Goal: Transaction & Acquisition: Book appointment/travel/reservation

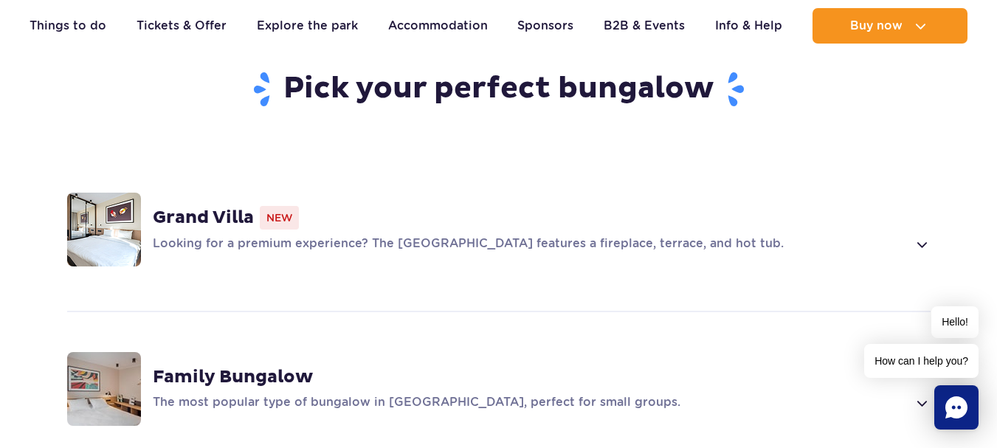
scroll to position [1180, 0]
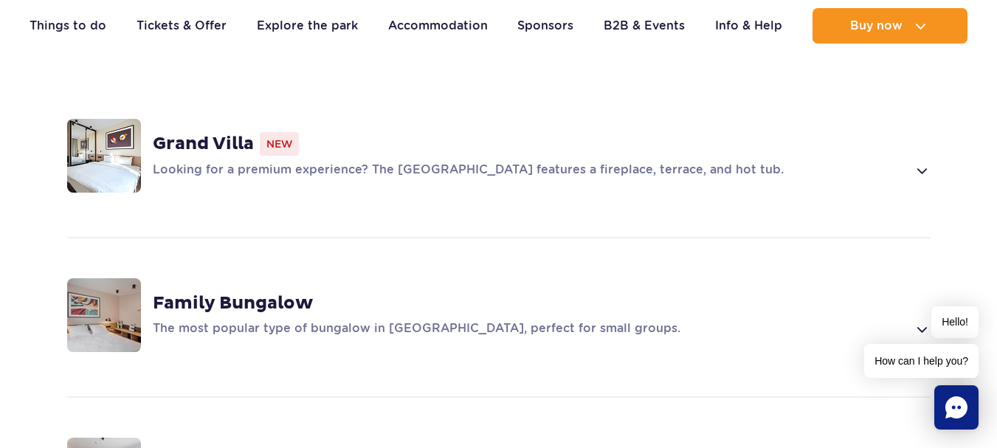
click at [924, 162] on span at bounding box center [921, 171] width 17 height 18
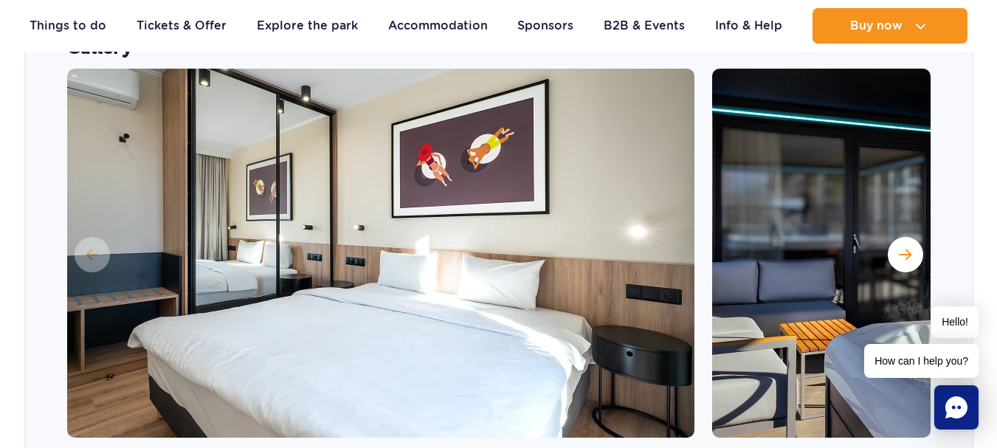
scroll to position [1378, 0]
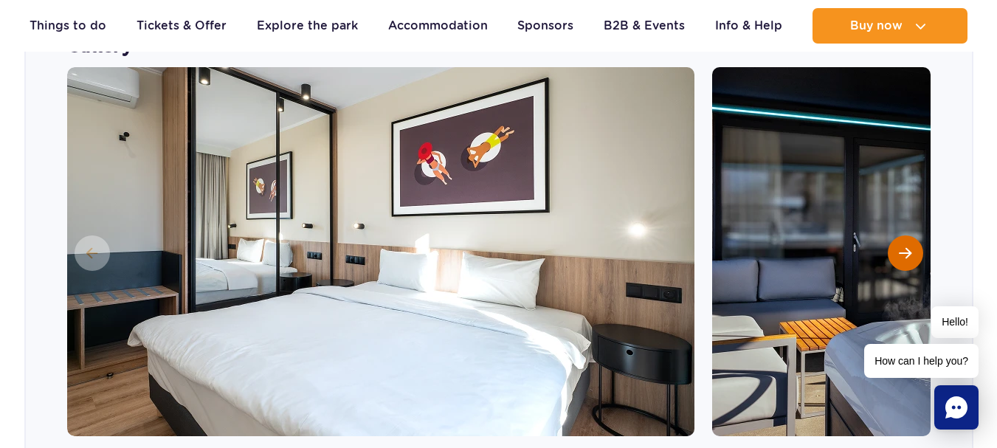
click at [899, 246] on span "Next slide" at bounding box center [905, 252] width 13 height 13
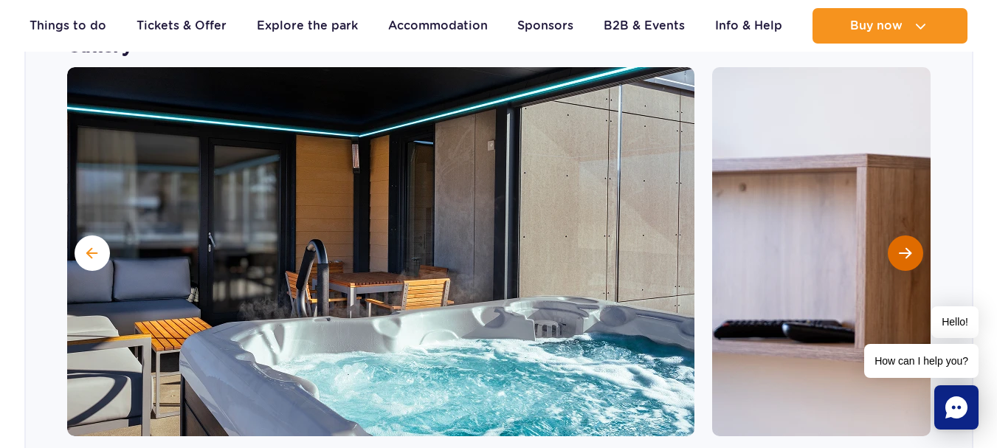
click at [899, 246] on span "Next slide" at bounding box center [905, 252] width 13 height 13
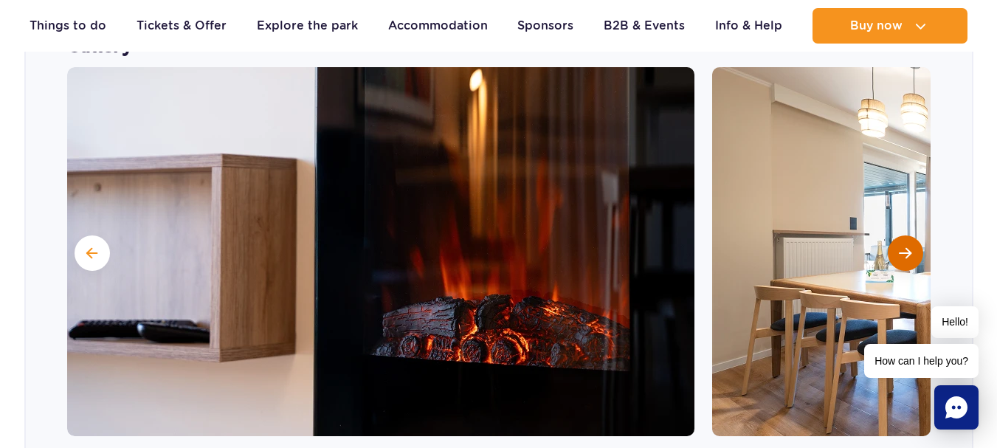
click at [899, 246] on span "Next slide" at bounding box center [905, 252] width 13 height 13
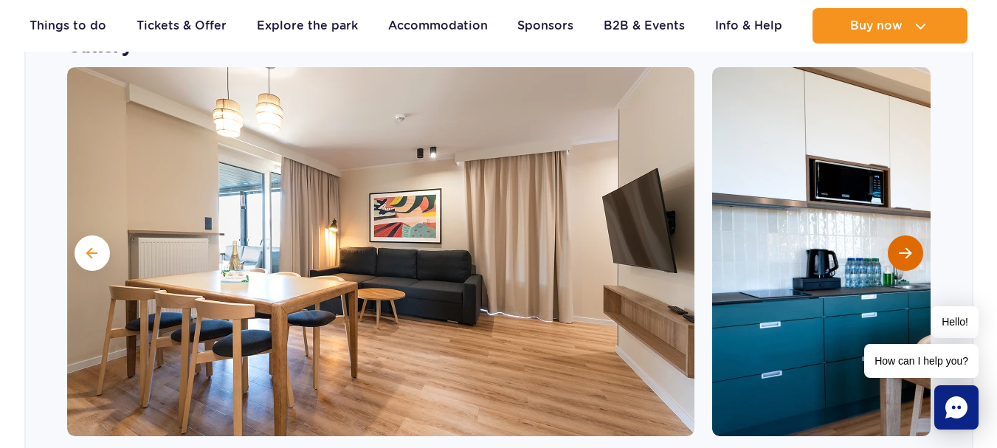
click at [899, 246] on span "Next slide" at bounding box center [905, 252] width 13 height 13
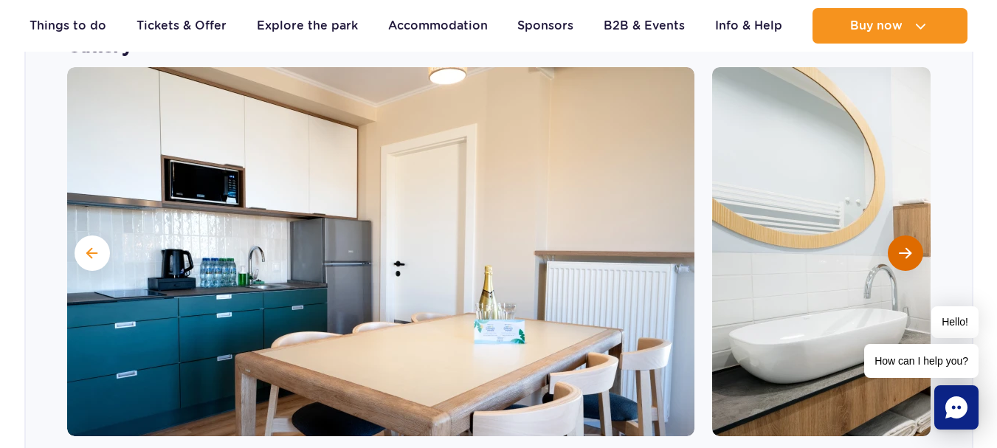
click at [899, 246] on span "Next slide" at bounding box center [905, 252] width 13 height 13
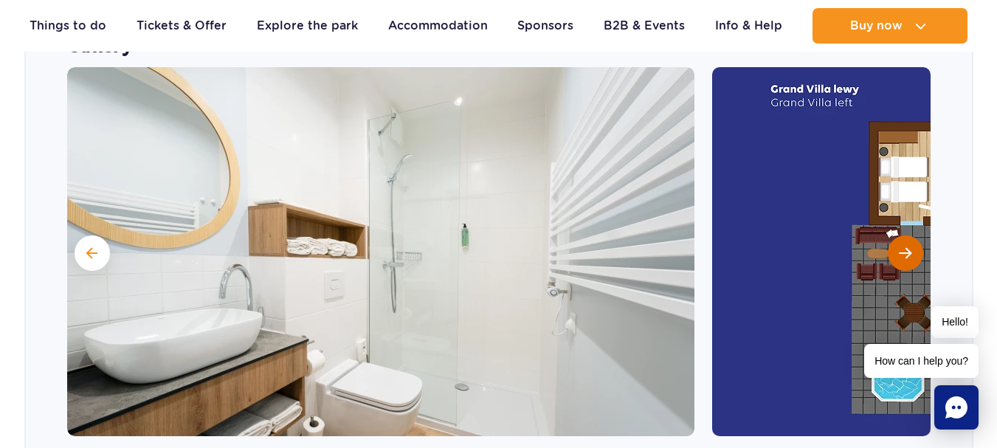
click at [899, 246] on span "Next slide" at bounding box center [905, 252] width 13 height 13
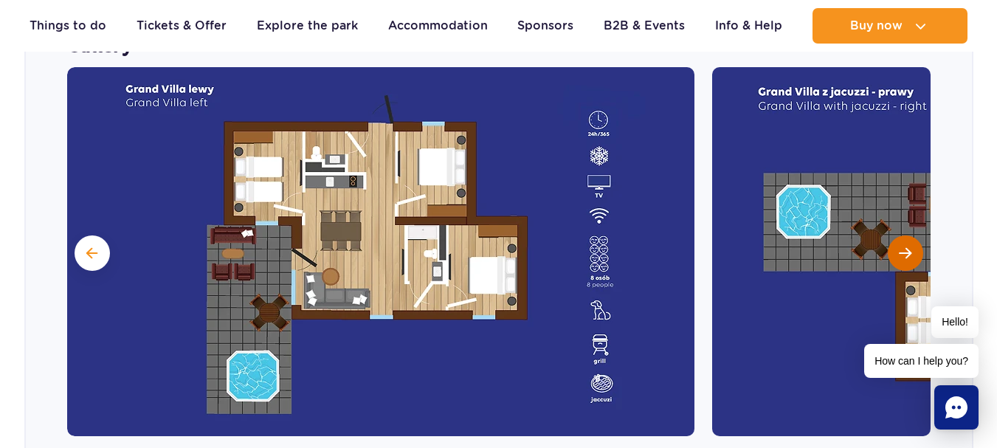
click at [898, 235] on button "Next slide" at bounding box center [904, 252] width 35 height 35
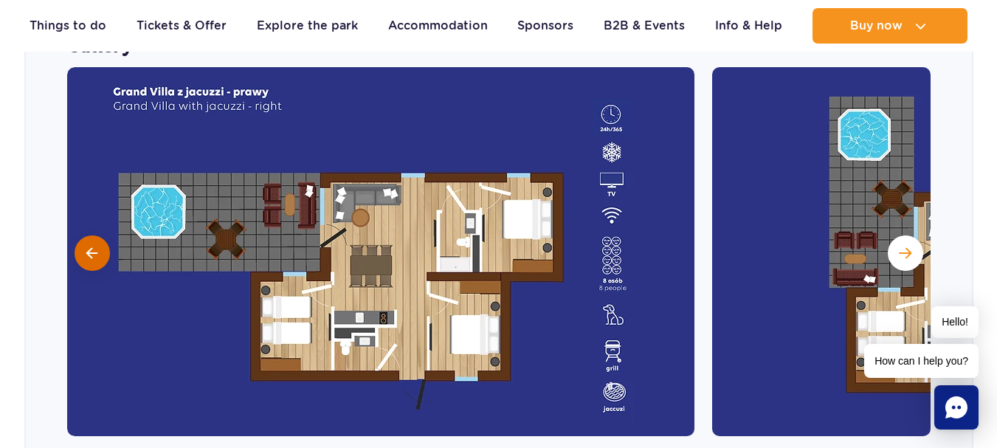
click at [90, 246] on span at bounding box center [91, 252] width 11 height 13
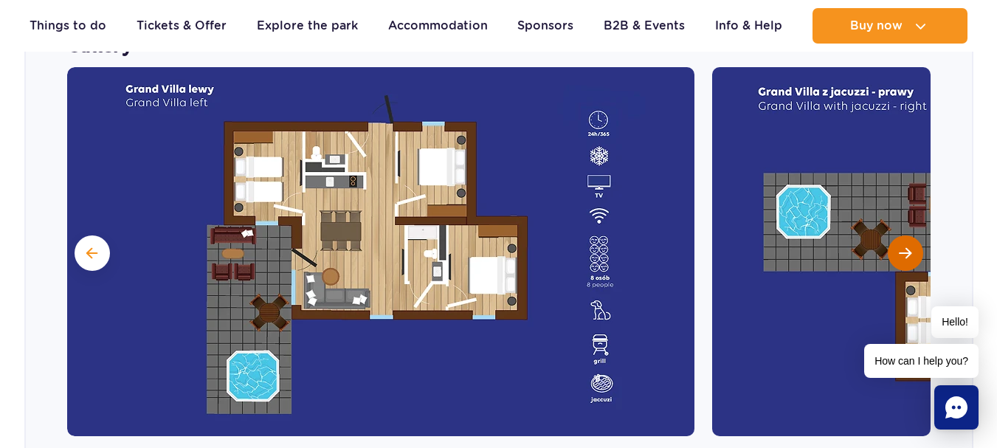
click at [896, 235] on button "Next slide" at bounding box center [904, 252] width 35 height 35
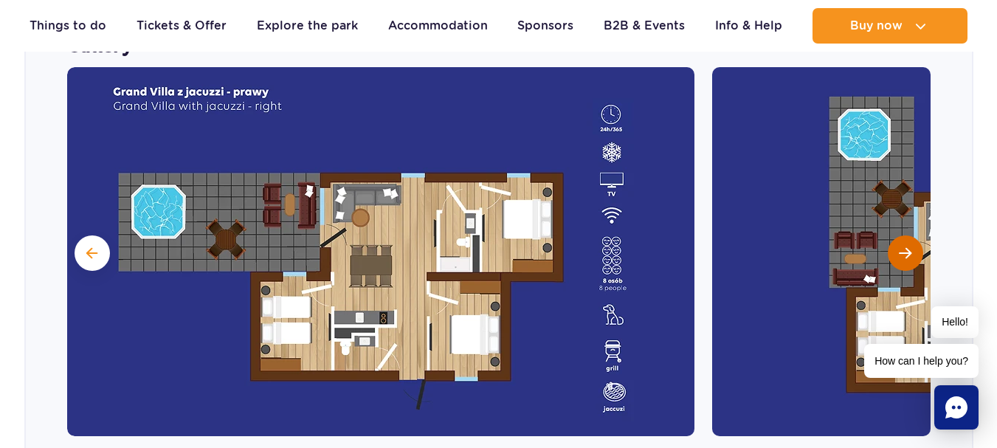
click at [896, 235] on button "Next slide" at bounding box center [904, 252] width 35 height 35
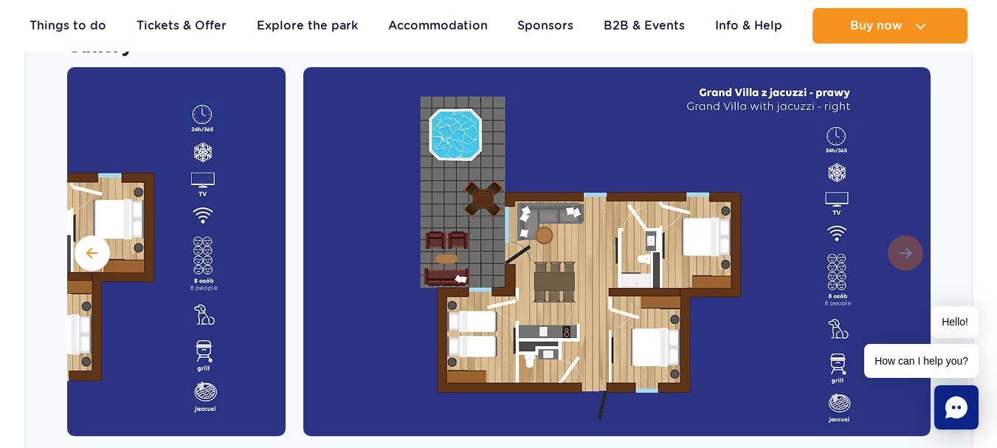
click at [896, 221] on img at bounding box center [616, 251] width 627 height 369
click at [88, 246] on span at bounding box center [91, 252] width 11 height 13
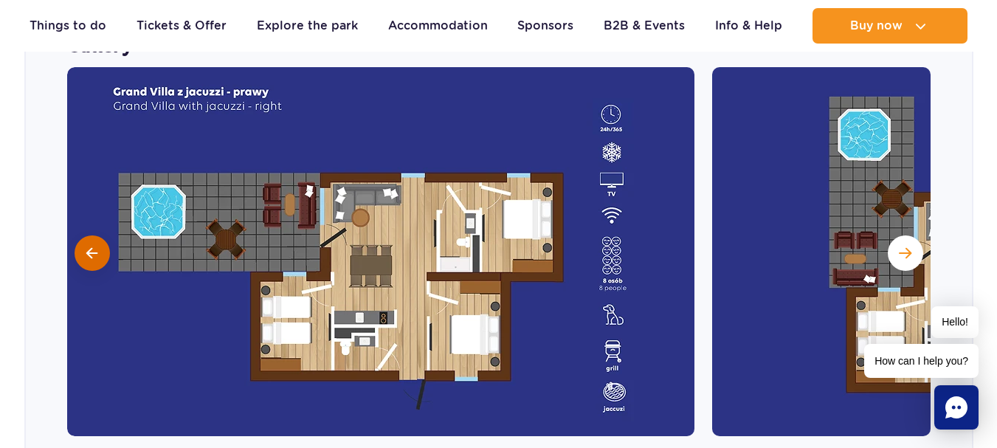
click at [88, 246] on span at bounding box center [91, 252] width 11 height 13
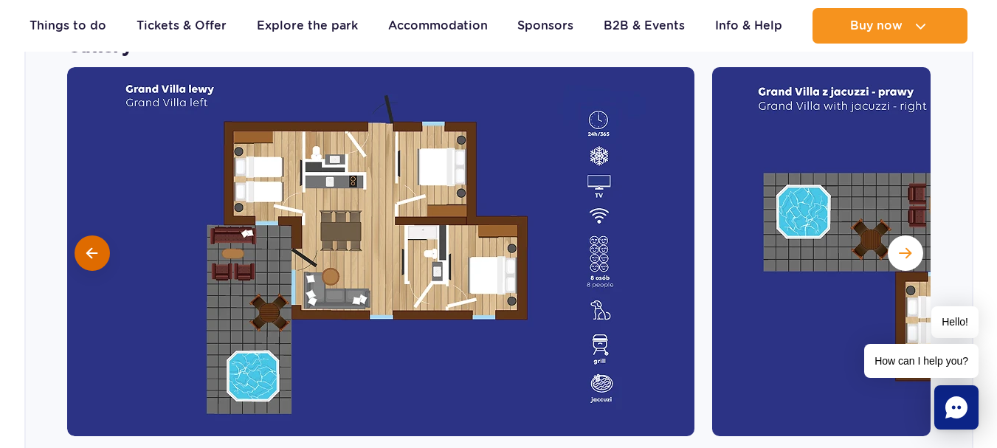
click at [88, 246] on span at bounding box center [91, 252] width 11 height 13
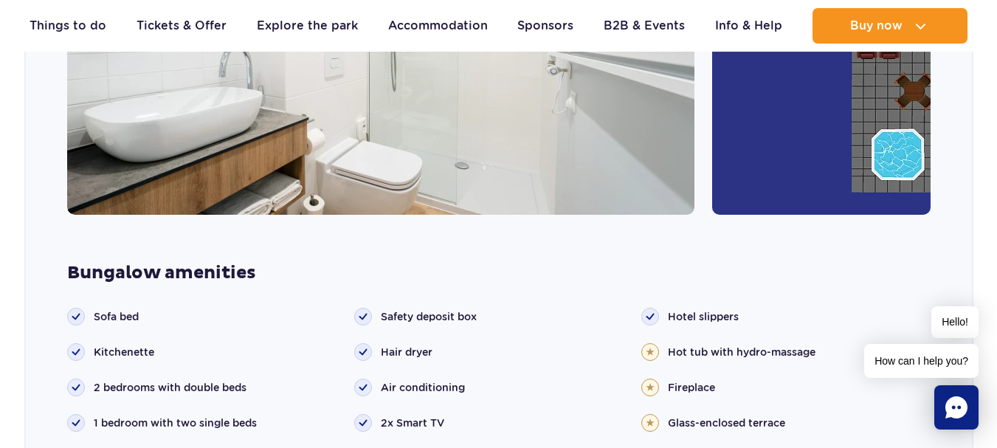
scroll to position [1452, 0]
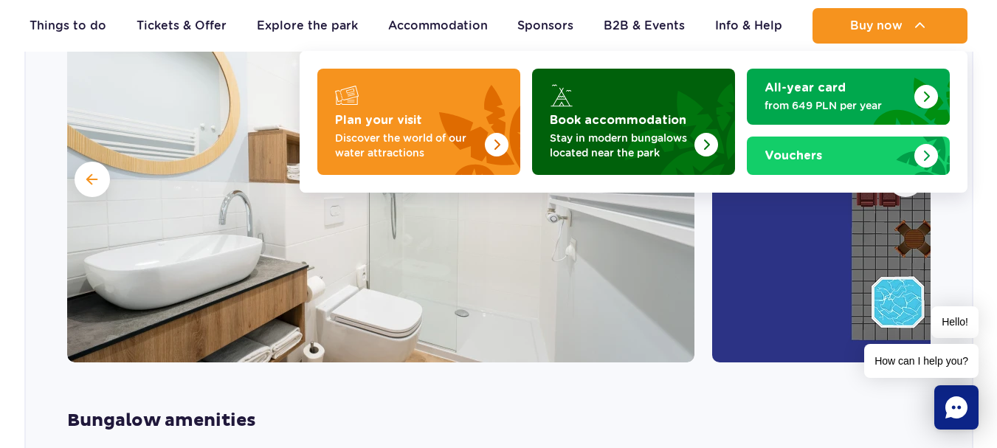
click at [701, 141] on img "Book accommodation" at bounding box center [706, 145] width 24 height 24
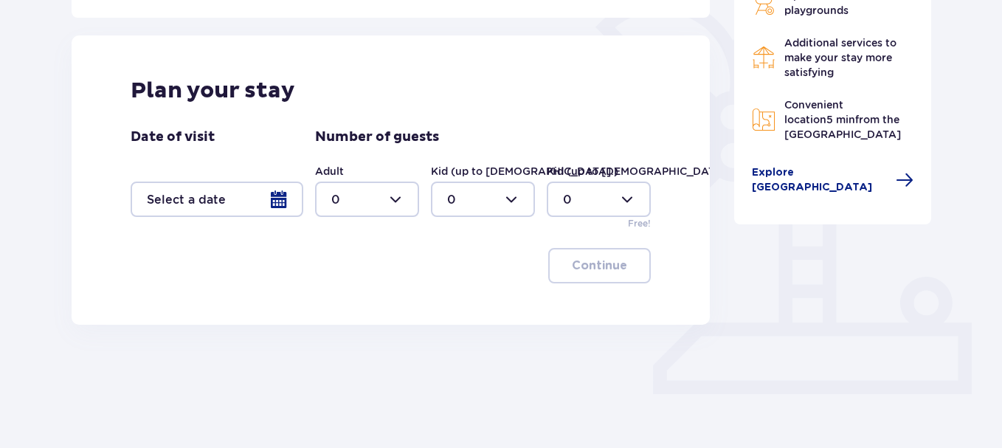
scroll to position [369, 0]
click at [275, 203] on div at bounding box center [217, 198] width 173 height 35
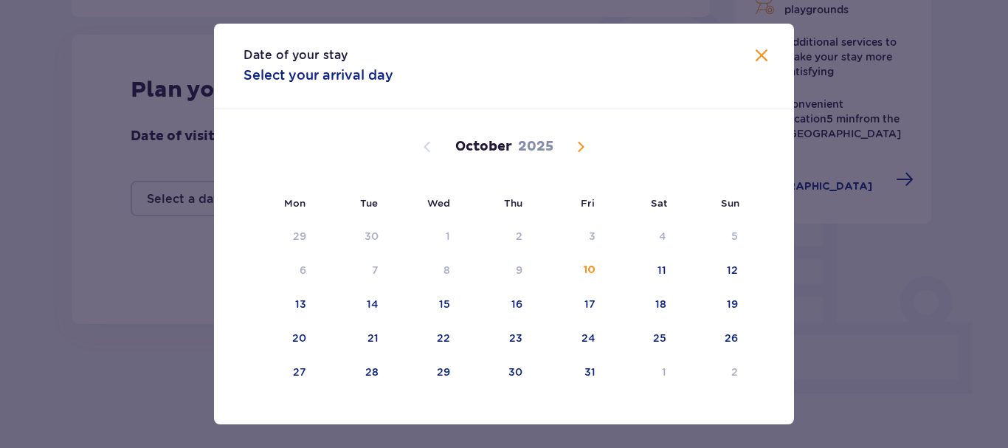
click at [575, 148] on span "Next month" at bounding box center [581, 147] width 18 height 18
click at [654, 338] on div "27" at bounding box center [659, 338] width 13 height 15
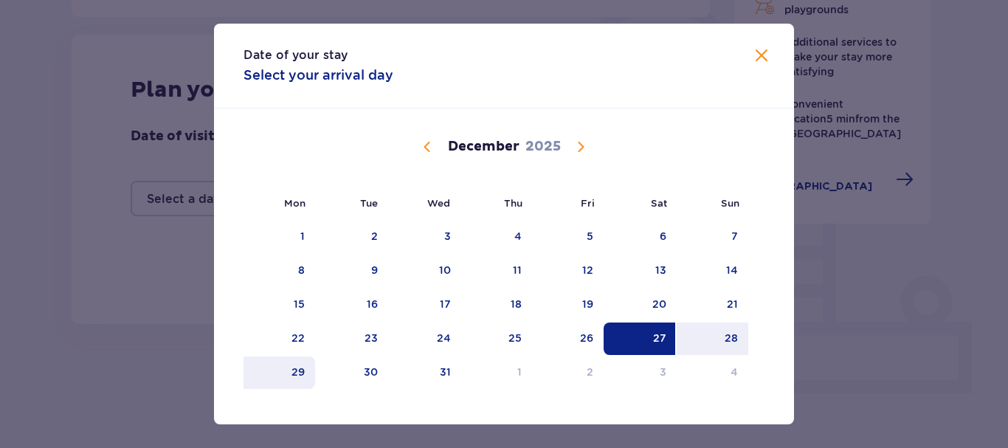
click at [292, 373] on div "29" at bounding box center [297, 371] width 13 height 15
type input "27.12.25 - 29.12.25"
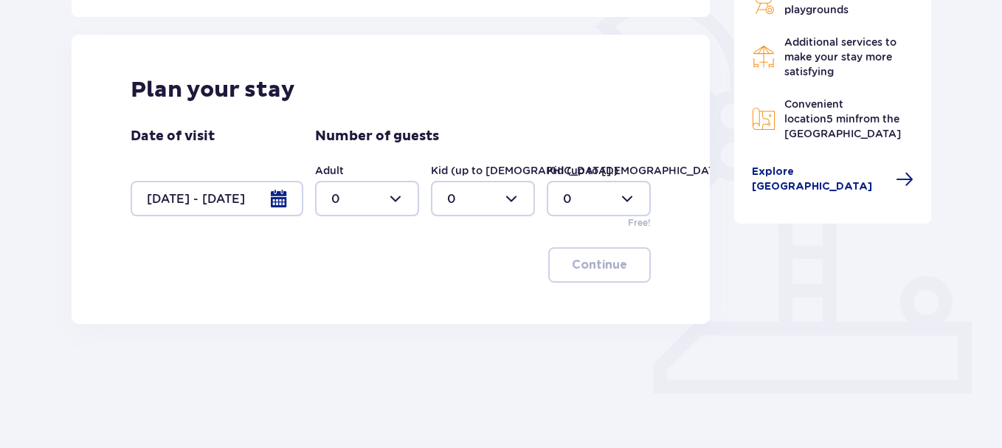
click at [411, 198] on div at bounding box center [367, 198] width 104 height 35
click at [345, 300] on span "4" at bounding box center [366, 312] width 101 height 31
type input "4"
click at [519, 195] on div at bounding box center [483, 198] width 104 height 35
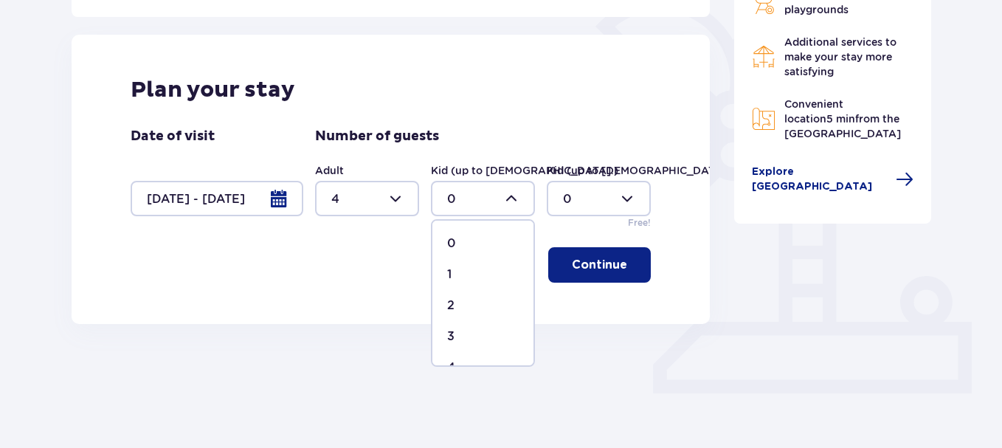
click at [450, 331] on p "3" at bounding box center [450, 336] width 7 height 16
type input "3"
click at [595, 269] on p "Continue" at bounding box center [599, 265] width 55 height 16
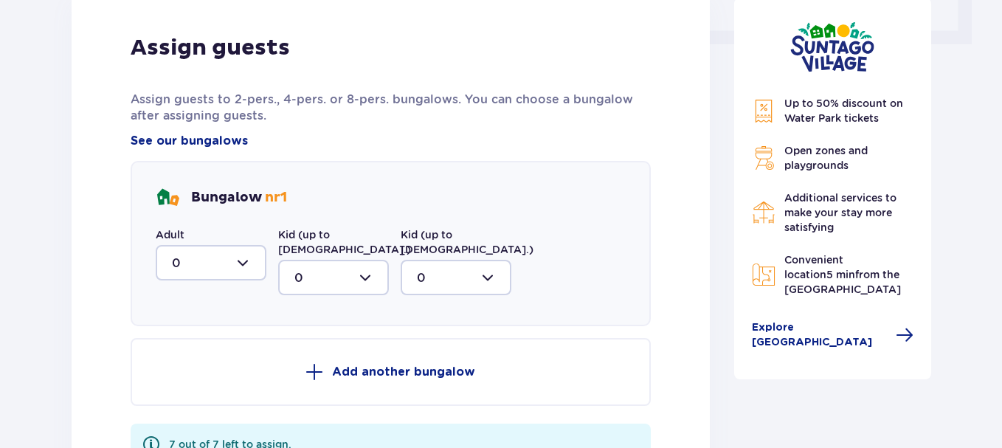
scroll to position [682, 0]
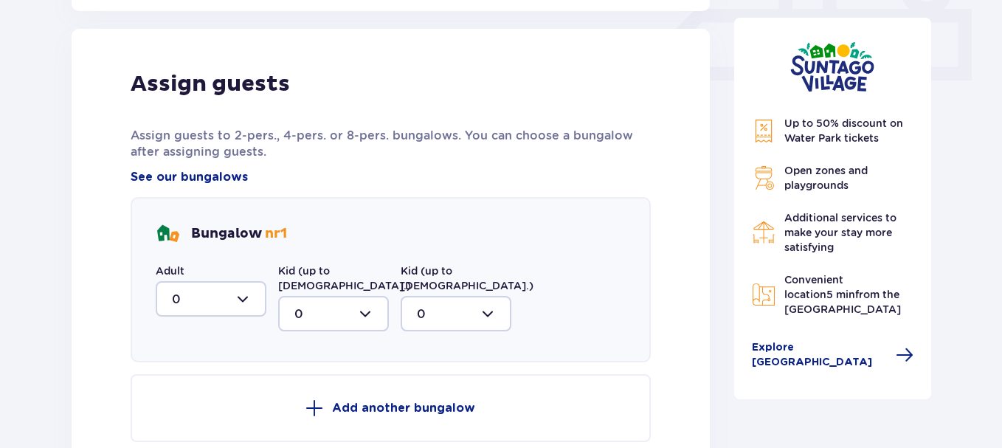
click at [244, 297] on div at bounding box center [211, 298] width 111 height 35
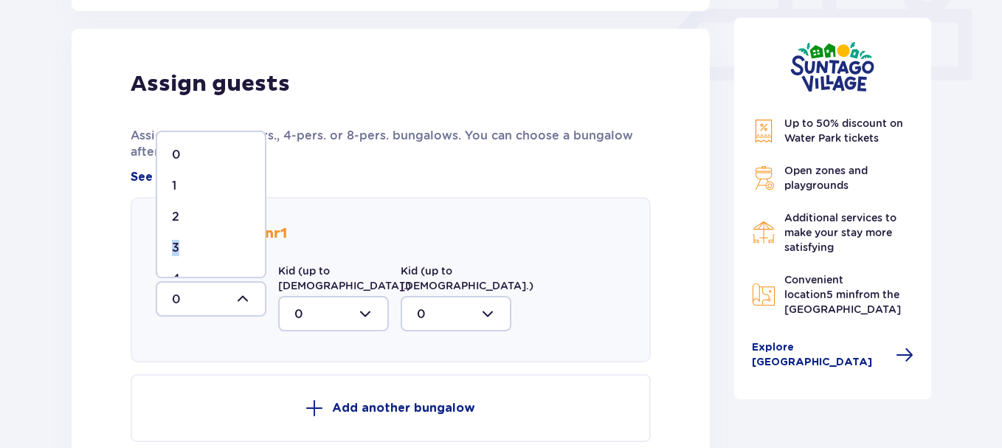
click at [259, 249] on span "0 1 2 3 4" at bounding box center [211, 205] width 111 height 148
click at [172, 229] on div at bounding box center [172, 229] width 0 height 0
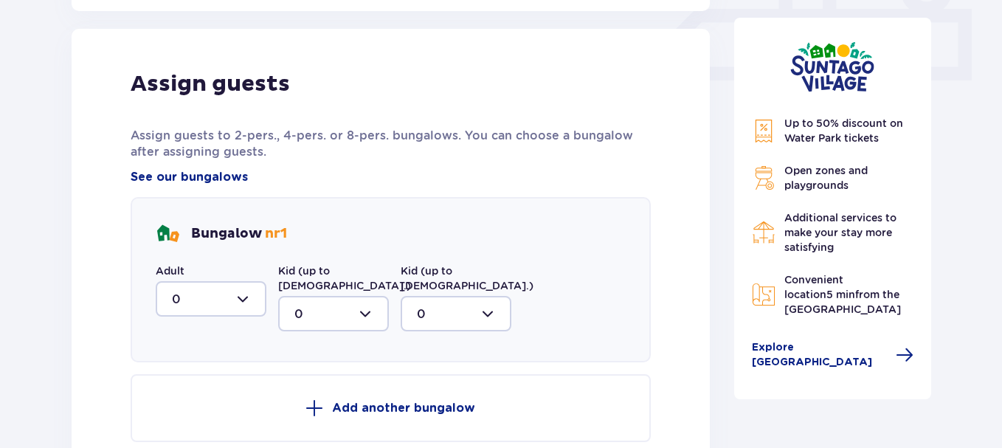
click at [307, 299] on div at bounding box center [333, 313] width 111 height 35
click at [210, 300] on div at bounding box center [211, 298] width 111 height 35
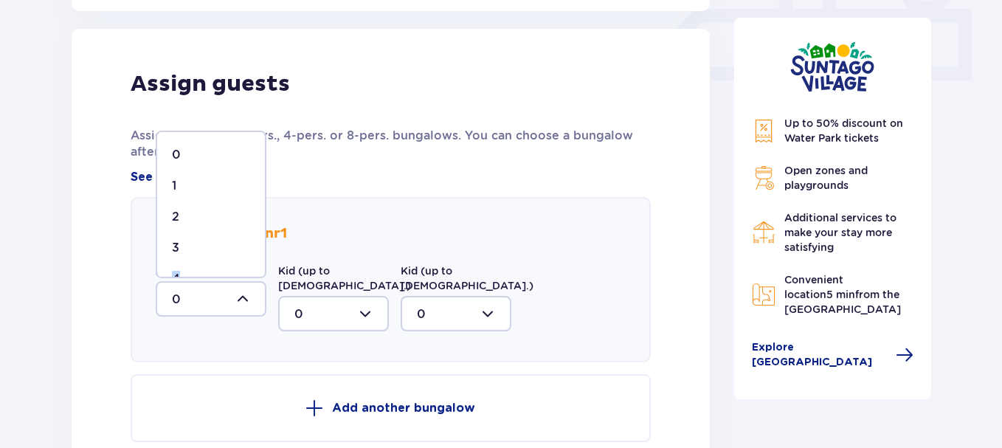
drag, startPoint x: 266, startPoint y: 241, endPoint x: 263, endPoint y: 260, distance: 19.4
click at [263, 263] on span "0 1 2 3 4" at bounding box center [211, 205] width 111 height 148
click at [182, 250] on div "4" at bounding box center [211, 254] width 78 height 16
type input "4"
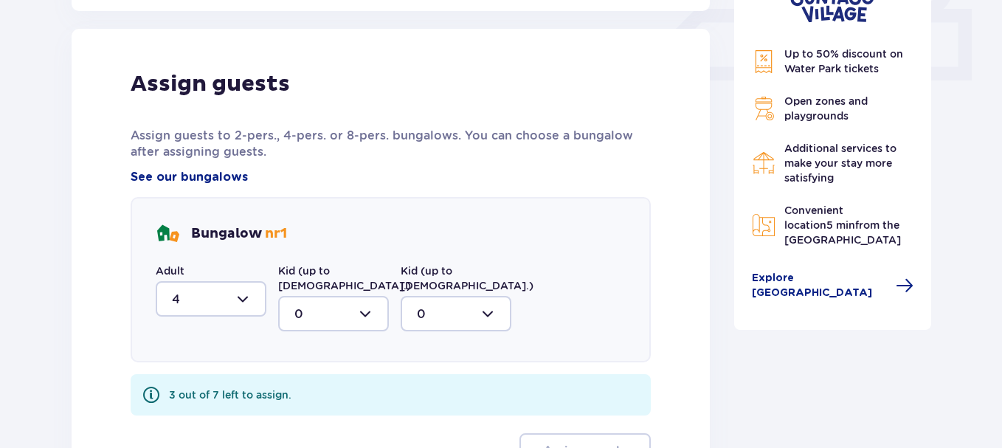
click at [346, 299] on div at bounding box center [333, 313] width 111 height 35
click at [301, 260] on p "3" at bounding box center [297, 268] width 7 height 16
type input "3"
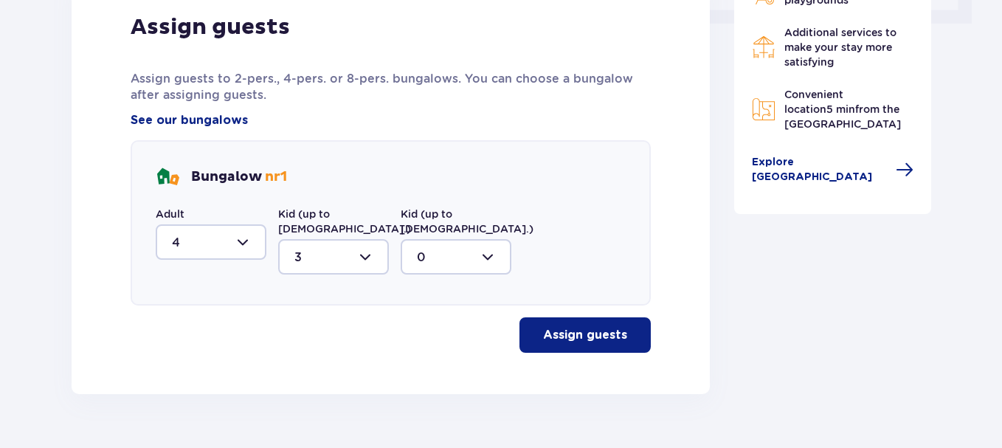
scroll to position [755, 0]
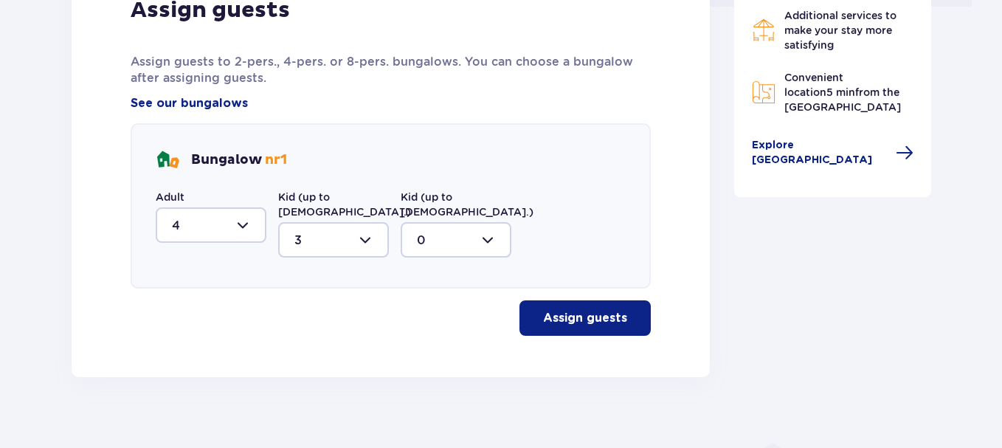
click at [595, 310] on p "Assign guests" at bounding box center [585, 318] width 84 height 16
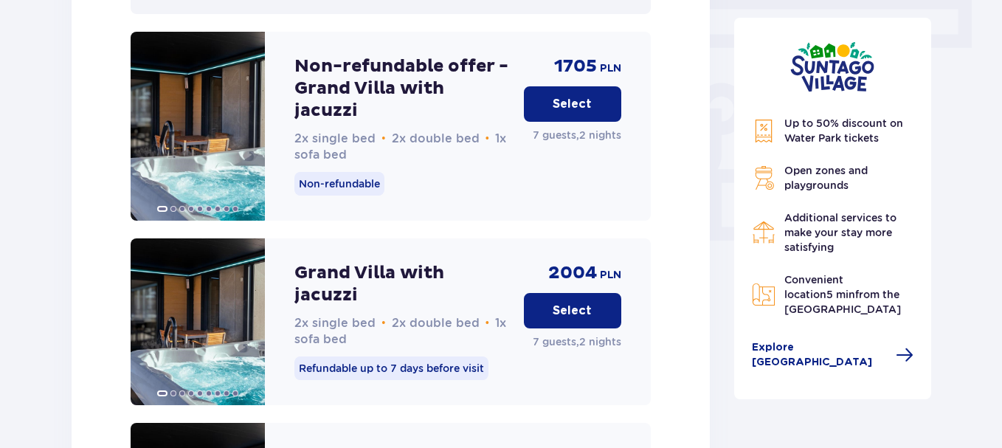
scroll to position [1325, 0]
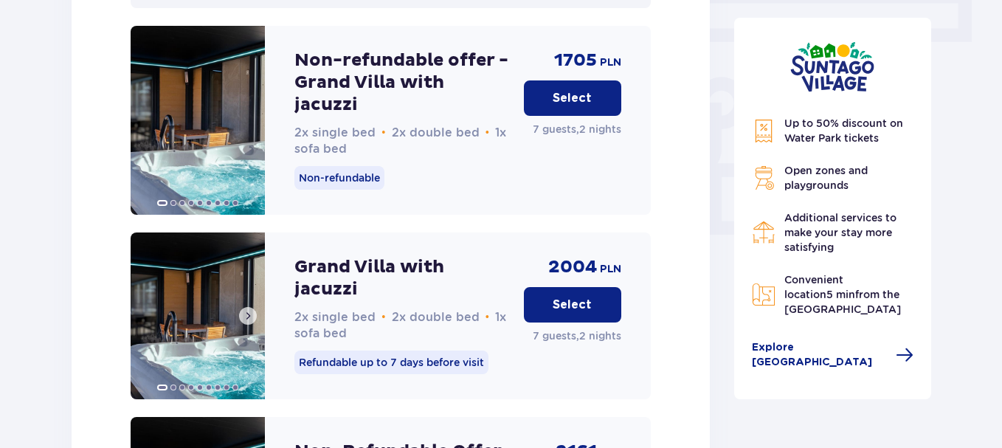
click at [238, 294] on img at bounding box center [198, 315] width 134 height 167
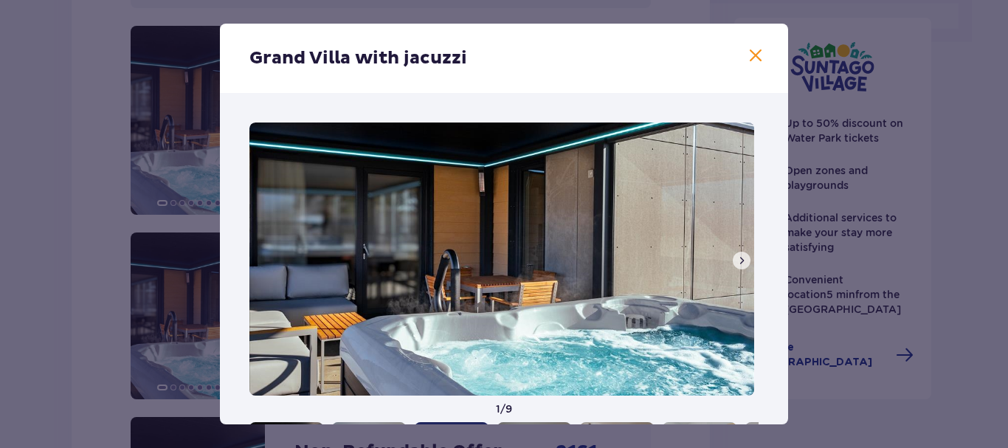
click at [738, 260] on span at bounding box center [742, 261] width 12 height 12
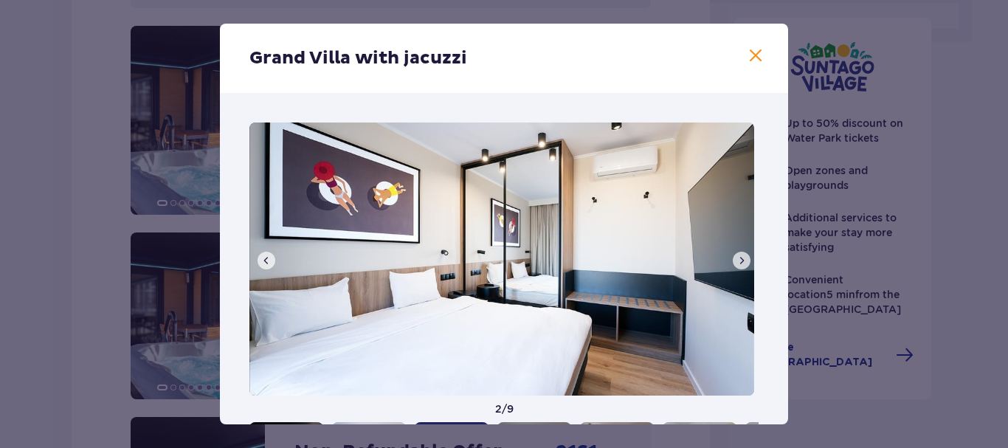
click at [738, 260] on span at bounding box center [742, 261] width 12 height 12
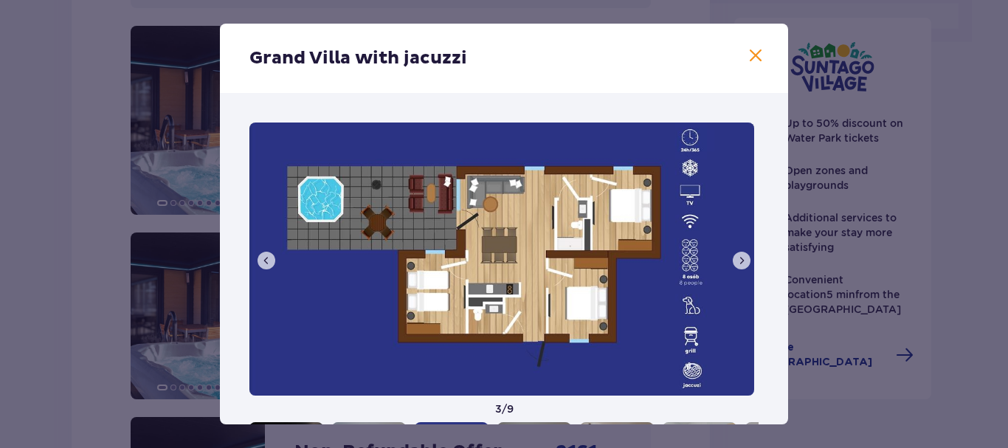
click at [737, 260] on span at bounding box center [742, 261] width 12 height 12
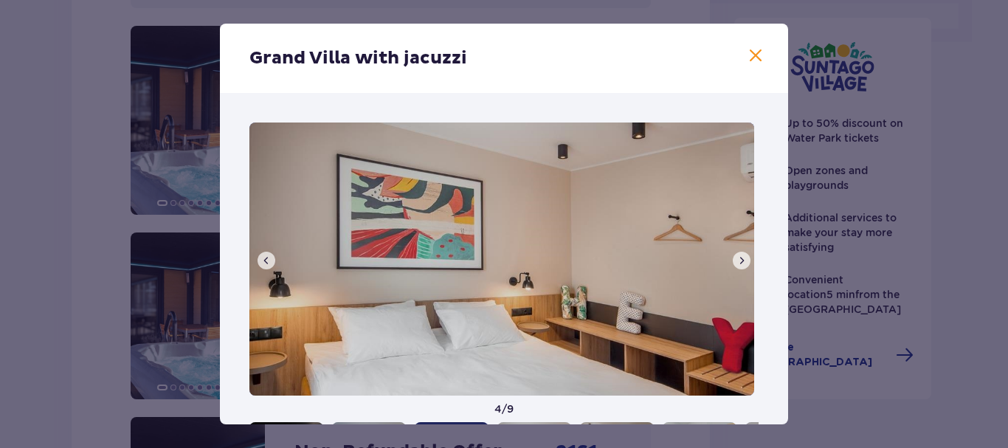
click at [737, 260] on span at bounding box center [742, 261] width 12 height 12
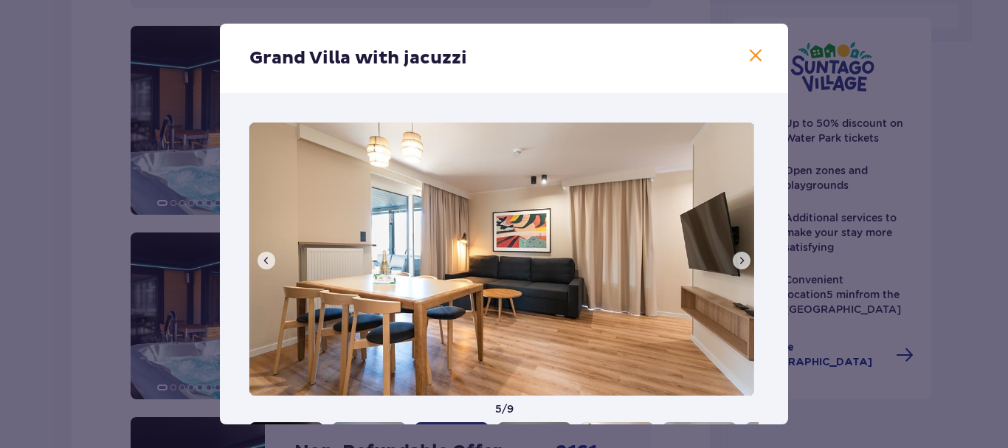
click at [737, 260] on span at bounding box center [742, 261] width 12 height 12
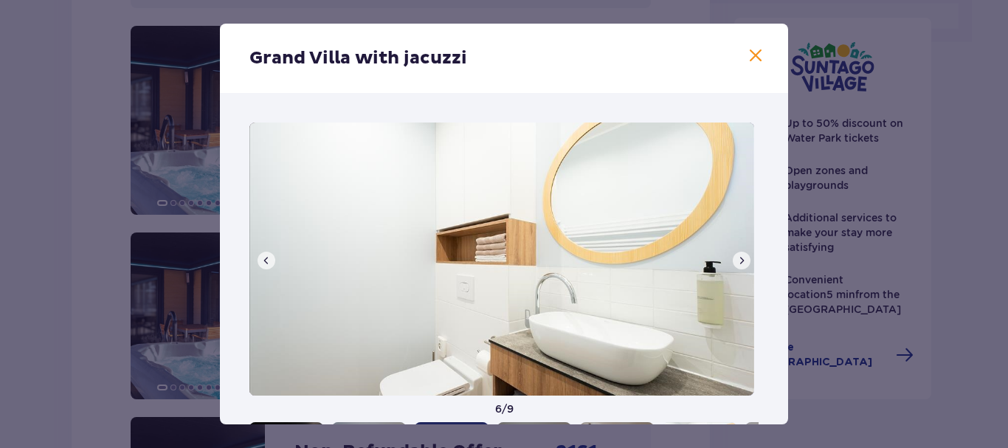
click at [737, 260] on span at bounding box center [742, 261] width 12 height 12
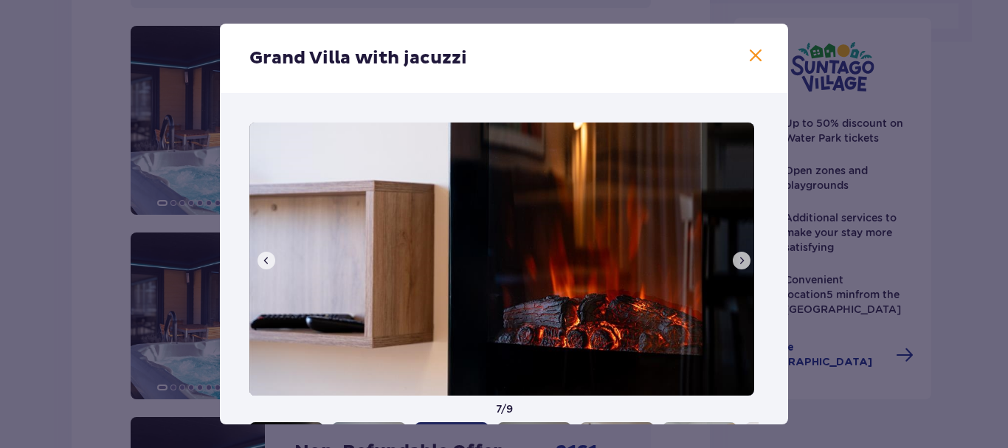
click at [737, 260] on span at bounding box center [742, 261] width 12 height 12
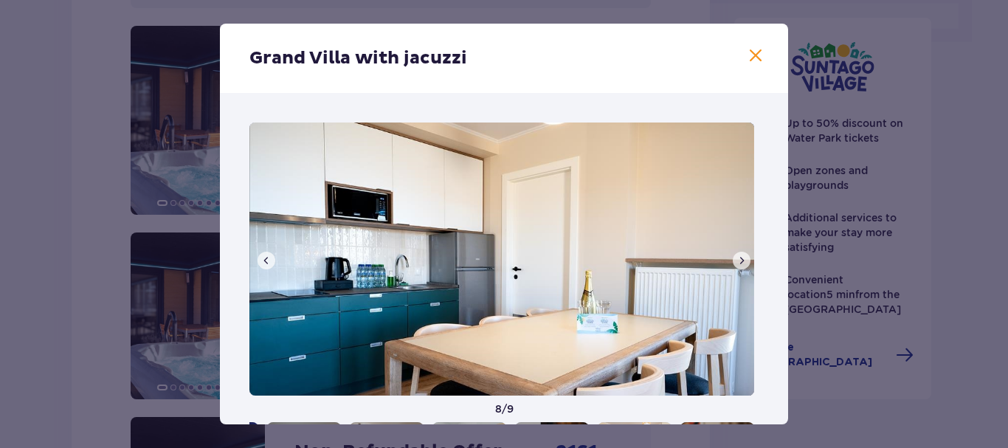
click at [737, 260] on span at bounding box center [742, 261] width 12 height 12
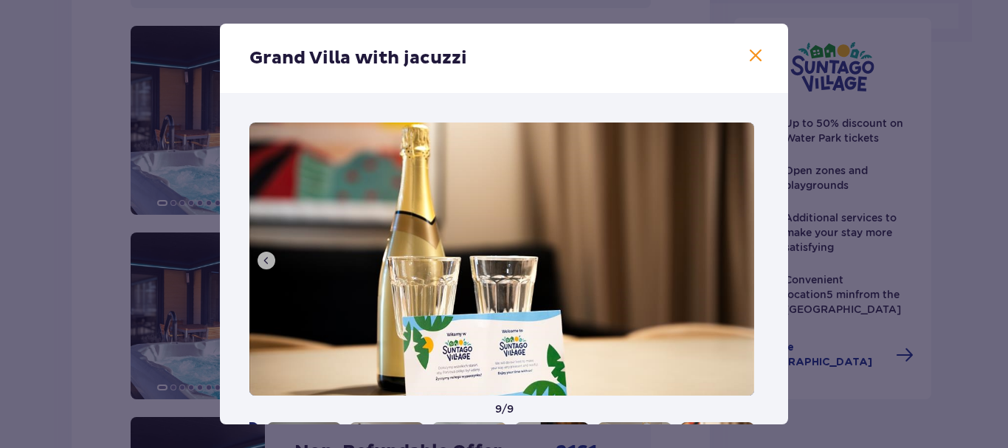
click at [737, 260] on img at bounding box center [501, 258] width 505 height 273
click at [748, 55] on span at bounding box center [756, 56] width 18 height 18
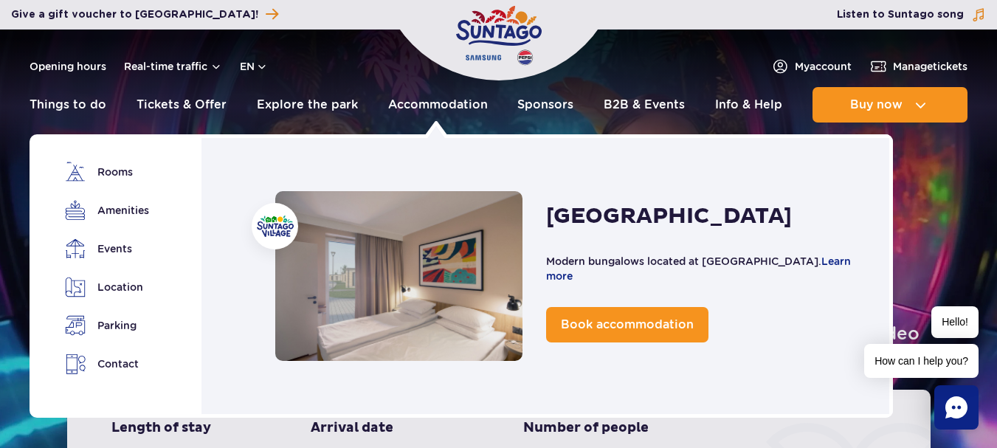
click at [435, 100] on link "Accommodation" at bounding box center [438, 104] width 100 height 35
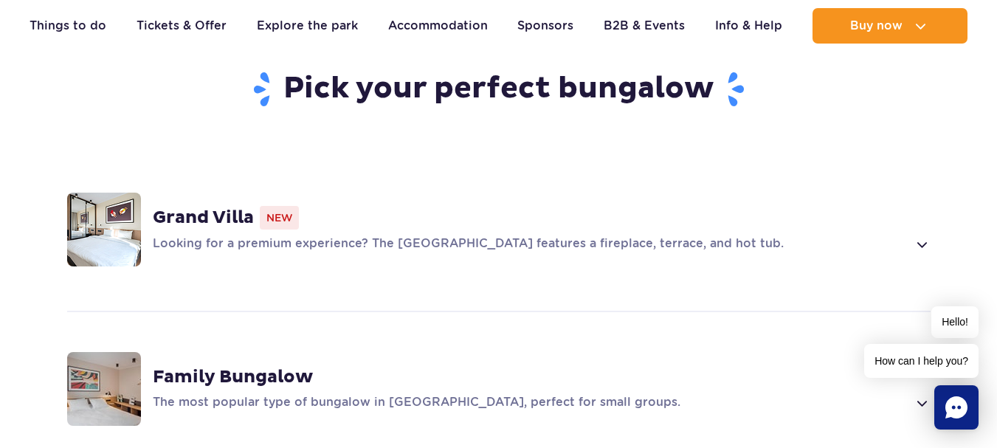
click at [198, 207] on strong "Grand Villa" at bounding box center [203, 218] width 101 height 22
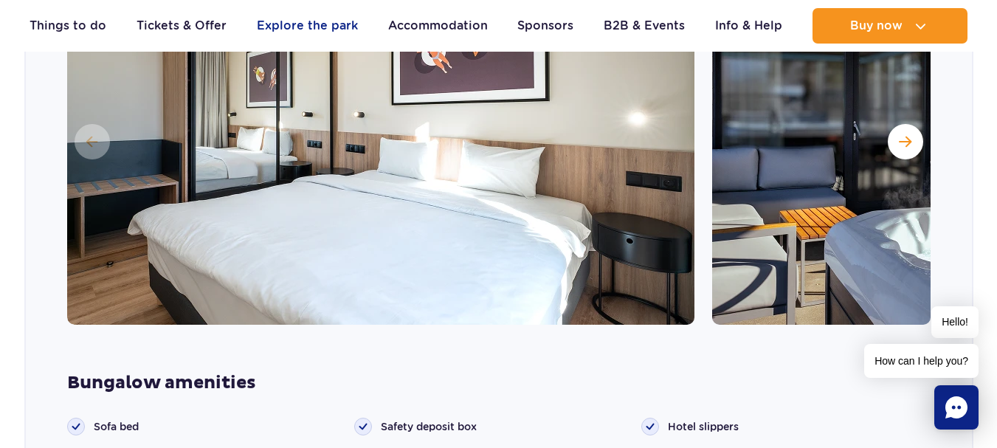
scroll to position [1304, 0]
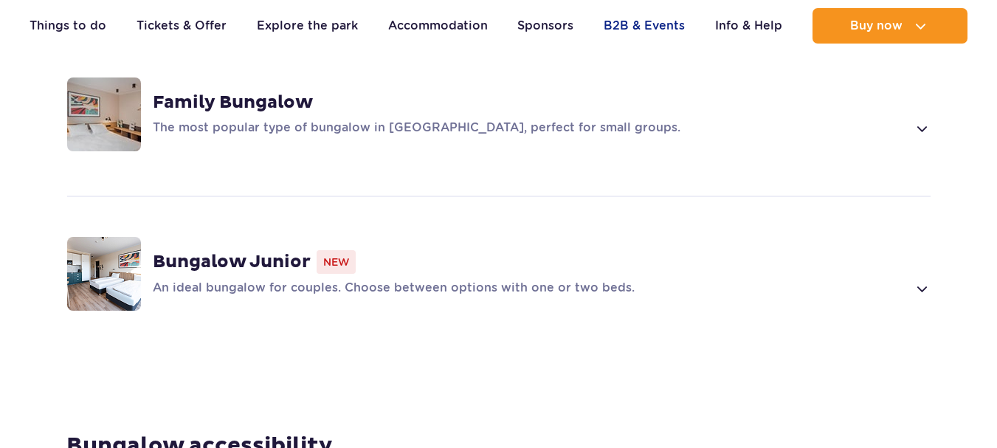
scroll to position [1083, 0]
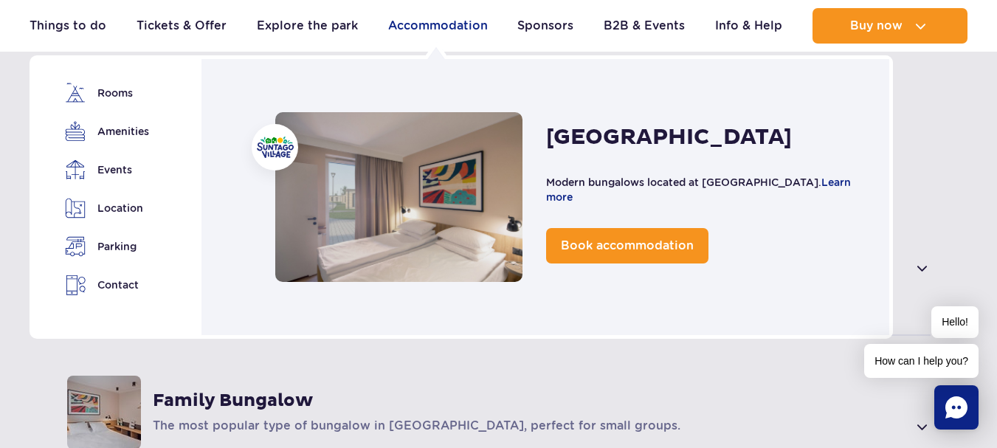
click at [444, 25] on link "Accommodation" at bounding box center [438, 25] width 100 height 35
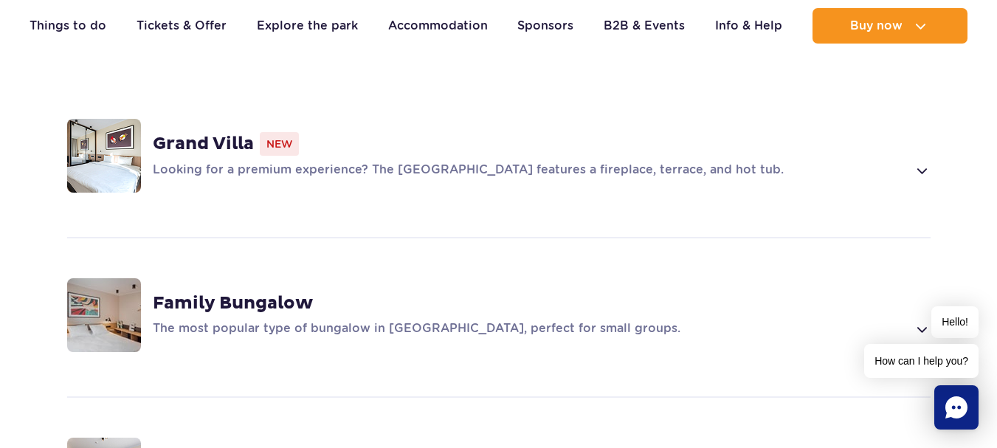
scroll to position [1254, 0]
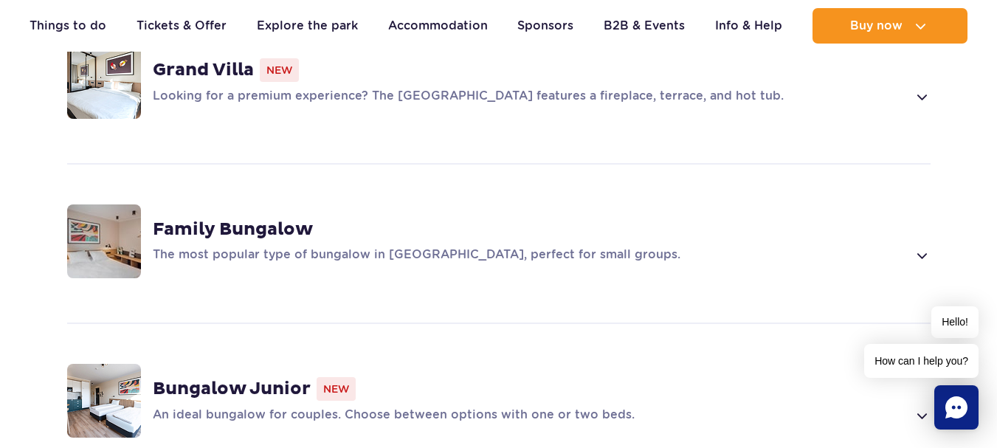
click at [921, 246] on span at bounding box center [921, 255] width 17 height 18
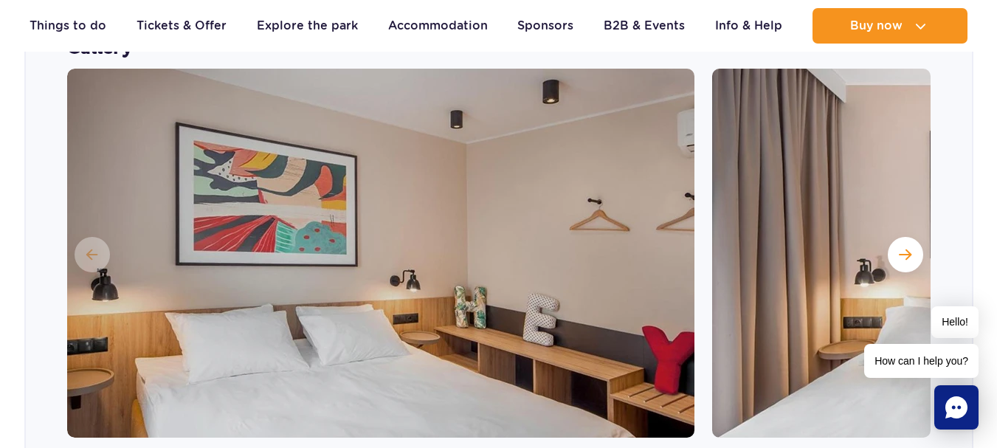
scroll to position [1537, 0]
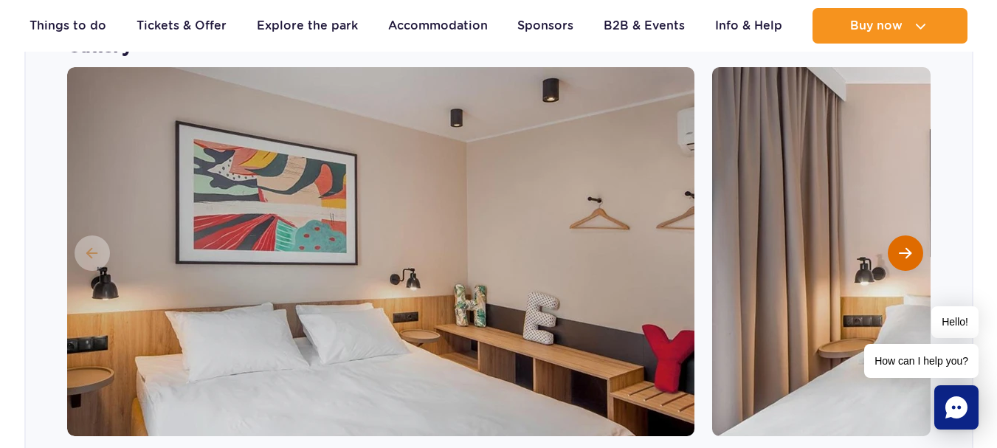
click at [899, 246] on span "Next slide" at bounding box center [905, 252] width 13 height 13
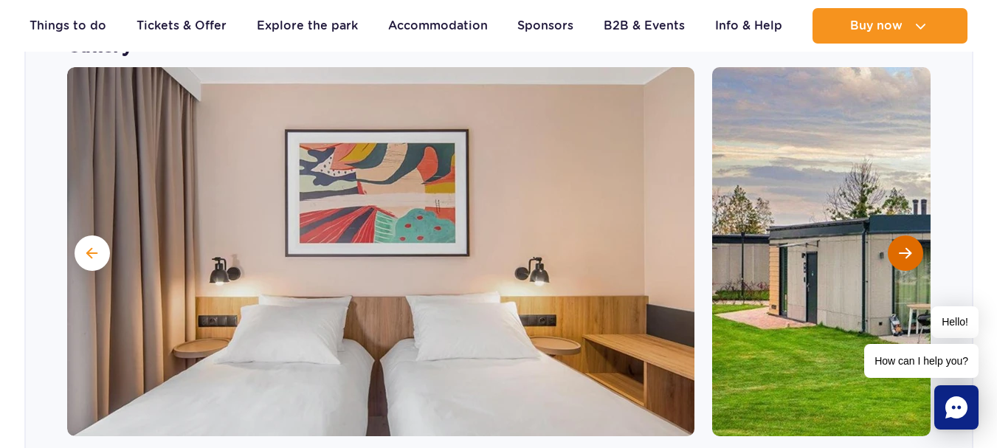
click at [900, 246] on span "Next slide" at bounding box center [905, 252] width 13 height 13
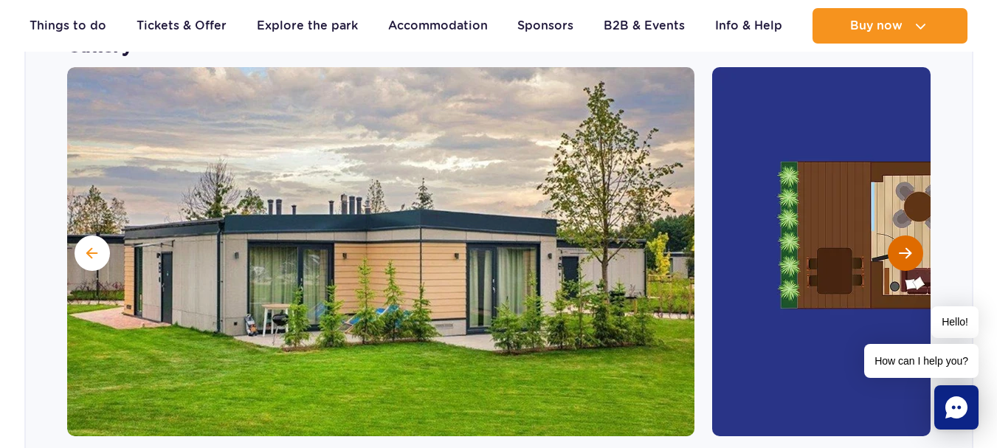
click at [900, 246] on span "Next slide" at bounding box center [905, 252] width 13 height 13
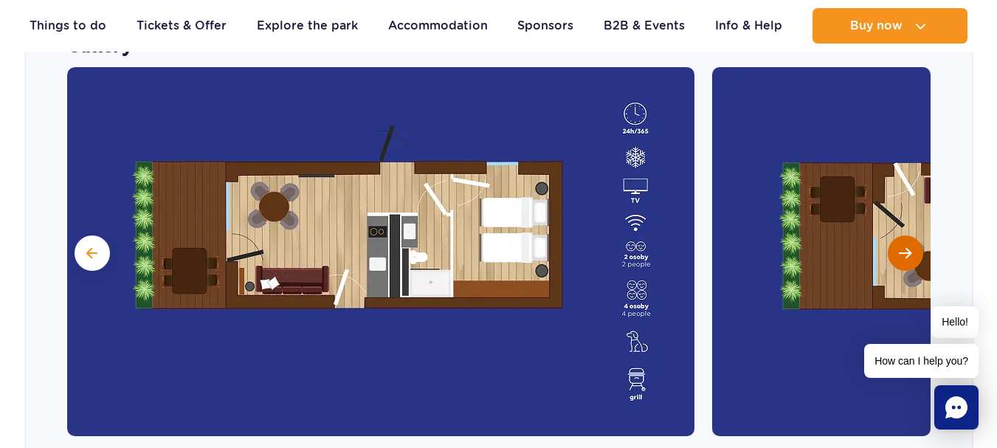
click at [900, 246] on span "Next slide" at bounding box center [905, 252] width 13 height 13
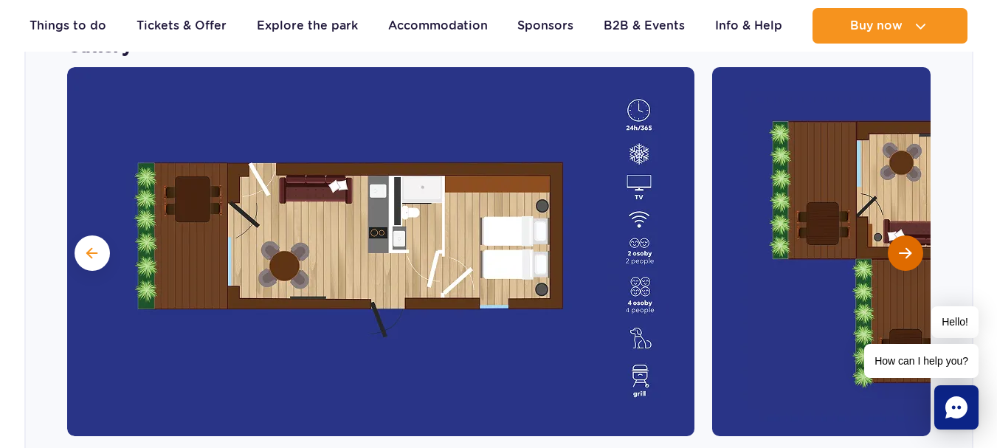
click at [900, 246] on span "Next slide" at bounding box center [905, 252] width 13 height 13
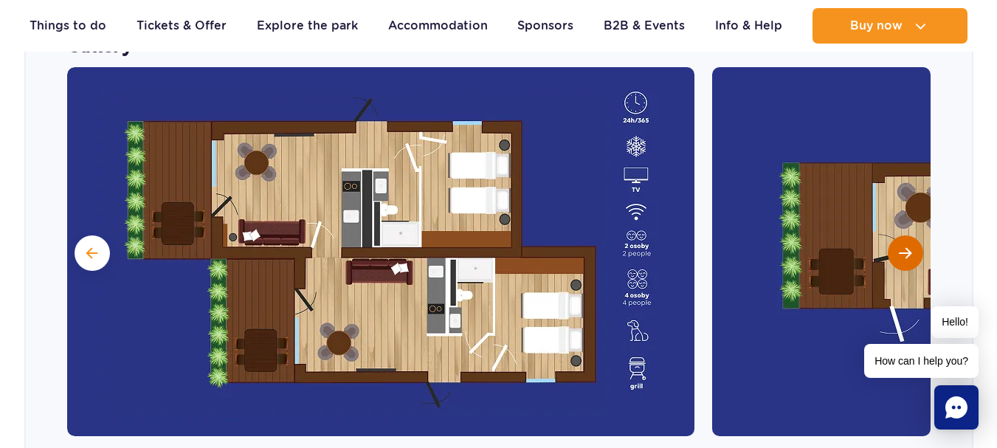
click at [900, 246] on span "Next slide" at bounding box center [905, 252] width 13 height 13
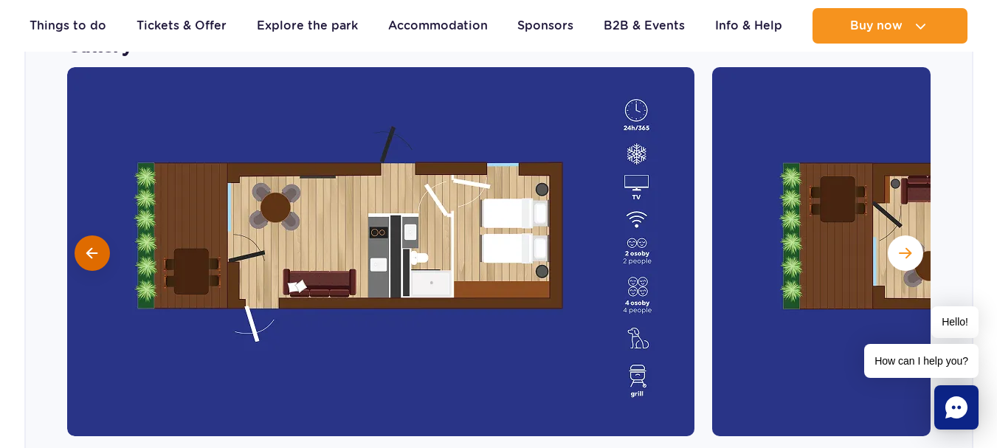
click at [82, 235] on button at bounding box center [92, 252] width 35 height 35
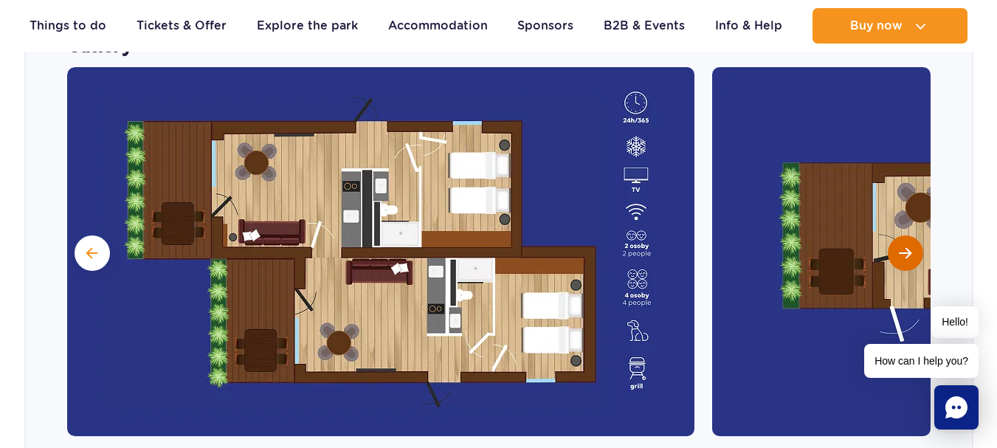
click at [904, 246] on span "Next slide" at bounding box center [905, 252] width 13 height 13
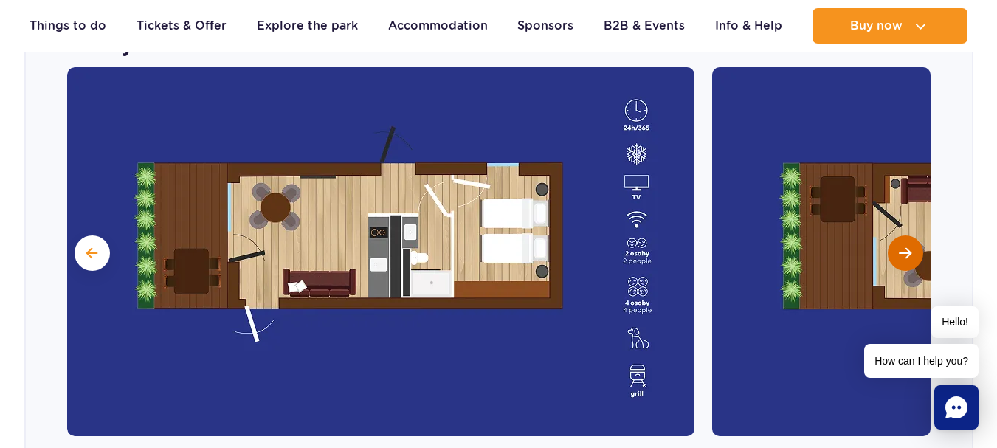
click at [904, 246] on span "Next slide" at bounding box center [905, 252] width 13 height 13
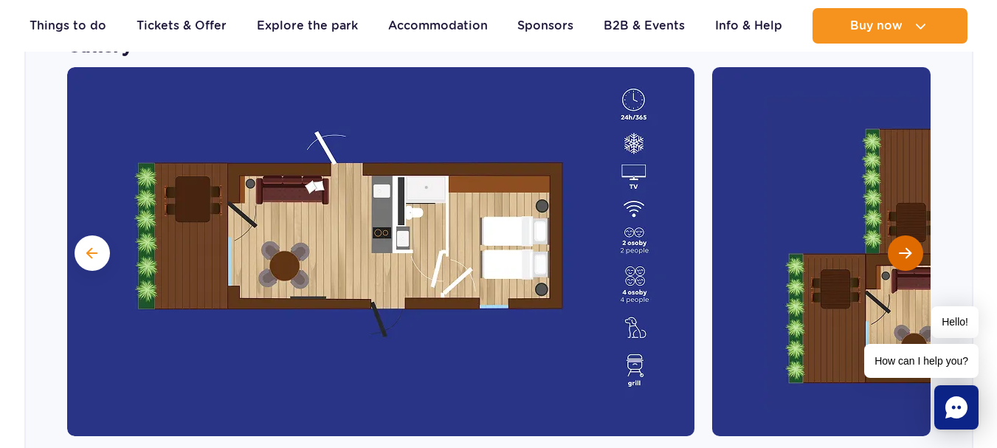
click at [904, 246] on span "Next slide" at bounding box center [905, 252] width 13 height 13
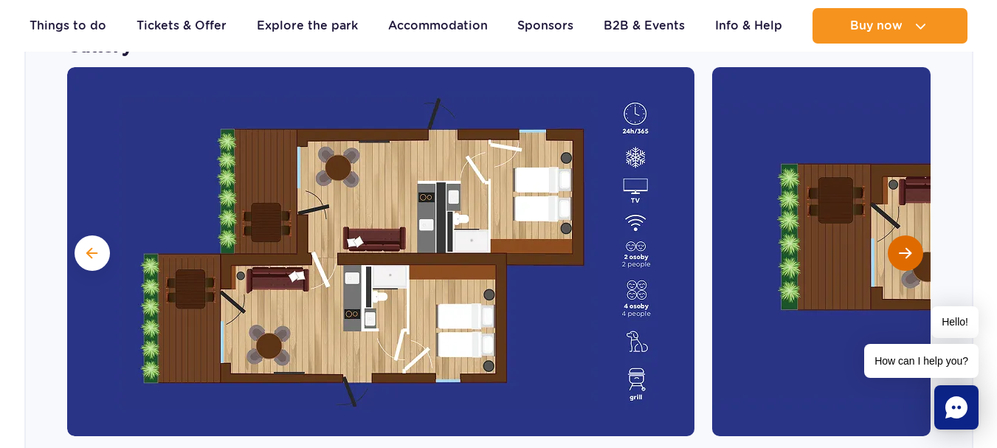
click at [904, 246] on span "Next slide" at bounding box center [905, 252] width 13 height 13
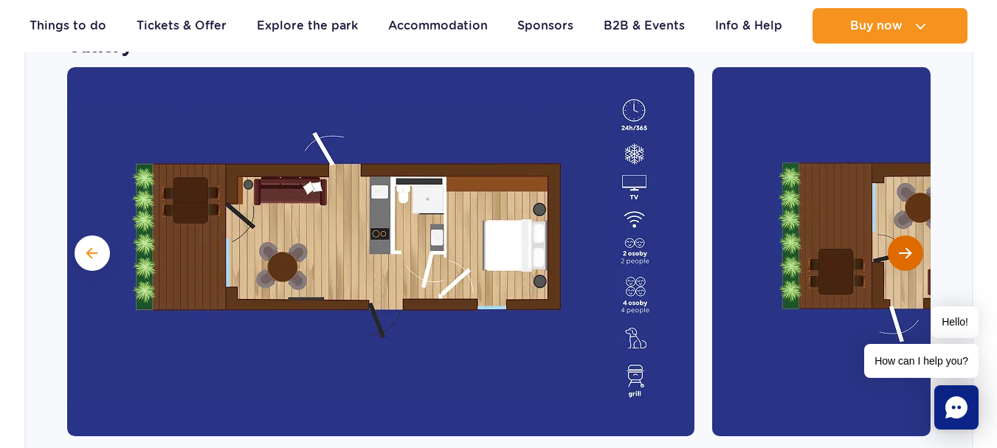
click at [904, 246] on span "Next slide" at bounding box center [905, 252] width 13 height 13
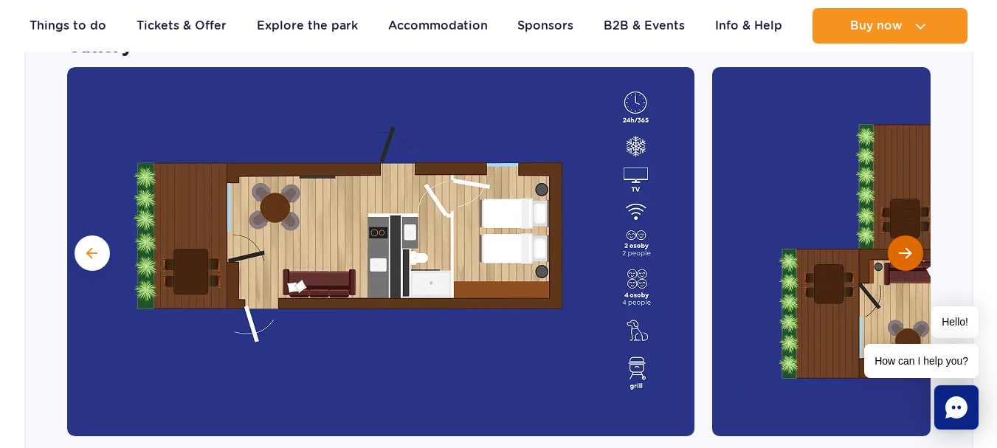
click at [904, 246] on span "Next slide" at bounding box center [905, 252] width 13 height 13
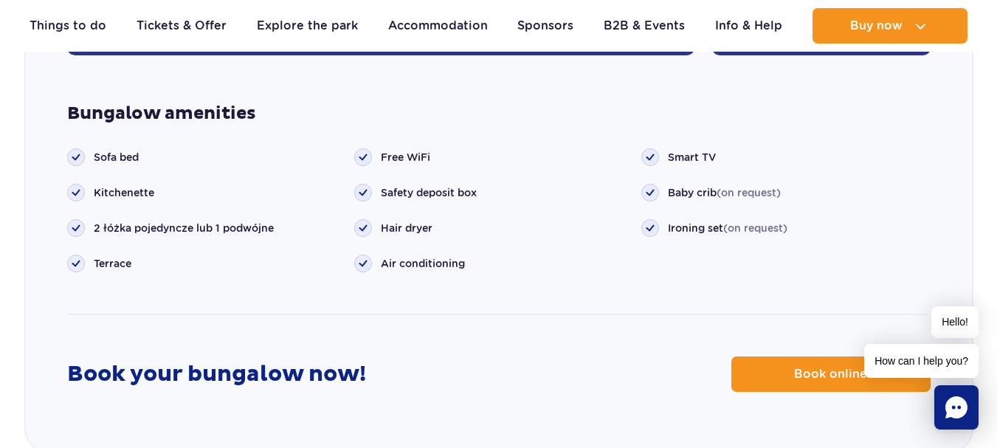
scroll to position [1980, 0]
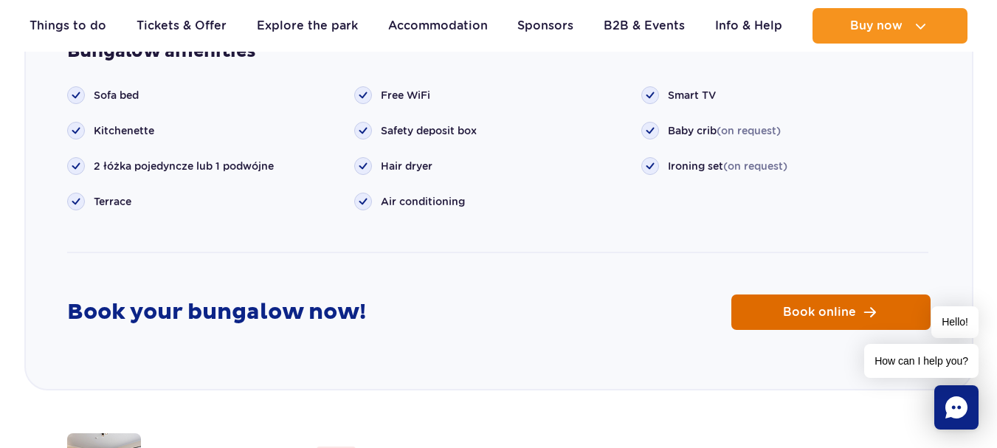
click at [795, 306] on span "Book online" at bounding box center [819, 312] width 73 height 12
click at [821, 306] on span "Book online" at bounding box center [819, 312] width 73 height 12
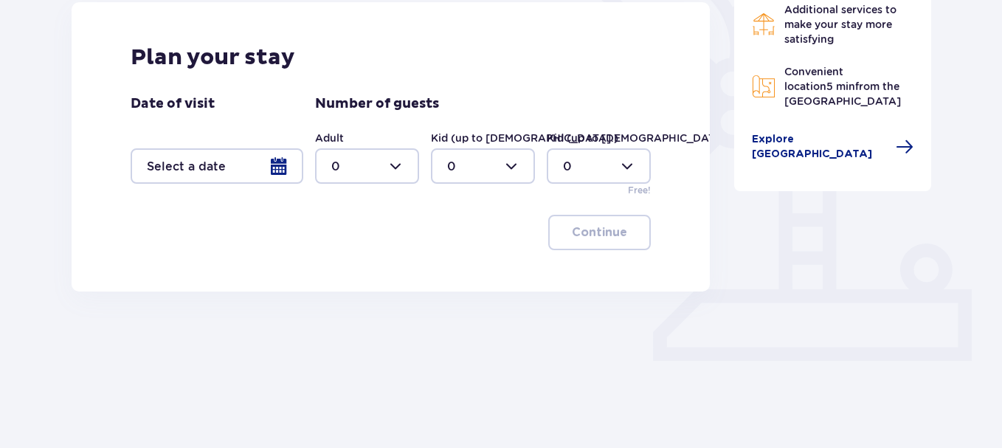
click at [269, 165] on div at bounding box center [217, 165] width 173 height 35
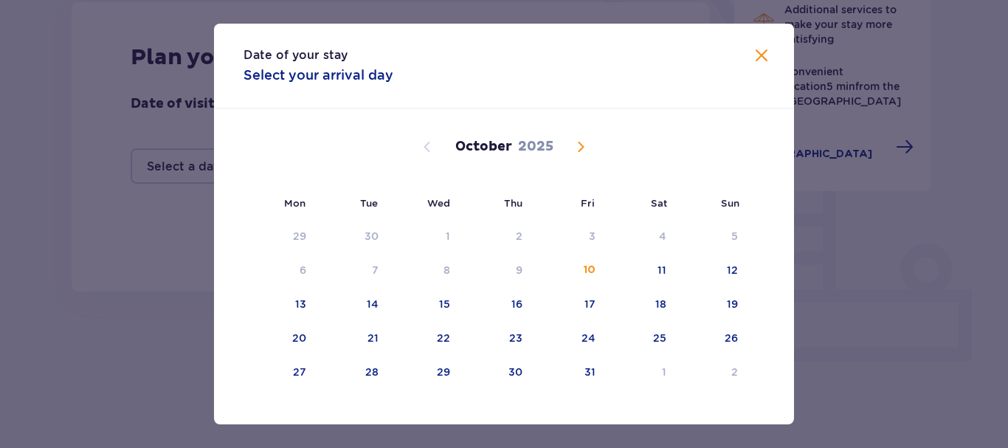
click at [579, 149] on span "Next month" at bounding box center [581, 147] width 18 height 18
click at [578, 148] on span "Next month" at bounding box center [581, 147] width 18 height 18
click at [663, 337] on div "27" at bounding box center [659, 338] width 13 height 15
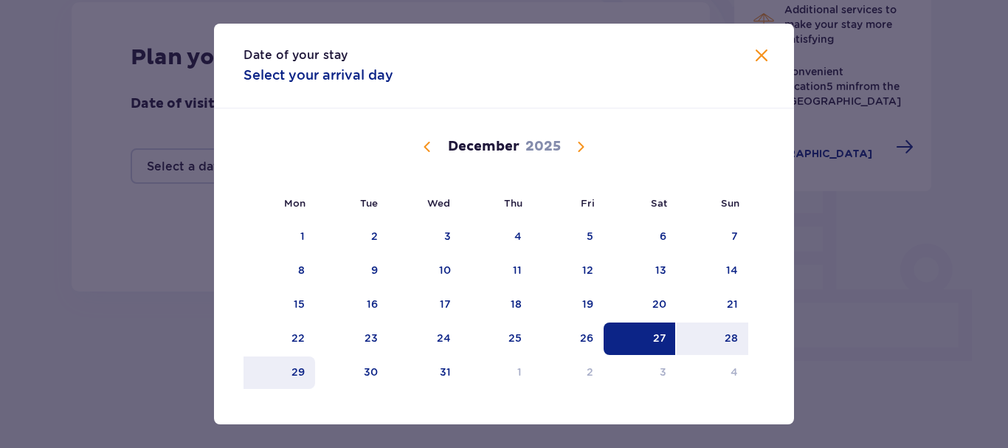
click at [294, 373] on div "29" at bounding box center [297, 371] width 13 height 15
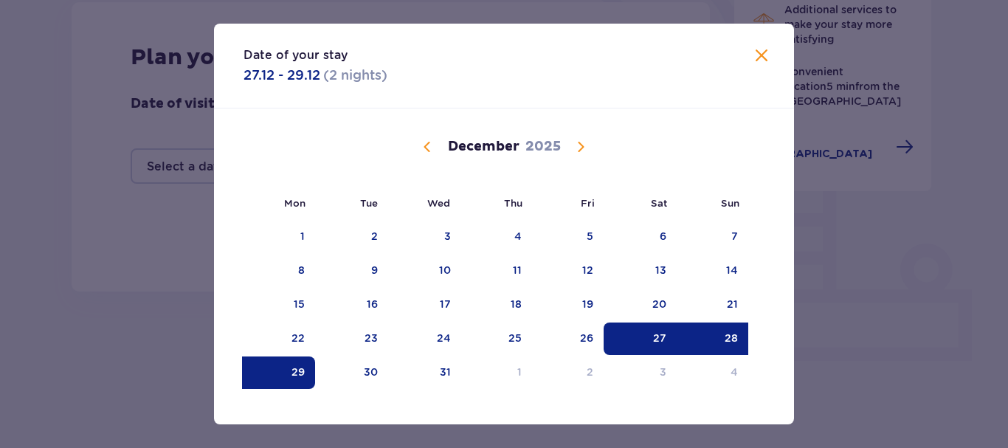
type input "[DATE] - [DATE]"
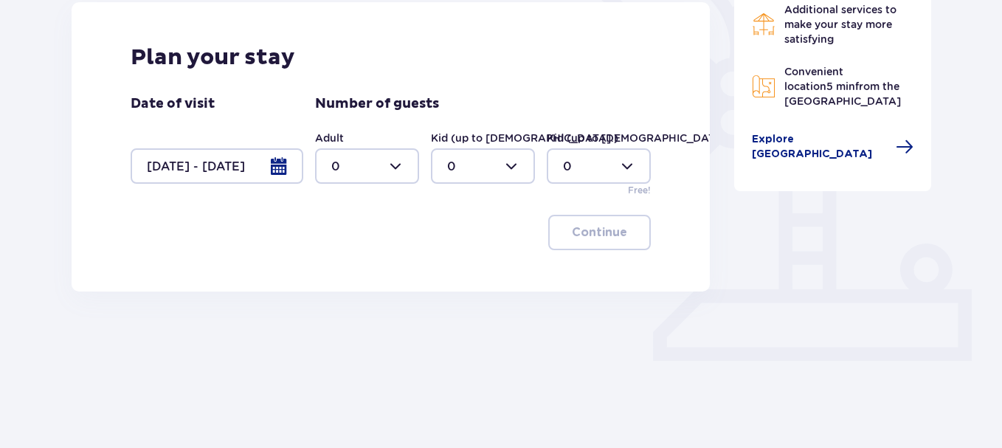
click at [359, 152] on div at bounding box center [367, 165] width 104 height 35
click at [341, 263] on div "4" at bounding box center [367, 268] width 72 height 16
type input "4"
click at [451, 171] on div at bounding box center [483, 165] width 104 height 35
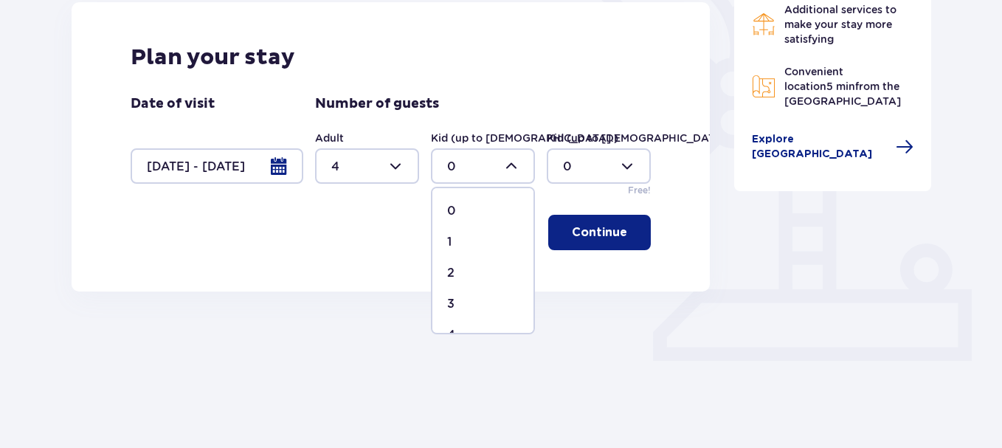
click at [453, 303] on p "3" at bounding box center [450, 304] width 7 height 16
type input "3"
click at [596, 236] on p "Continue" at bounding box center [599, 232] width 55 height 16
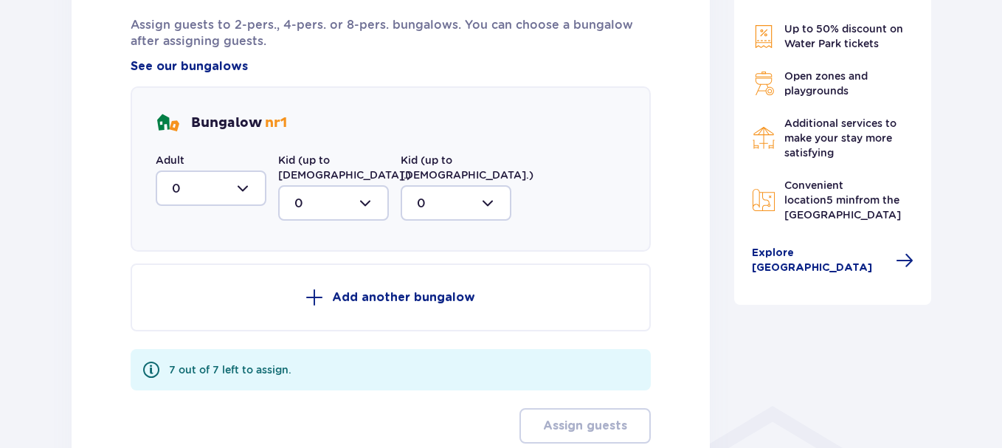
scroll to position [767, 0]
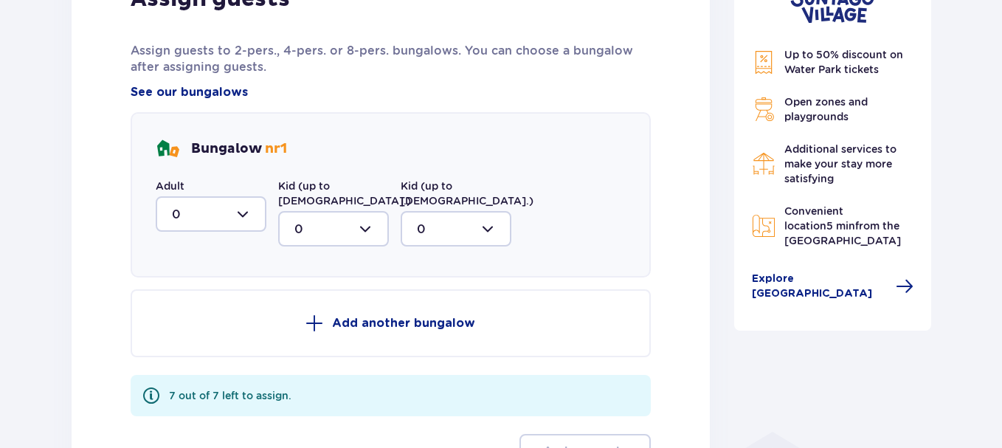
click at [241, 210] on div at bounding box center [211, 213] width 111 height 35
click at [180, 316] on div "2" at bounding box center [211, 321] width 78 height 16
type input "2"
click at [376, 215] on div at bounding box center [333, 228] width 111 height 35
click at [300, 328] on p "2" at bounding box center [297, 336] width 7 height 16
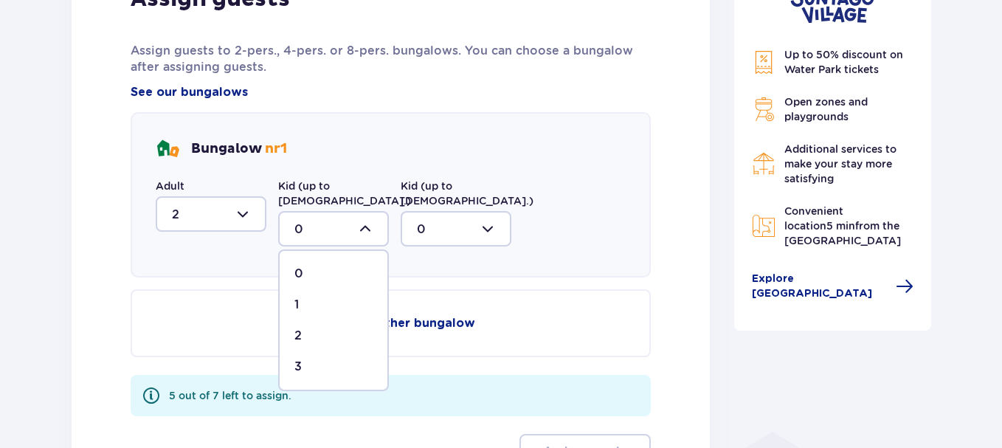
type input "2"
click at [374, 315] on p "Add another bungalow" at bounding box center [403, 323] width 143 height 16
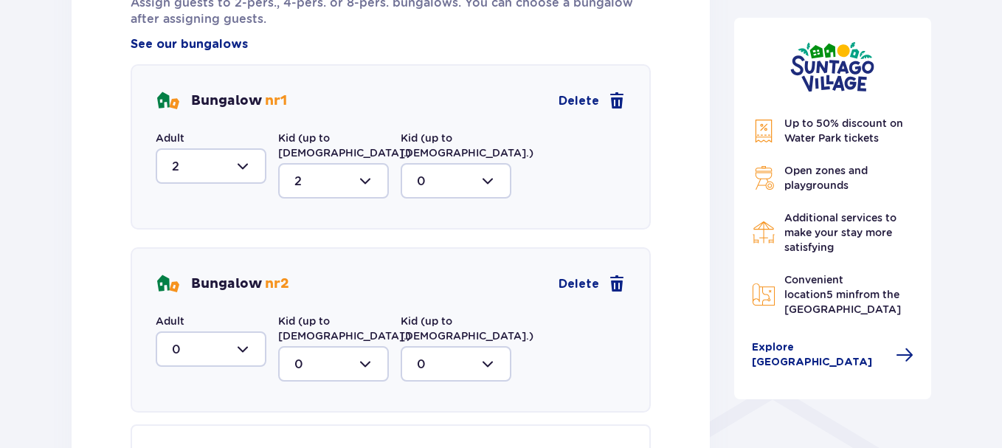
scroll to position [840, 0]
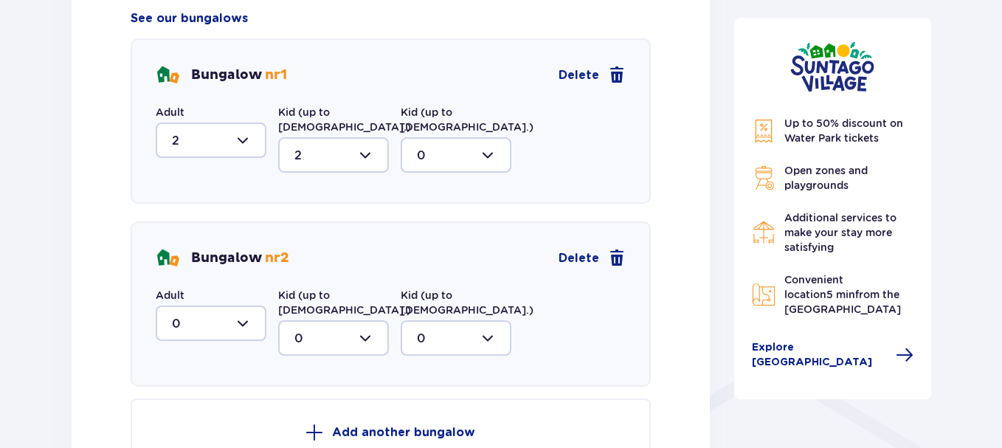
click at [238, 308] on div at bounding box center [211, 322] width 111 height 35
click at [181, 422] on div "2" at bounding box center [211, 430] width 78 height 16
type input "2"
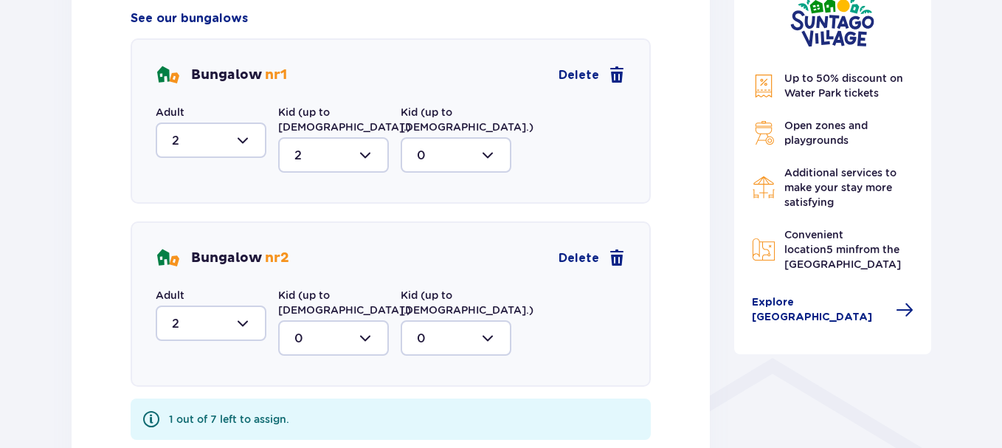
click at [344, 320] on div at bounding box center [333, 337] width 111 height 35
click at [293, 398] on span "1" at bounding box center [334, 413] width 108 height 31
type input "1"
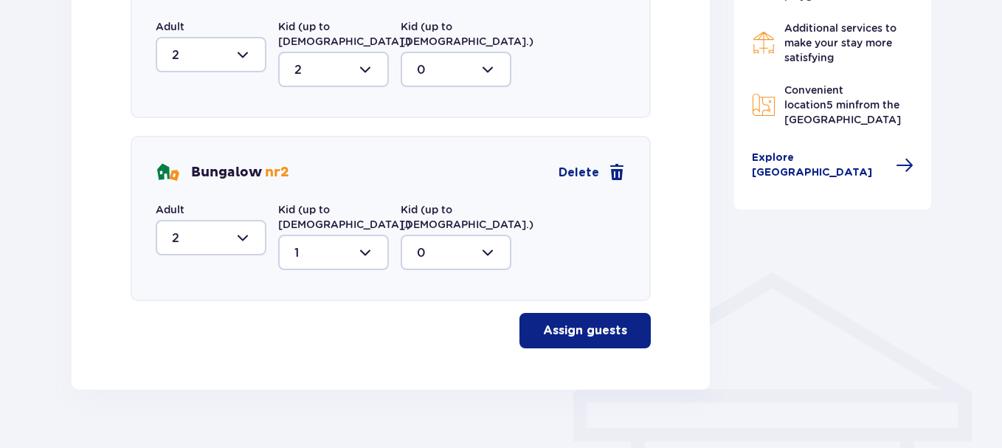
scroll to position [927, 0]
click at [562, 322] on p "Assign guests" at bounding box center [585, 330] width 84 height 16
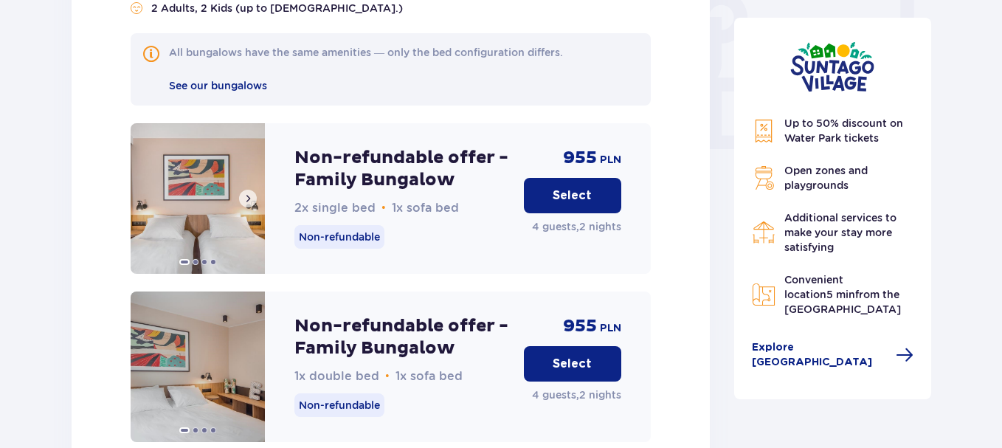
scroll to position [1433, 0]
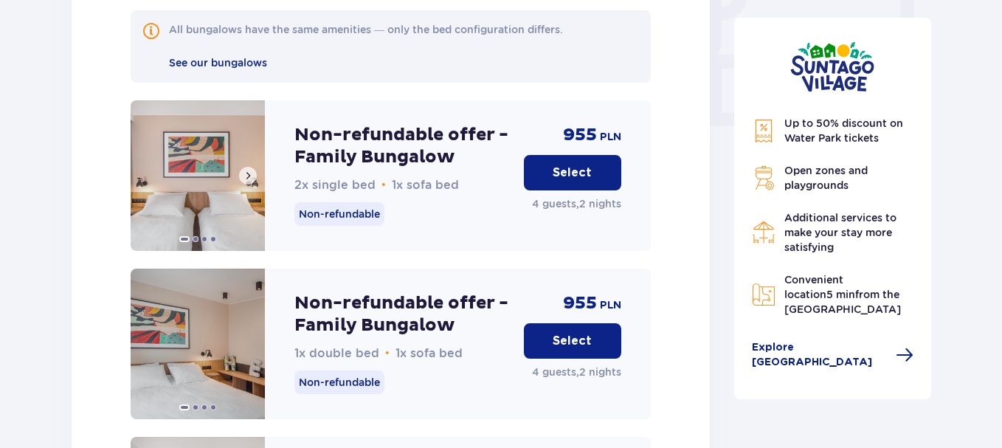
click at [204, 159] on img at bounding box center [198, 175] width 134 height 150
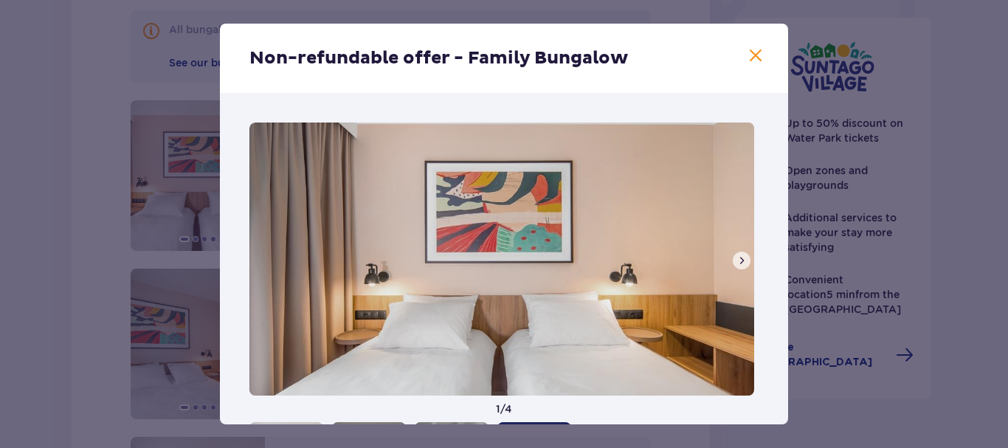
click at [737, 259] on span at bounding box center [742, 261] width 12 height 12
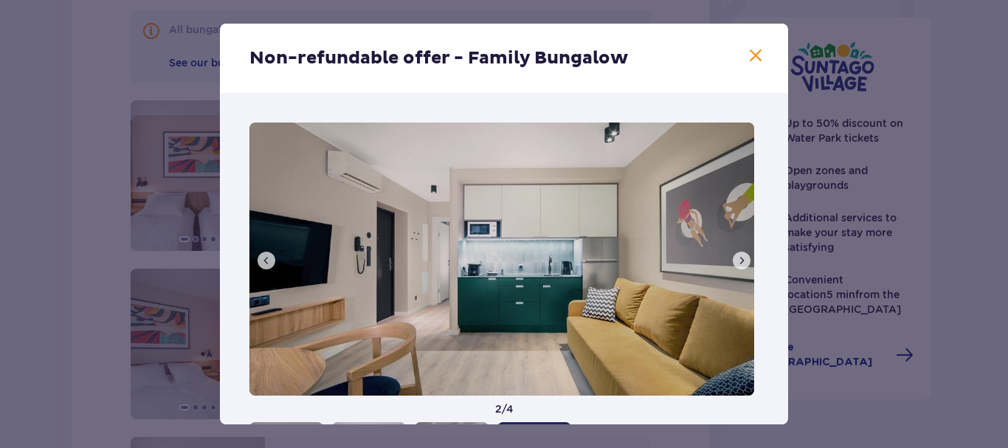
click at [737, 259] on span at bounding box center [742, 261] width 12 height 12
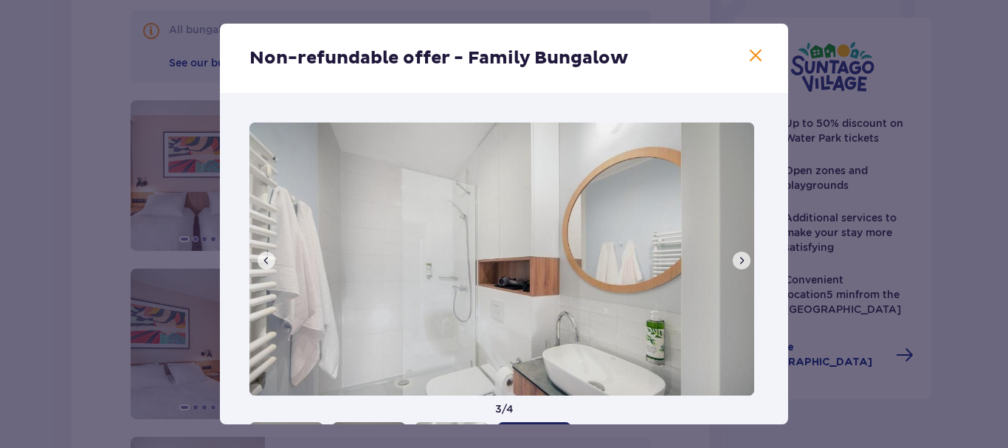
click at [737, 259] on span at bounding box center [742, 261] width 12 height 12
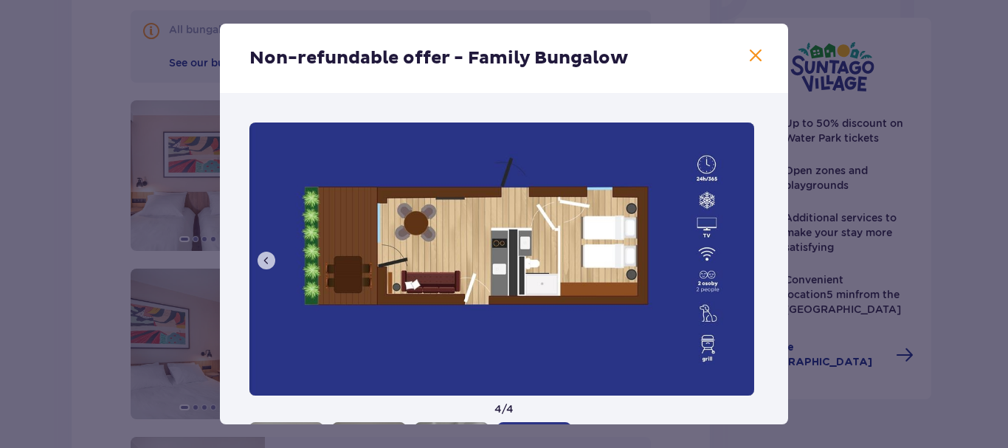
click at [269, 258] on span at bounding box center [266, 261] width 12 height 12
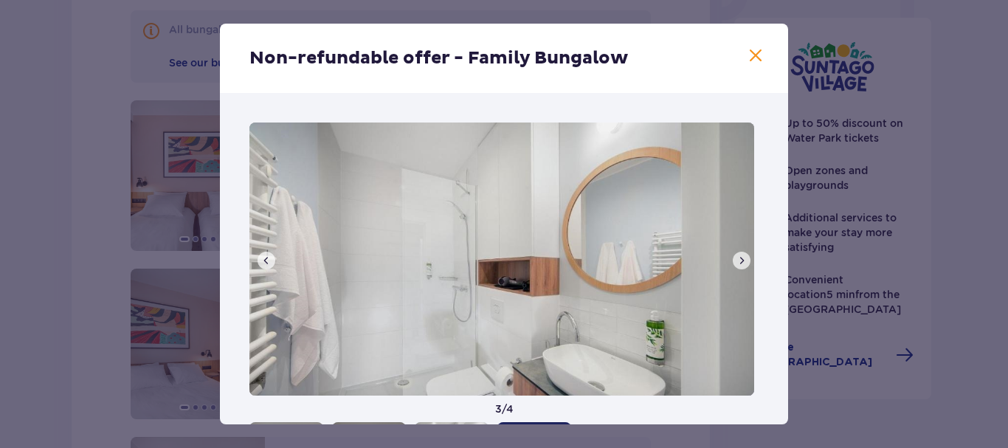
click at [752, 55] on span at bounding box center [756, 56] width 18 height 18
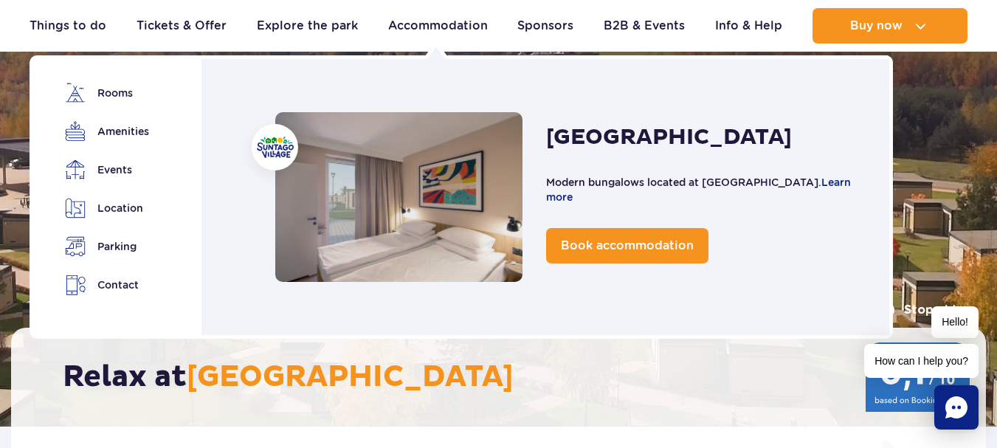
scroll to position [1020, 0]
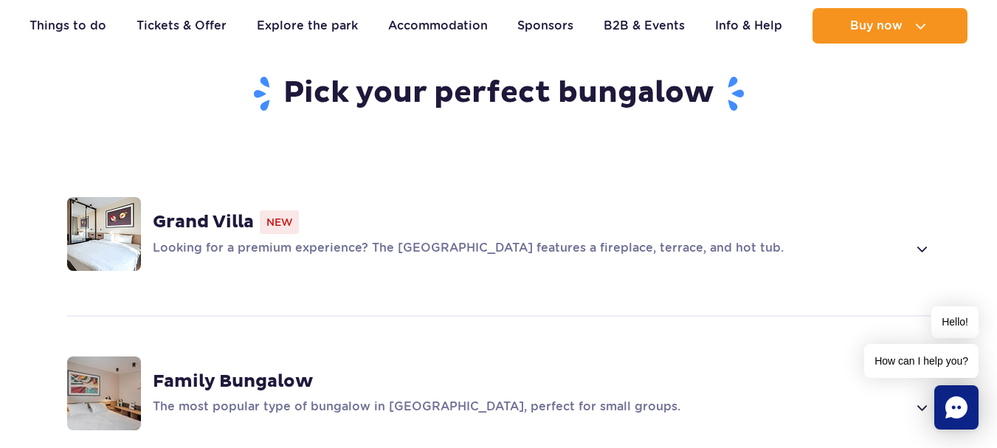
scroll to position [1107, 0]
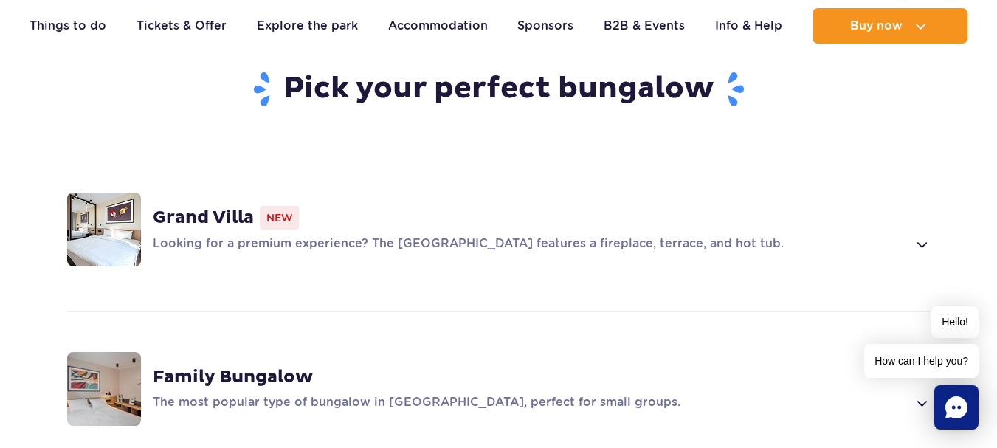
click at [110, 193] on img at bounding box center [104, 230] width 74 height 74
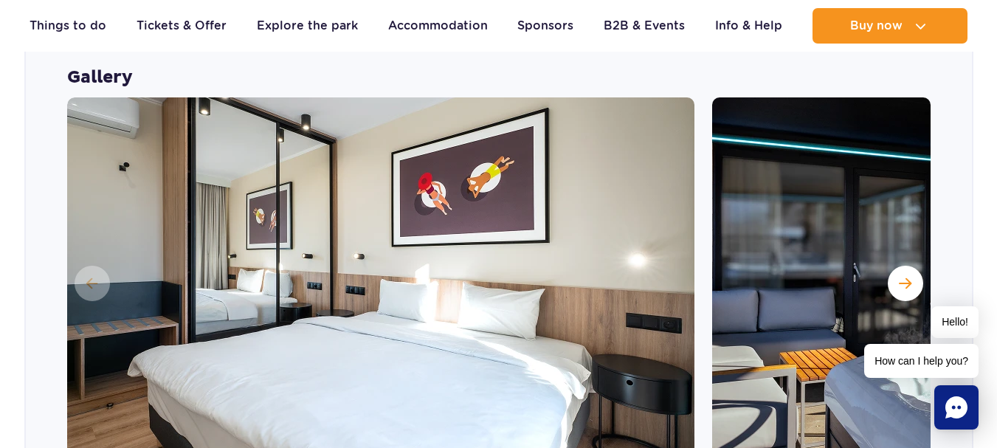
scroll to position [1378, 0]
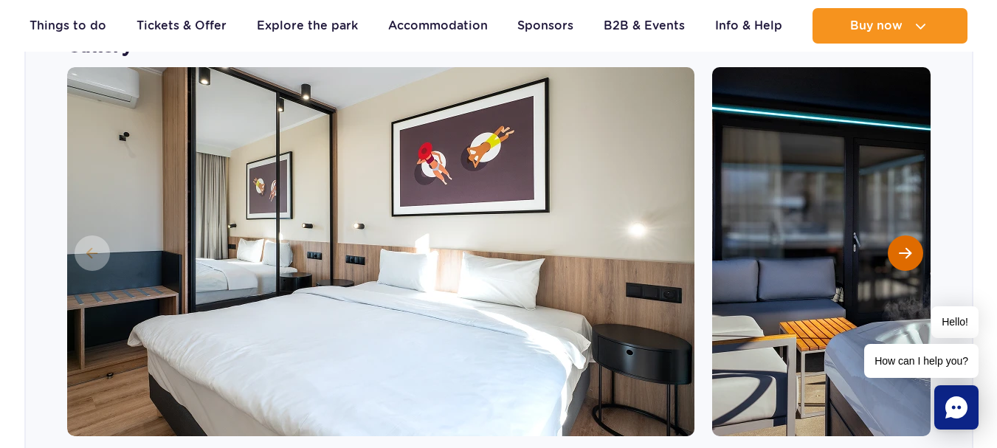
click at [920, 235] on button "Next slide" at bounding box center [904, 252] width 35 height 35
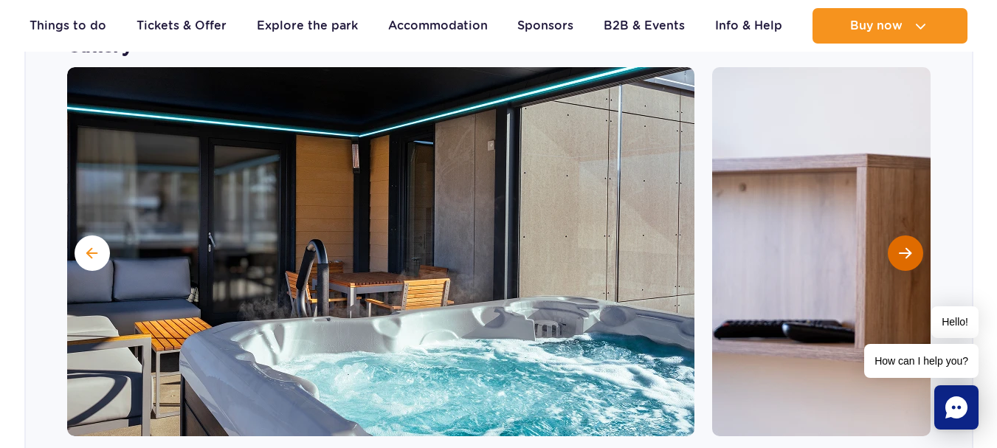
click at [916, 235] on button "Next slide" at bounding box center [904, 252] width 35 height 35
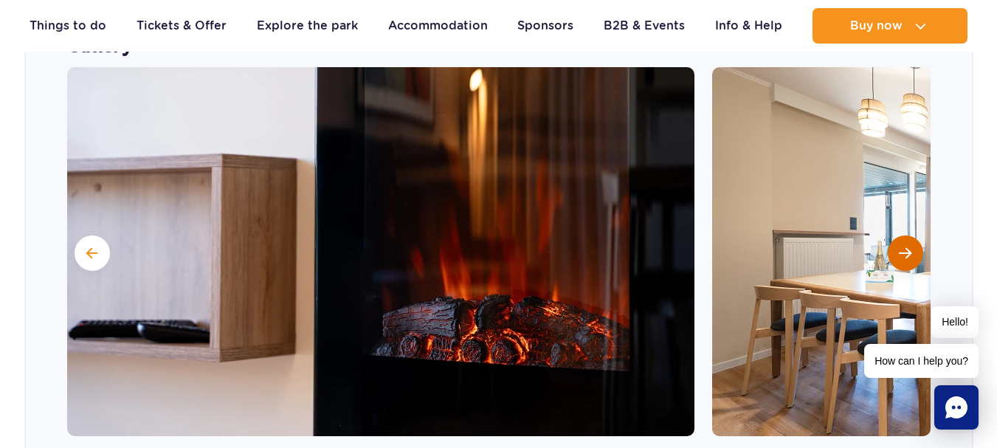
click at [916, 235] on button "Next slide" at bounding box center [904, 252] width 35 height 35
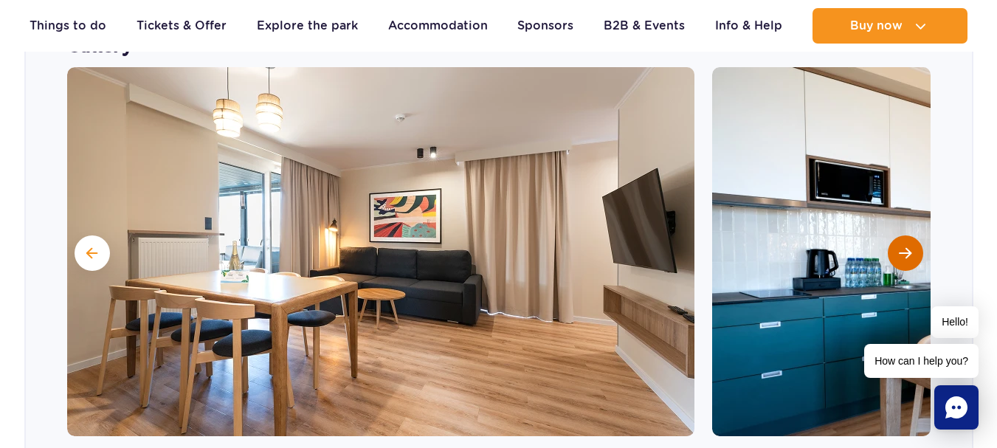
click at [916, 235] on button "Next slide" at bounding box center [904, 252] width 35 height 35
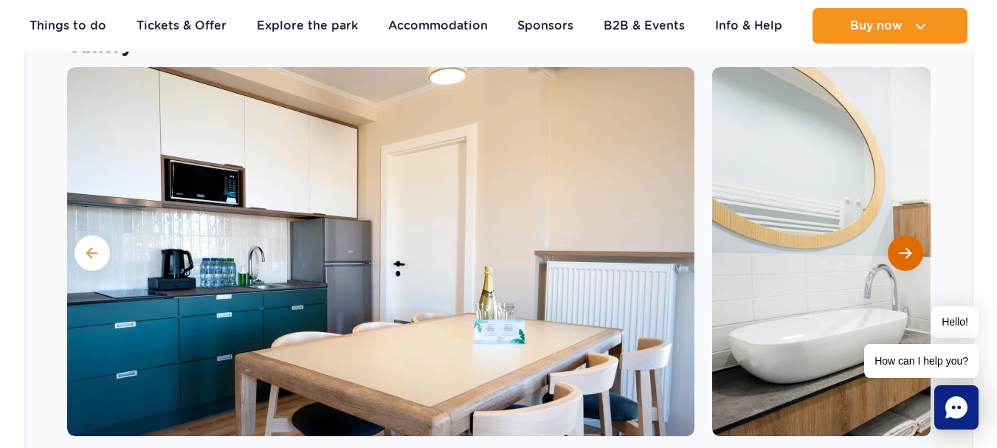
click at [916, 235] on button "Next slide" at bounding box center [904, 252] width 35 height 35
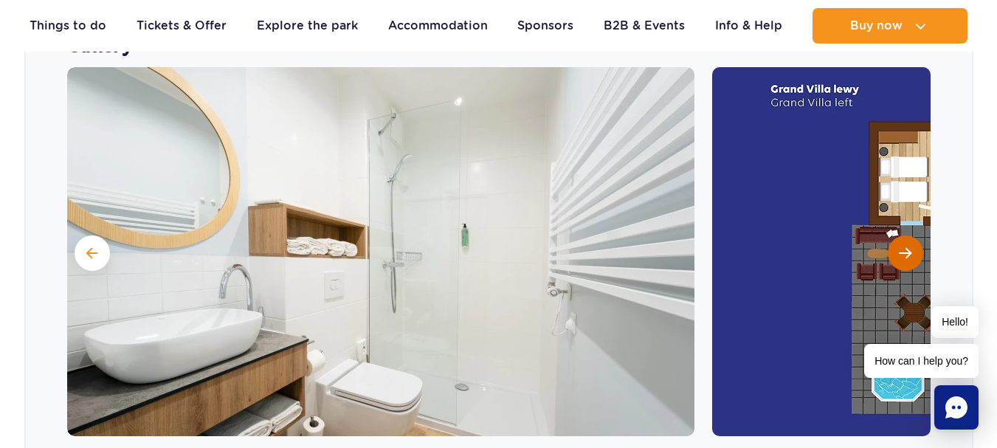
click at [916, 235] on button "Next slide" at bounding box center [904, 252] width 35 height 35
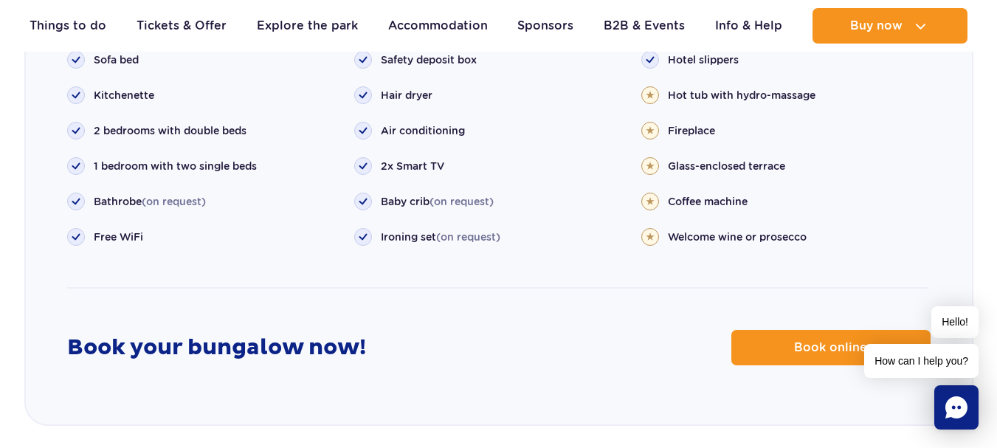
scroll to position [2042, 0]
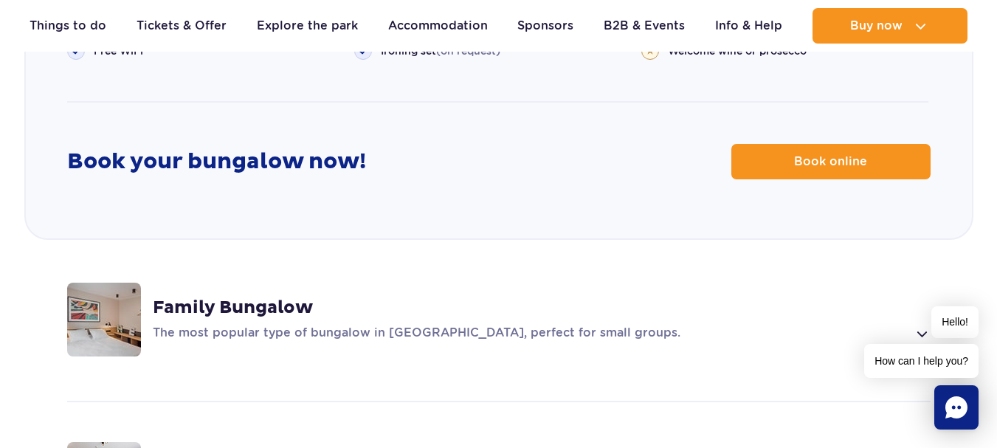
click at [249, 297] on strong "Family Bungalow" at bounding box center [233, 308] width 160 height 22
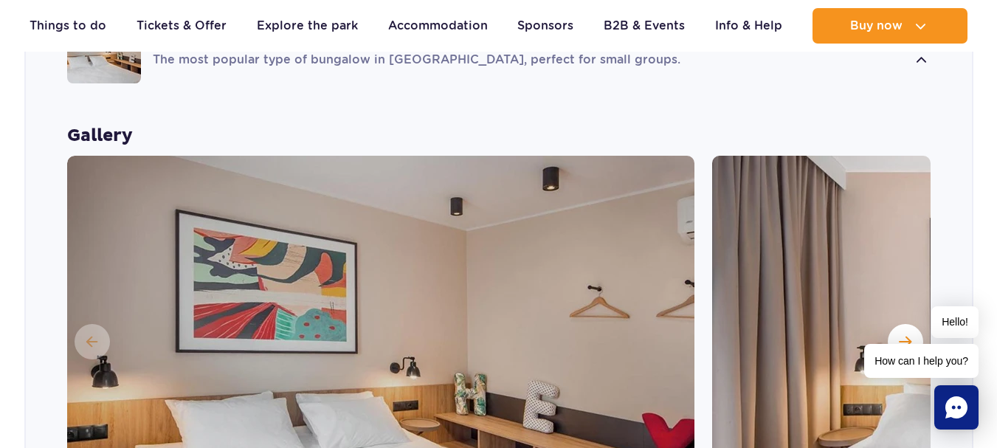
scroll to position [1464, 0]
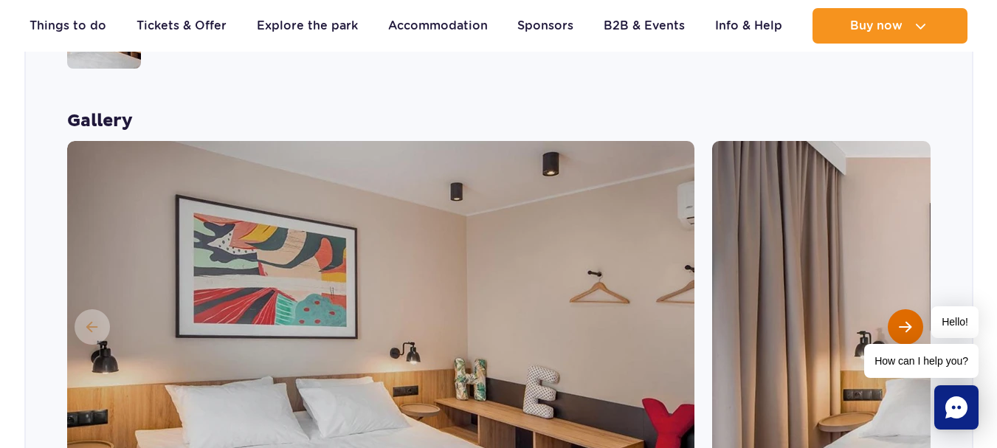
click at [899, 320] on span "Next slide" at bounding box center [905, 326] width 13 height 13
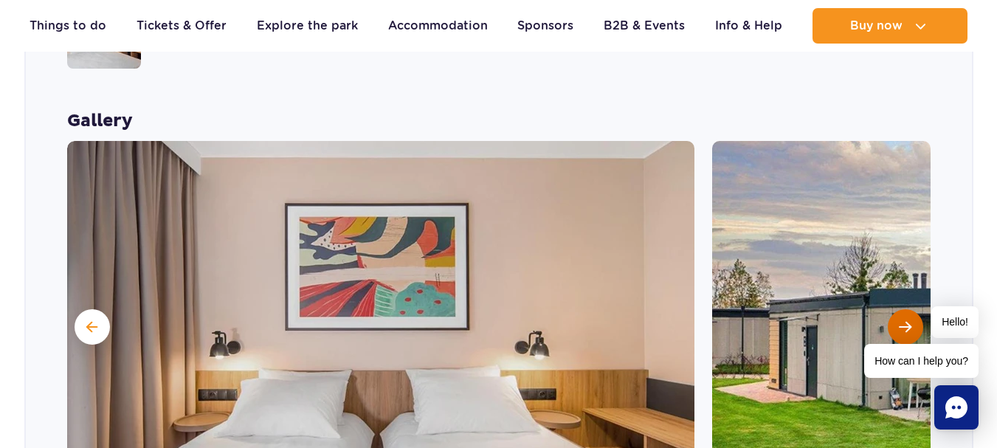
click at [908, 320] on span "Next slide" at bounding box center [905, 326] width 13 height 13
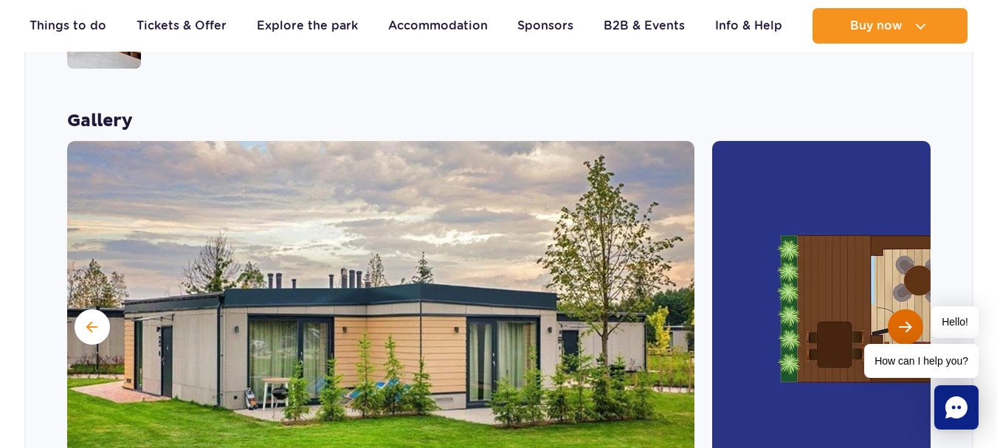
click at [908, 320] on span "Next slide" at bounding box center [905, 326] width 13 height 13
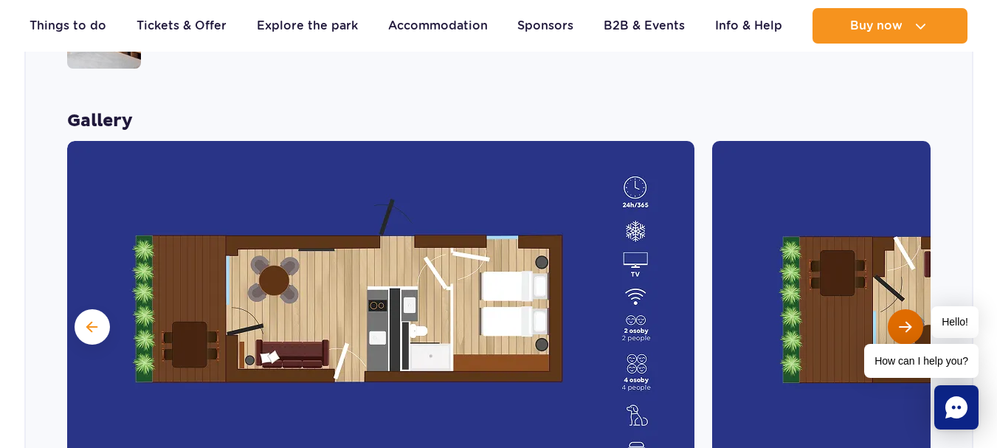
click at [908, 320] on span "Next slide" at bounding box center [905, 326] width 13 height 13
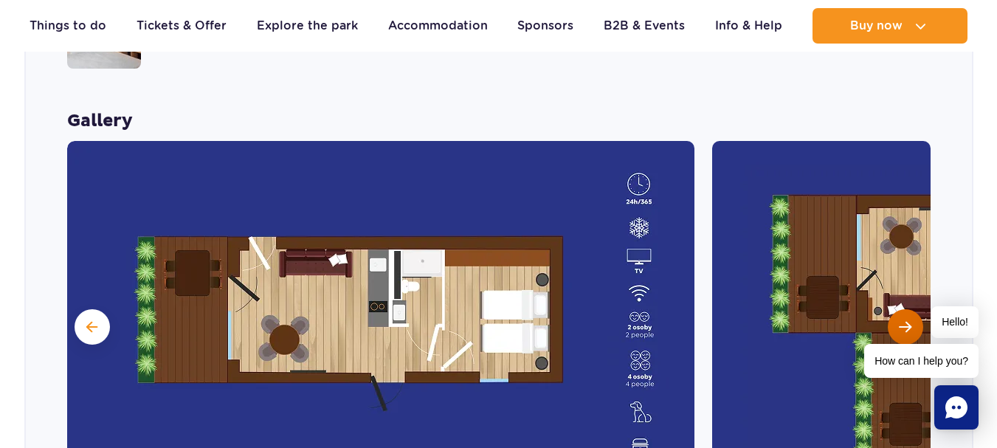
click at [908, 320] on span "Next slide" at bounding box center [905, 326] width 13 height 13
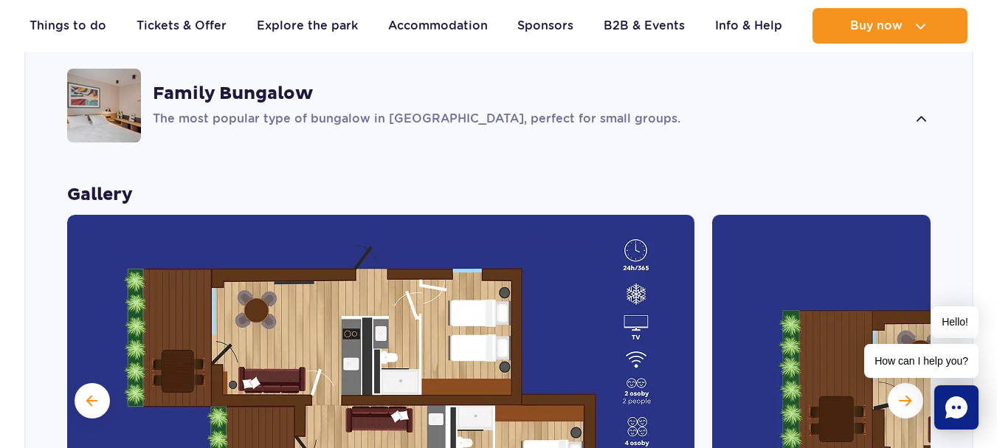
scroll to position [1021, 0]
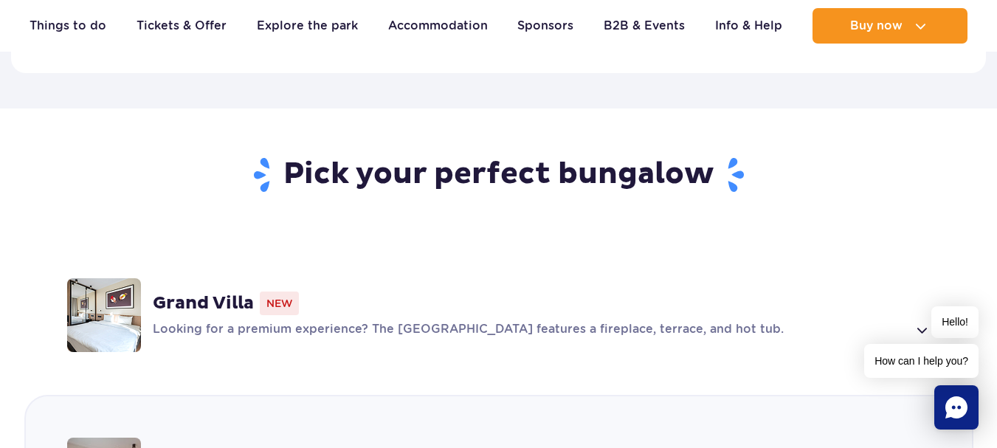
click at [289, 321] on p "Looking for a premium experience? The Grand Villa features a fireplace, terrace…" at bounding box center [530, 330] width 755 height 18
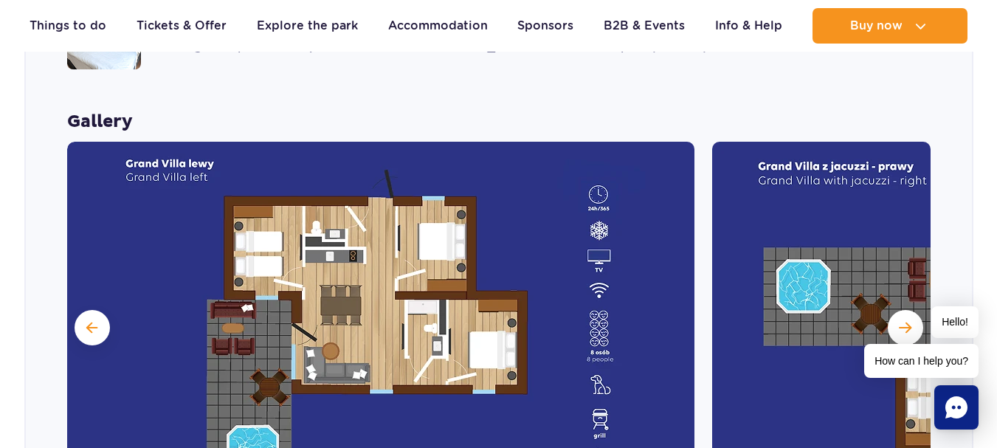
scroll to position [1304, 0]
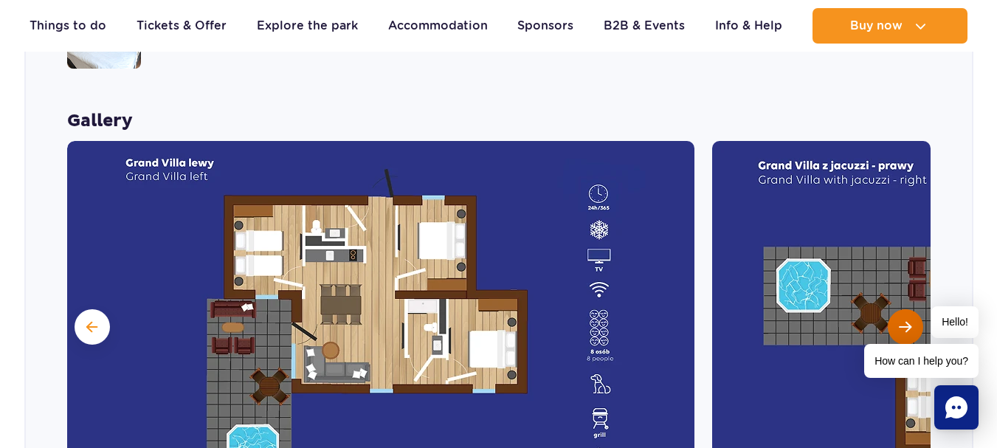
click at [903, 320] on span "Next slide" at bounding box center [905, 326] width 13 height 13
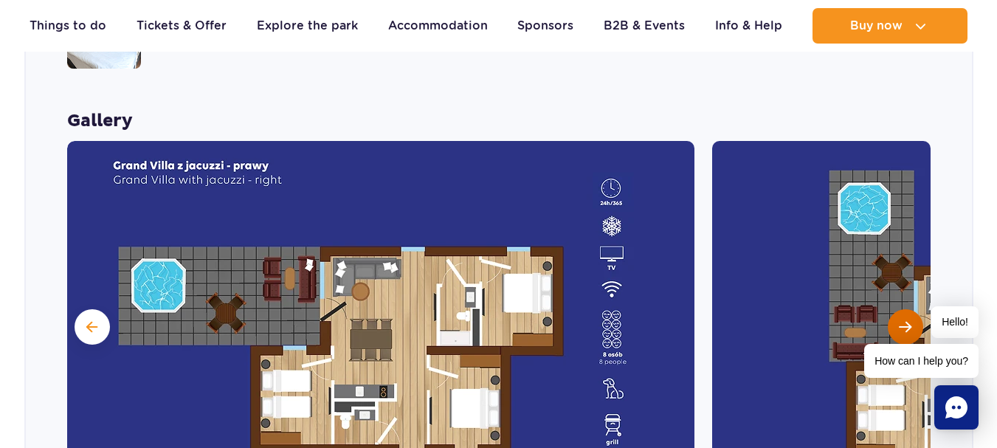
click at [903, 320] on span "Next slide" at bounding box center [905, 326] width 13 height 13
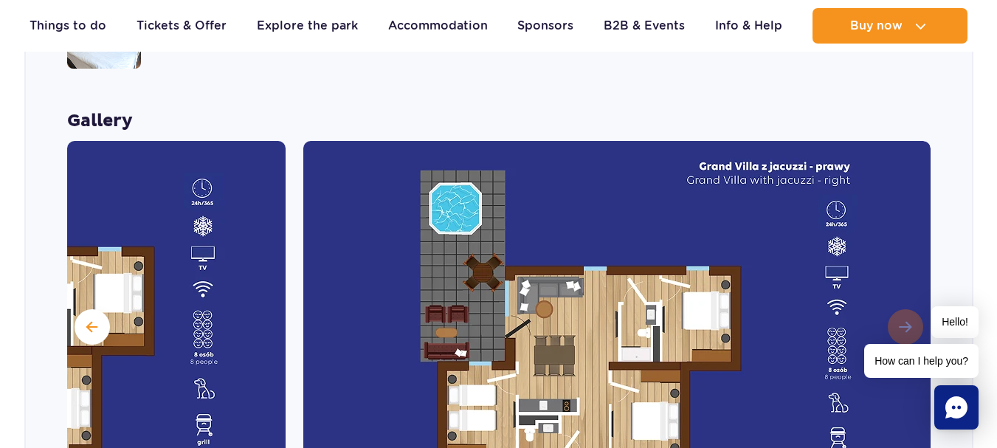
click at [903, 295] on img at bounding box center [616, 325] width 627 height 369
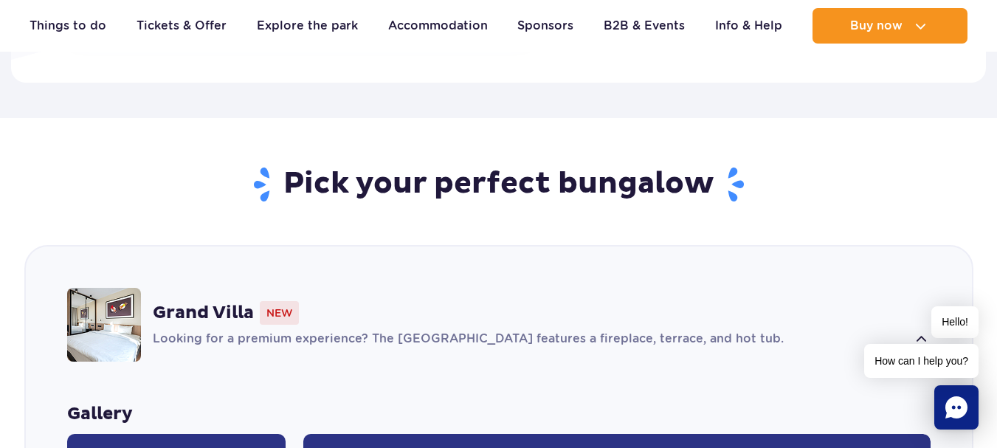
scroll to position [1083, 0]
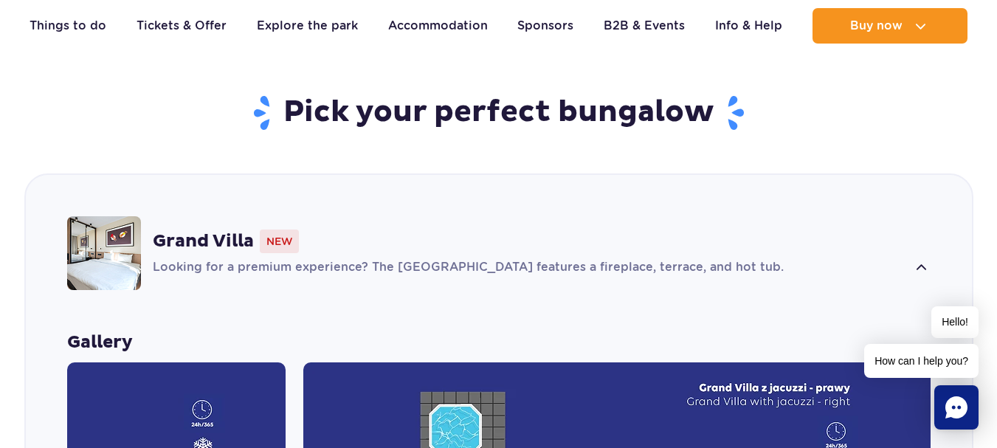
click at [88, 216] on img at bounding box center [104, 253] width 74 height 74
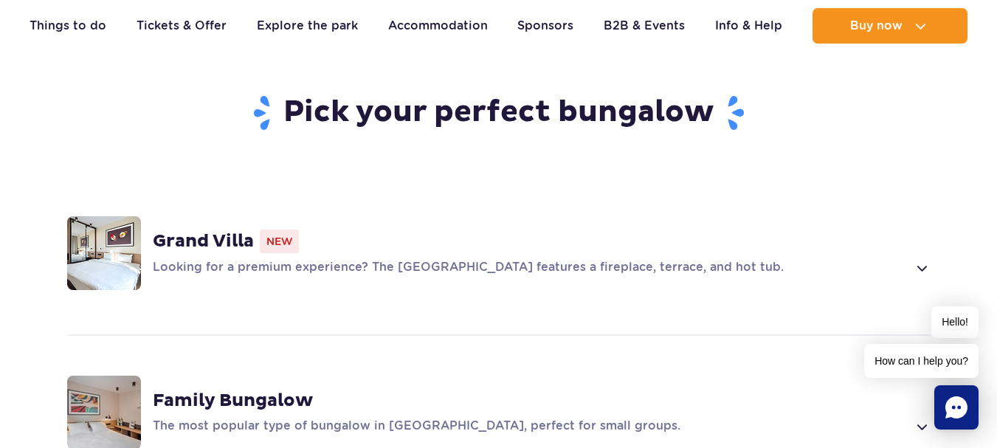
click at [225, 230] on strong "Grand Villa" at bounding box center [203, 241] width 101 height 22
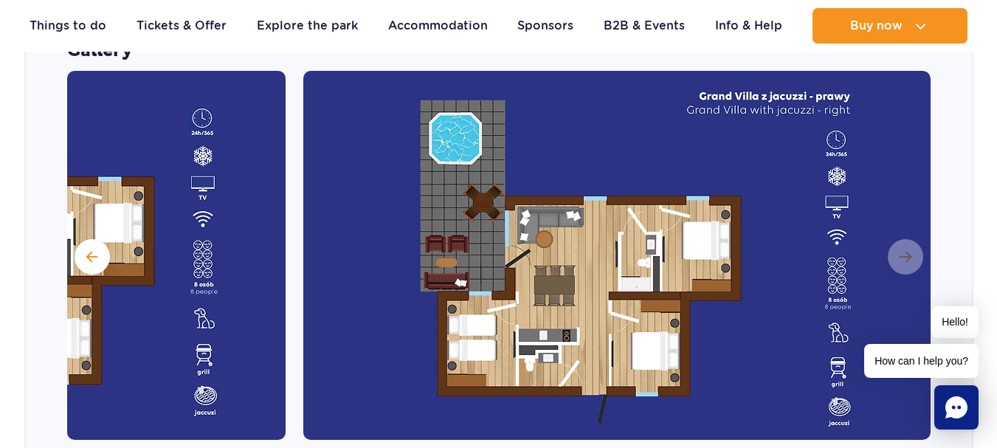
scroll to position [1304, 0]
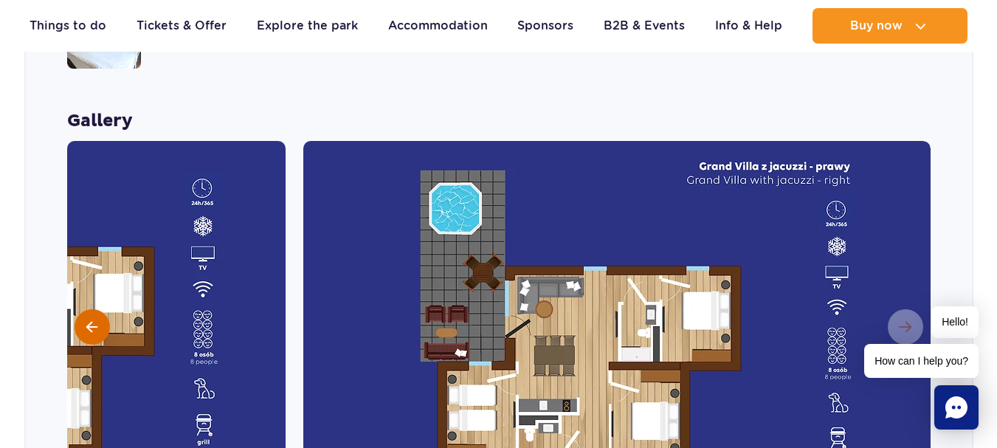
click at [97, 309] on button at bounding box center [92, 326] width 35 height 35
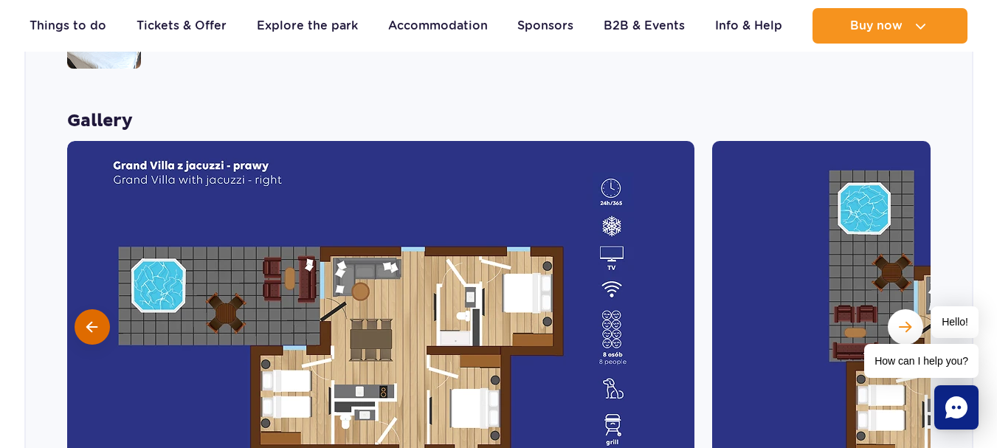
click at [97, 309] on button at bounding box center [92, 326] width 35 height 35
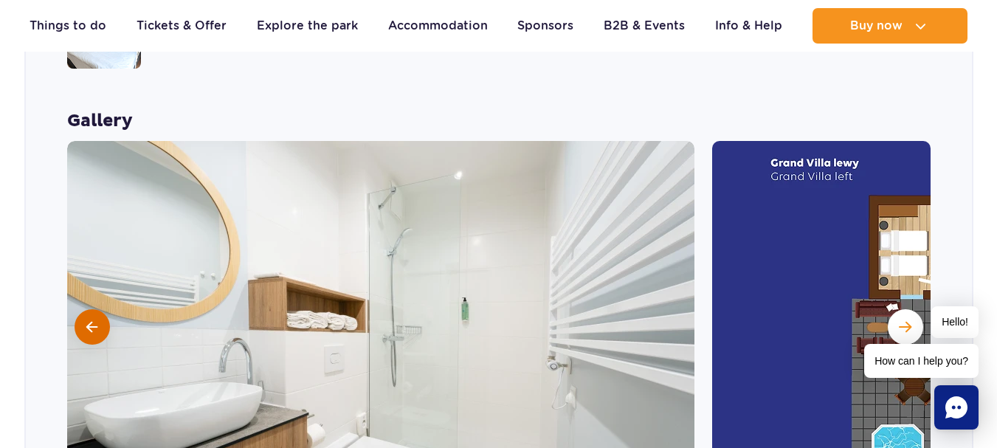
click at [97, 309] on button at bounding box center [92, 326] width 35 height 35
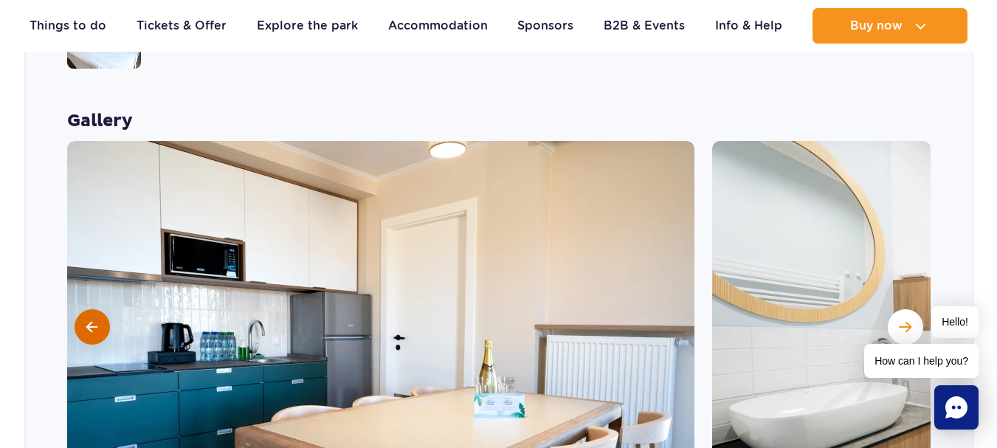
click at [97, 320] on span at bounding box center [91, 326] width 11 height 13
click at [96, 320] on span at bounding box center [91, 326] width 11 height 13
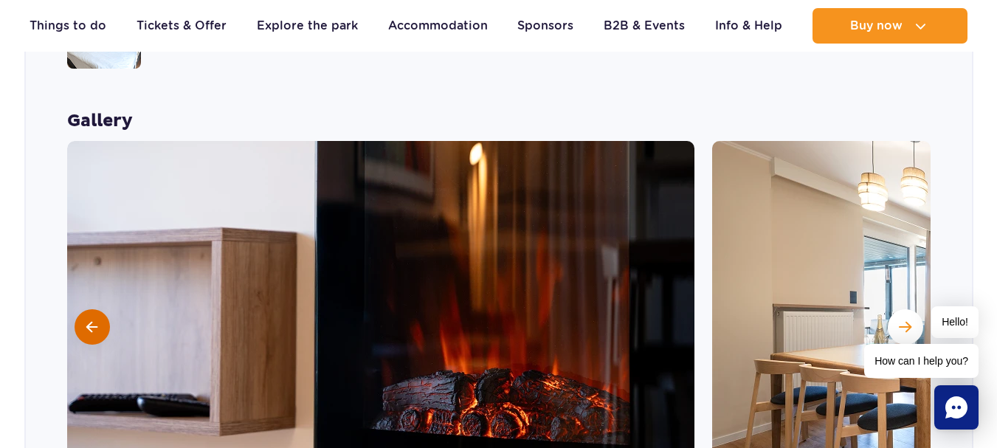
click at [95, 320] on span at bounding box center [91, 326] width 11 height 13
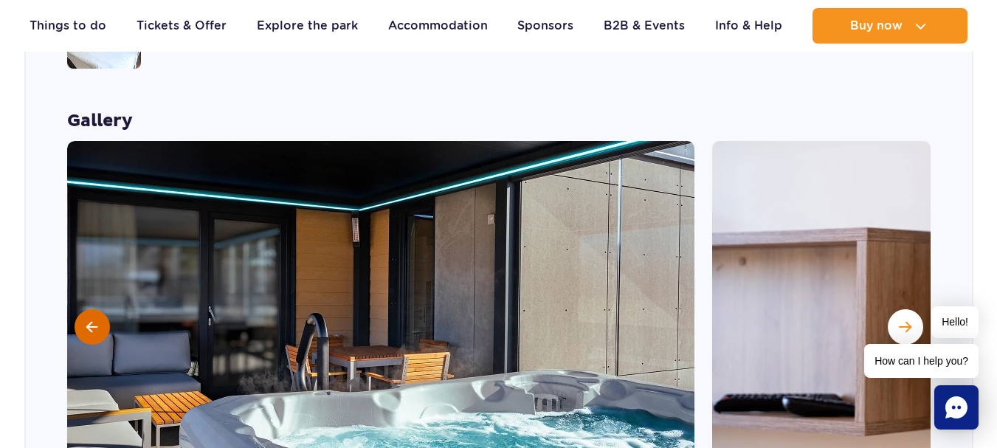
click at [95, 320] on span at bounding box center [91, 326] width 11 height 13
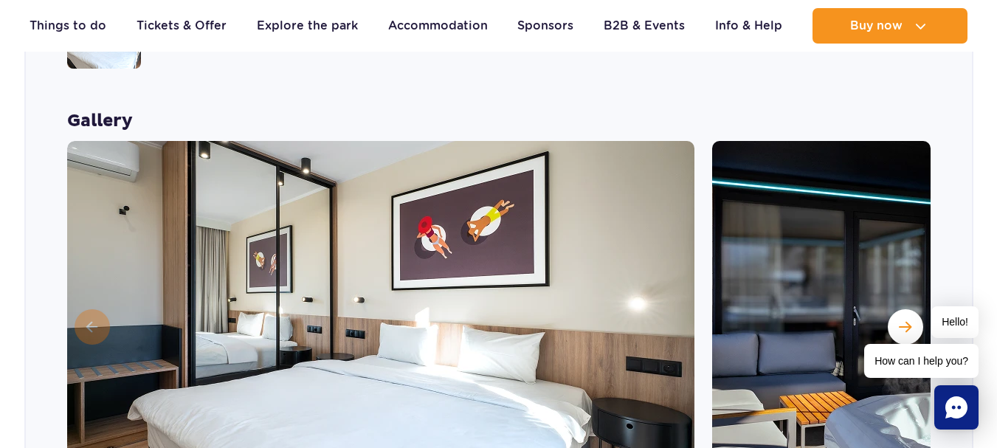
click at [95, 294] on img at bounding box center [380, 325] width 627 height 369
click at [911, 309] on button "Next slide" at bounding box center [904, 326] width 35 height 35
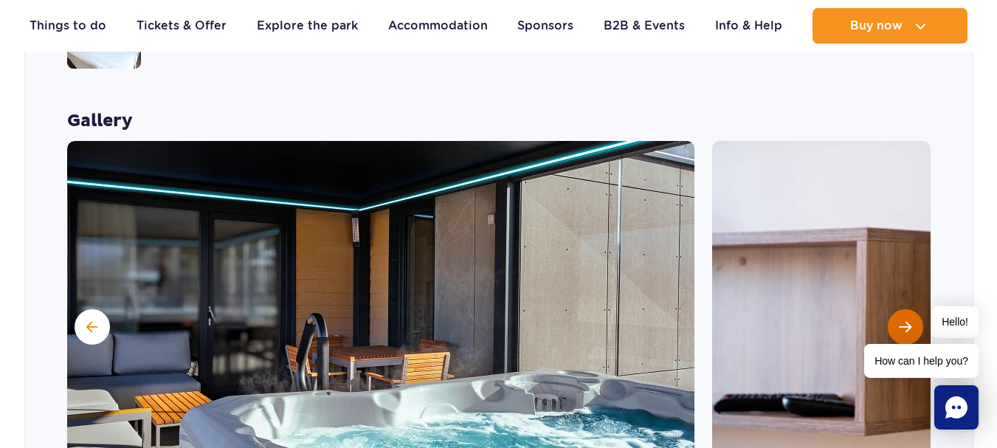
click at [911, 309] on button "Next slide" at bounding box center [904, 326] width 35 height 35
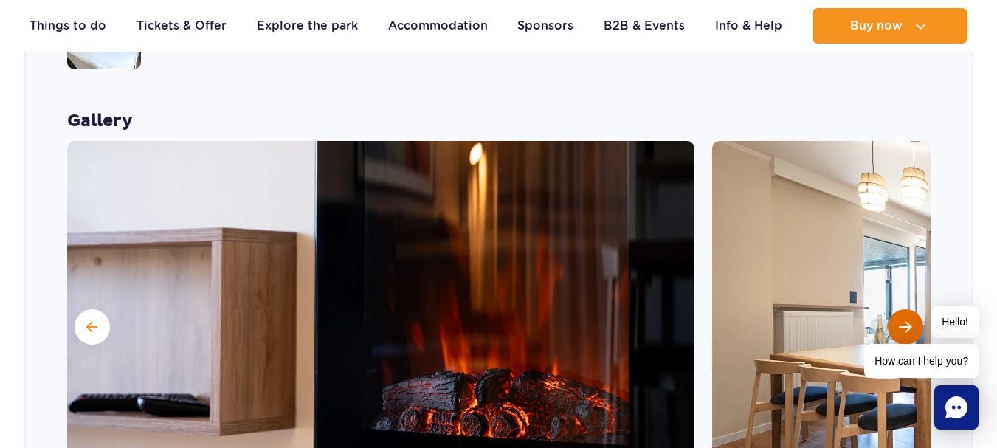
click at [911, 309] on button "Next slide" at bounding box center [904, 326] width 35 height 35
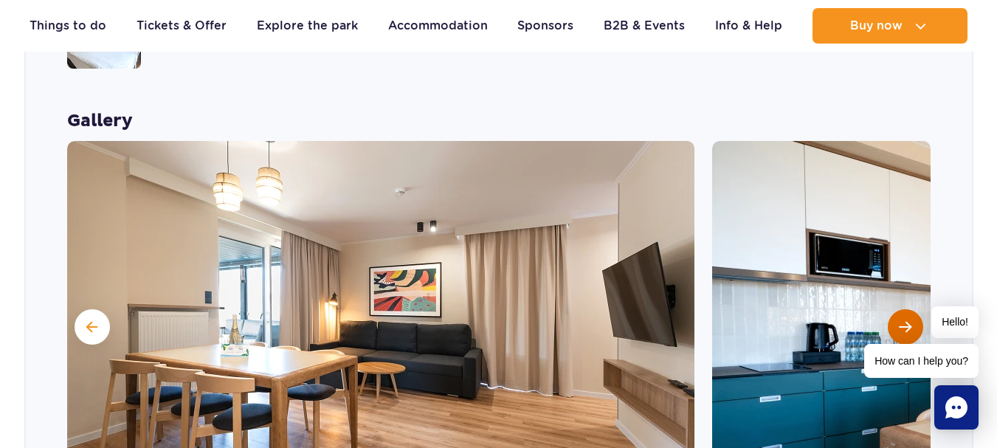
click at [911, 309] on button "Next slide" at bounding box center [904, 326] width 35 height 35
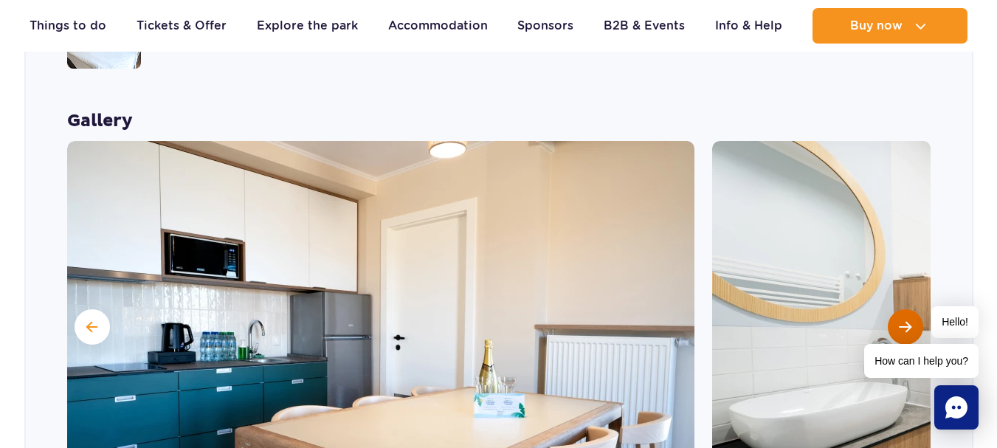
click at [911, 309] on button "Next slide" at bounding box center [904, 326] width 35 height 35
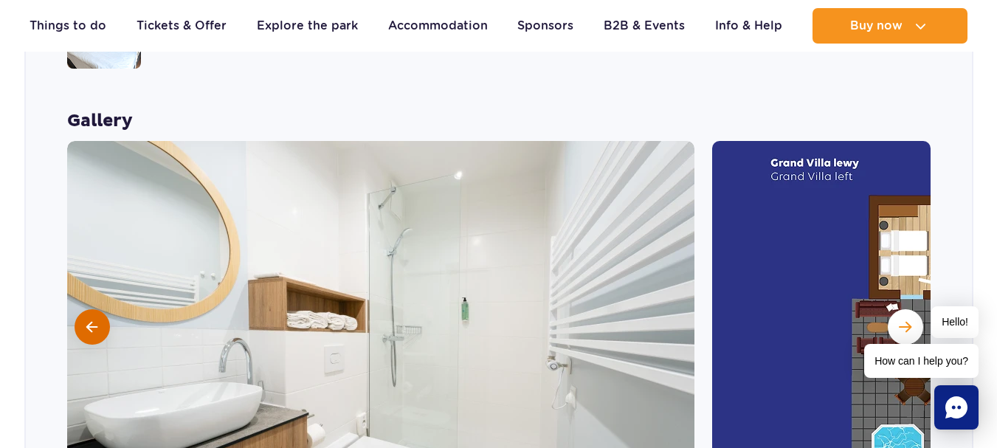
click at [88, 320] on span at bounding box center [91, 326] width 11 height 13
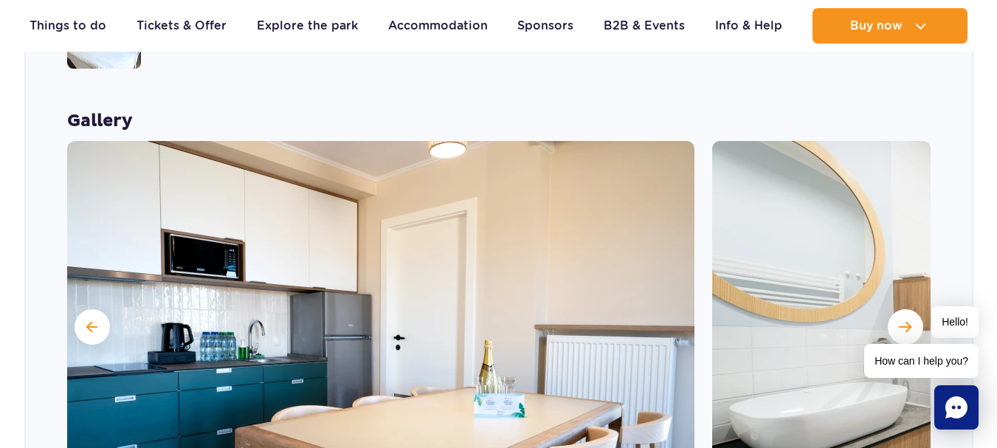
scroll to position [1378, 0]
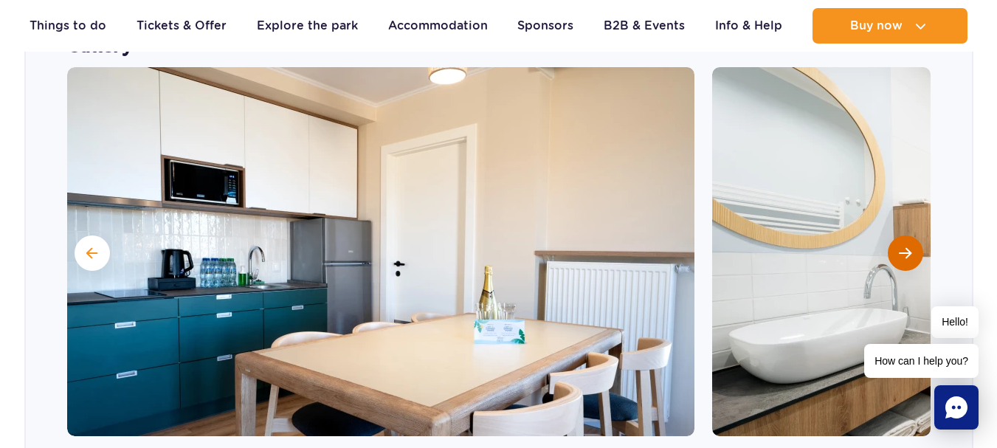
click at [910, 246] on span "Next slide" at bounding box center [905, 252] width 13 height 13
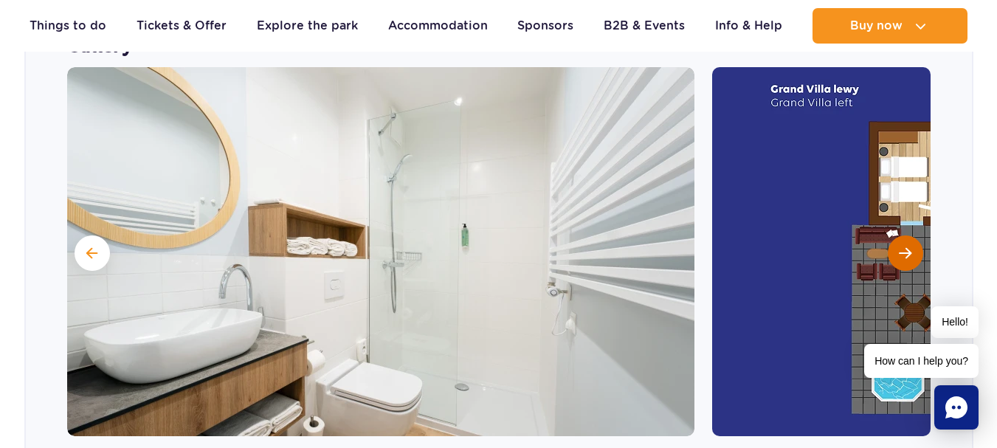
click at [910, 246] on span "Next slide" at bounding box center [905, 252] width 13 height 13
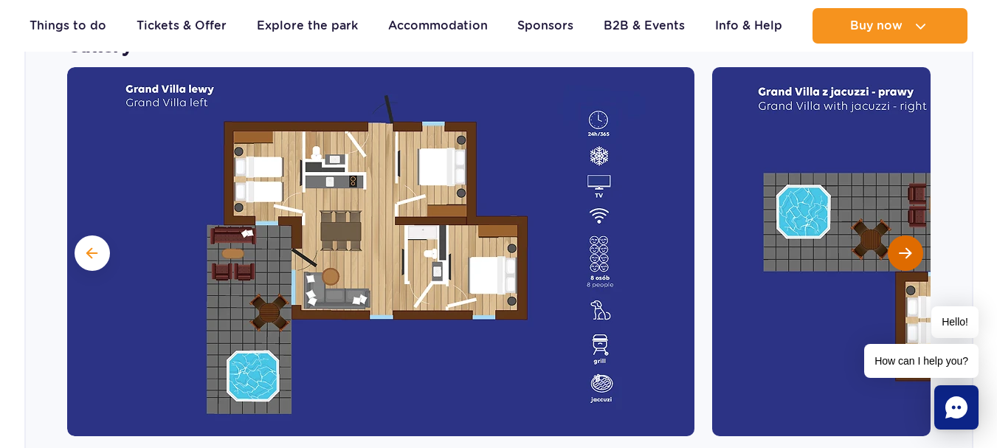
click at [910, 246] on span "Next slide" at bounding box center [905, 252] width 13 height 13
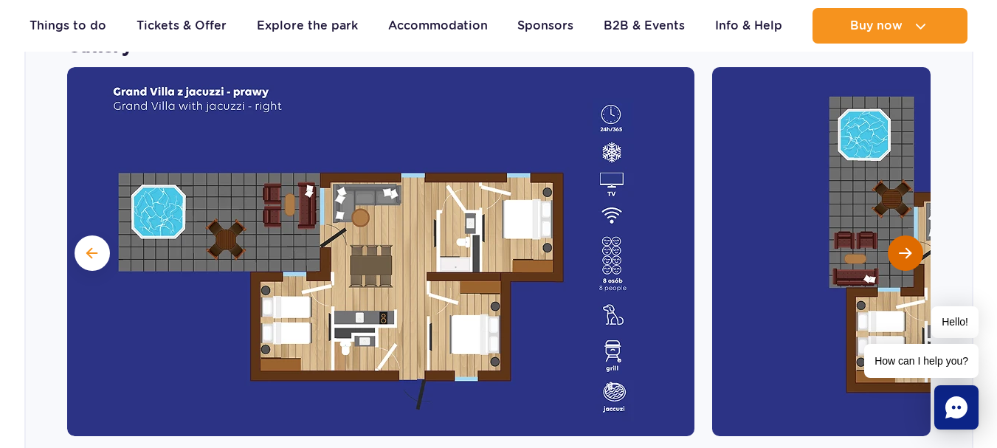
click at [910, 246] on span "Next slide" at bounding box center [905, 252] width 13 height 13
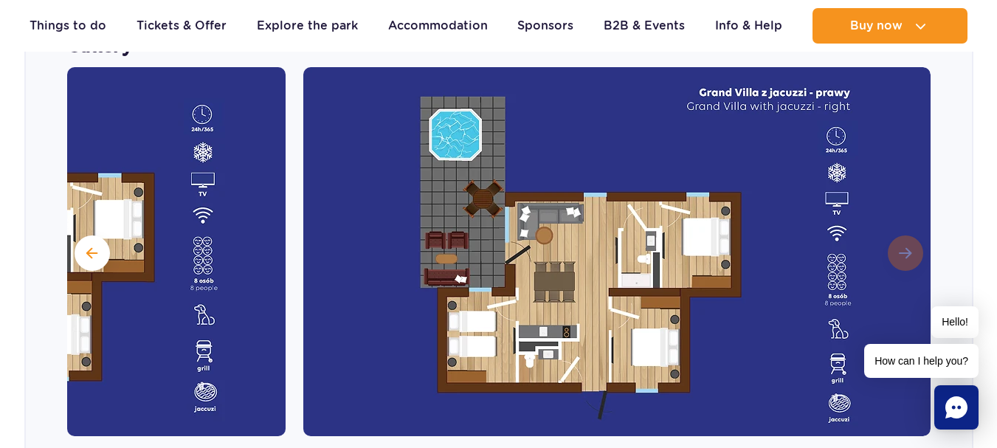
click at [910, 220] on img at bounding box center [616, 251] width 627 height 369
click at [94, 246] on span at bounding box center [91, 252] width 11 height 13
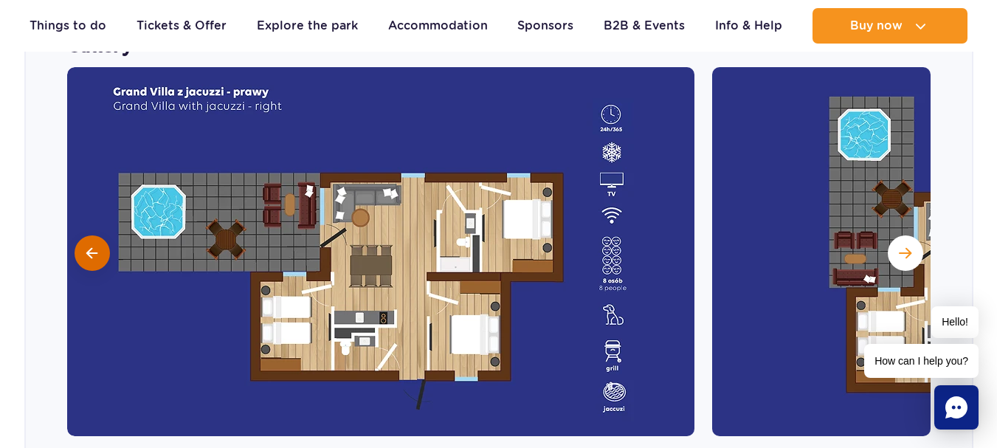
click at [94, 246] on span at bounding box center [91, 252] width 11 height 13
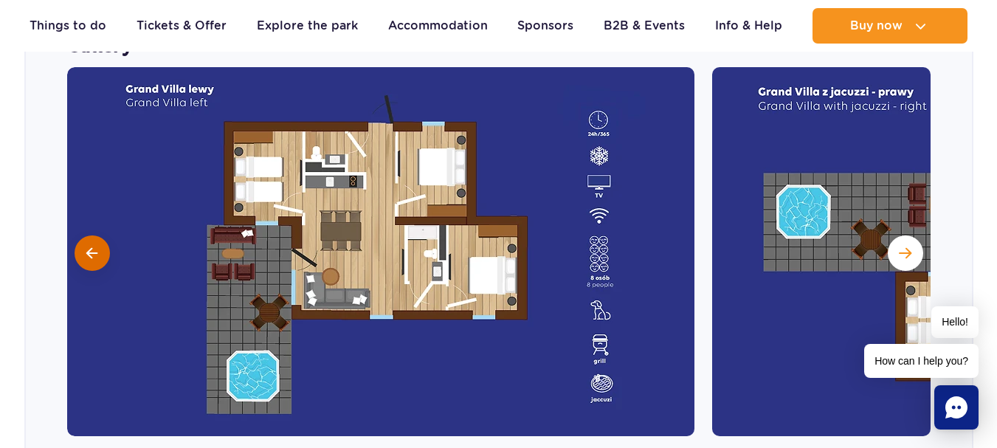
click at [94, 246] on span at bounding box center [91, 252] width 11 height 13
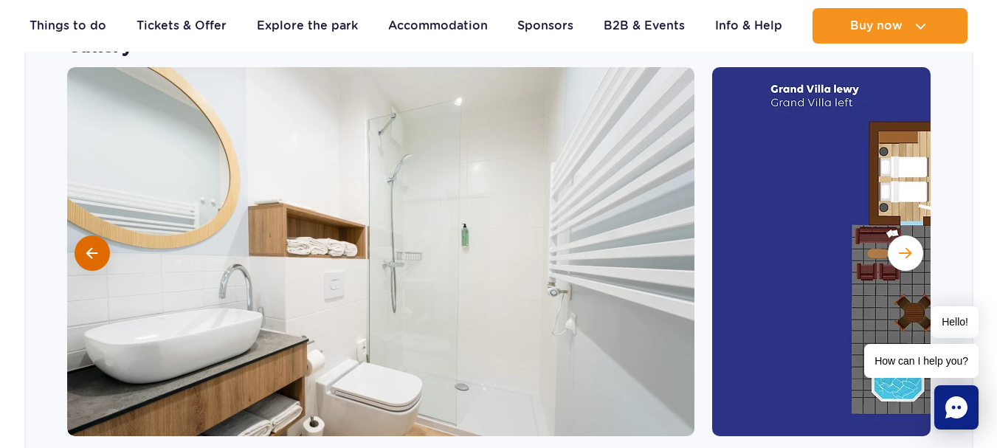
click at [94, 246] on span at bounding box center [91, 252] width 11 height 13
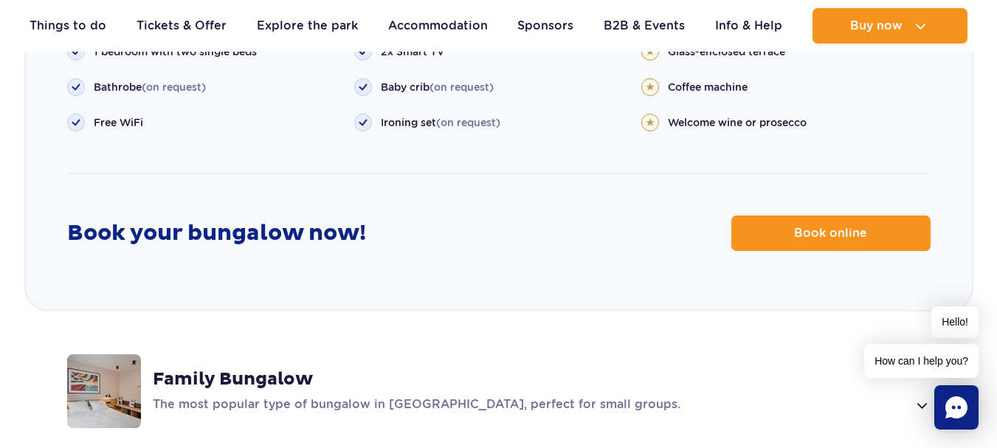
scroll to position [2042, 0]
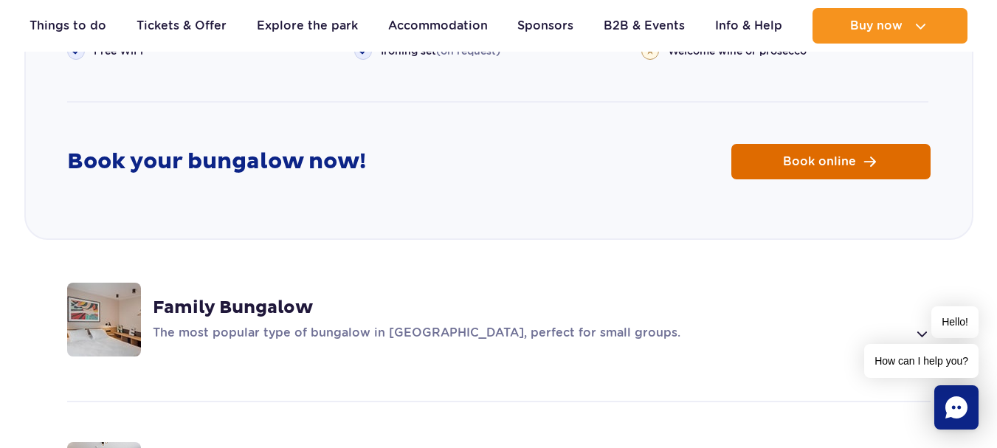
click at [844, 156] on span "Book online" at bounding box center [819, 162] width 73 height 12
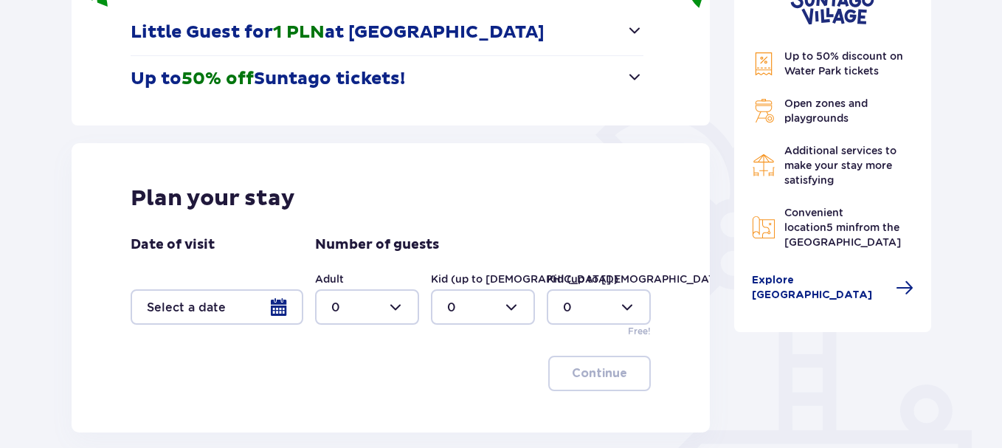
scroll to position [254, 0]
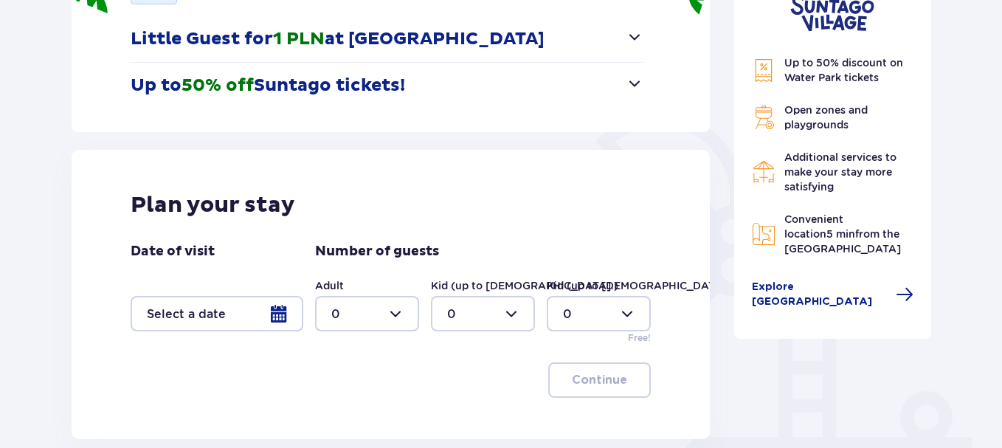
click at [277, 318] on div at bounding box center [217, 313] width 173 height 35
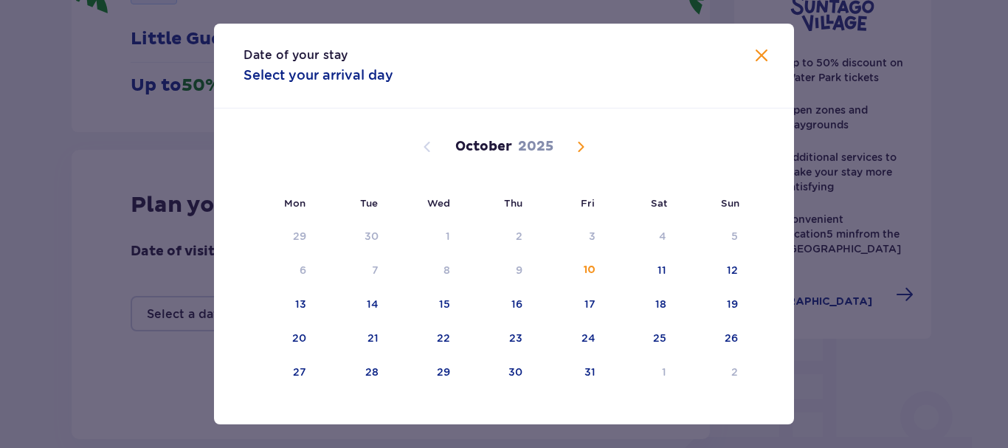
click at [576, 145] on span "Next month" at bounding box center [581, 147] width 18 height 18
click at [660, 338] on div "27" at bounding box center [659, 338] width 13 height 15
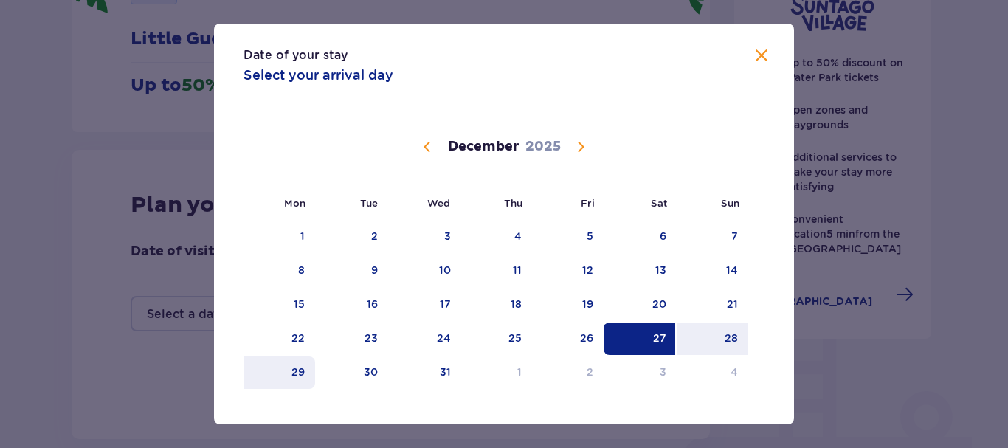
click at [287, 371] on div "29" at bounding box center [279, 372] width 72 height 32
type input "[DATE] - [DATE]"
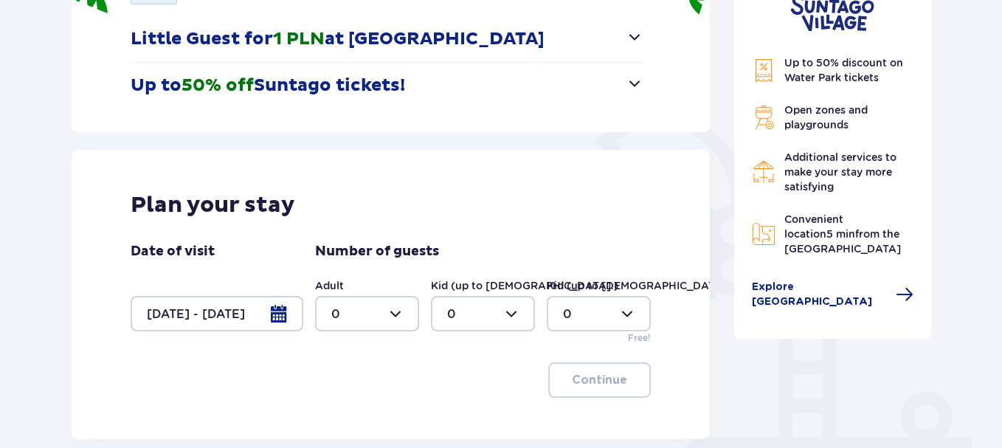
click at [401, 313] on div at bounding box center [367, 313] width 104 height 35
click at [345, 221] on div "4" at bounding box center [367, 226] width 72 height 16
type input "4"
click at [498, 305] on div at bounding box center [483, 313] width 104 height 35
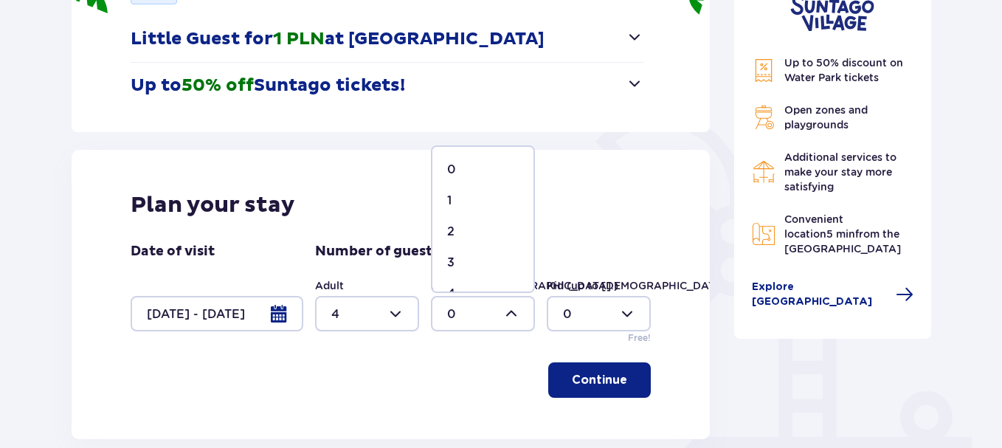
click at [458, 260] on div "3" at bounding box center [483, 263] width 72 height 16
type input "3"
click at [601, 382] on p "Continue" at bounding box center [599, 380] width 55 height 16
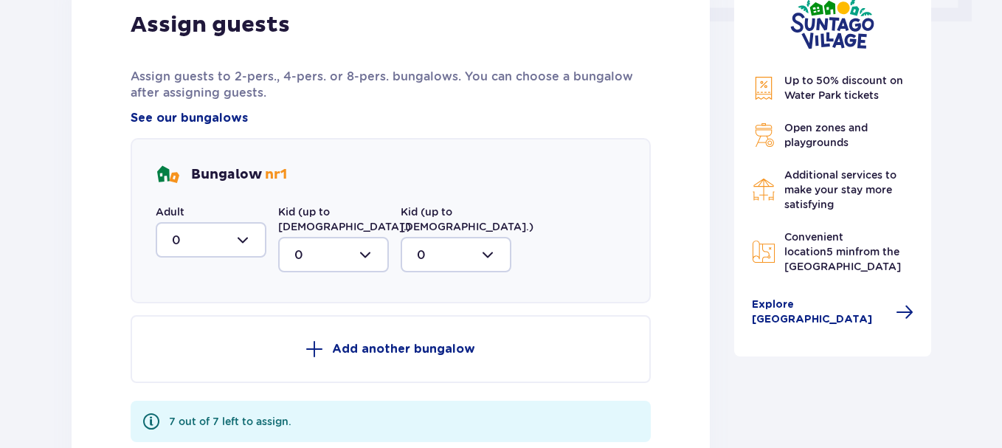
scroll to position [767, 0]
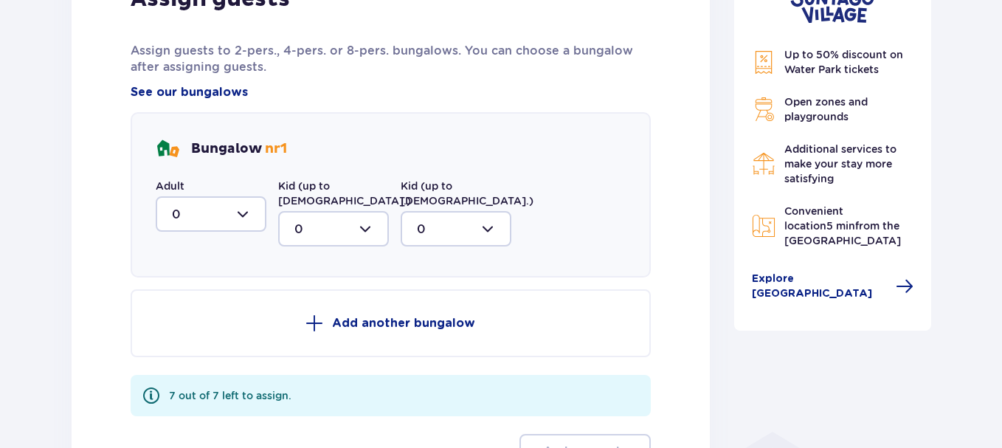
click at [233, 213] on div at bounding box center [211, 213] width 111 height 35
click at [187, 352] on div "4" at bounding box center [211, 358] width 78 height 16
type input "4"
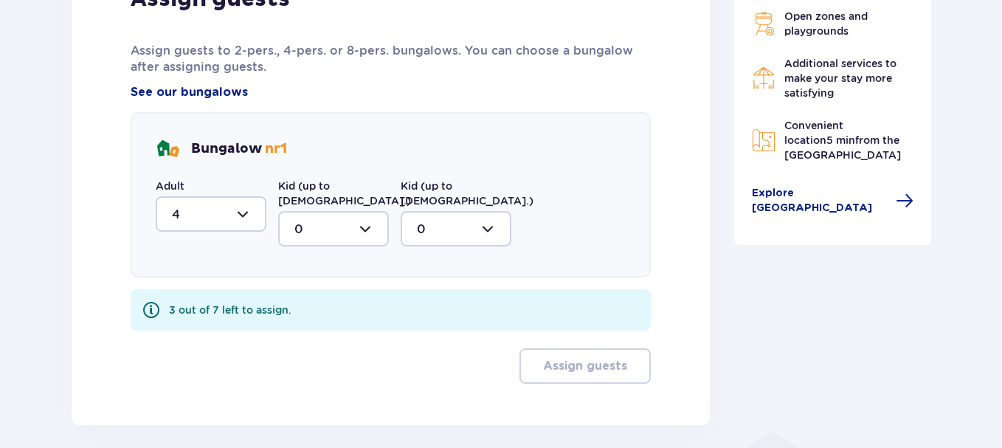
click at [337, 225] on div at bounding box center [333, 228] width 111 height 35
click at [298, 359] on p "3" at bounding box center [297, 367] width 7 height 16
type input "3"
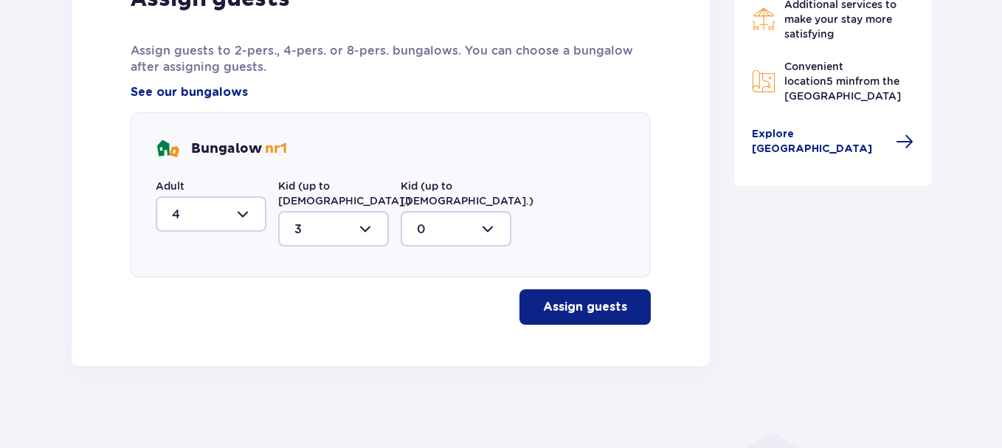
scroll to position [758, 0]
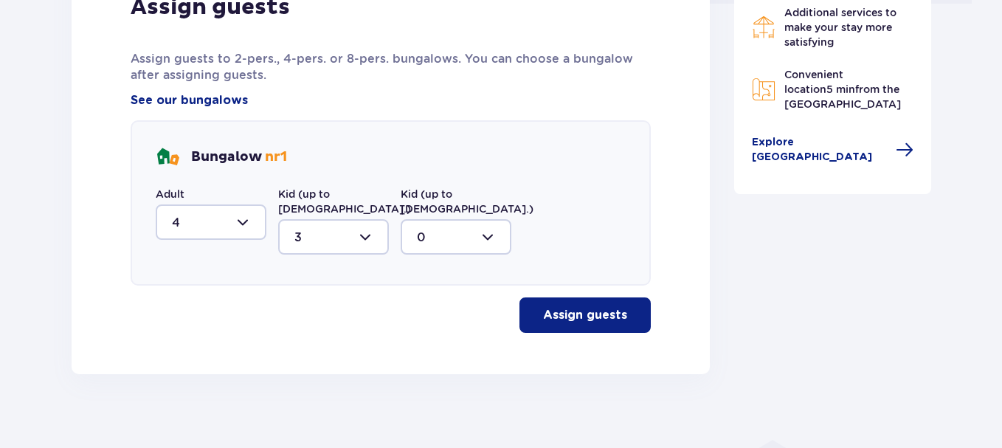
drag, startPoint x: 556, startPoint y: 300, endPoint x: 781, endPoint y: 276, distance: 227.0
click at [557, 307] on p "Assign guests" at bounding box center [585, 315] width 84 height 16
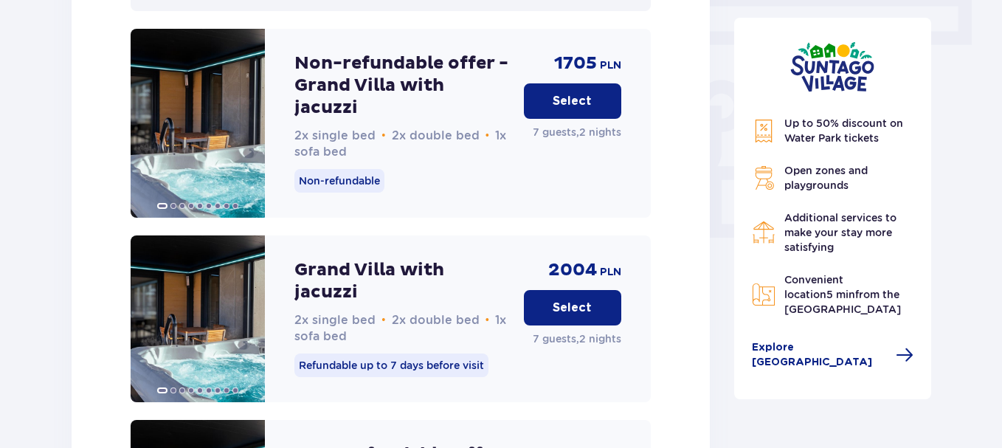
scroll to position [1339, 0]
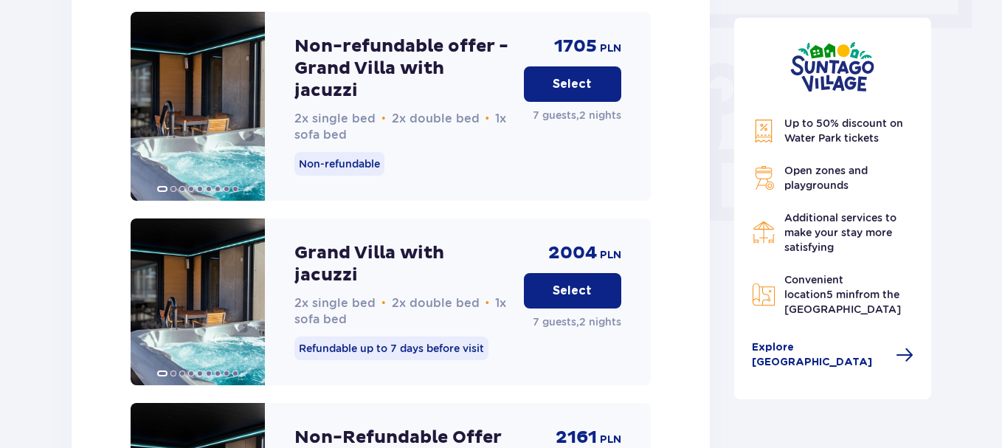
click at [570, 283] on p "Select" at bounding box center [572, 291] width 39 height 16
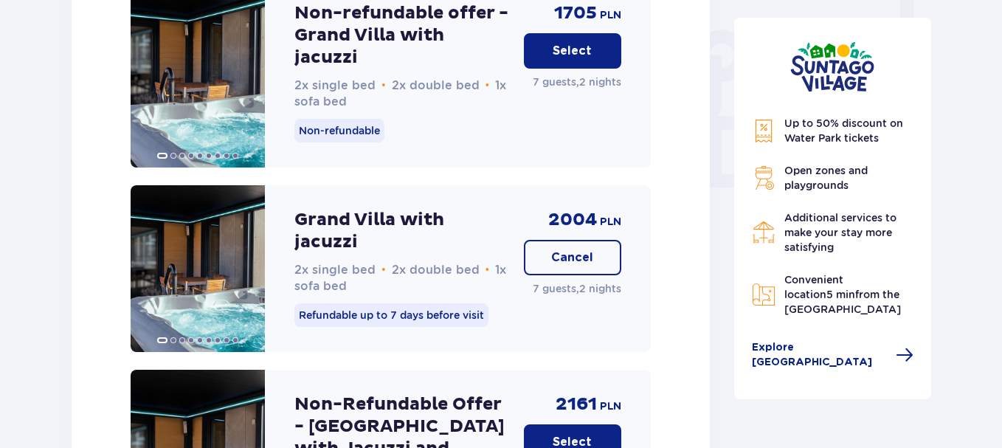
scroll to position [1378, 0]
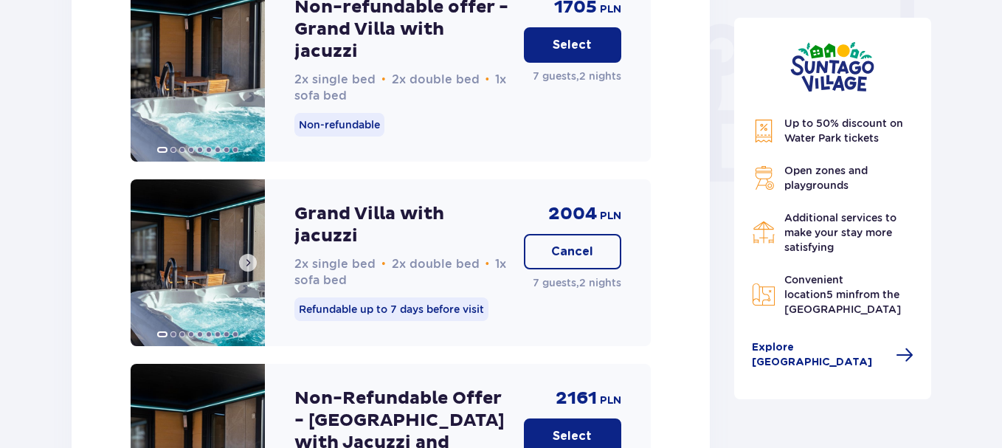
click at [247, 254] on button at bounding box center [248, 263] width 18 height 18
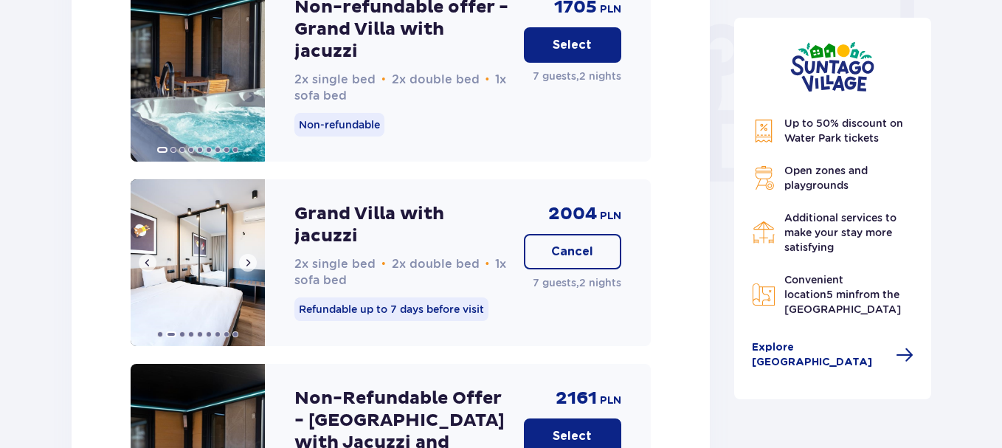
click at [247, 257] on span at bounding box center [248, 263] width 12 height 12
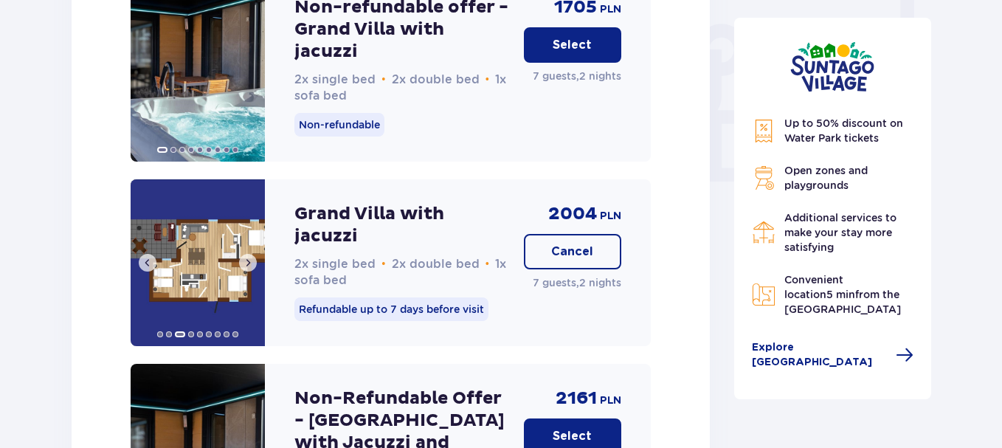
click at [249, 257] on span at bounding box center [248, 263] width 12 height 12
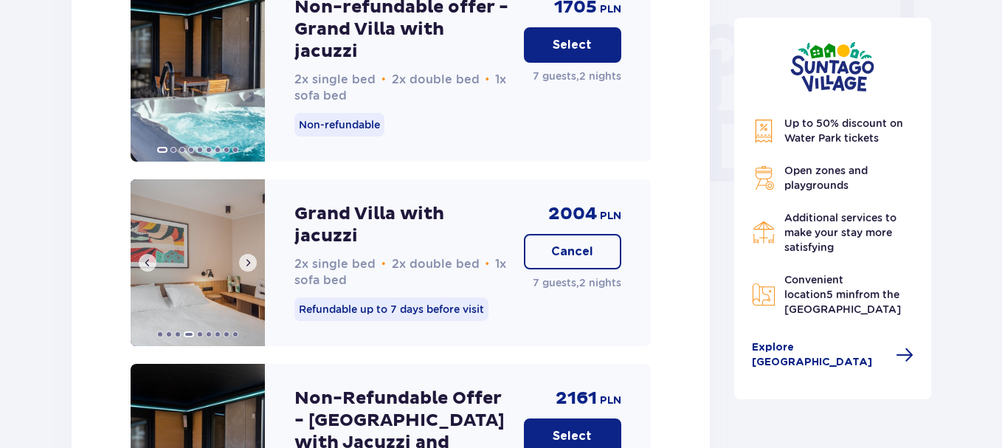
click at [150, 257] on span at bounding box center [148, 263] width 12 height 12
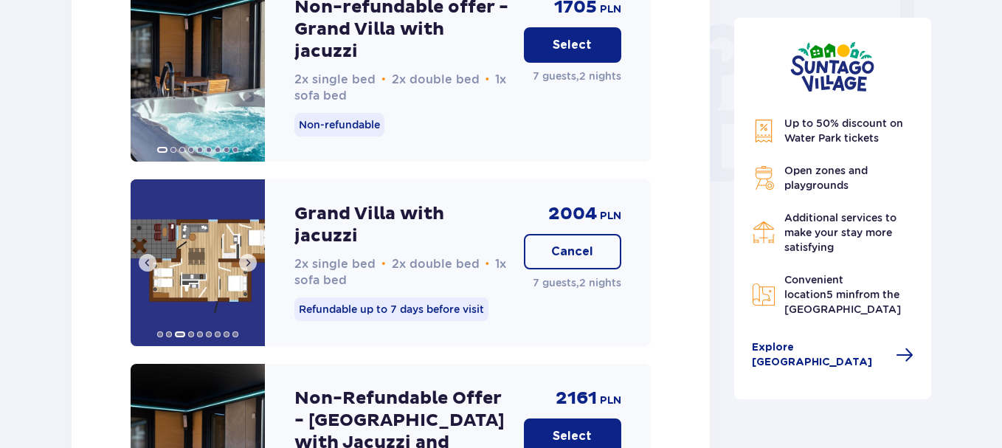
click at [253, 257] on span at bounding box center [248, 263] width 12 height 12
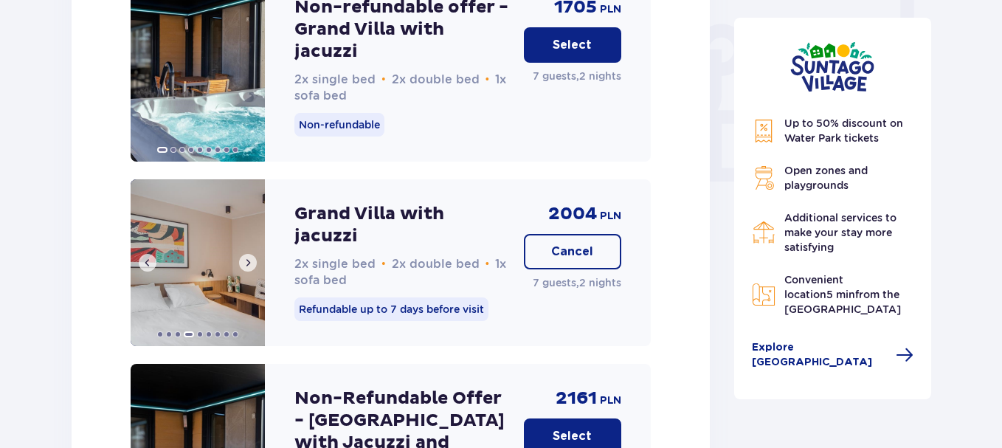
click at [253, 257] on span at bounding box center [248, 263] width 12 height 12
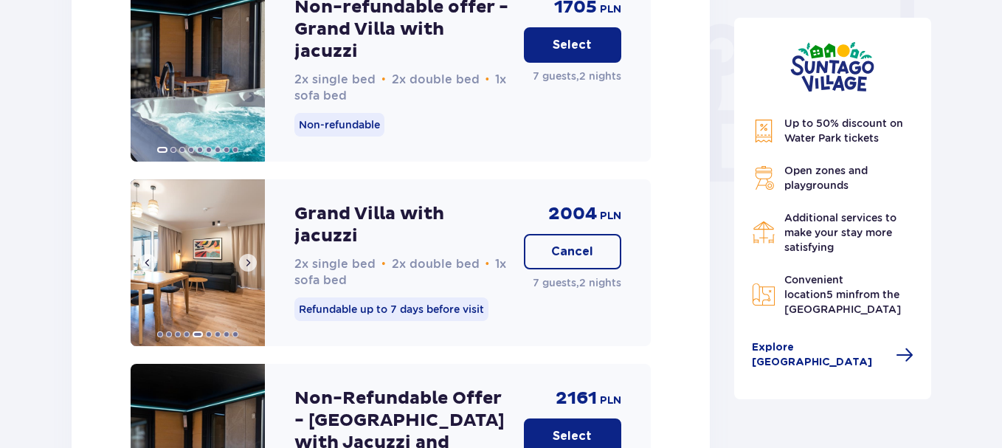
click at [253, 257] on span at bounding box center [248, 263] width 12 height 12
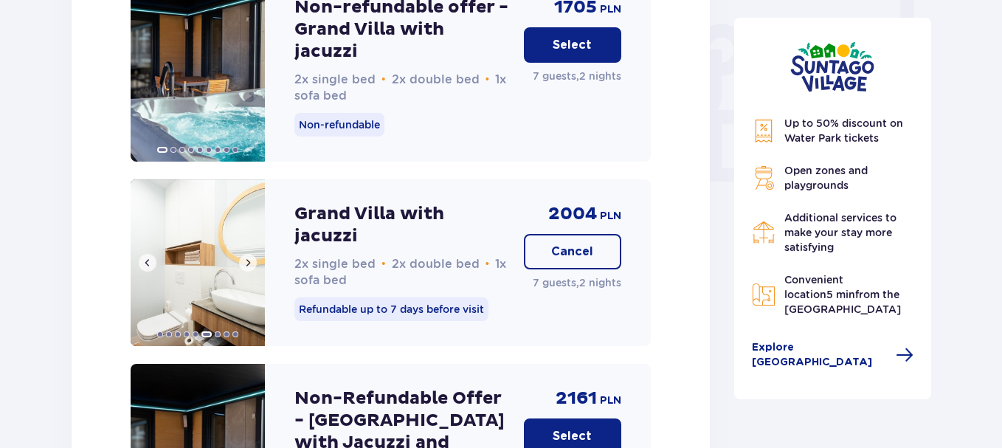
click at [253, 257] on span at bounding box center [248, 263] width 12 height 12
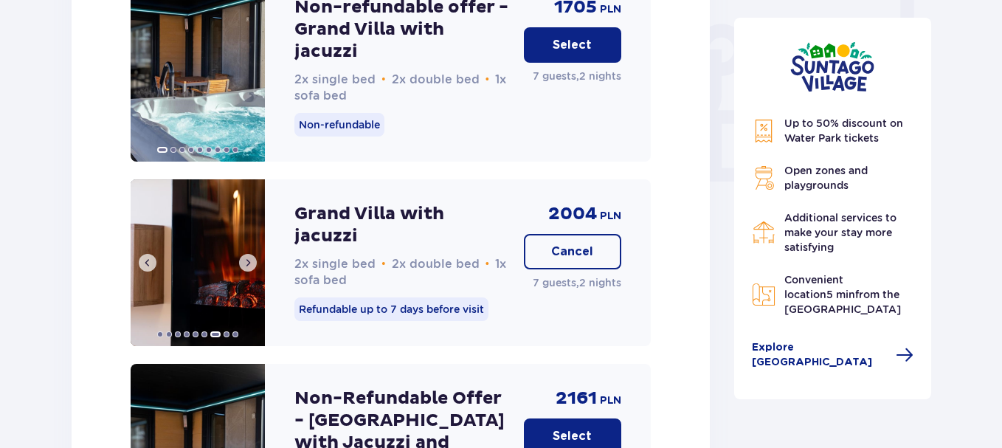
click at [253, 257] on span at bounding box center [248, 263] width 12 height 12
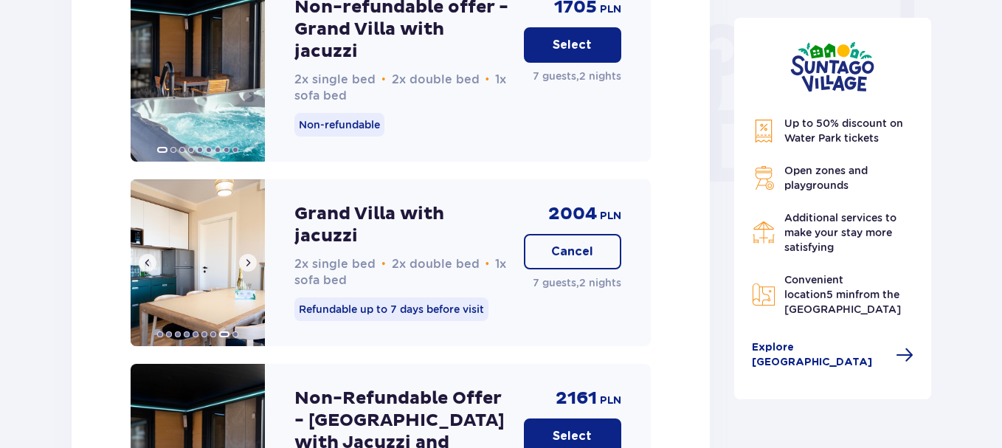
click at [253, 257] on span at bounding box center [248, 263] width 12 height 12
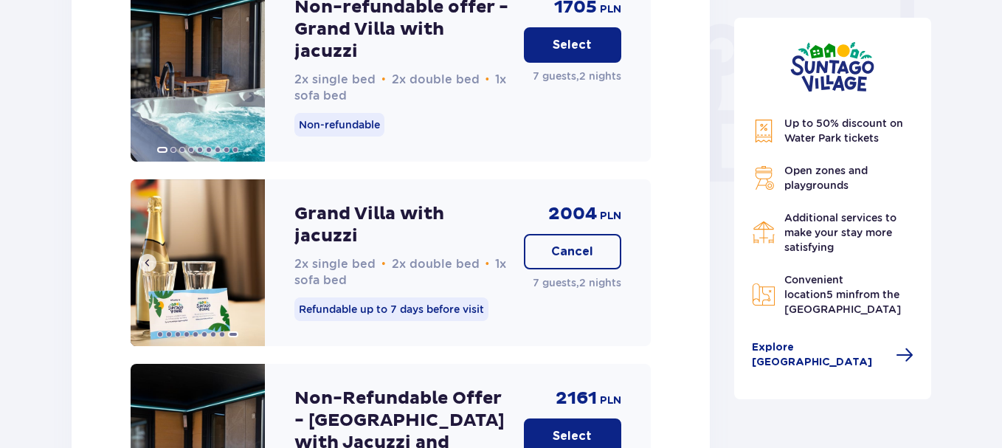
click at [253, 215] on img at bounding box center [198, 262] width 134 height 167
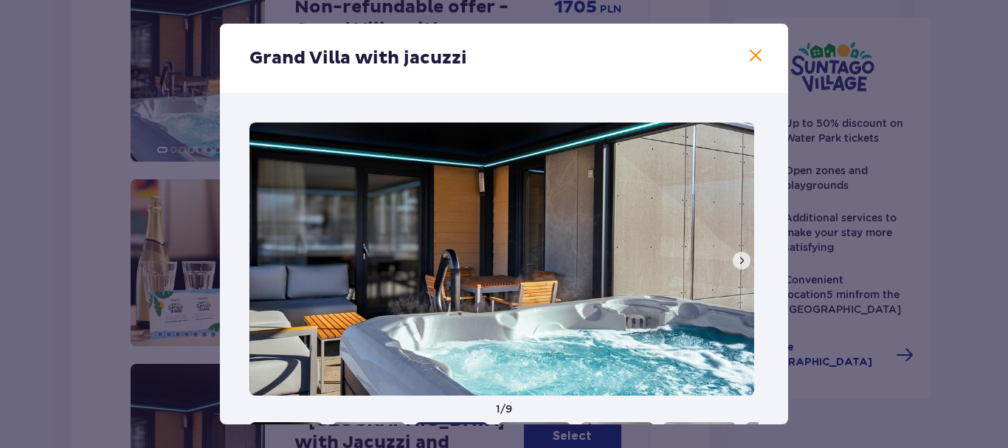
click at [733, 260] on button at bounding box center [742, 261] width 18 height 18
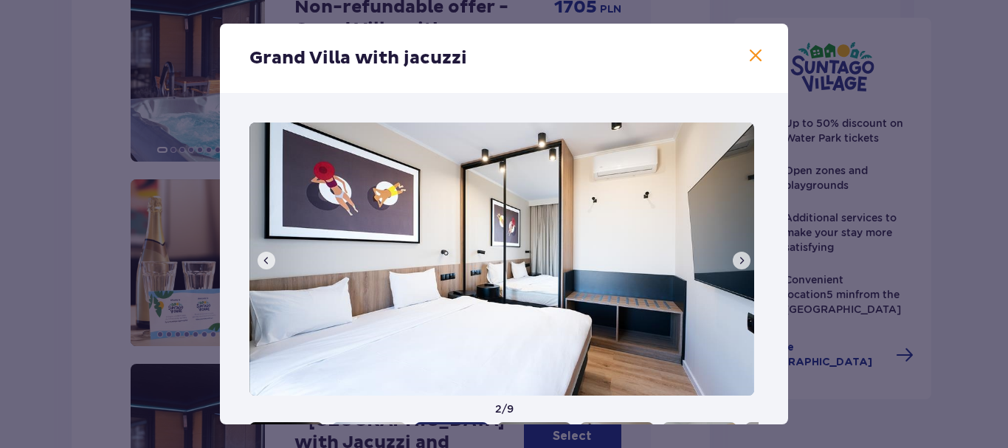
click at [733, 260] on button at bounding box center [742, 261] width 18 height 18
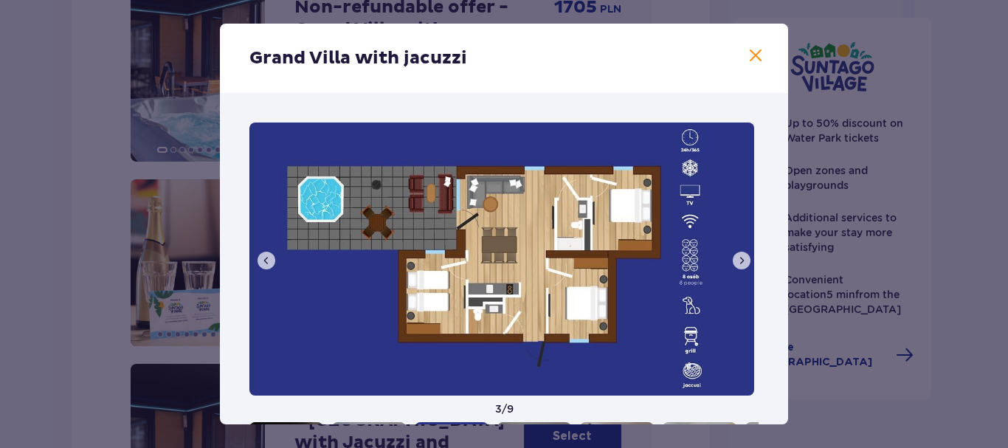
click at [733, 260] on button at bounding box center [742, 261] width 18 height 18
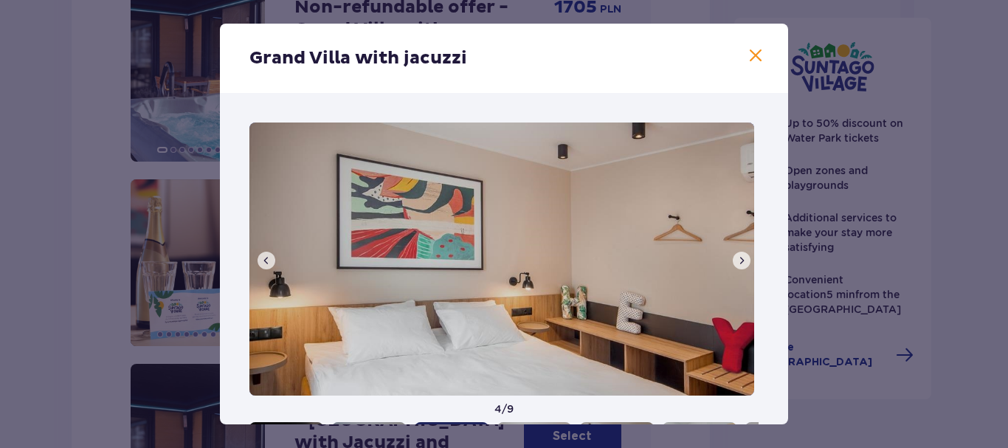
click at [733, 260] on button at bounding box center [742, 261] width 18 height 18
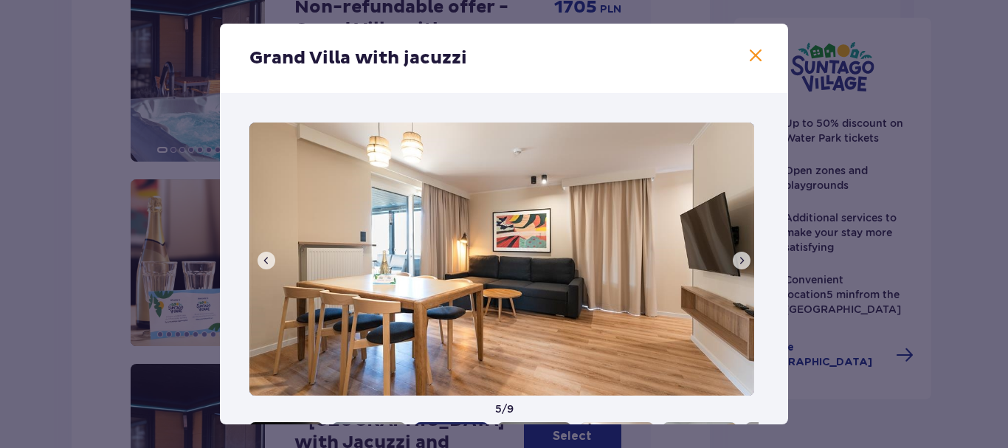
click at [733, 260] on button at bounding box center [742, 261] width 18 height 18
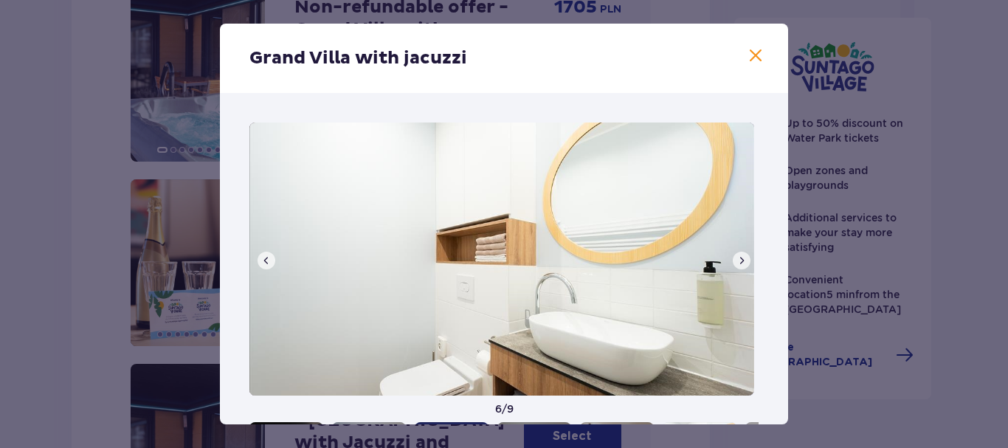
click at [733, 260] on button at bounding box center [742, 261] width 18 height 18
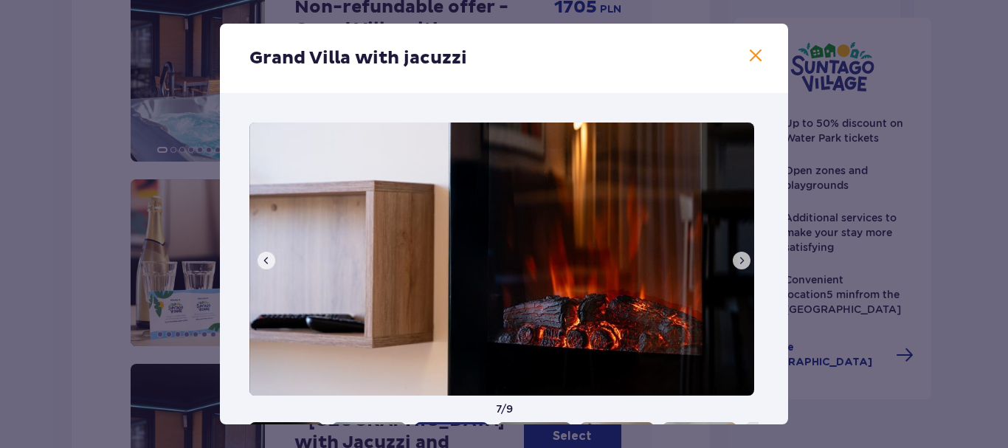
click at [733, 260] on button at bounding box center [742, 261] width 18 height 18
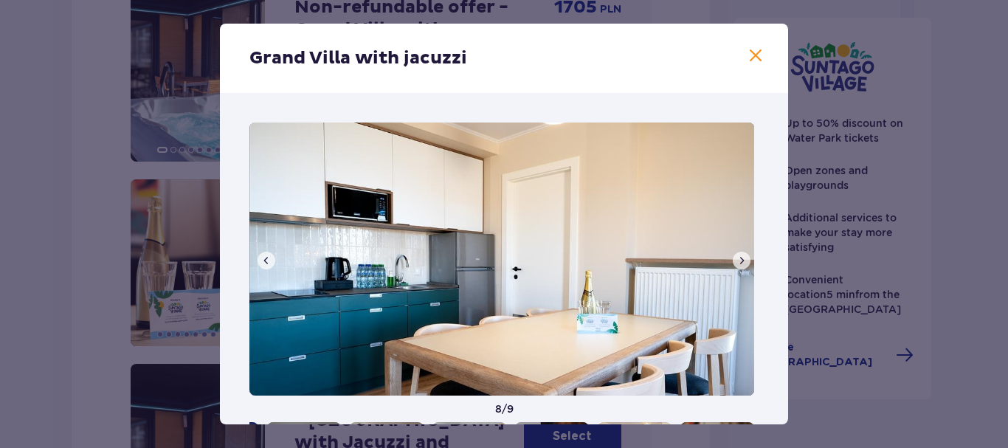
click at [749, 55] on span at bounding box center [756, 56] width 18 height 18
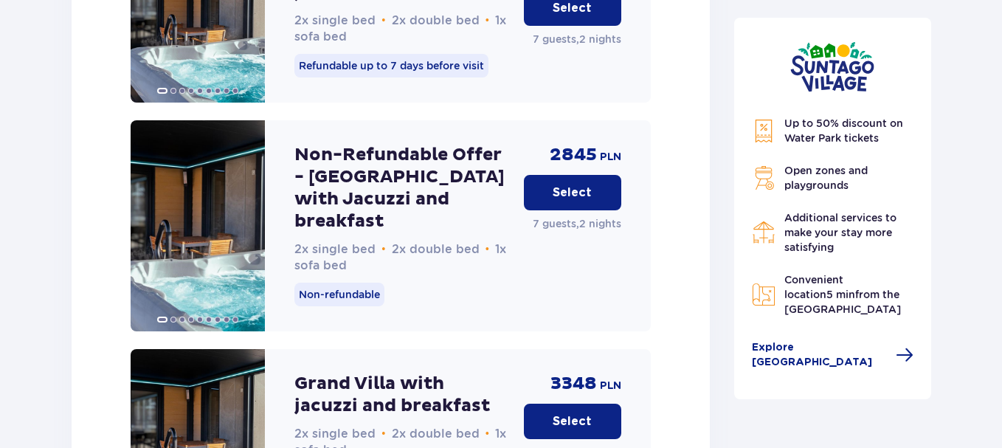
scroll to position [2558, 0]
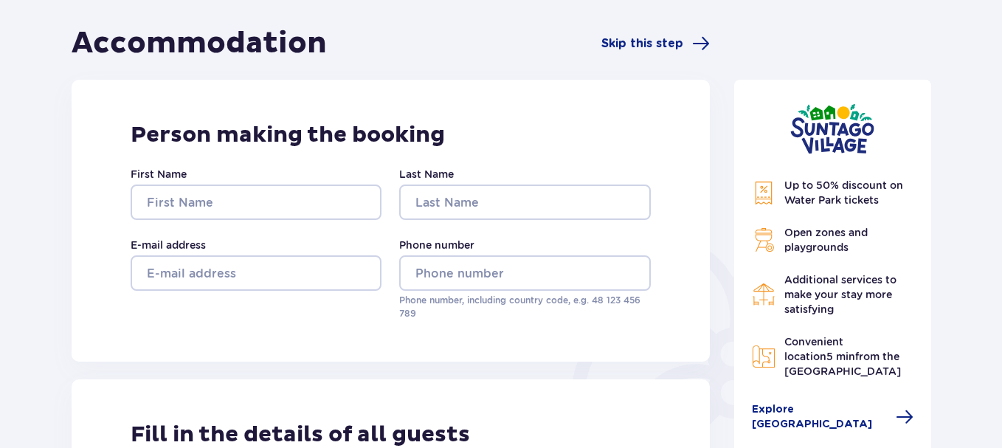
scroll to position [157, 0]
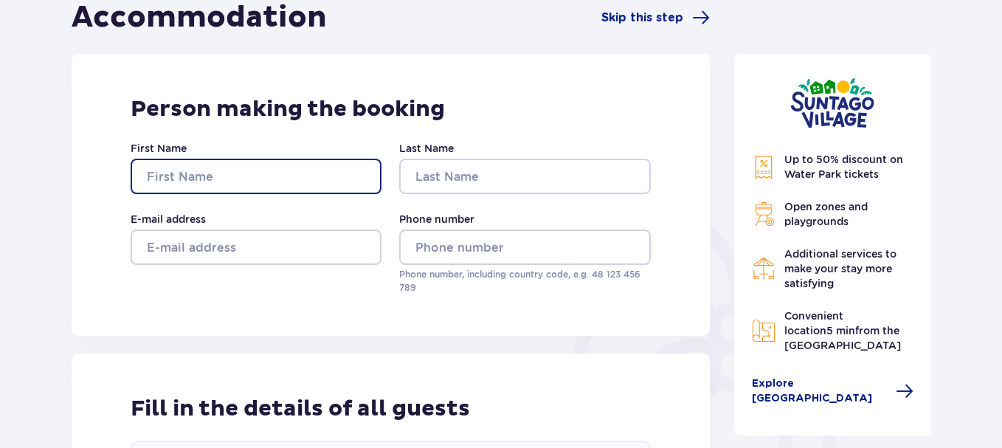
click at [226, 180] on input "First Name" at bounding box center [256, 176] width 251 height 35
type input "Darius"
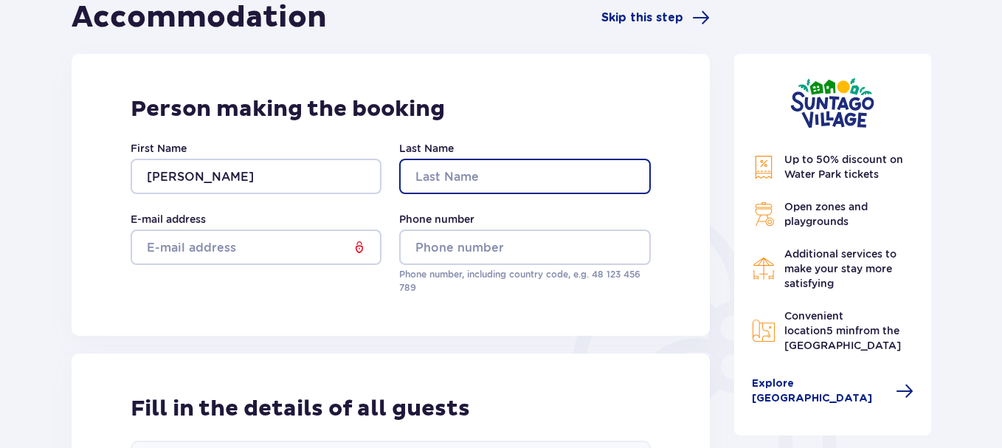
click at [477, 183] on input "Last Name" at bounding box center [524, 176] width 251 height 35
type input "Vysniauskas"
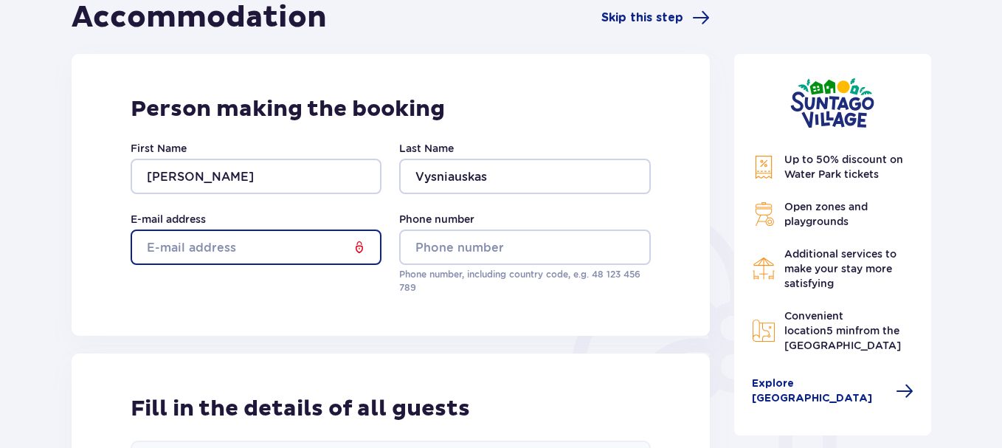
click at [213, 252] on input "E-mail address" at bounding box center [256, 246] width 251 height 35
type input "[EMAIL_ADDRESS][DOMAIN_NAME]"
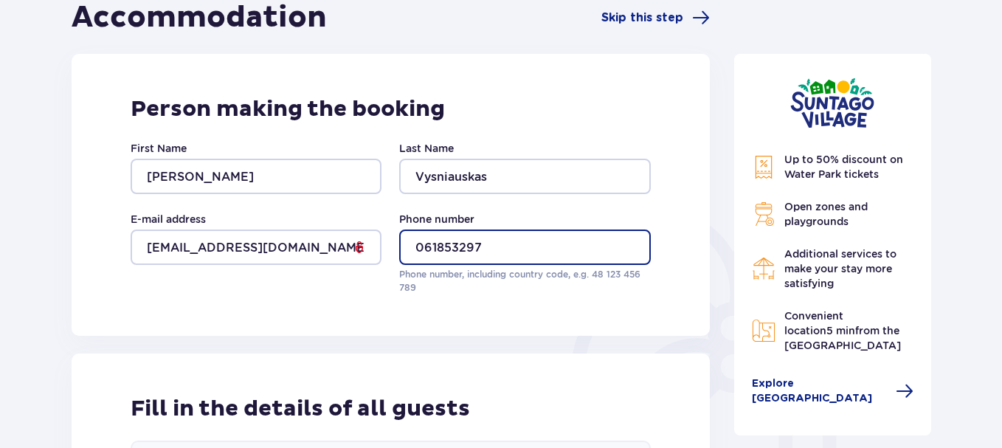
drag, startPoint x: 423, startPoint y: 245, endPoint x: 428, endPoint y: 265, distance: 20.4
click at [423, 245] on input "061853297" at bounding box center [524, 246] width 251 height 35
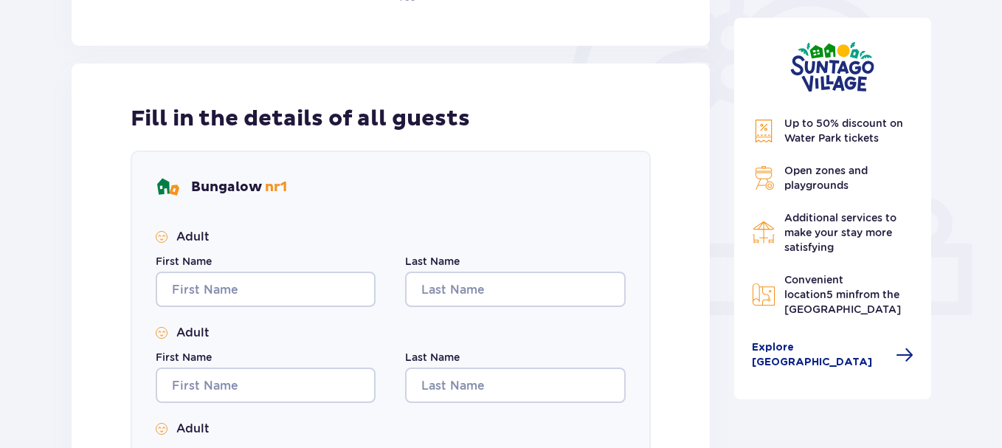
scroll to position [452, 0]
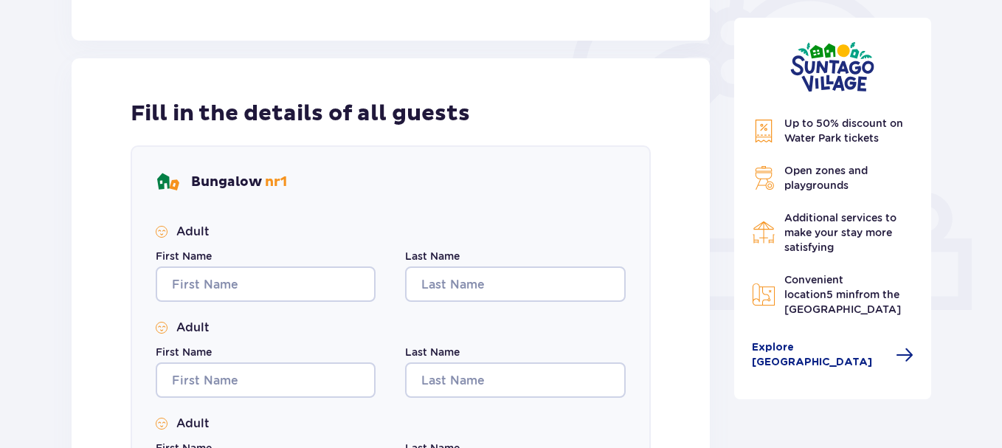
type input "+37061853297"
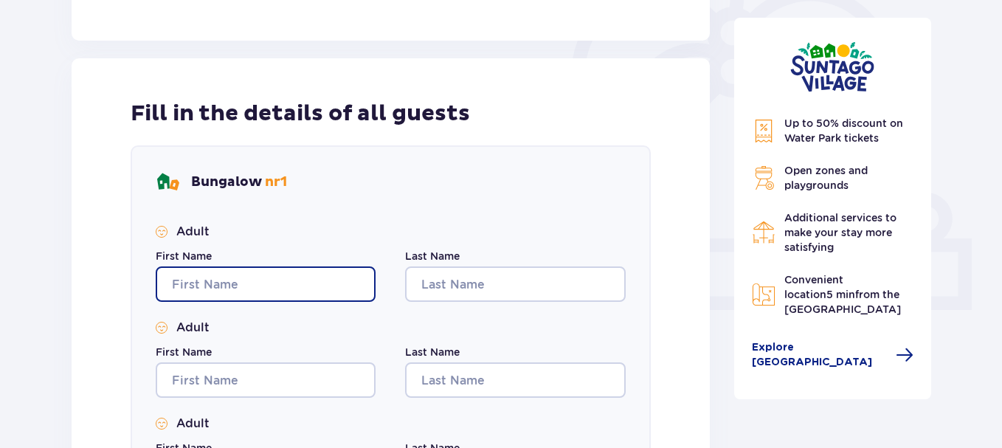
click at [255, 284] on input "First Name" at bounding box center [266, 283] width 220 height 35
type input "Darius"
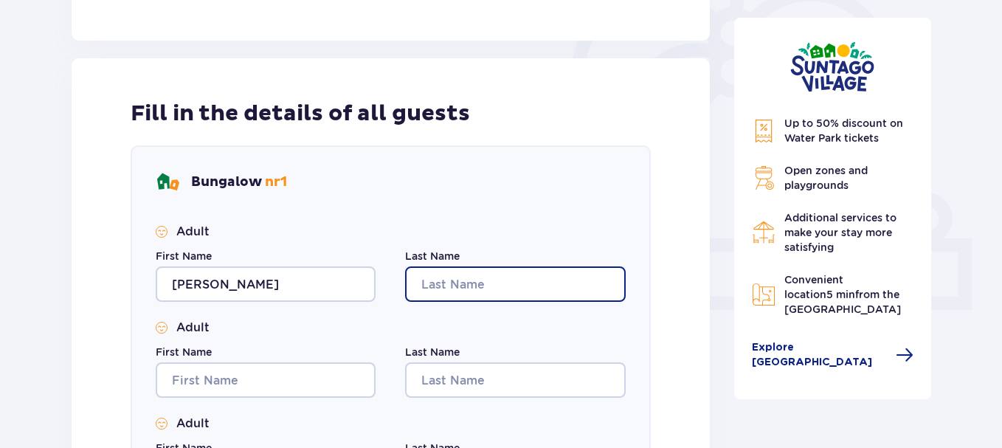
click at [449, 275] on input "Last Name" at bounding box center [515, 283] width 220 height 35
type input "Vysniauskas"
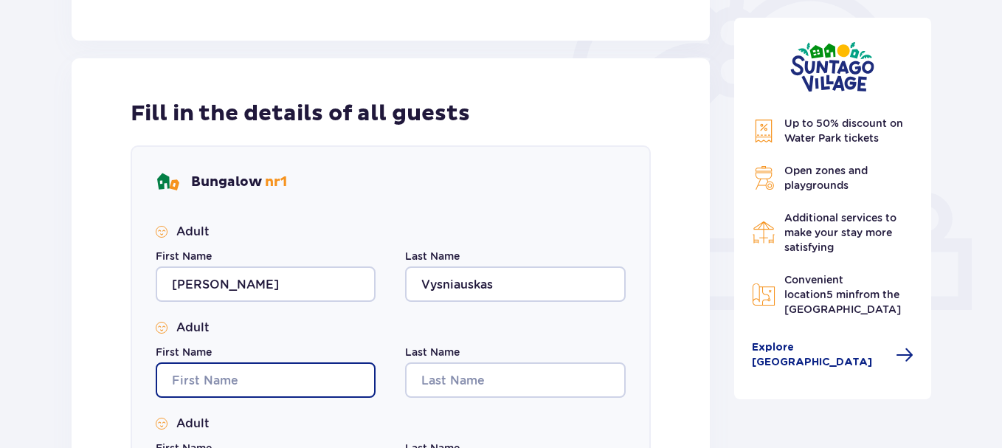
click at [281, 388] on input "First Name" at bounding box center [266, 379] width 220 height 35
type input "Rita"
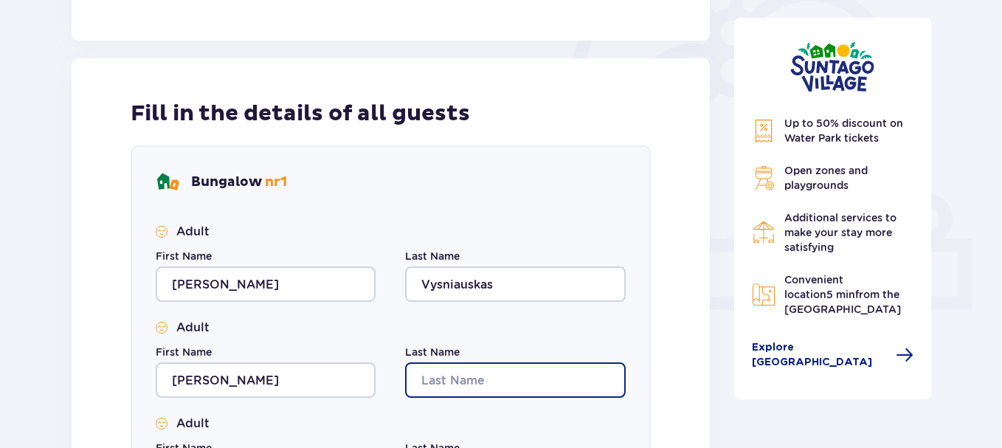
click at [453, 377] on input "Last Name" at bounding box center [515, 379] width 220 height 35
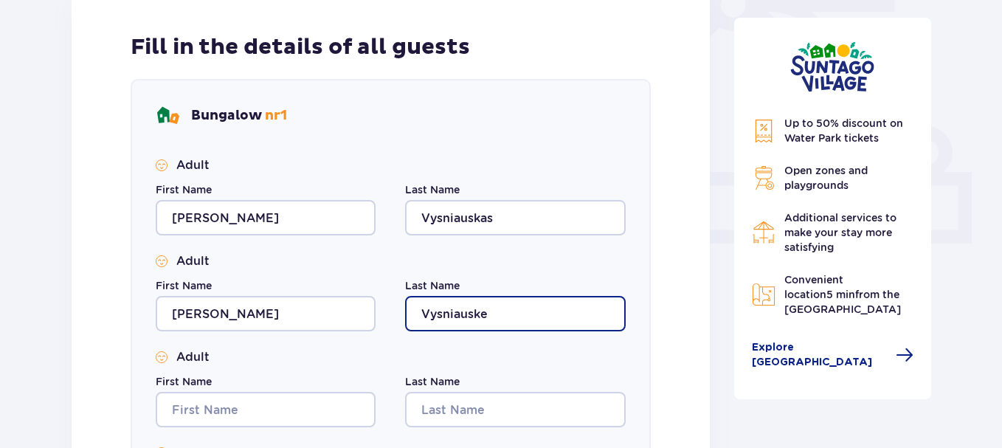
scroll to position [600, 0]
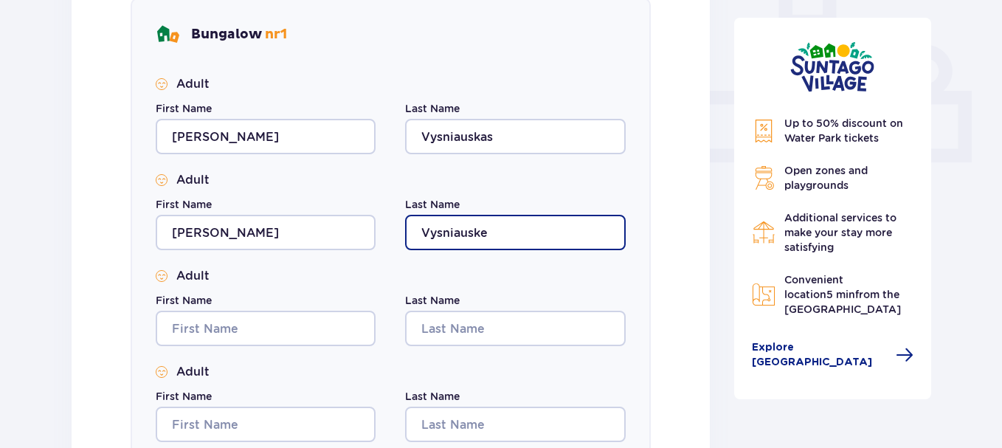
type input "Vysniauske"
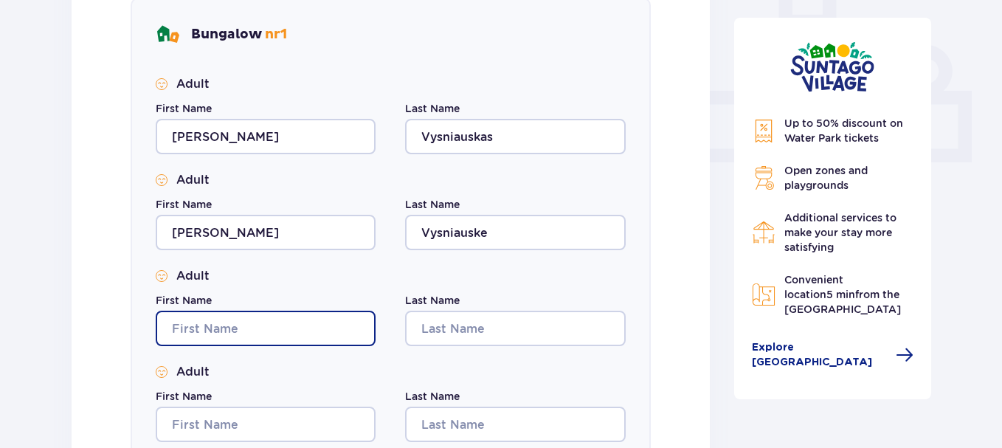
click at [215, 328] on input "First Name" at bounding box center [266, 328] width 220 height 35
type input "R"
type input "Lina"
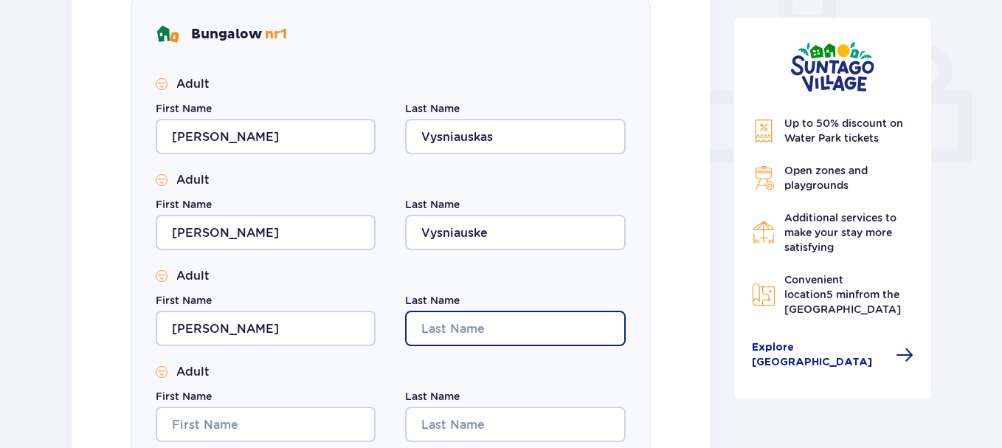
click at [436, 324] on input "Last Name" at bounding box center [515, 328] width 220 height 35
type input "Stungiene"
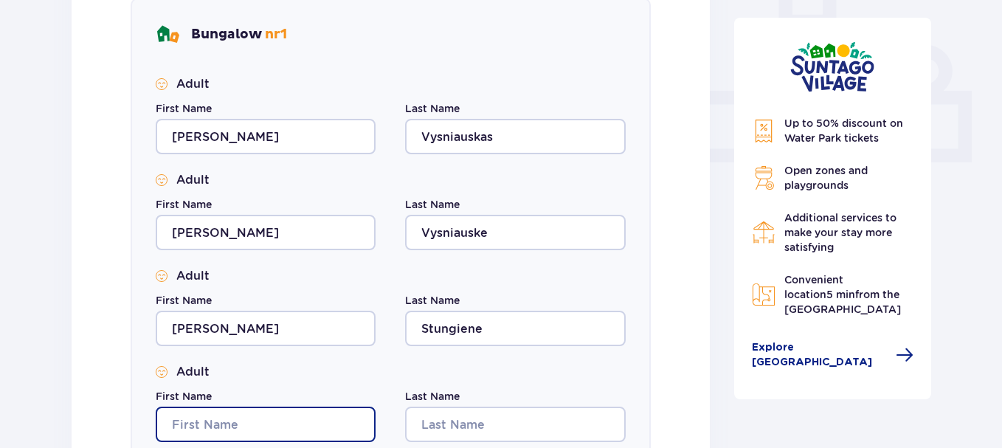
click at [265, 430] on input "First Name" at bounding box center [266, 423] width 220 height 35
type input "Tomas"
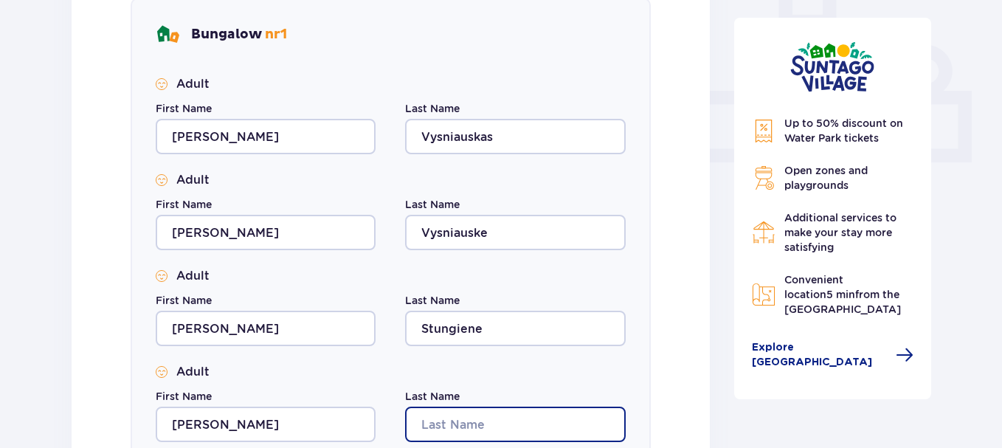
click at [443, 430] on input "Last Name" at bounding box center [515, 423] width 220 height 35
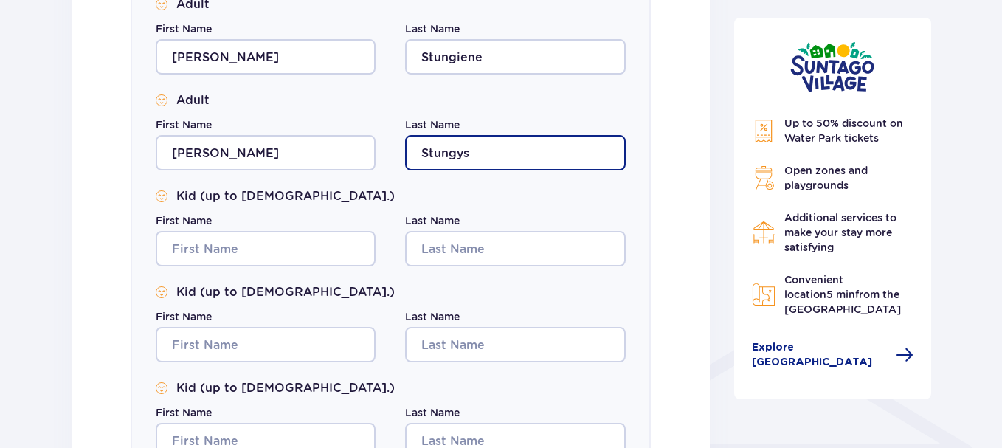
scroll to position [959, 0]
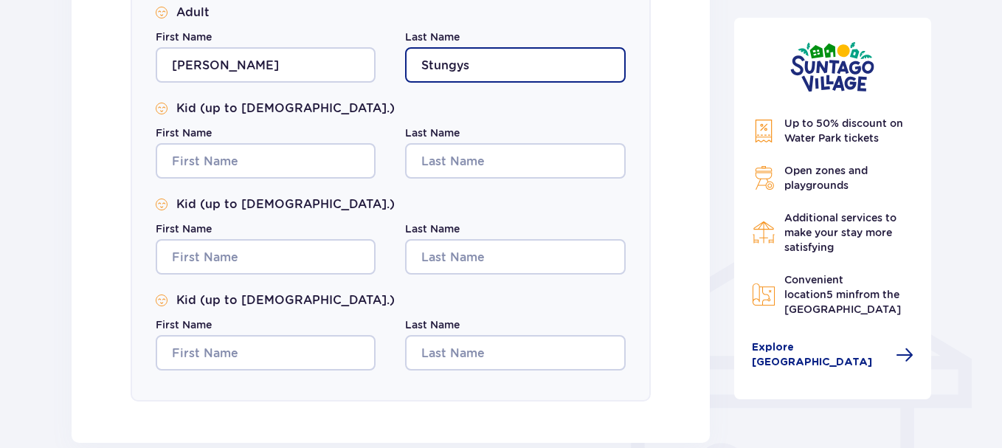
type input "Stungys"
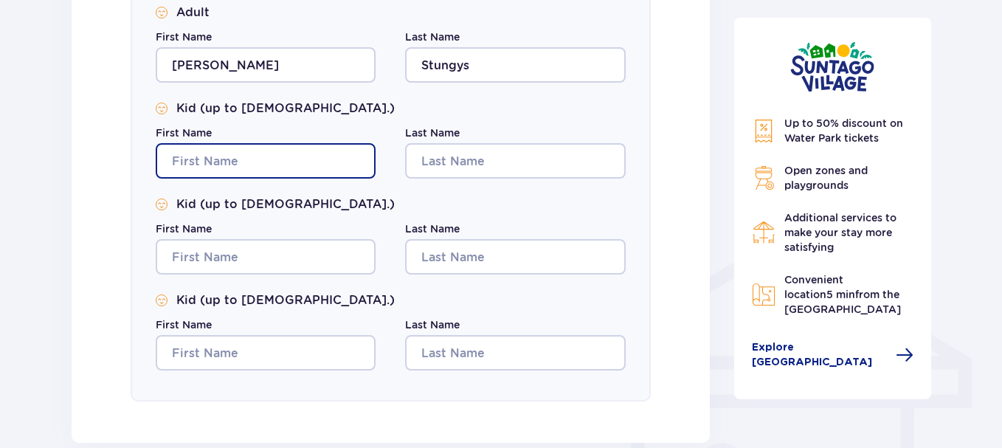
click at [261, 165] on input "First Name" at bounding box center [266, 160] width 220 height 35
type input "Arijus"
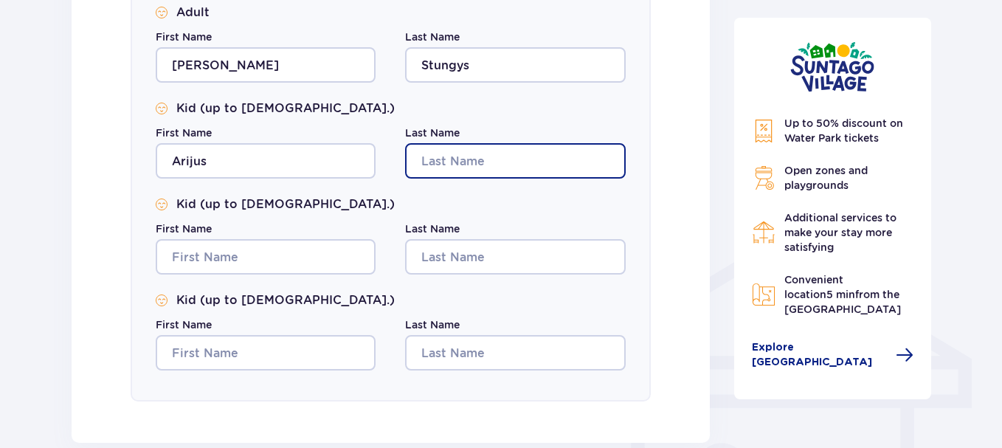
click at [457, 159] on input "Last Name" at bounding box center [515, 160] width 220 height 35
type input "Vysniauskas"
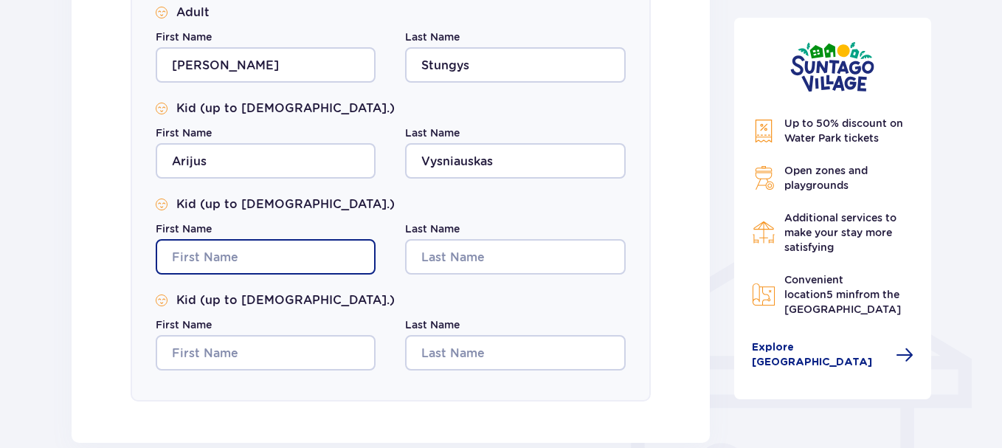
click at [189, 258] on input "First Name" at bounding box center [266, 256] width 220 height 35
type input "Arminas"
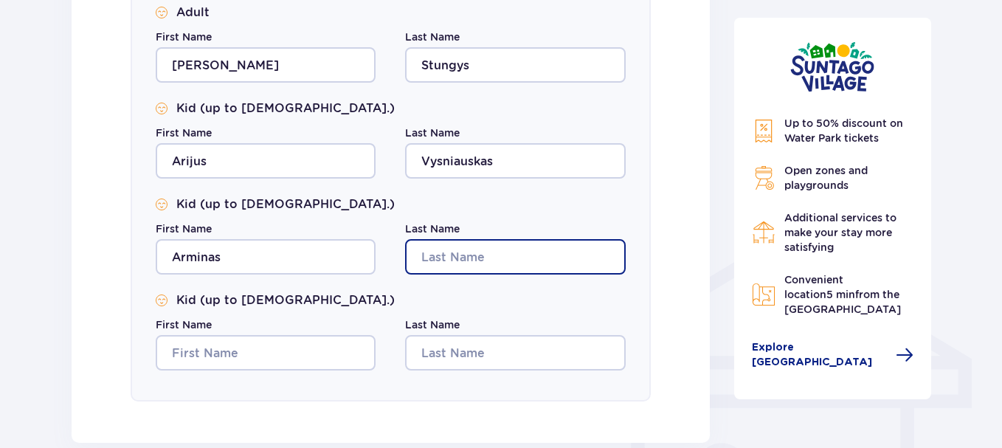
click at [508, 257] on input "Last Name" at bounding box center [515, 256] width 220 height 35
type input "Vysniauskas"
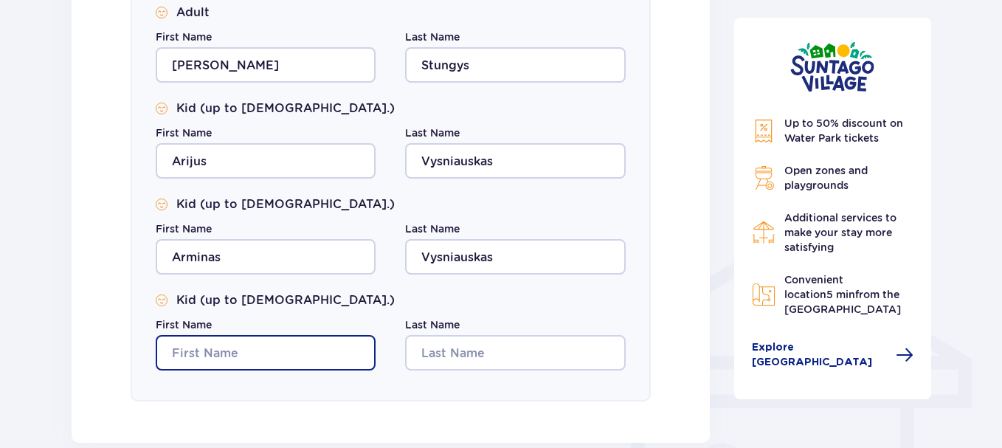
click at [301, 361] on input "First Name" at bounding box center [266, 352] width 220 height 35
type input "Nojus"
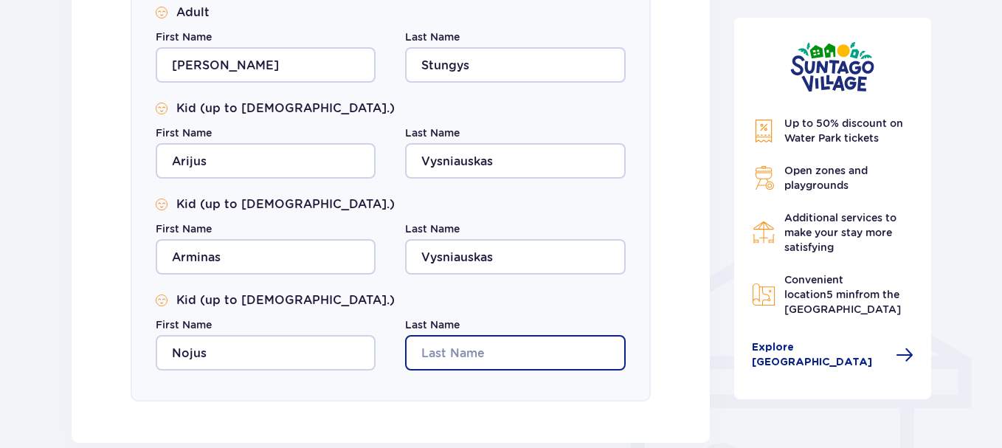
click at [509, 365] on input "Last Name" at bounding box center [515, 352] width 220 height 35
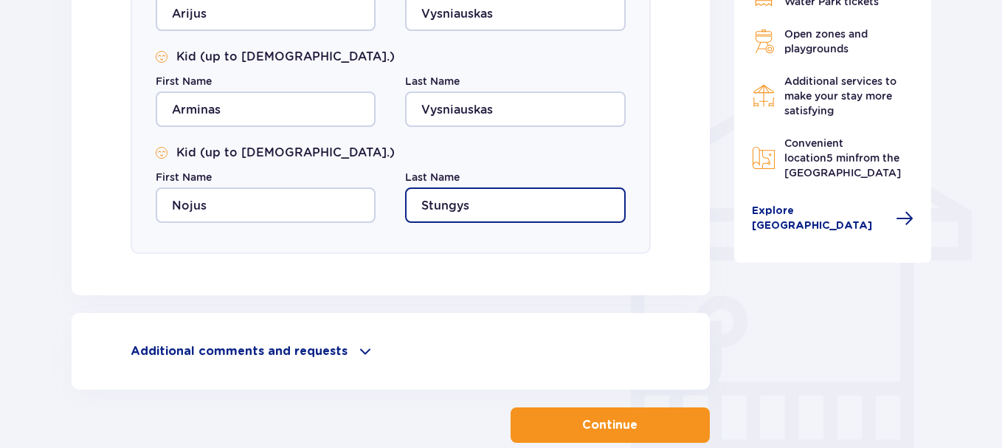
type input "Stungys"
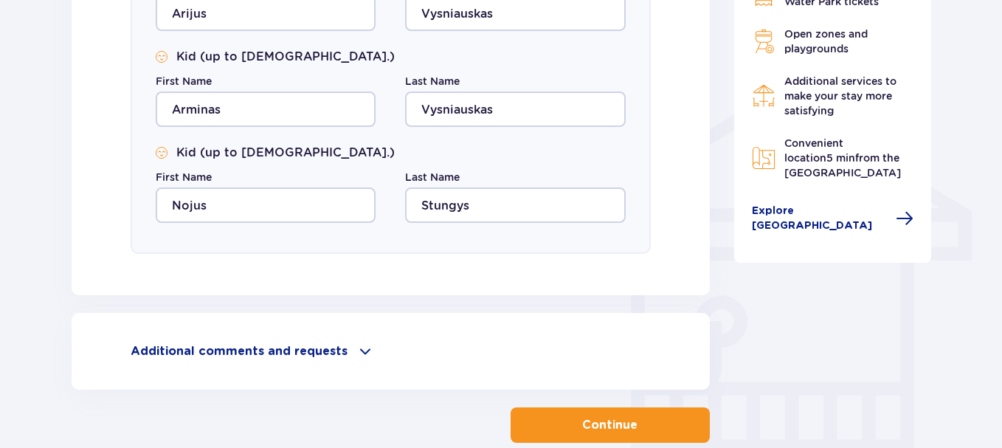
click at [343, 347] on div "Additional comments and requests" at bounding box center [391, 351] width 520 height 18
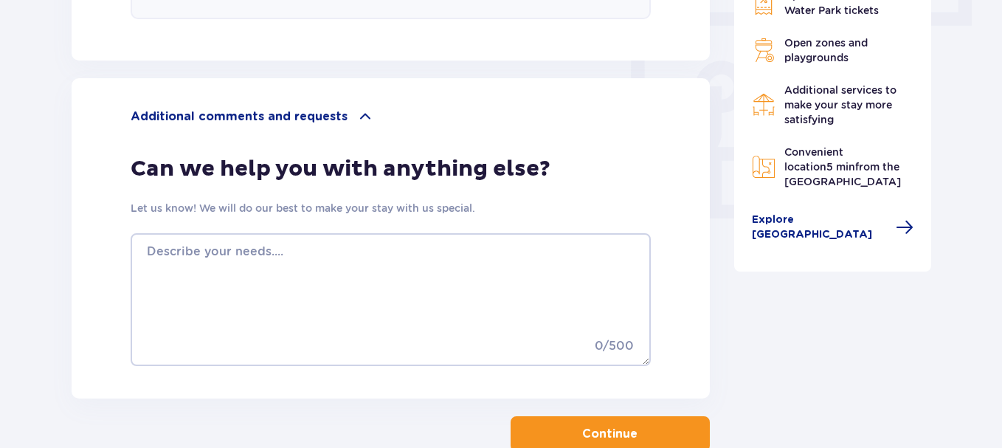
scroll to position [1433, 0]
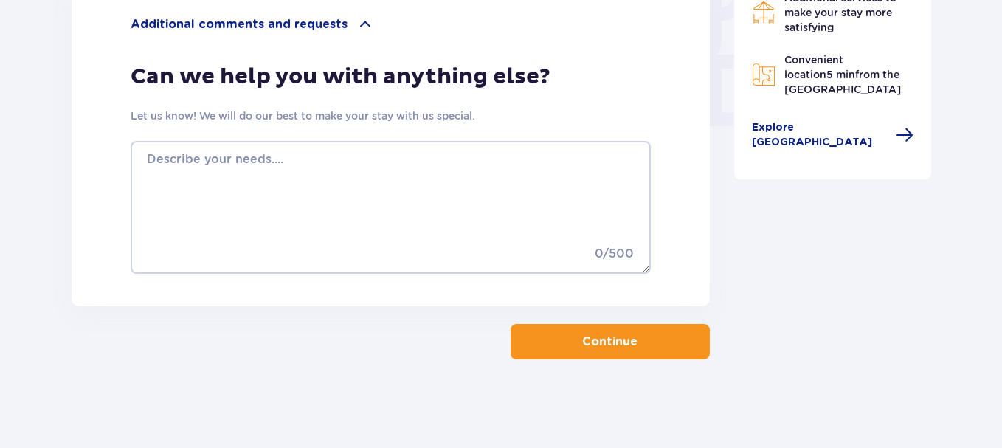
click at [608, 336] on p "Continue" at bounding box center [609, 341] width 55 height 16
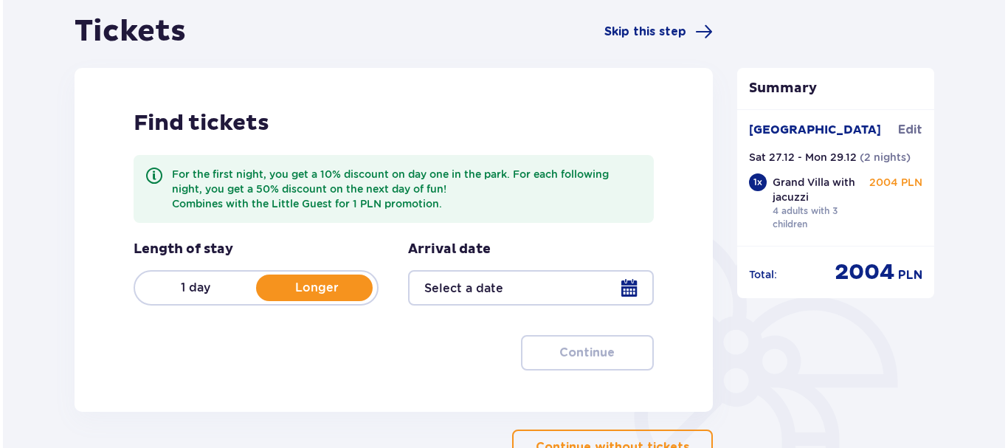
scroll to position [221, 0]
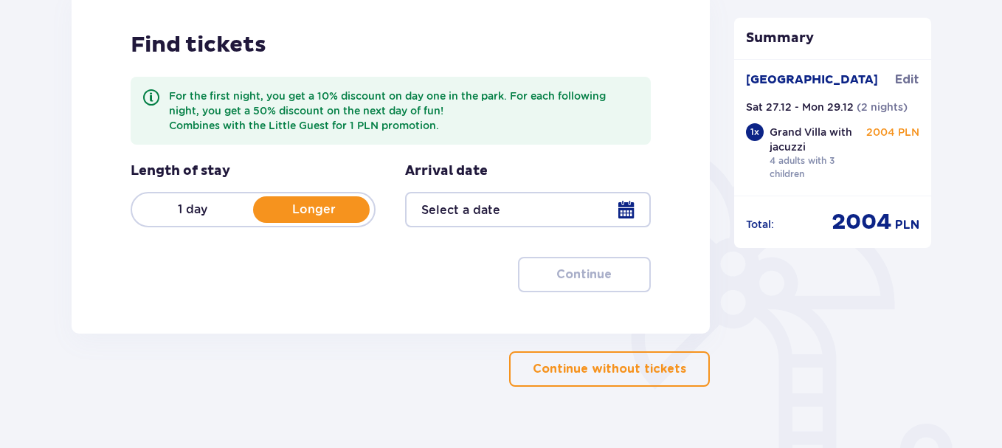
click at [187, 210] on p "1 day" at bounding box center [192, 209] width 121 height 16
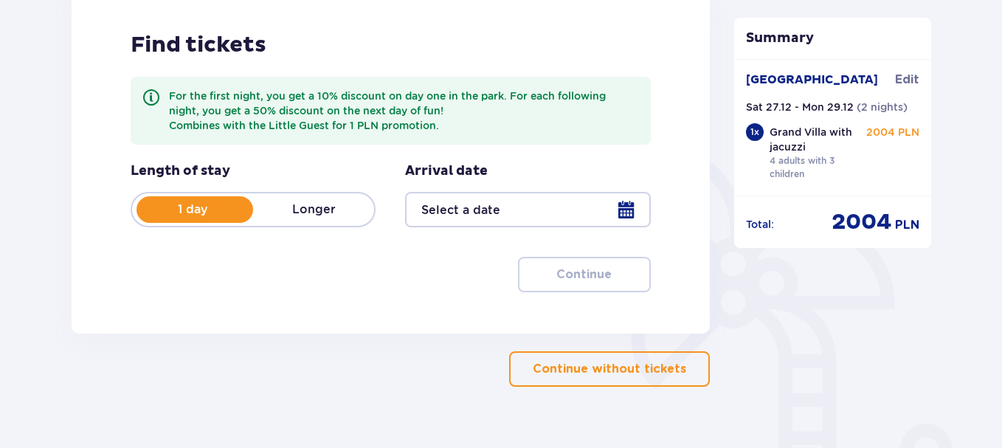
click at [624, 207] on div at bounding box center [527, 209] width 245 height 35
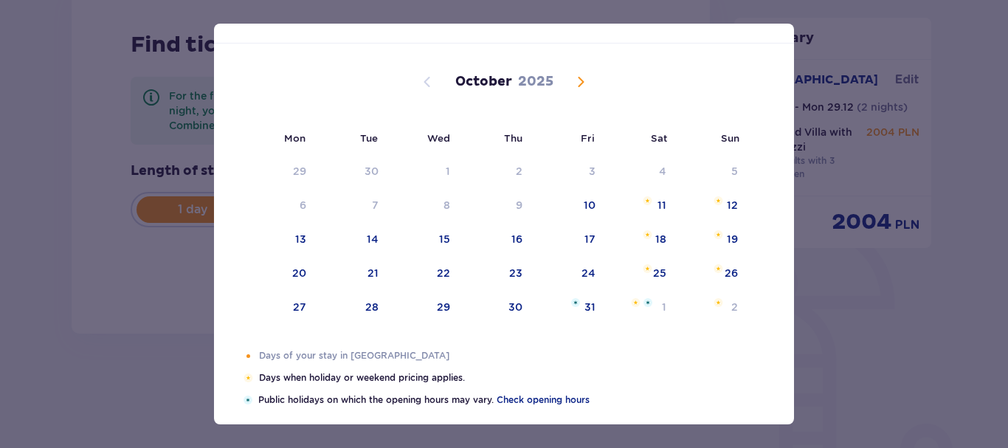
scroll to position [59, 0]
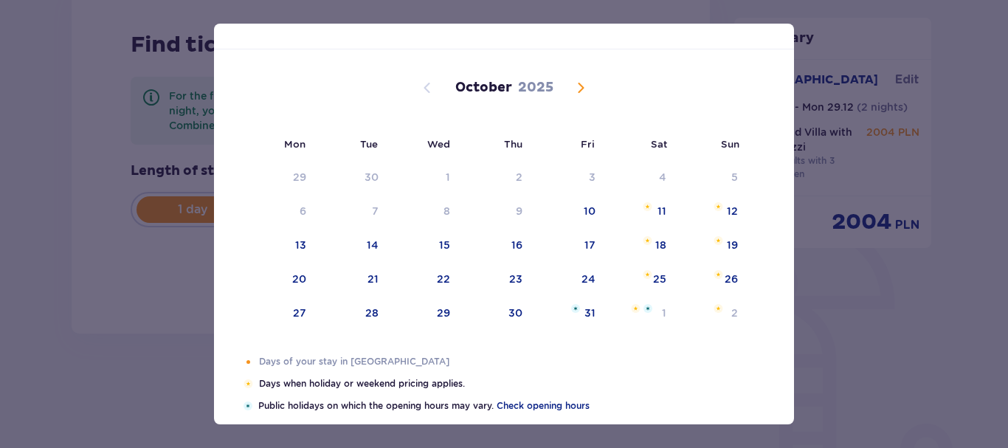
click at [577, 83] on span "Next month" at bounding box center [581, 88] width 18 height 18
click at [579, 86] on span "Next month" at bounding box center [581, 88] width 18 height 18
click at [578, 84] on span "Next month" at bounding box center [581, 88] width 18 height 18
click at [575, 88] on span "Next month" at bounding box center [581, 88] width 18 height 18
click at [115, 297] on div "Date of your stay Select your arrival day Mon Tue Wed Thu Fri Sat Sun September…" at bounding box center [504, 224] width 1008 height 448
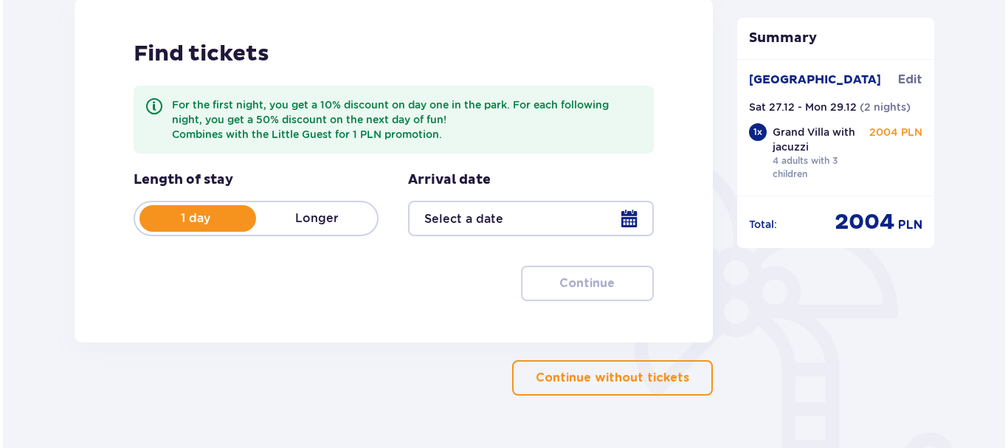
scroll to position [221, 0]
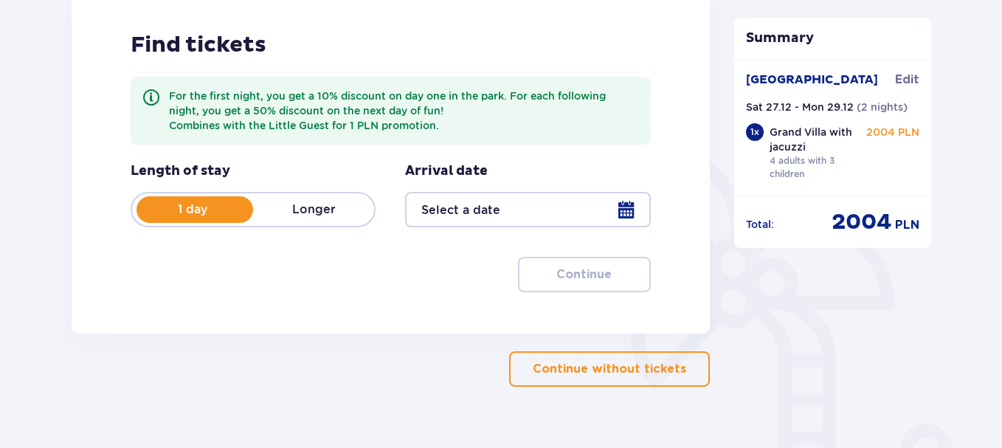
click at [311, 204] on p "Longer" at bounding box center [313, 209] width 121 height 16
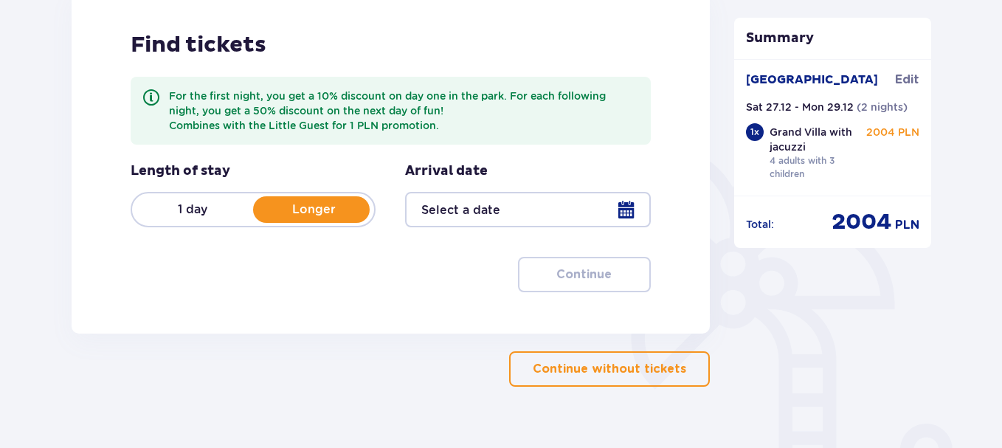
click at [480, 210] on div at bounding box center [527, 209] width 245 height 35
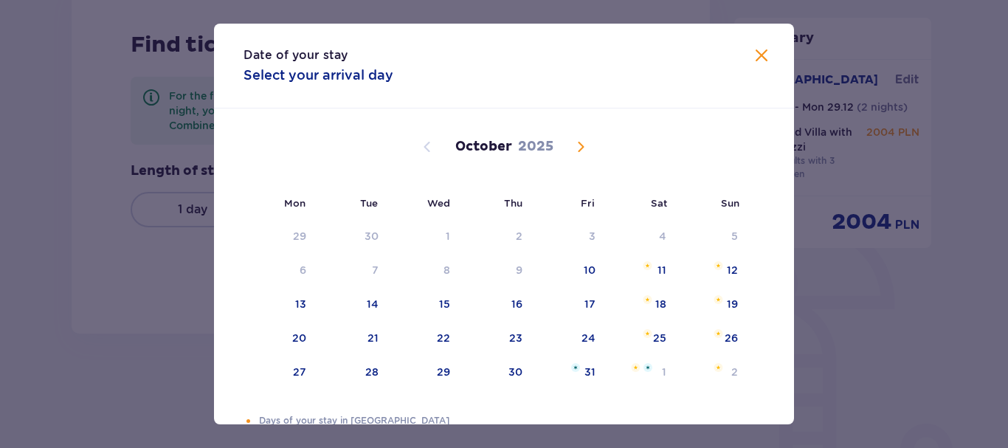
click at [186, 215] on div "Date of your stay Select your arrival day Mon Tue Wed Thu Fri Sat Sun September…" at bounding box center [504, 224] width 1008 height 448
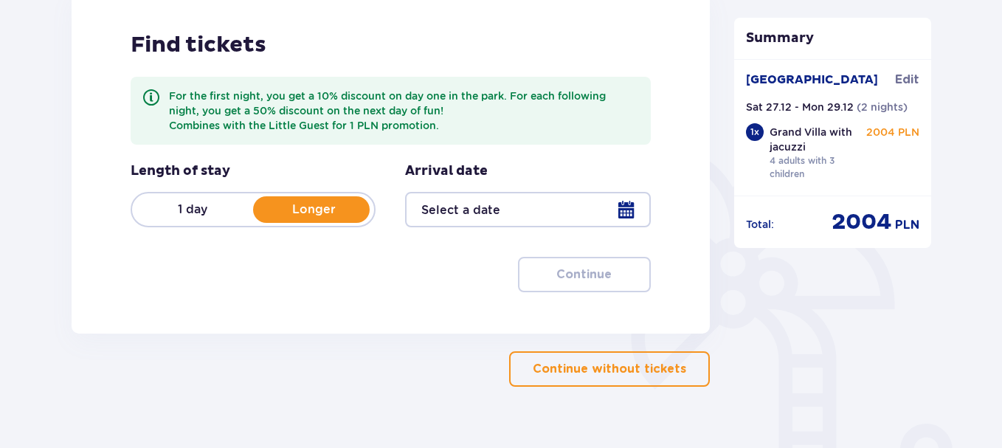
click at [215, 199] on div "1 day Longer" at bounding box center [253, 209] width 245 height 35
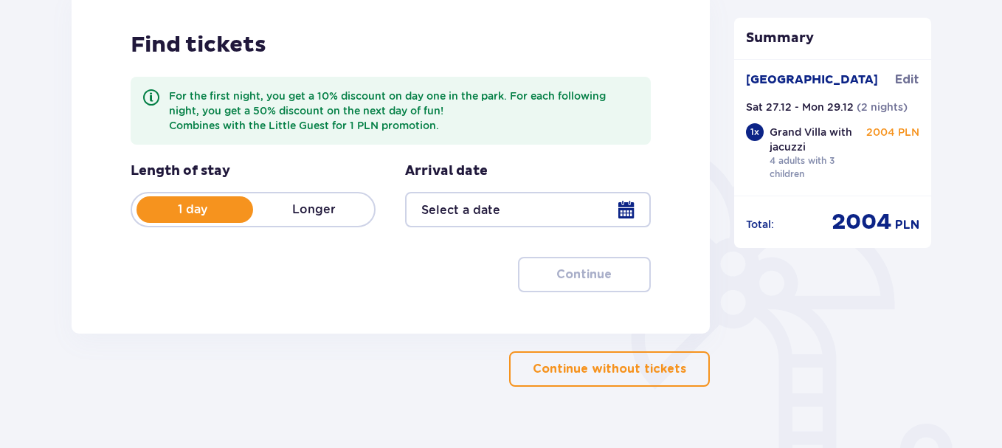
click at [497, 204] on div at bounding box center [527, 209] width 245 height 35
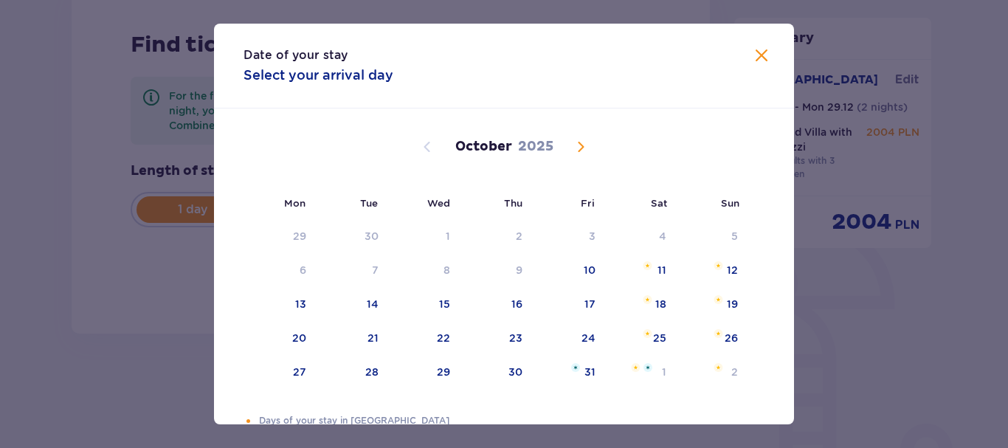
click at [577, 148] on span "Next month" at bounding box center [581, 147] width 18 height 18
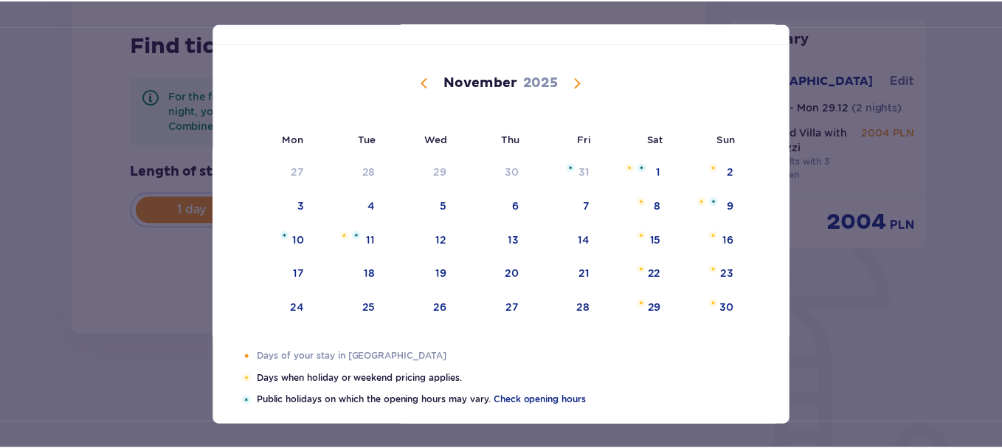
scroll to position [59, 0]
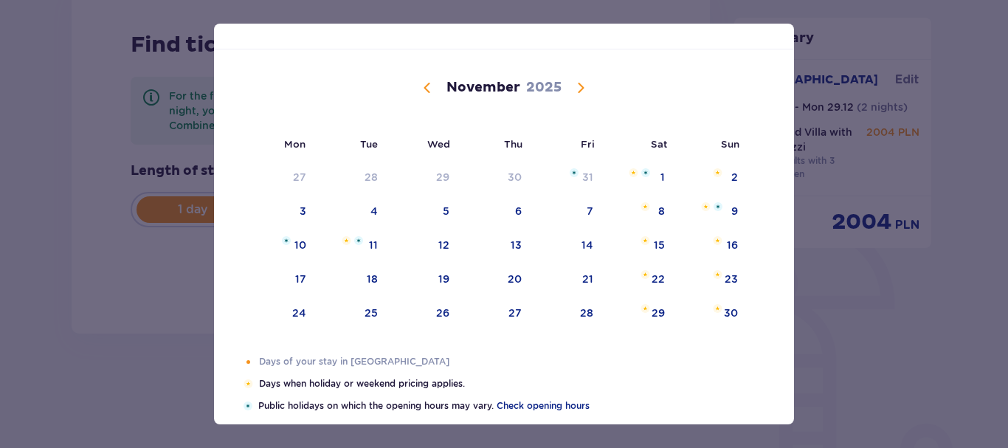
click at [576, 86] on span "Next month" at bounding box center [581, 88] width 18 height 18
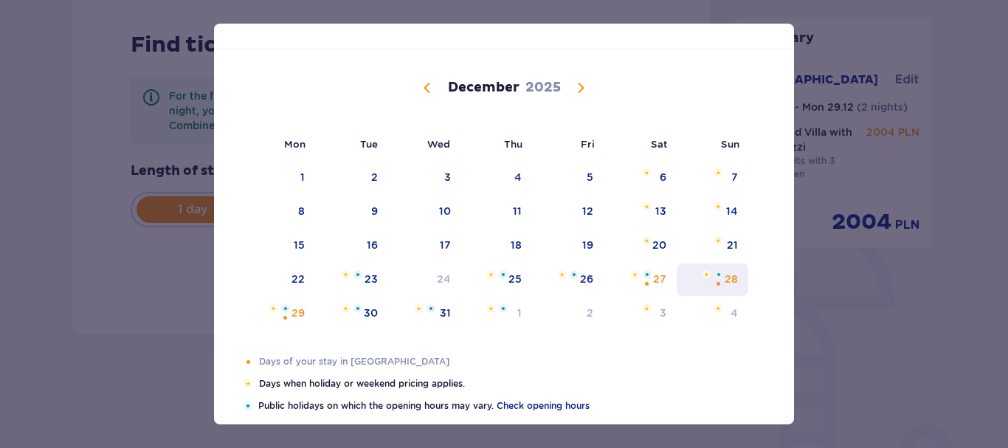
click at [718, 275] on img "Sunday, December 28, 2025" at bounding box center [718, 274] width 9 height 9
type input "28.12.25"
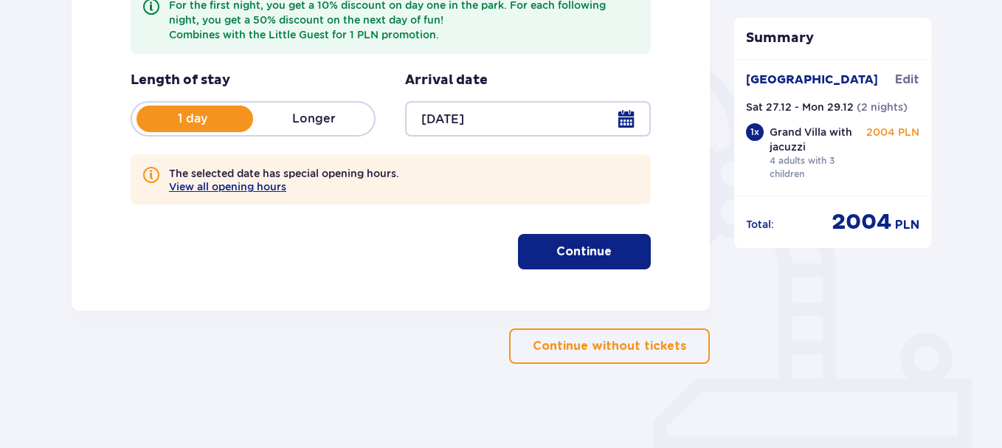
scroll to position [316, 0]
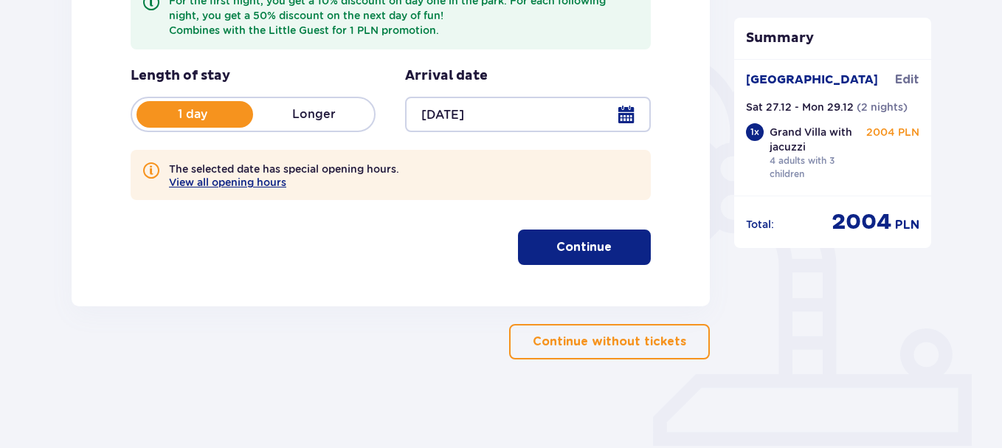
click at [599, 249] on p "Continue" at bounding box center [583, 247] width 55 height 16
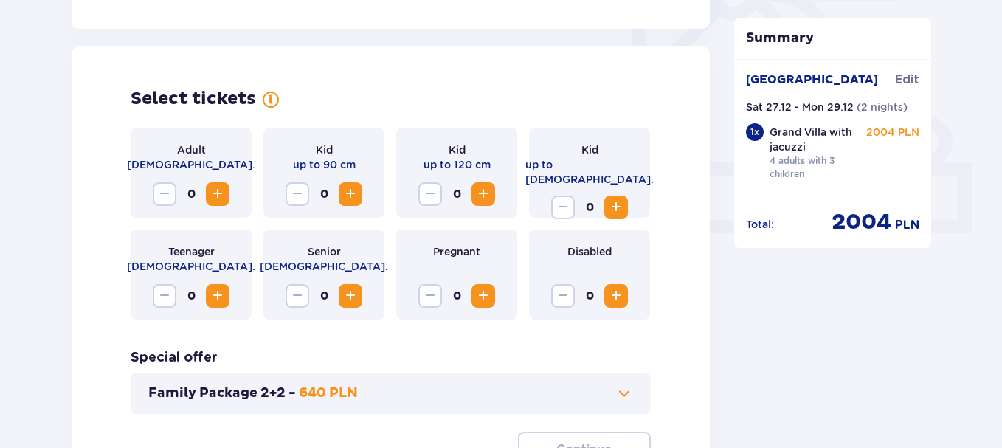
scroll to position [484, 0]
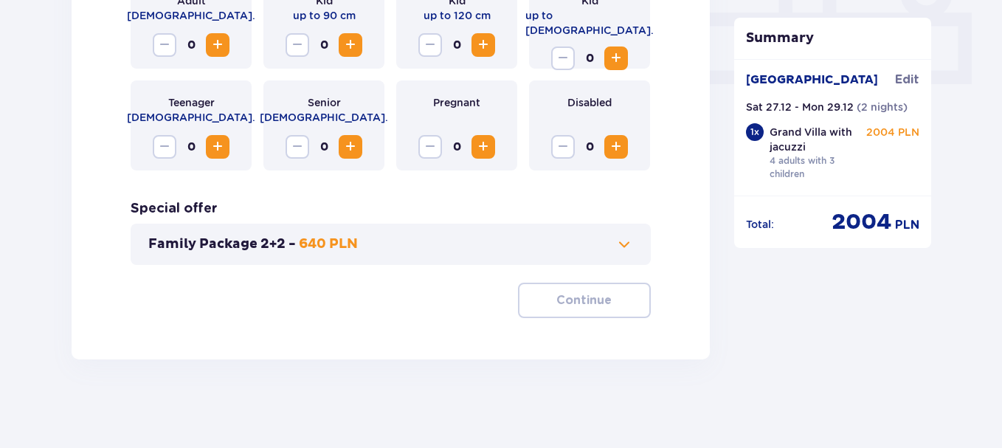
click at [625, 251] on span at bounding box center [624, 244] width 18 height 18
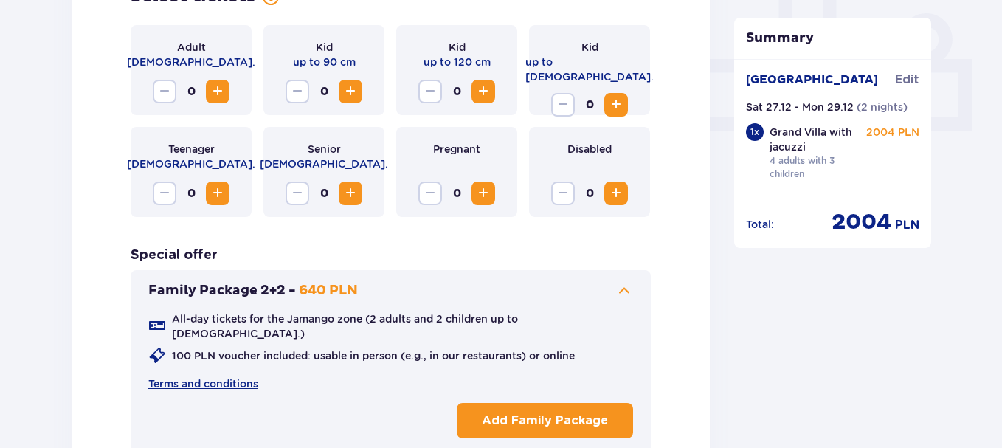
scroll to position [558, 0]
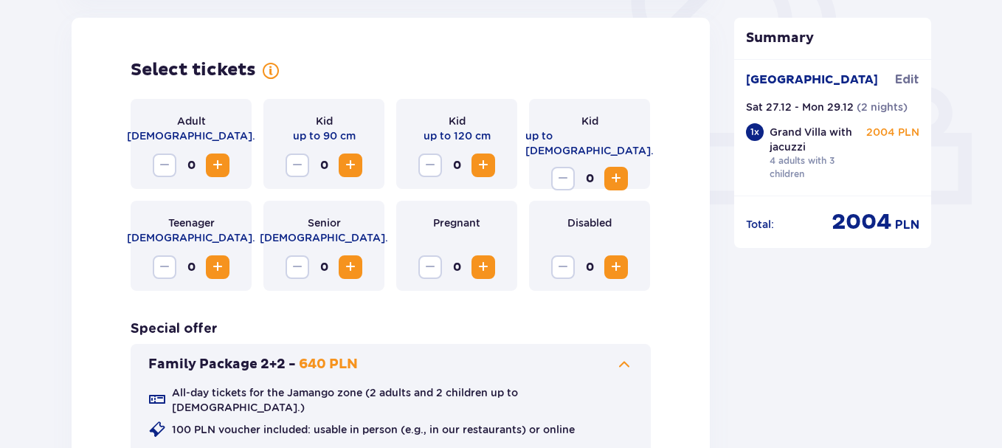
click at [218, 163] on span "Increase" at bounding box center [218, 165] width 18 height 18
click at [218, 166] on span "Increase" at bounding box center [218, 165] width 18 height 18
click at [477, 164] on span "Increase" at bounding box center [483, 165] width 18 height 18
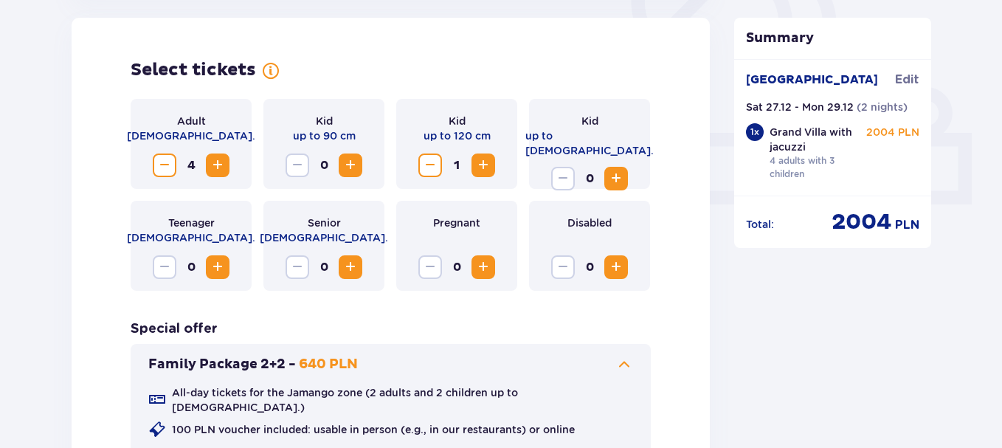
click at [481, 165] on span "Increase" at bounding box center [483, 165] width 18 height 18
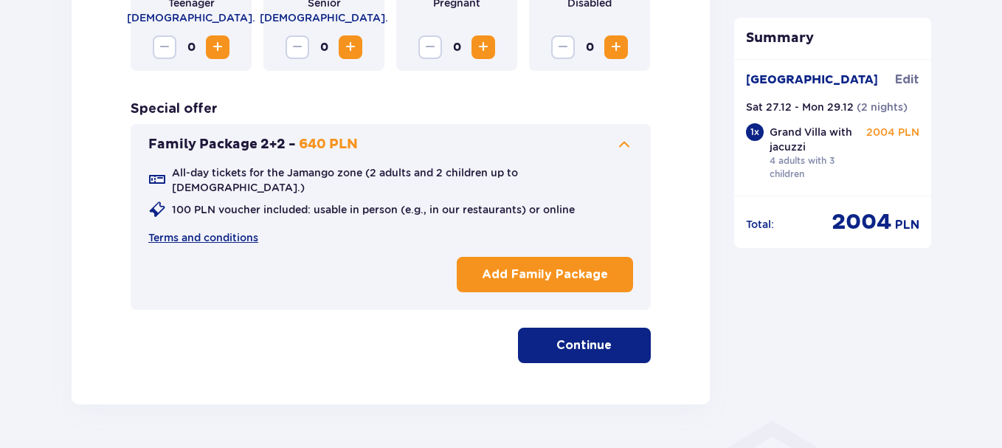
scroll to position [779, 0]
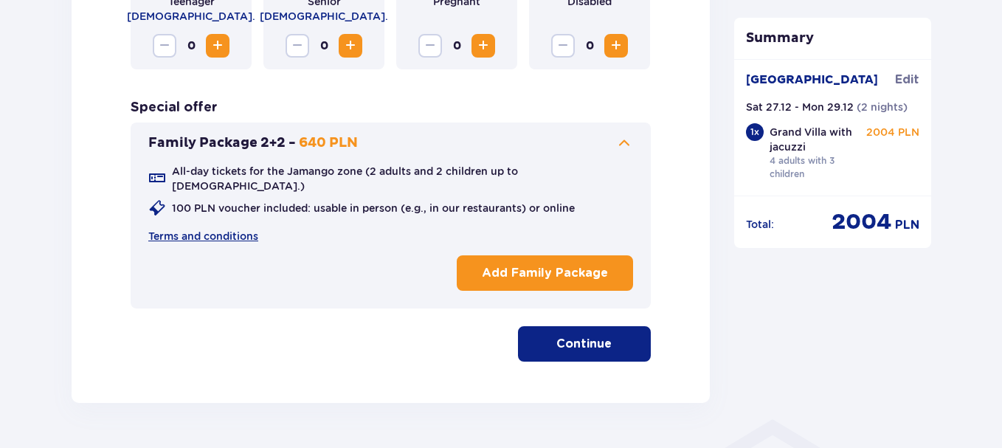
click at [511, 265] on p "Add Family Package" at bounding box center [545, 273] width 126 height 16
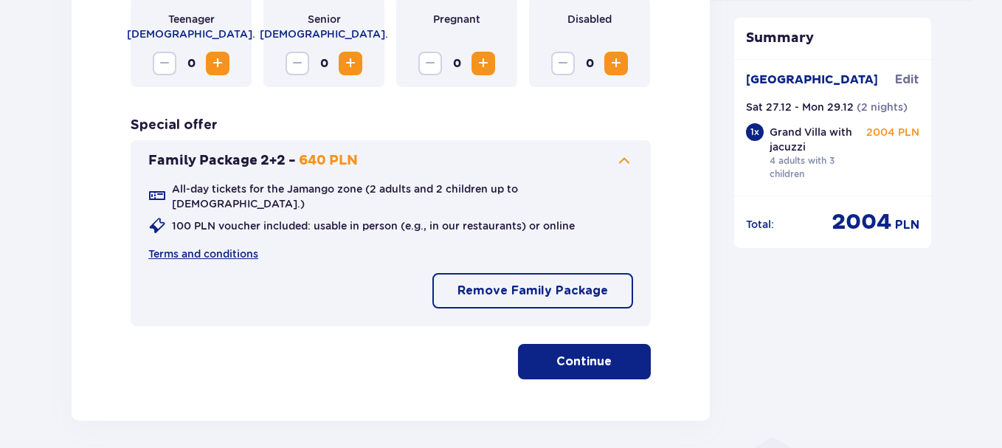
scroll to position [811, 0]
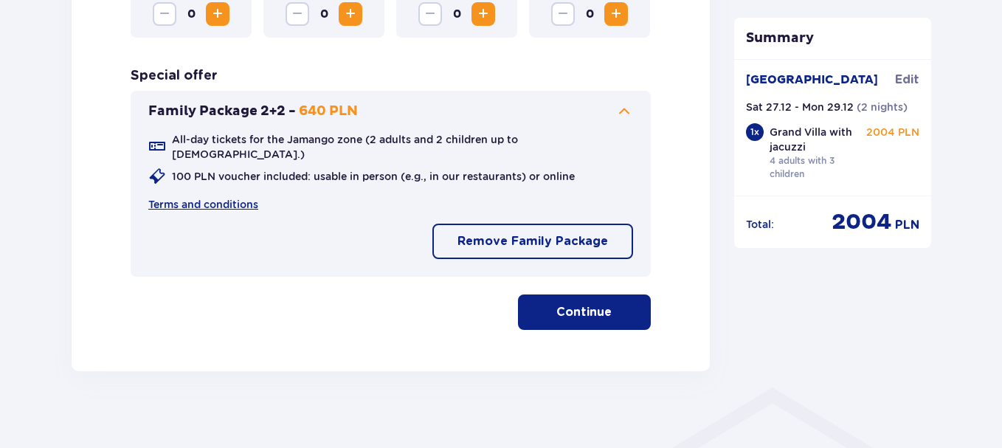
click at [600, 300] on button "Continue" at bounding box center [584, 311] width 133 height 35
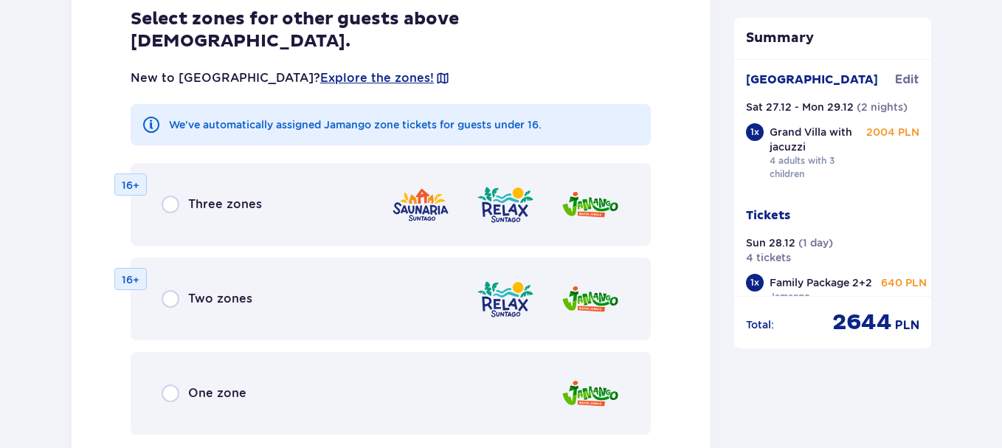
scroll to position [1689, 0]
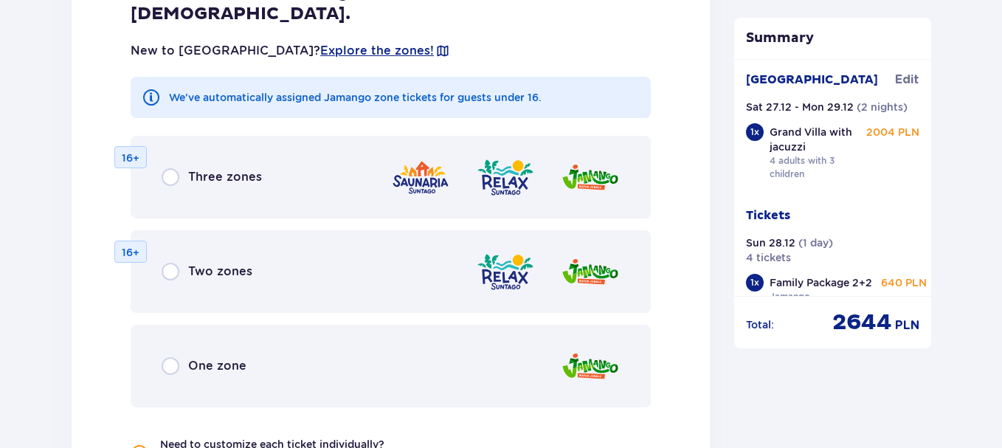
click at [173, 357] on input "radio" at bounding box center [171, 366] width 18 height 18
radio input "true"
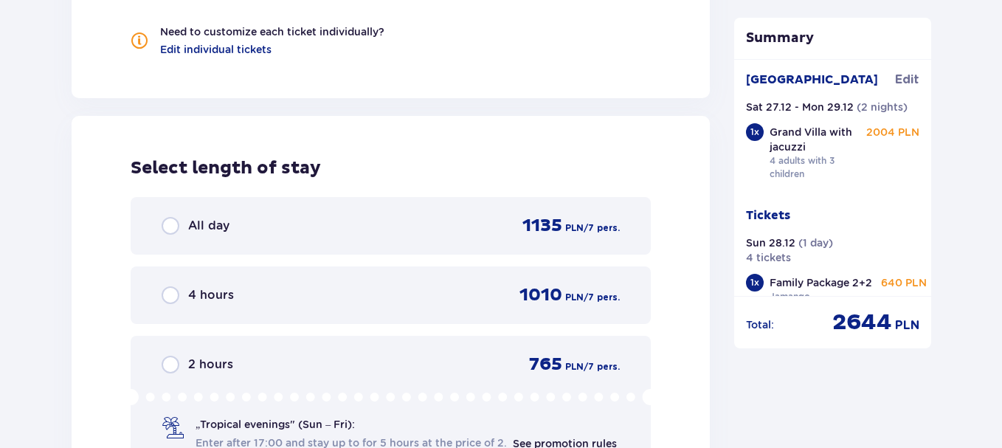
scroll to position [2148, 0]
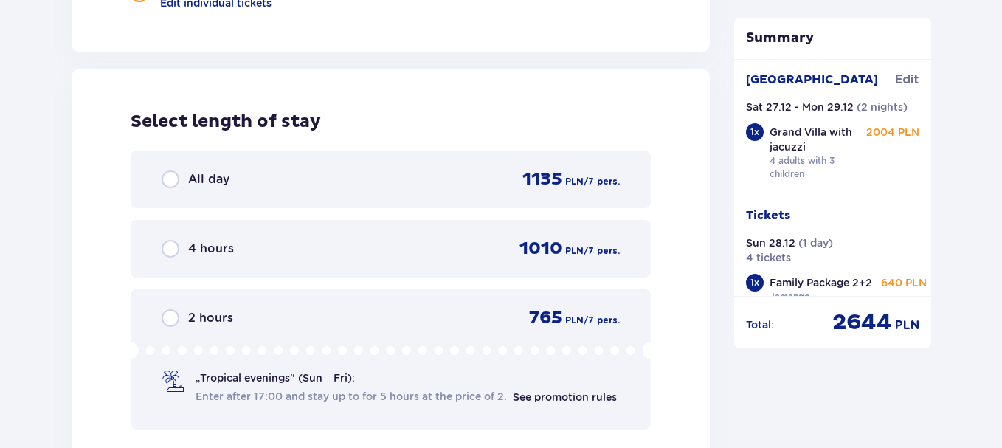
click at [169, 170] on input "radio" at bounding box center [171, 179] width 18 height 18
radio input "true"
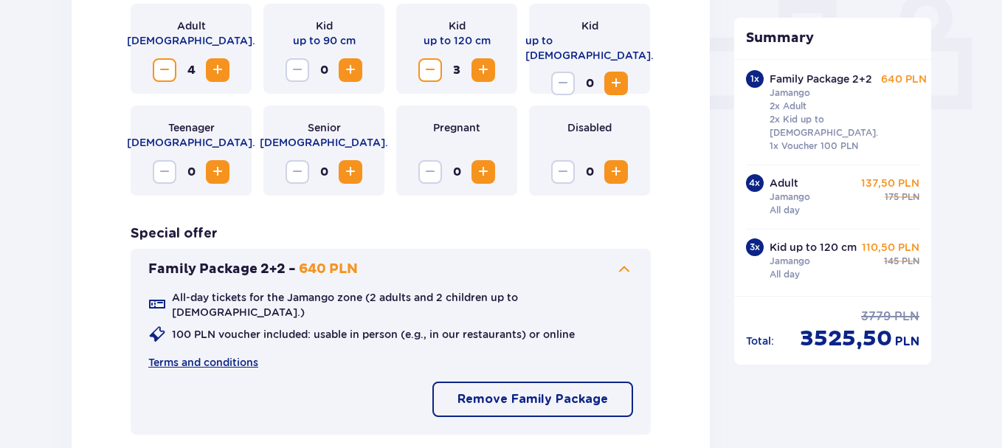
scroll to position [579, 0]
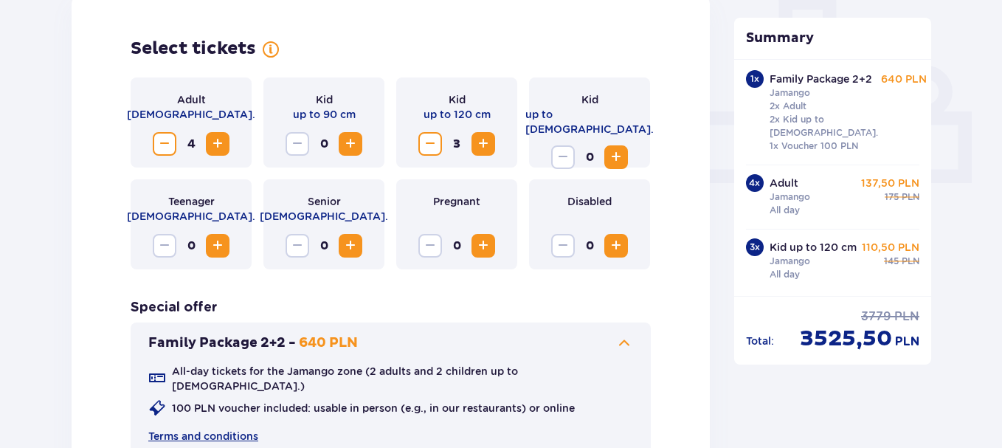
click at [161, 142] on span "Decrease" at bounding box center [165, 144] width 18 height 18
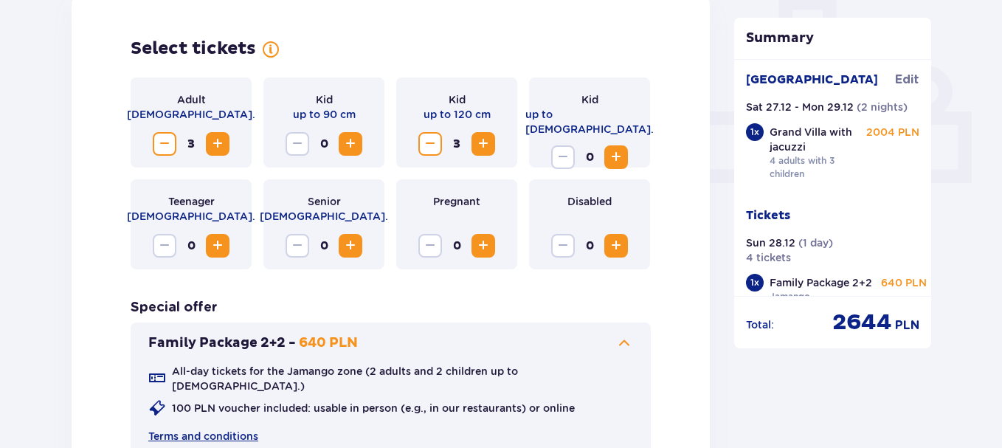
click at [161, 142] on span "Decrease" at bounding box center [165, 144] width 18 height 18
click at [426, 148] on span "Decrease" at bounding box center [430, 144] width 18 height 18
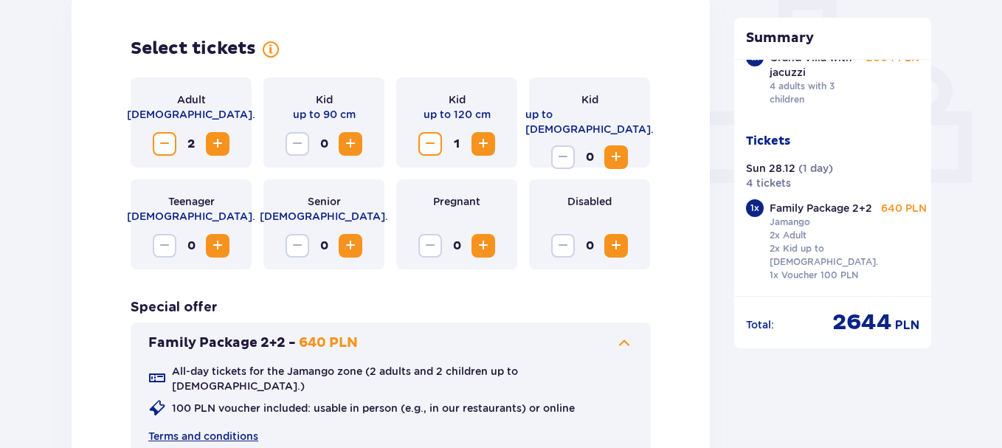
scroll to position [77, 0]
click at [514, 328] on div "Family Package 2+2 - 640 PLN All-day tickets for the Jamango zone (2 adults and…" at bounding box center [391, 415] width 520 height 186
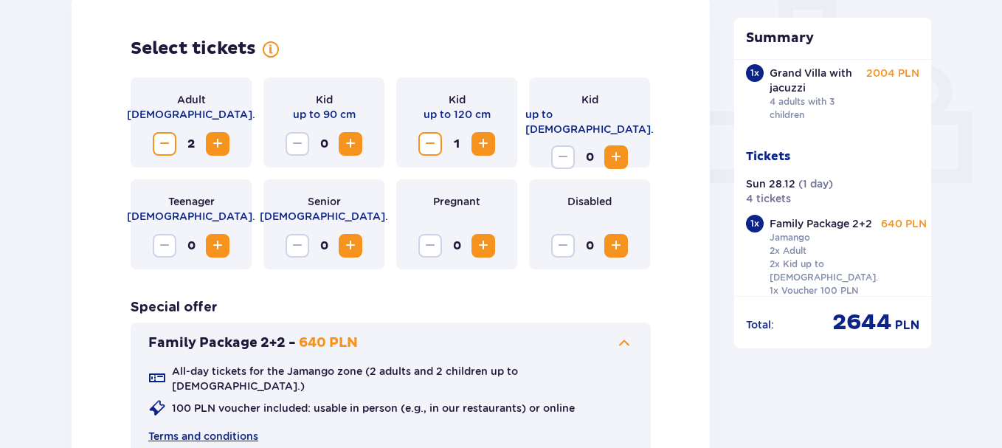
scroll to position [74, 0]
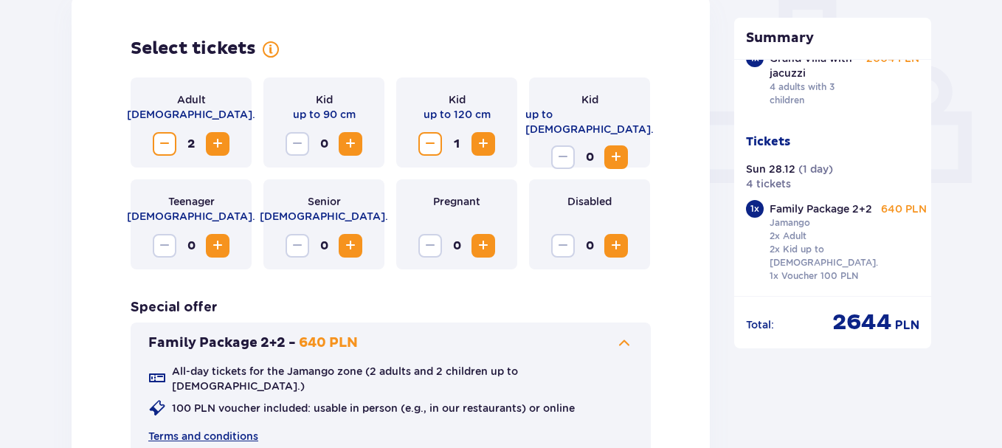
click at [218, 139] on span "Increase" at bounding box center [218, 144] width 18 height 18
click at [834, 238] on div "Family Package 2+2 Jamango 2x Adult 2x Kid up to 16 y.o. 1x Voucher 100 PLN" at bounding box center [823, 240] width 108 height 81
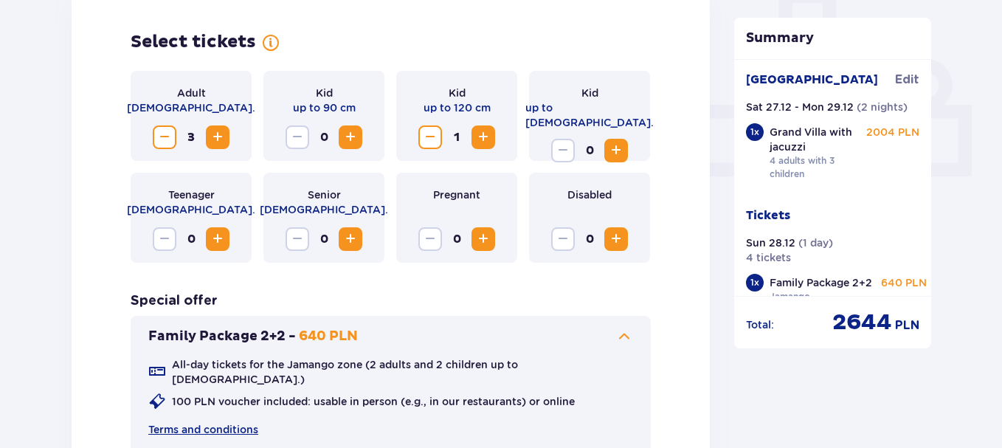
scroll to position [579, 0]
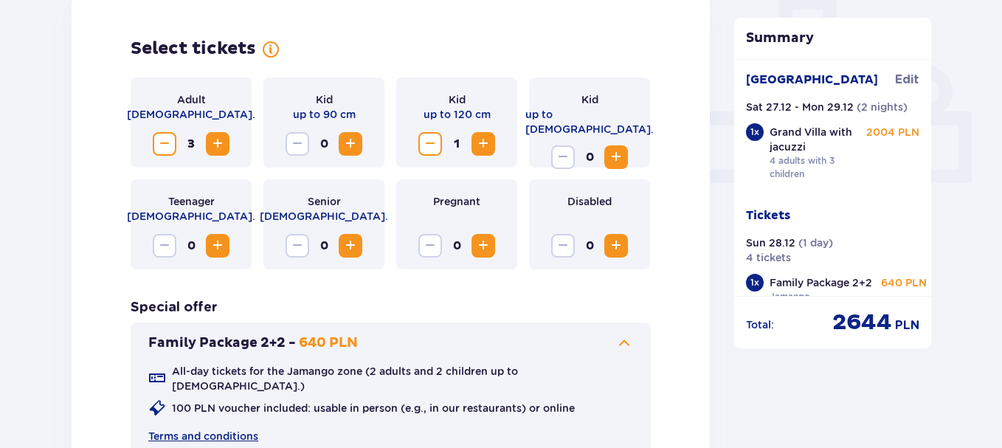
click at [166, 142] on span "Decrease" at bounding box center [165, 144] width 18 height 18
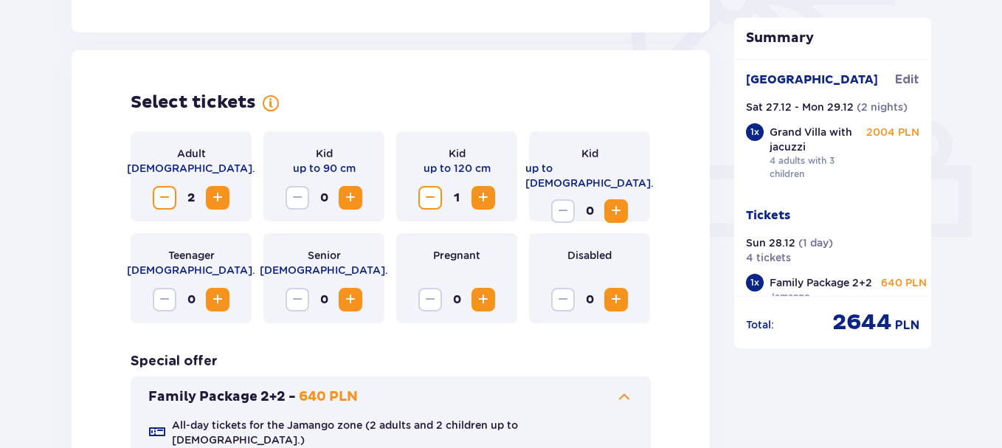
scroll to position [516, 0]
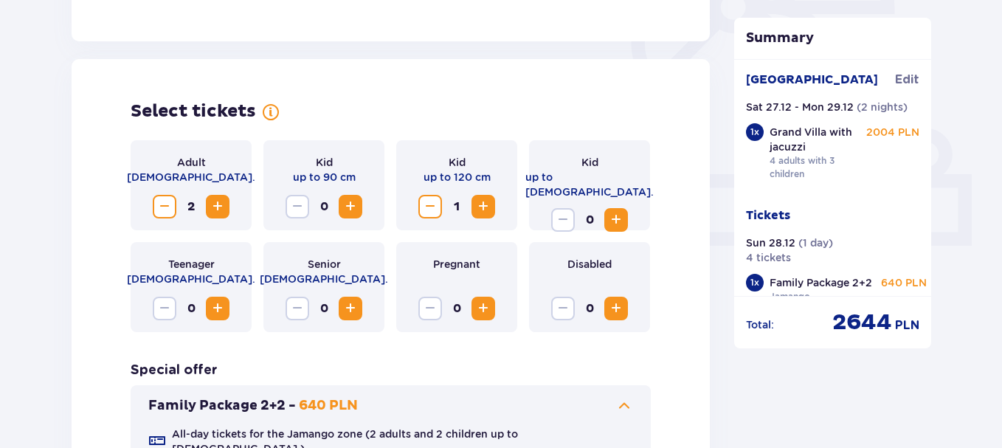
click at [216, 207] on span "Increase" at bounding box center [218, 207] width 18 height 18
click at [488, 203] on span "Increase" at bounding box center [483, 207] width 18 height 18
click at [868, 207] on div "Suntago Village Edit Sat 27.12 - Mon 29.12 ( 2 nights ) 1 x Grand Villa with ja…" at bounding box center [833, 216] width 174 height 288
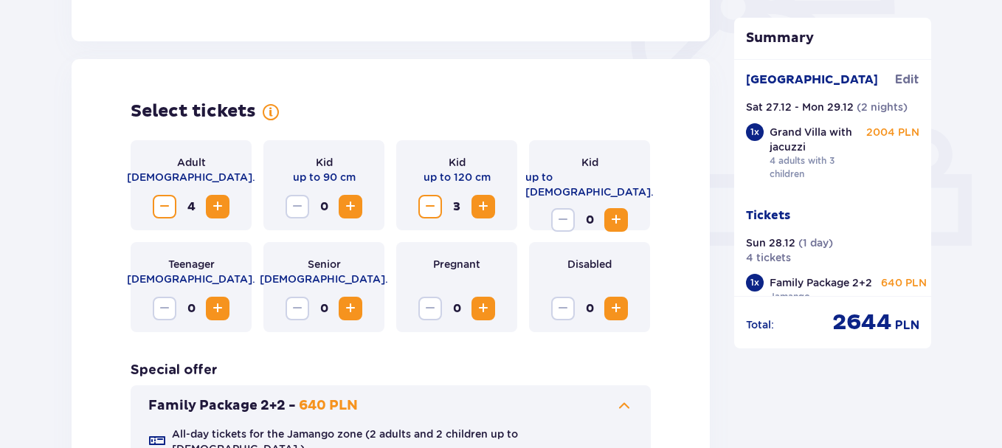
click at [722, 128] on div "Summary Tickets removed from cart Suntago Village Edit Sat 27.12 - Mon 29.12 ( …" at bounding box center [832, 430] width 221 height 1580
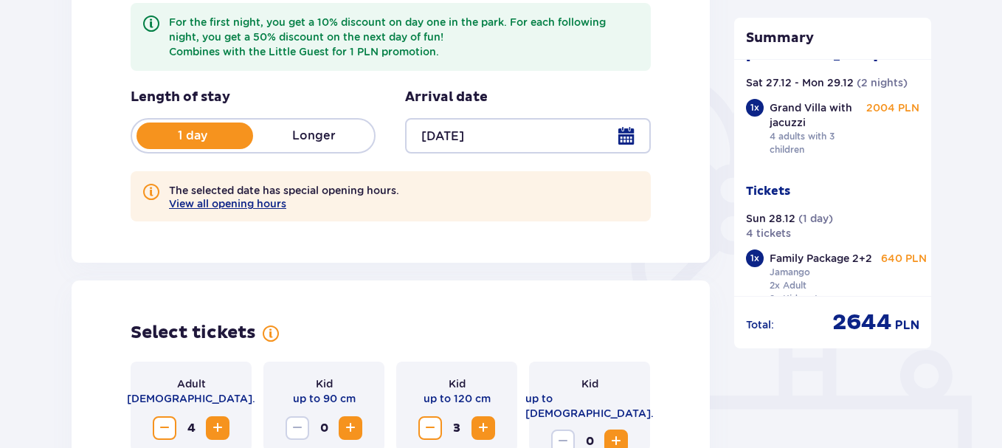
scroll to position [0, 0]
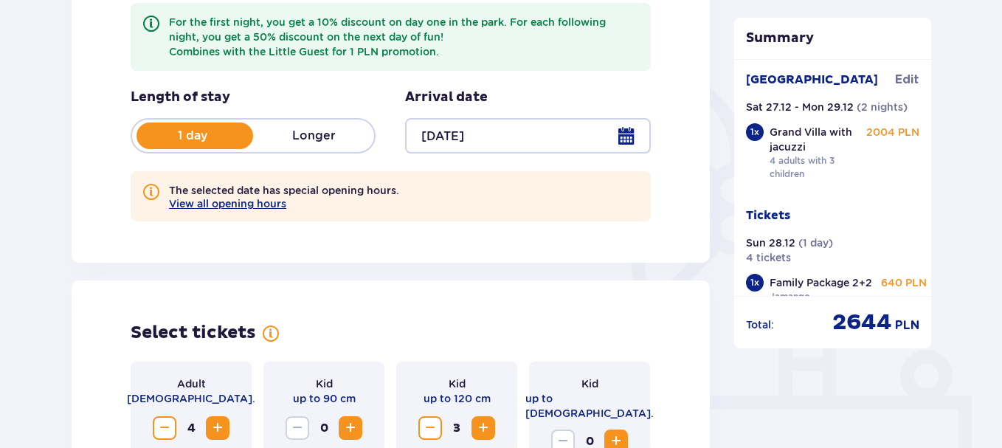
click at [822, 194] on div "Suntago Village Edit Sat 27.12 - Mon 29.12 ( 2 nights ) 1 x Grand Villa with ja…" at bounding box center [833, 216] width 174 height 288
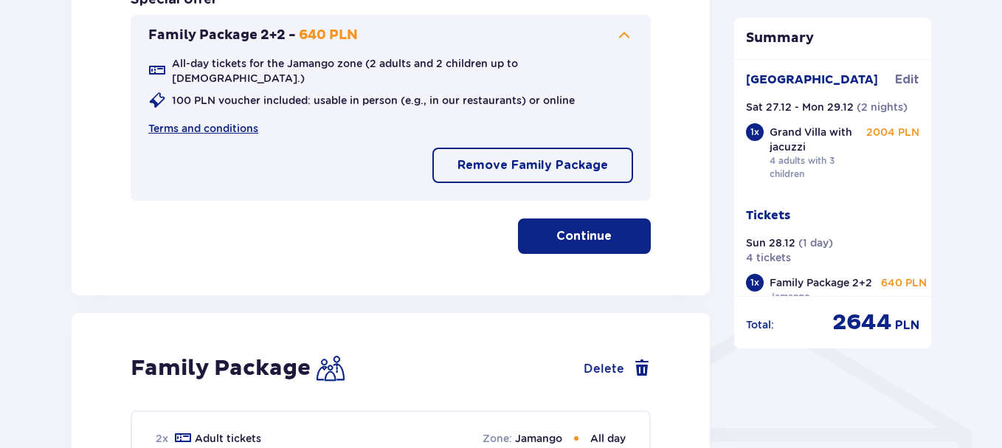
scroll to position [959, 0]
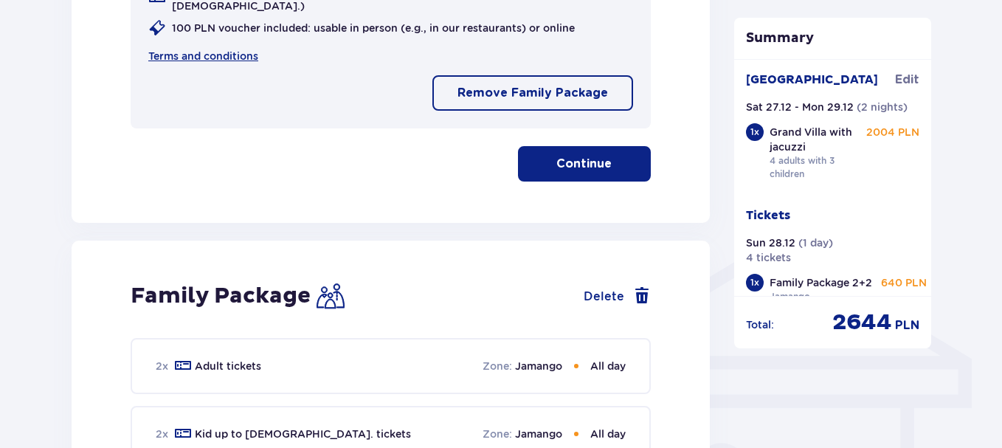
click at [585, 146] on button "Continue" at bounding box center [584, 163] width 133 height 35
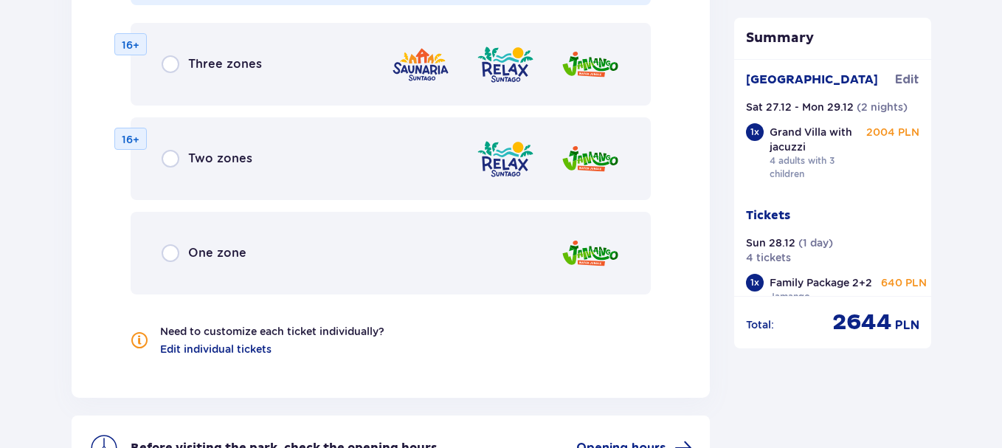
scroll to position [1803, 0]
click at [165, 243] on input "radio" at bounding box center [171, 252] width 18 height 18
radio input "true"
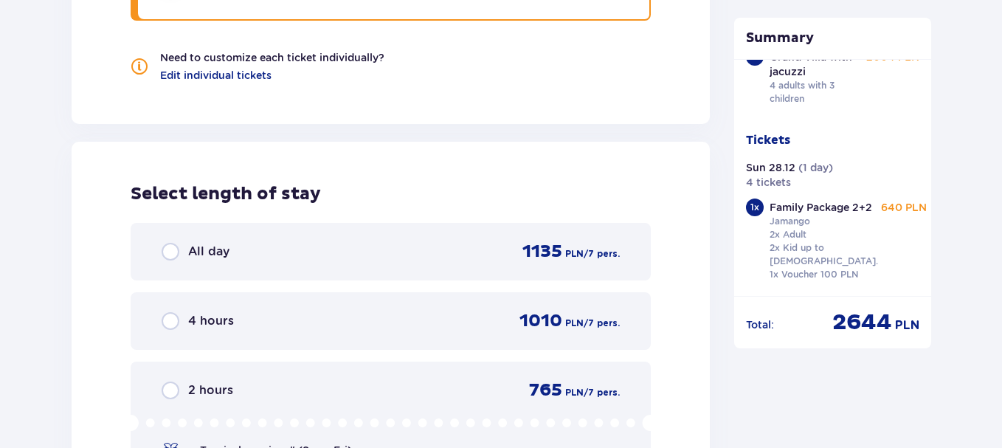
scroll to position [2074, 0]
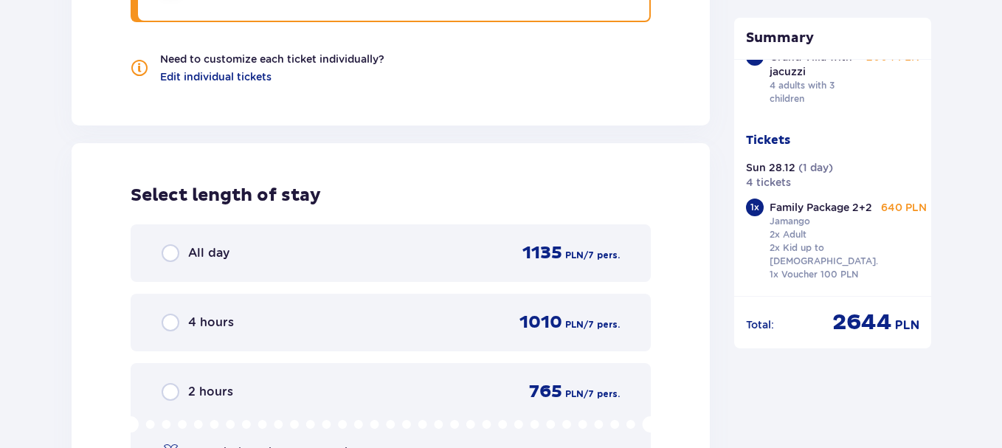
click at [167, 244] on input "radio" at bounding box center [171, 253] width 18 height 18
radio input "true"
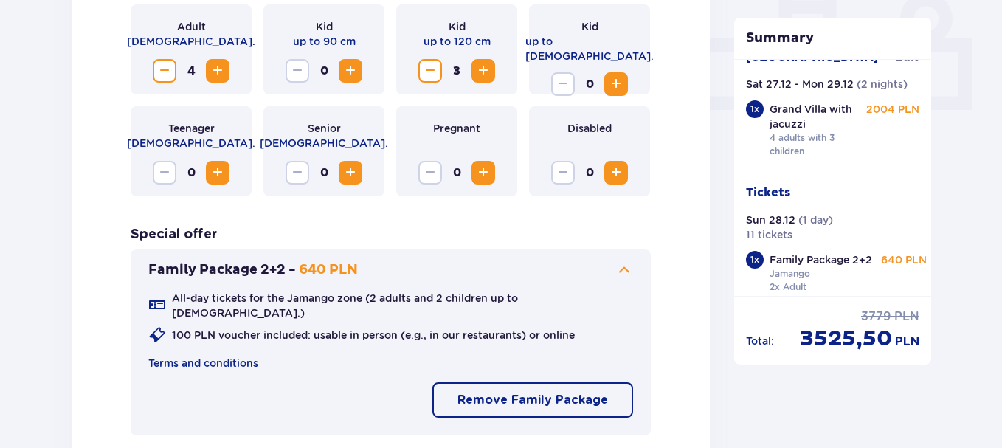
scroll to position [432, 0]
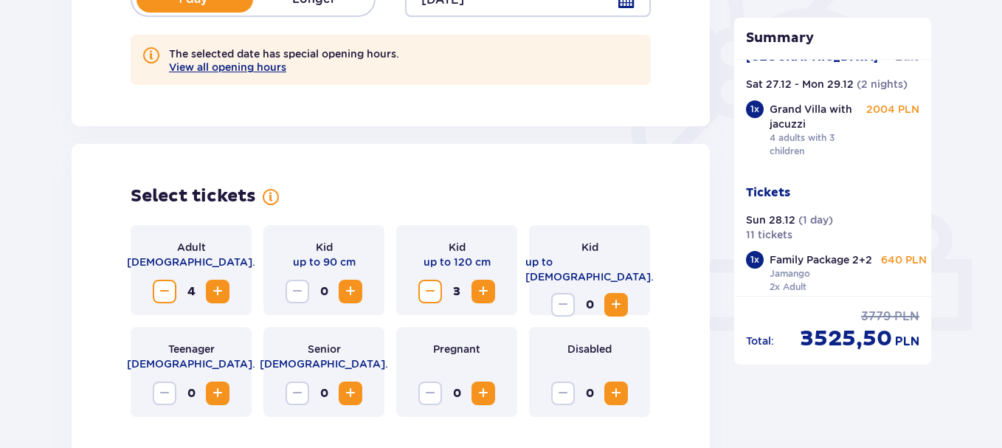
click at [165, 294] on span "Decrease" at bounding box center [165, 292] width 18 height 18
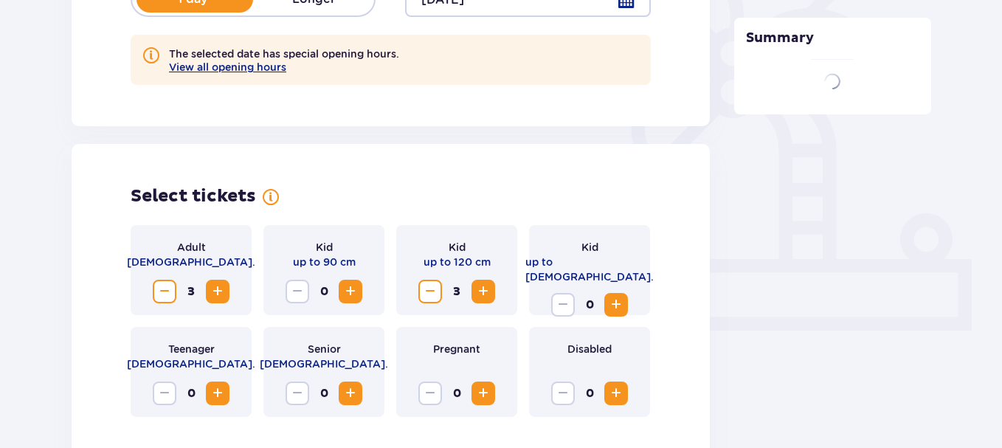
click at [165, 294] on span "Decrease" at bounding box center [165, 292] width 18 height 18
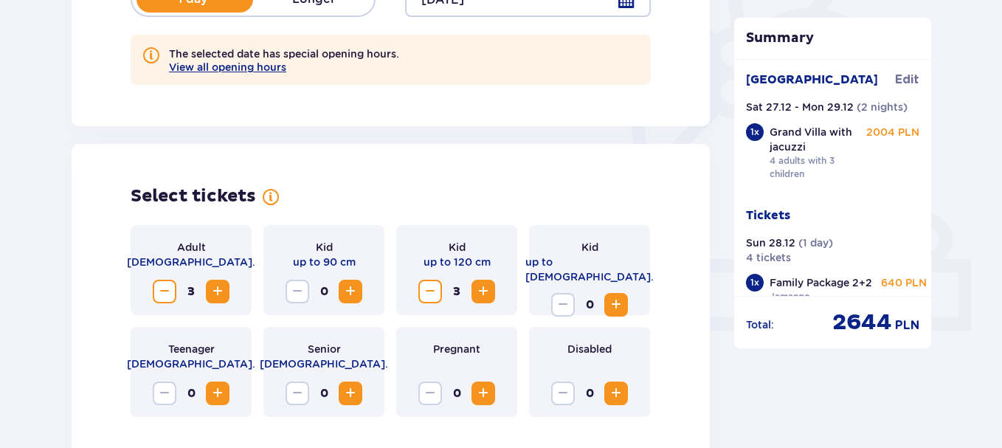
click at [157, 290] on span "Decrease" at bounding box center [165, 292] width 18 height 18
click at [437, 294] on span "Decrease" at bounding box center [430, 292] width 18 height 18
click at [428, 295] on span "Decrease" at bounding box center [430, 292] width 18 height 18
click at [621, 296] on span "Increase" at bounding box center [616, 305] width 18 height 18
click at [422, 296] on span "Decrease" at bounding box center [430, 292] width 18 height 18
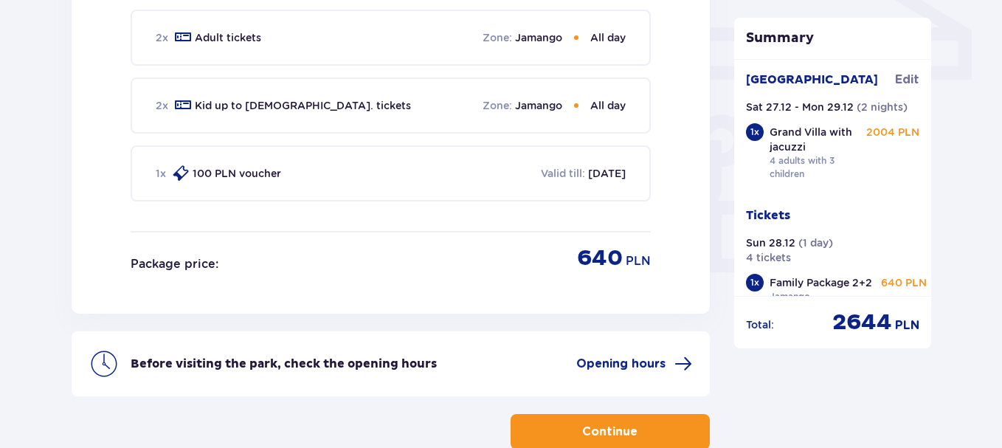
scroll to position [1366, 0]
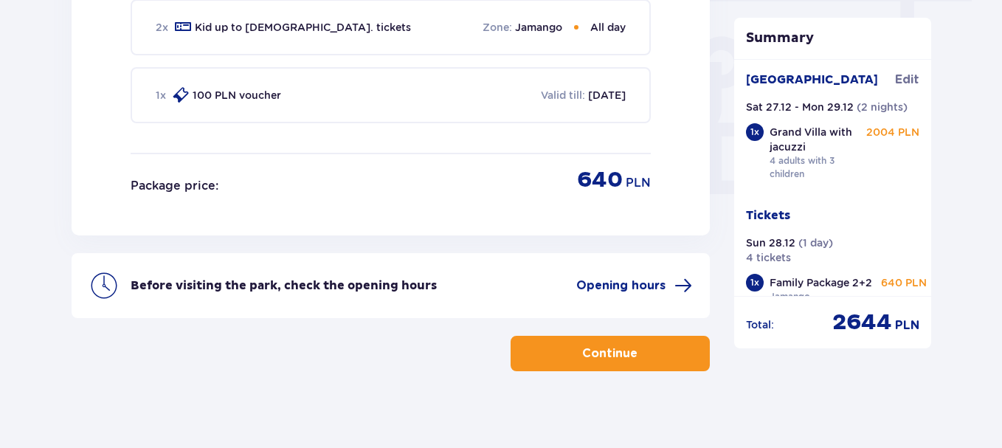
click at [594, 354] on button "Continue" at bounding box center [610, 353] width 199 height 35
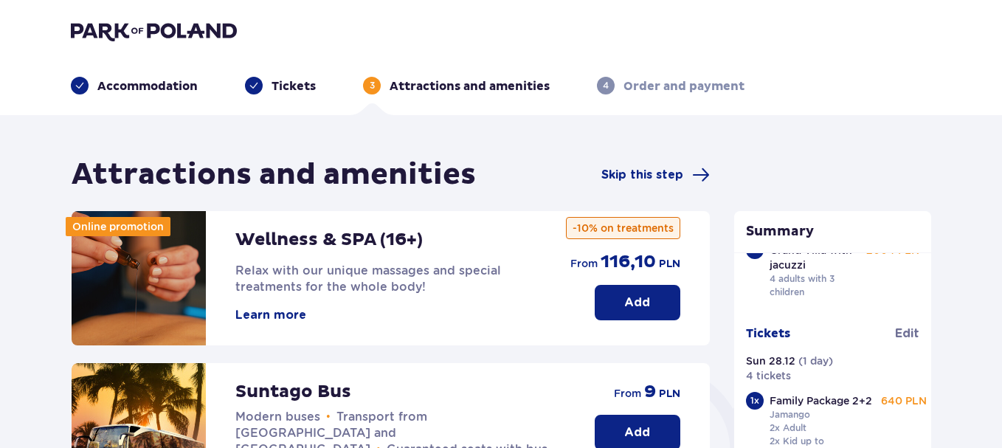
click at [287, 88] on p "Tickets" at bounding box center [293, 86] width 44 height 16
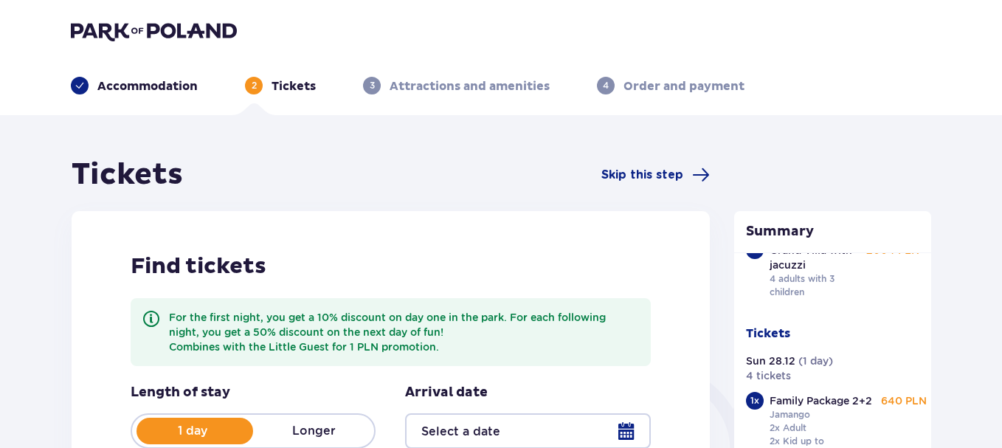
type input "28.12.25"
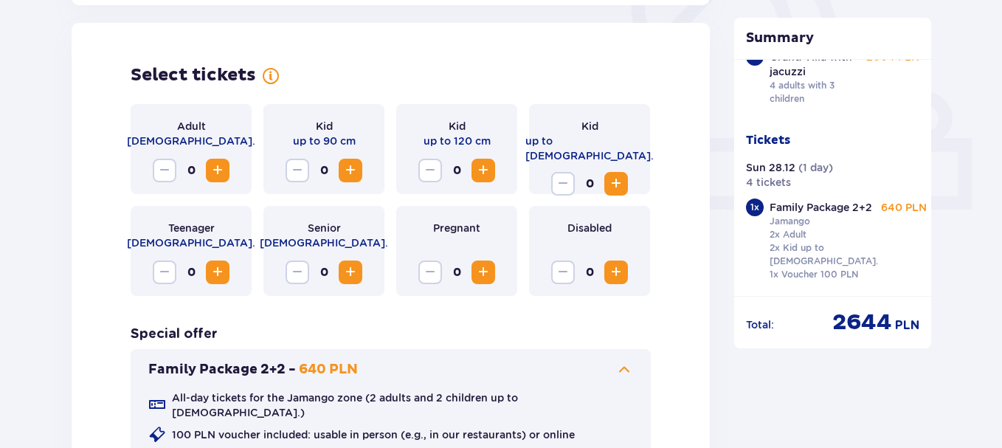
scroll to position [516, 0]
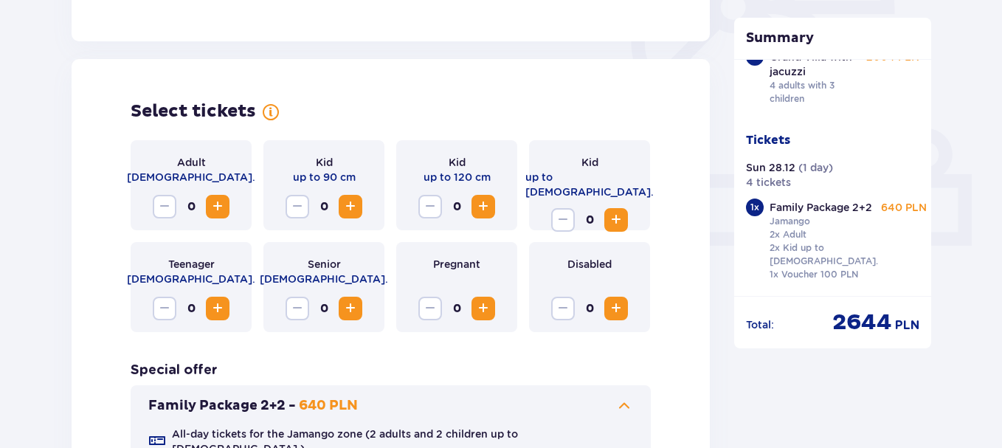
click at [220, 209] on span "Increase" at bounding box center [218, 207] width 18 height 18
click at [482, 206] on span "Increase" at bounding box center [483, 207] width 18 height 18
click at [413, 207] on div "Kid up to 120 cm 1" at bounding box center [456, 185] width 121 height 90
click at [424, 205] on span "Decrease" at bounding box center [430, 207] width 18 height 18
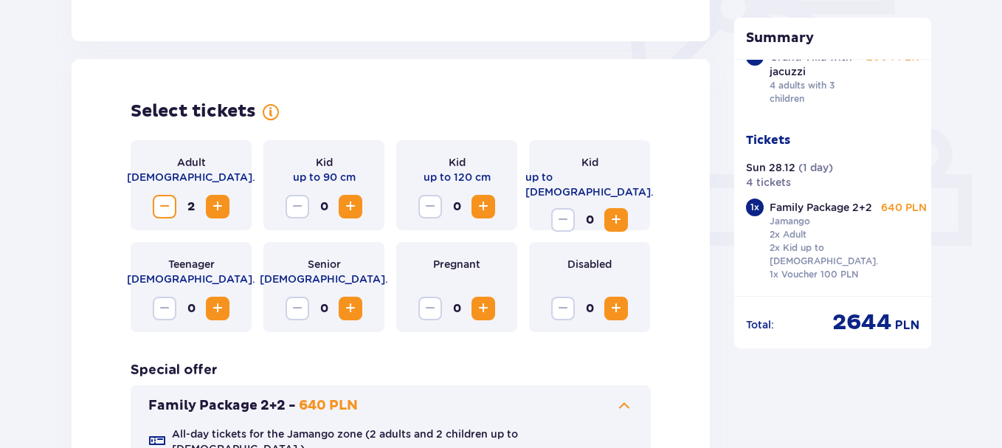
click at [603, 208] on div "0" at bounding box center [589, 220] width 77 height 24
click at [612, 211] on span "Increase" at bounding box center [616, 220] width 18 height 18
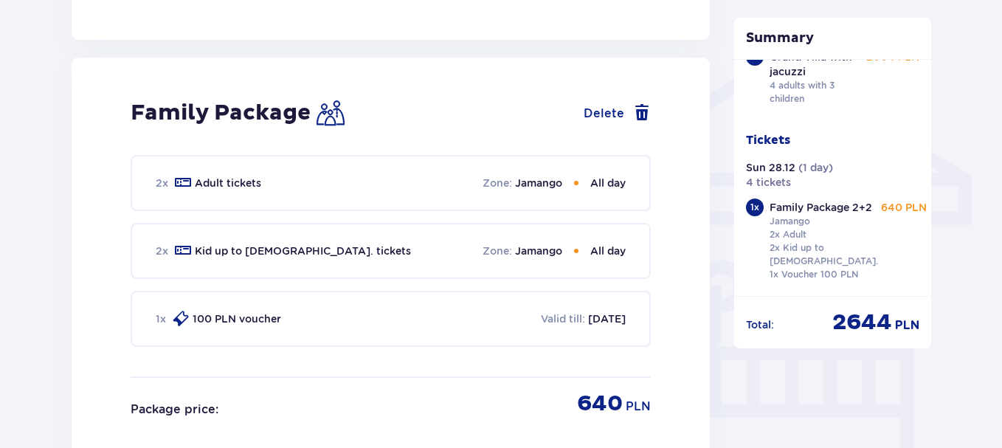
scroll to position [997, 0]
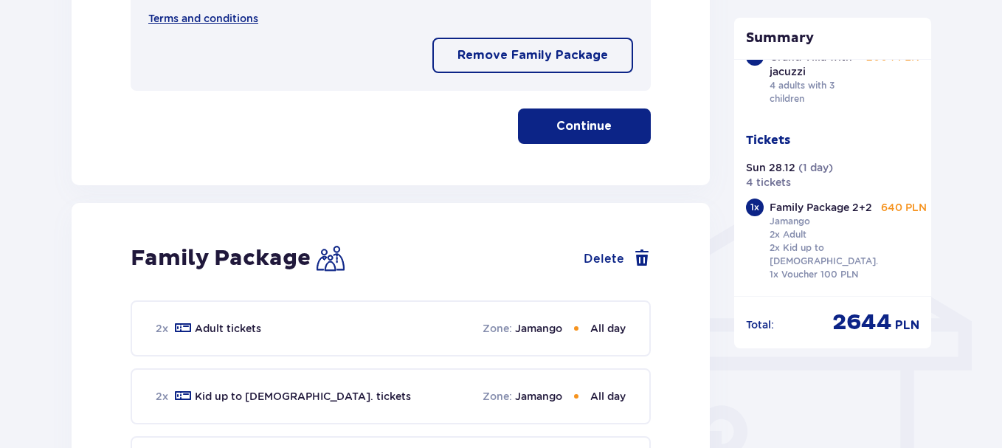
click at [572, 120] on p "Continue" at bounding box center [583, 126] width 55 height 16
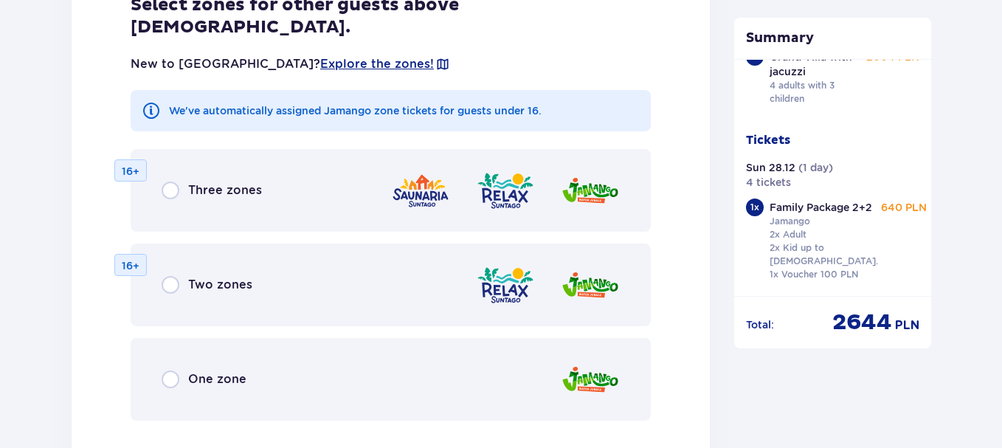
scroll to position [1877, 0]
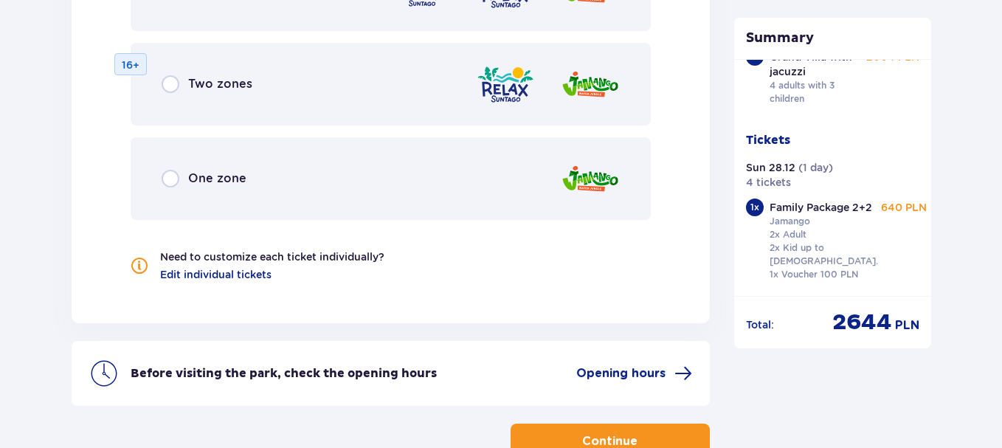
click at [162, 170] on input "radio" at bounding box center [171, 179] width 18 height 18
radio input "true"
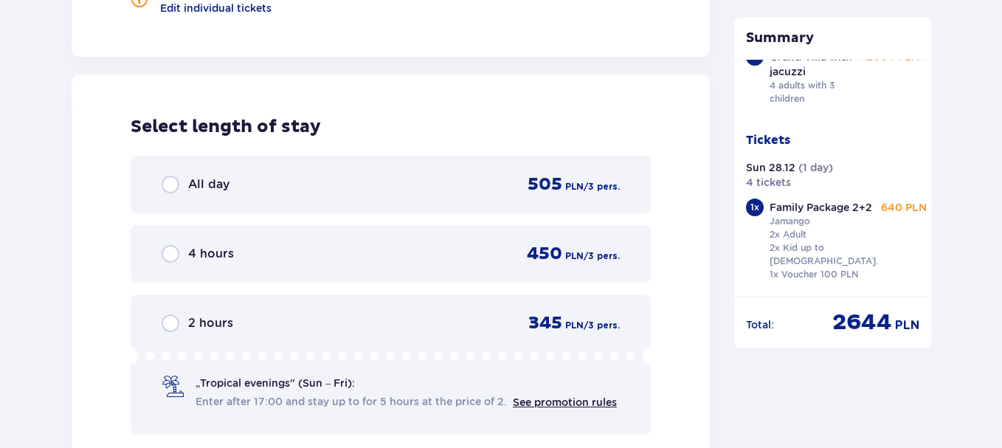
scroll to position [2148, 0]
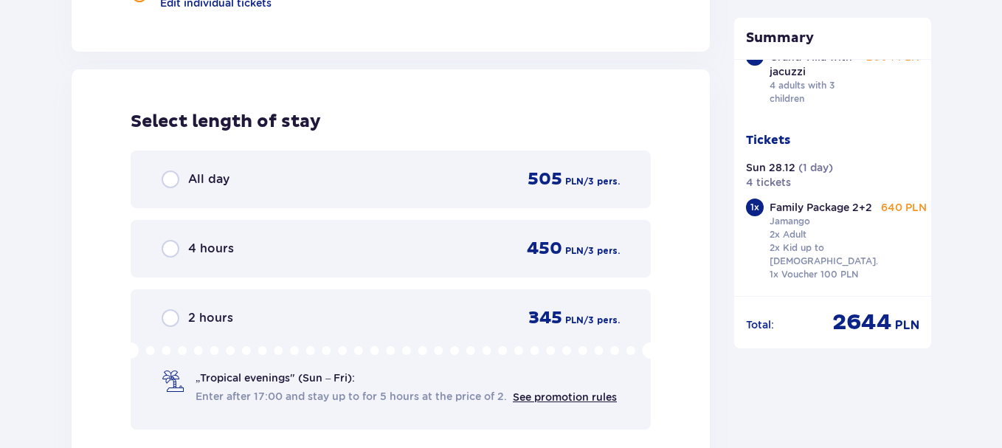
click at [171, 170] on input "radio" at bounding box center [171, 179] width 18 height 18
radio input "true"
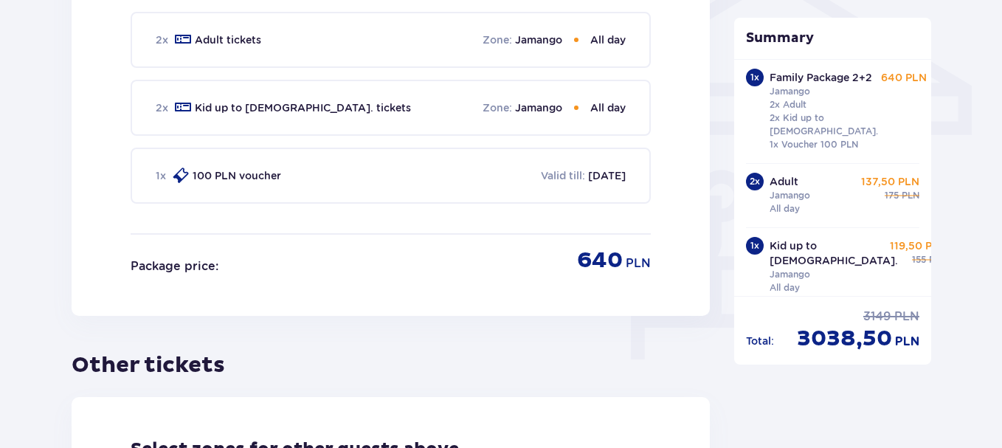
scroll to position [1022, 0]
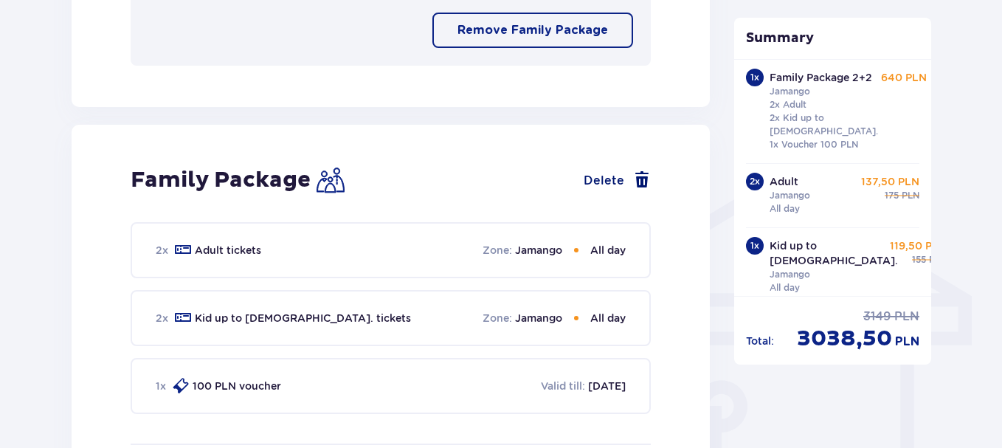
click at [606, 171] on button "Delete" at bounding box center [617, 180] width 67 height 18
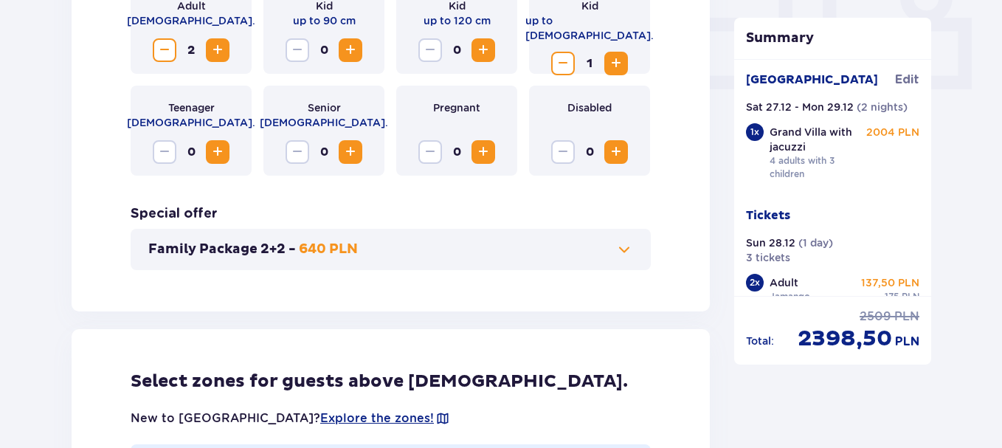
scroll to position [484, 0]
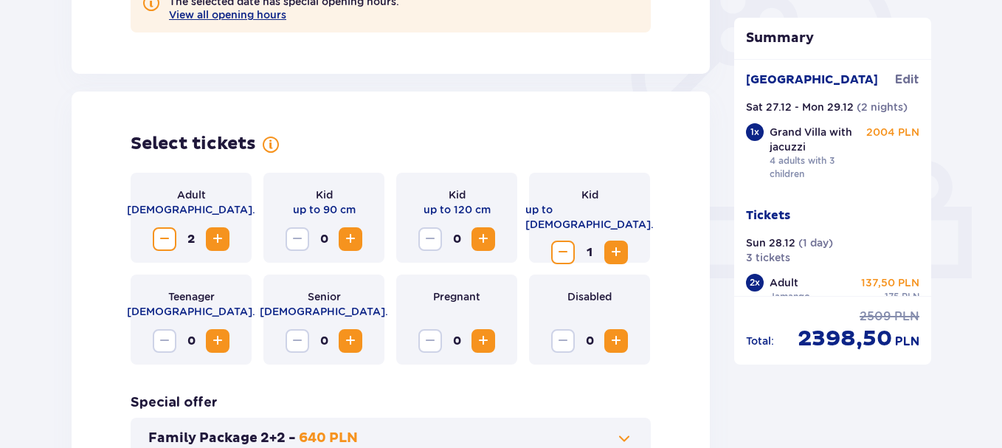
click at [167, 238] on span "Decrease" at bounding box center [165, 239] width 18 height 18
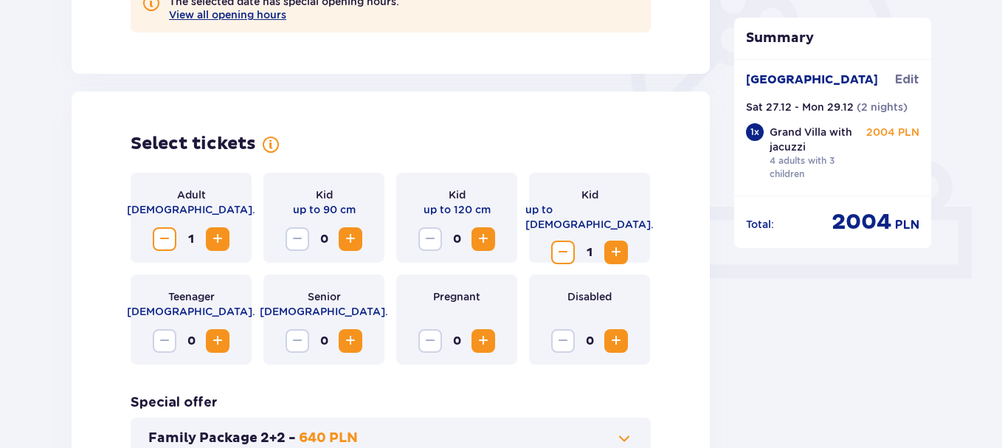
click at [562, 243] on span "Decrease" at bounding box center [563, 252] width 18 height 18
click at [178, 239] on div "1" at bounding box center [191, 239] width 77 height 24
click at [161, 245] on span "Decrease" at bounding box center [165, 239] width 18 height 18
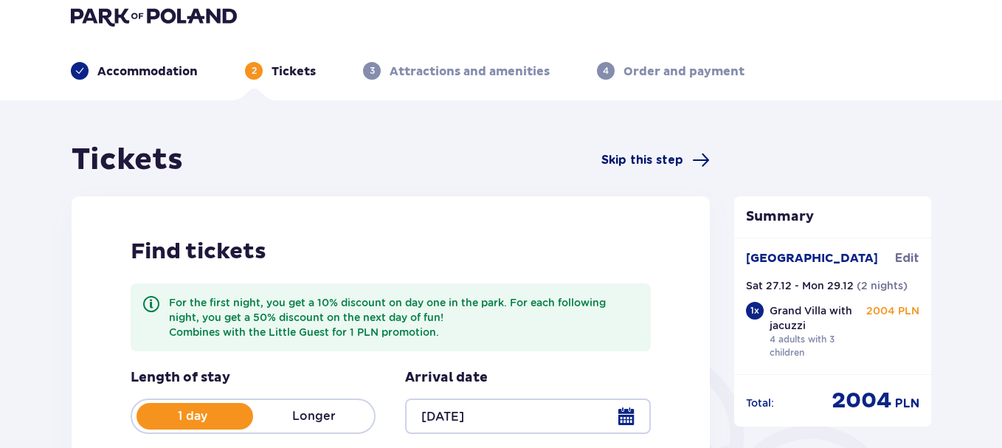
scroll to position [14, 0]
click at [627, 159] on span "Skip this step" at bounding box center [642, 161] width 82 height 16
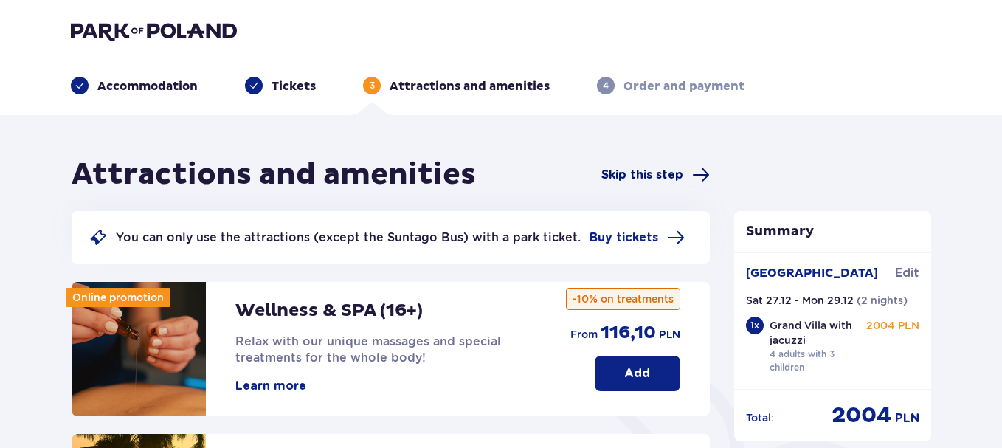
click at [646, 175] on span "Skip this step" at bounding box center [642, 175] width 82 height 16
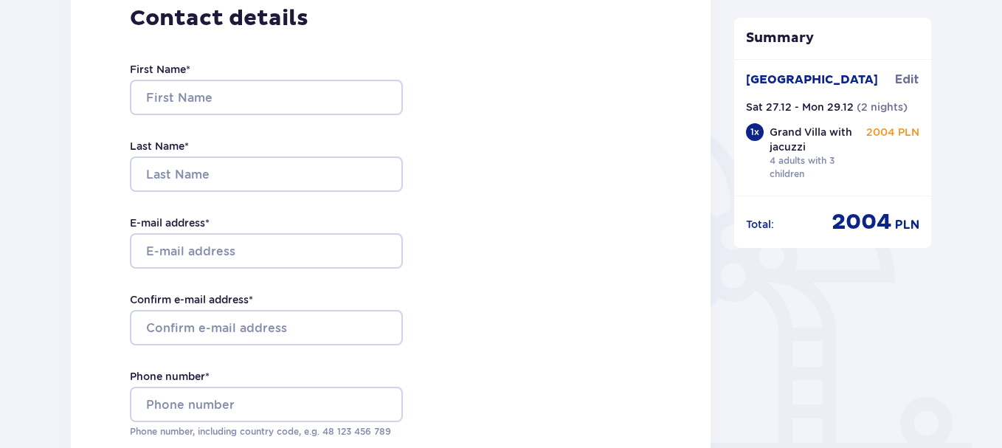
scroll to position [221, 0]
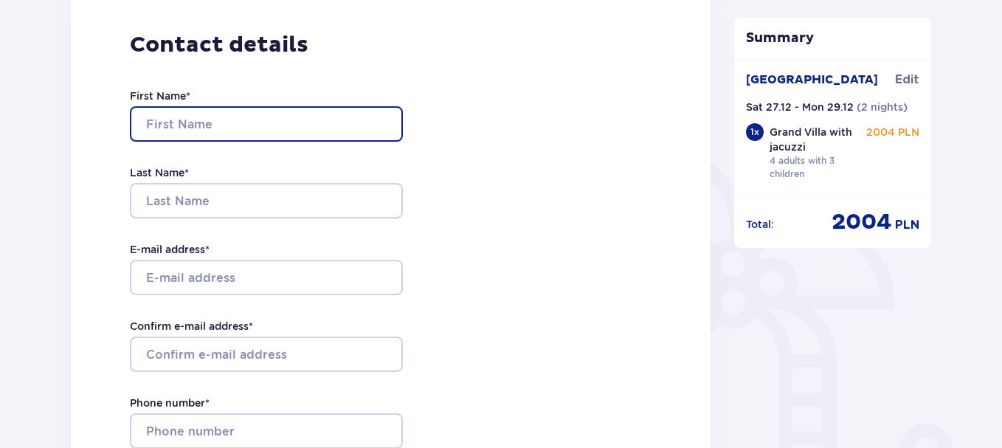
click at [215, 122] on input "First Name *" at bounding box center [266, 123] width 273 height 35
type input "Darius"
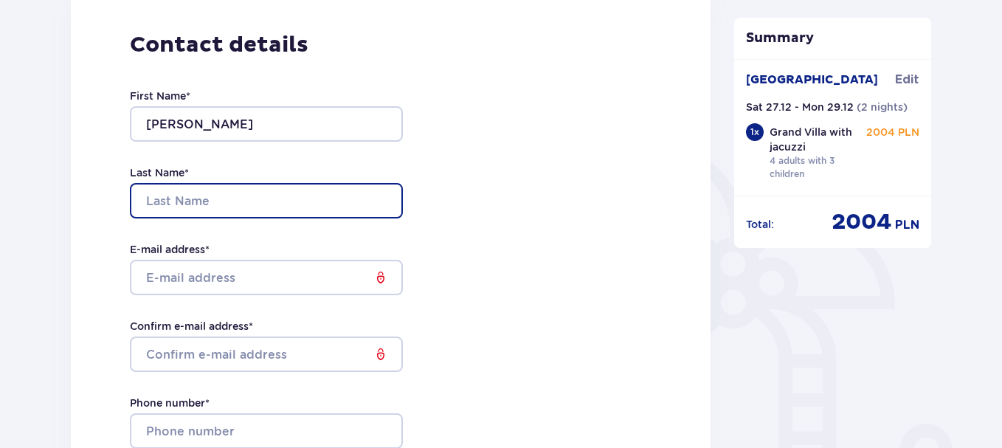
click at [180, 201] on input "Last Name *" at bounding box center [266, 200] width 273 height 35
type input "Vysniauskas"
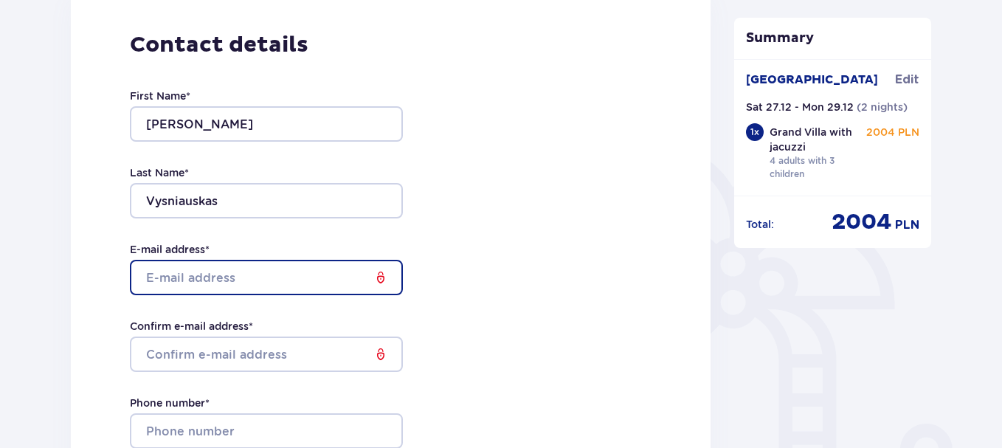
click at [179, 270] on input "E-mail address *" at bounding box center [266, 277] width 273 height 35
type input "[EMAIL_ADDRESS][DOMAIN_NAME]"
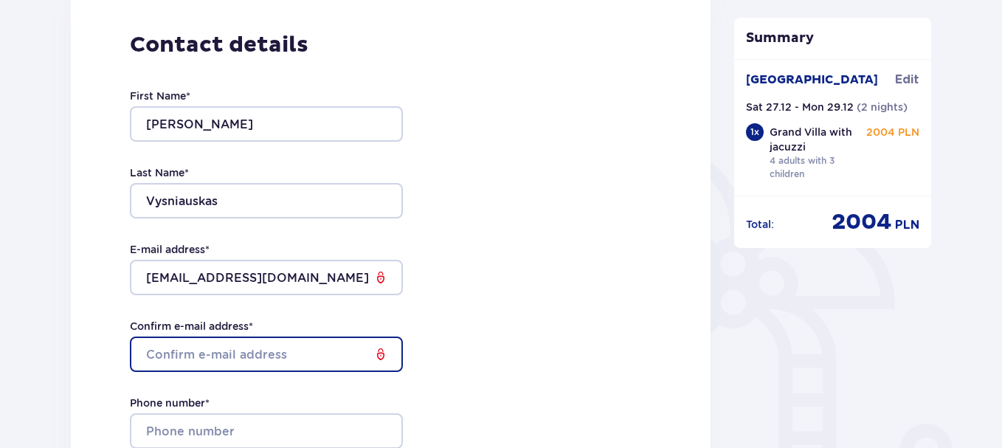
type input "[EMAIL_ADDRESS][DOMAIN_NAME]"
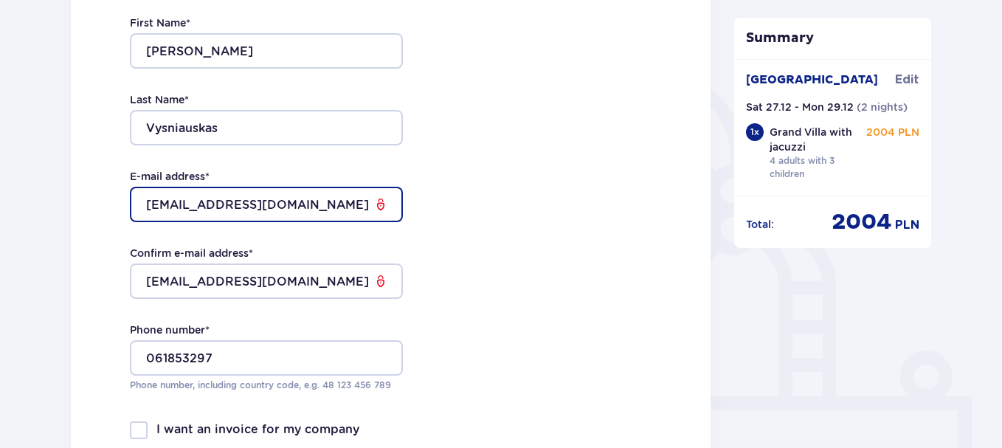
scroll to position [295, 0]
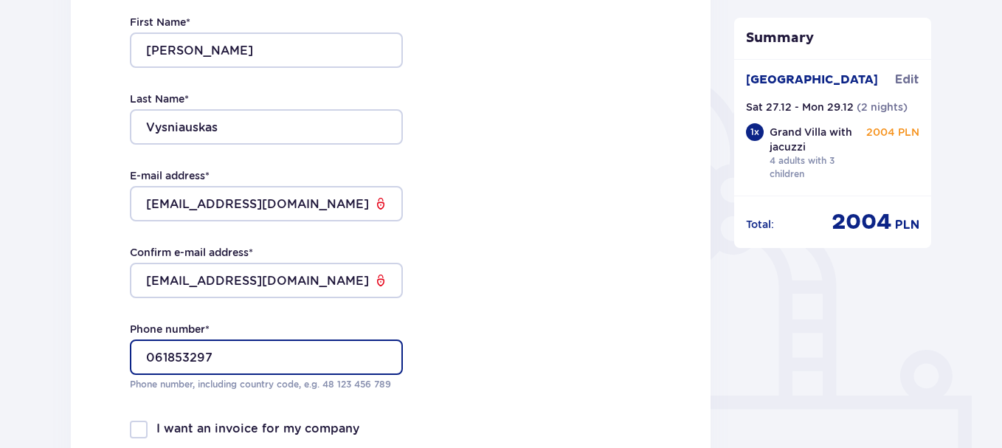
click at [153, 357] on input "061853297" at bounding box center [266, 356] width 273 height 35
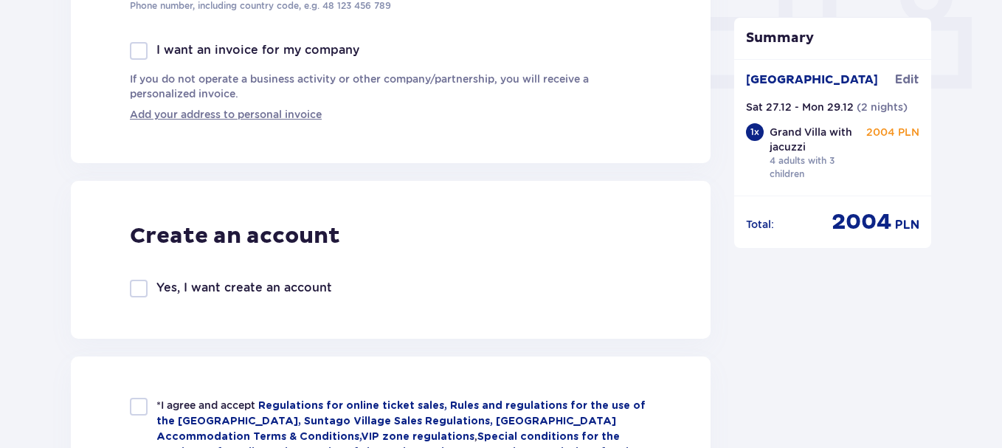
scroll to position [812, 0]
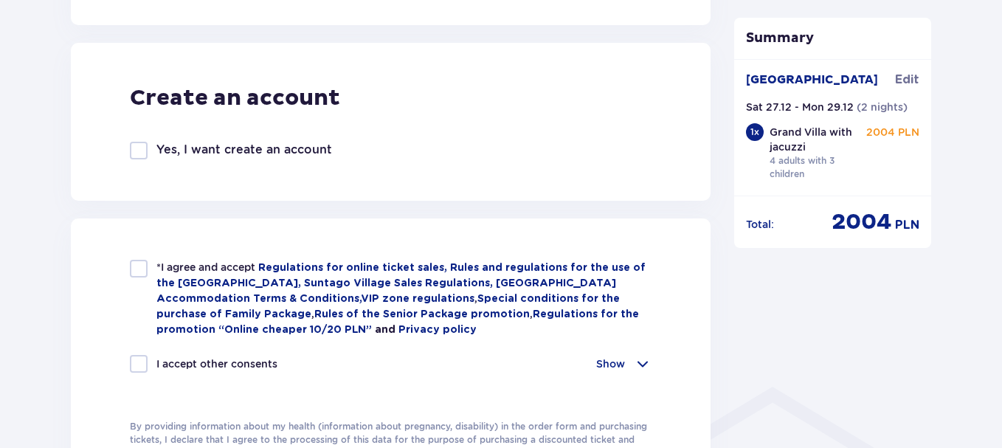
type input "+37061853297"
click at [136, 271] on div at bounding box center [139, 269] width 18 height 18
checkbox input "true"
click at [140, 360] on div at bounding box center [139, 364] width 18 height 18
checkbox input "true"
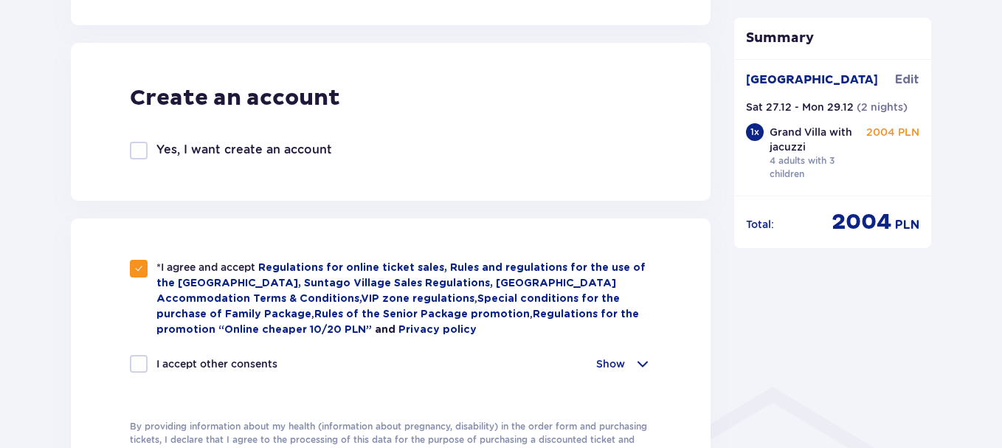
checkbox input "true"
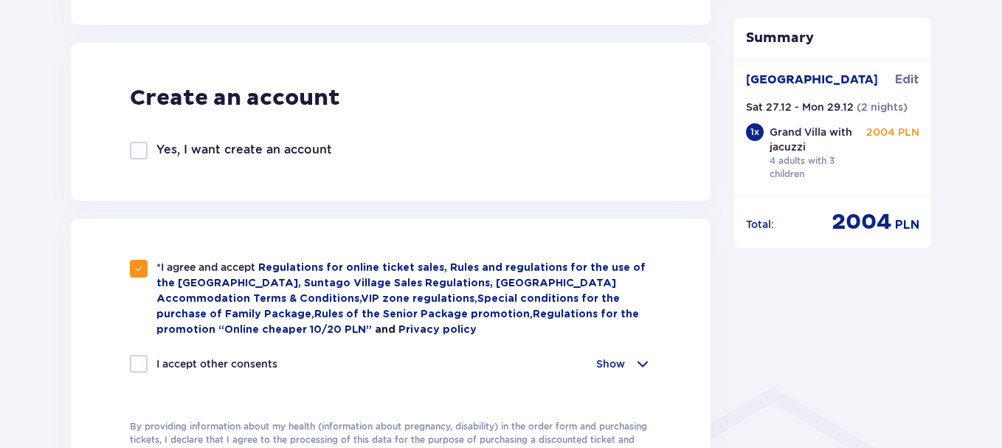
checkbox input "true"
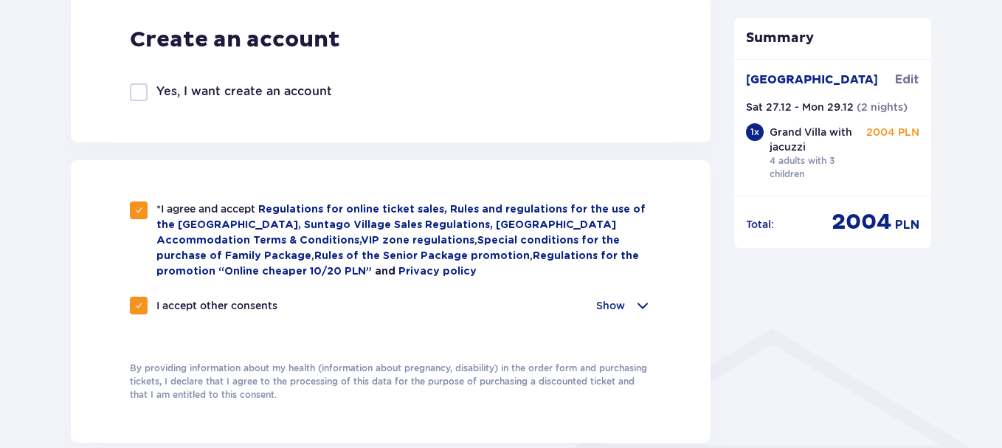
scroll to position [959, 0]
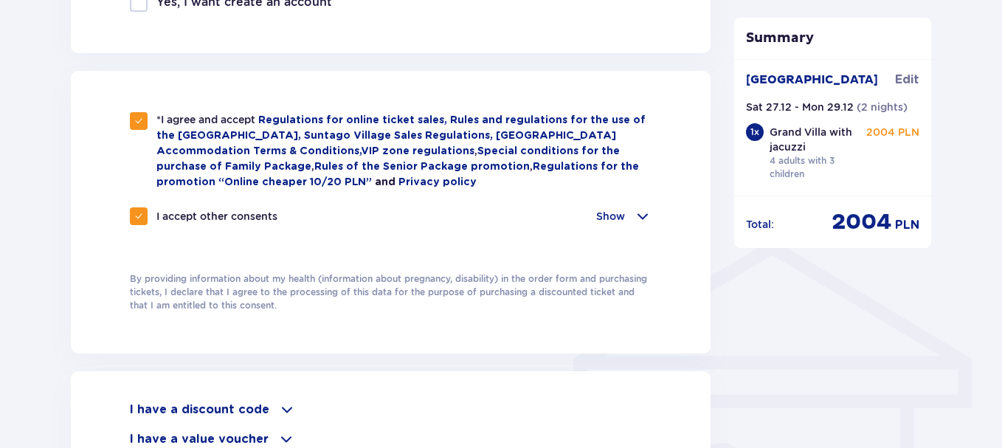
click at [609, 215] on p "Show" at bounding box center [610, 216] width 29 height 15
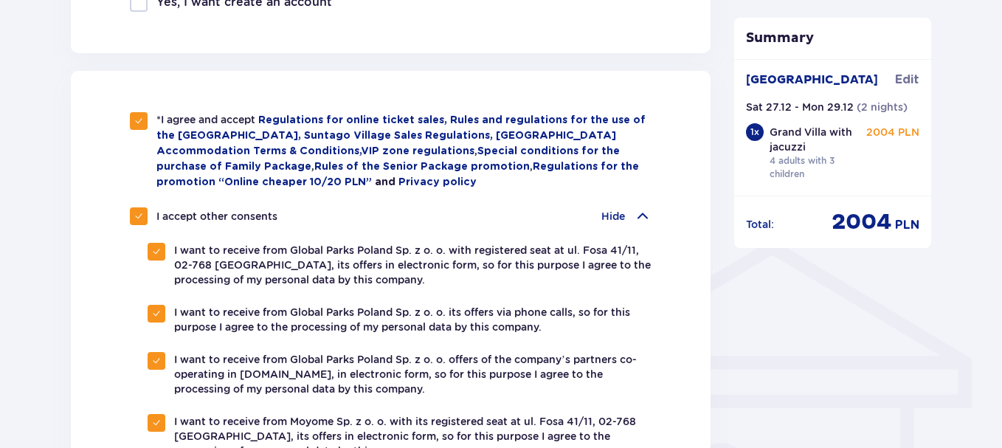
click at [130, 207] on div at bounding box center [139, 216] width 18 height 18
checkbox input "false"
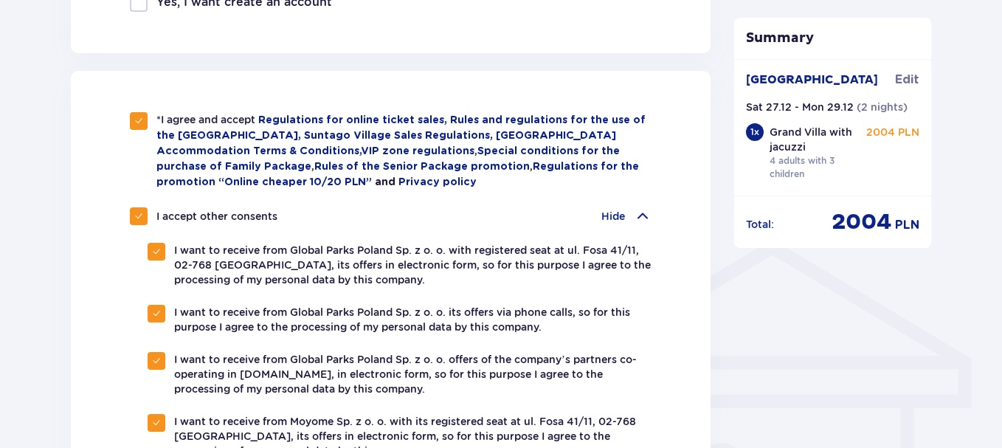
checkbox input "false"
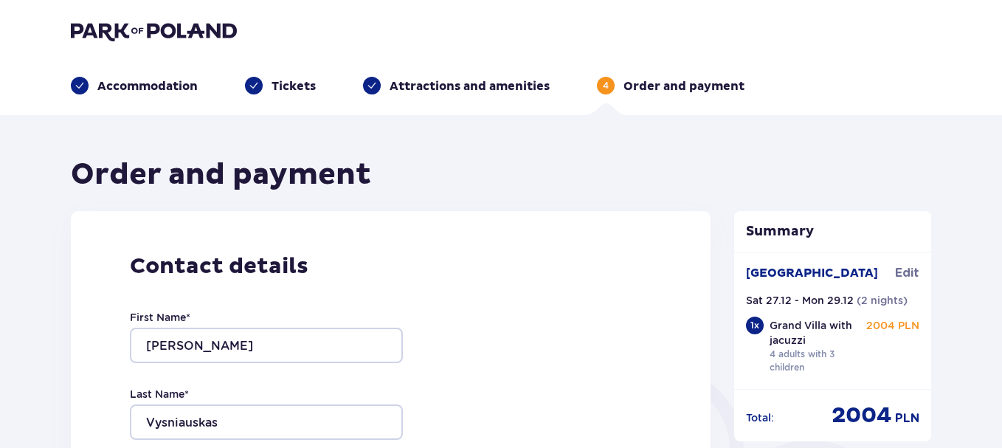
scroll to position [221, 0]
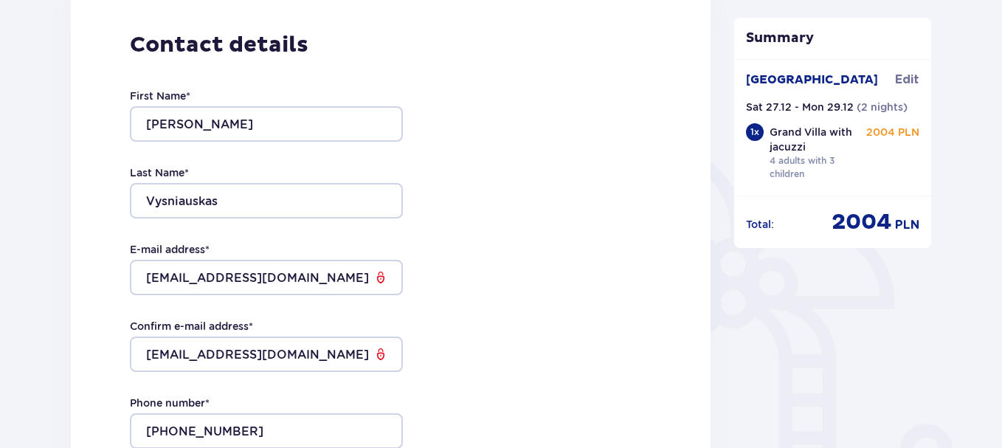
click at [0, 0] on div at bounding box center [0, 0] width 0 height 0
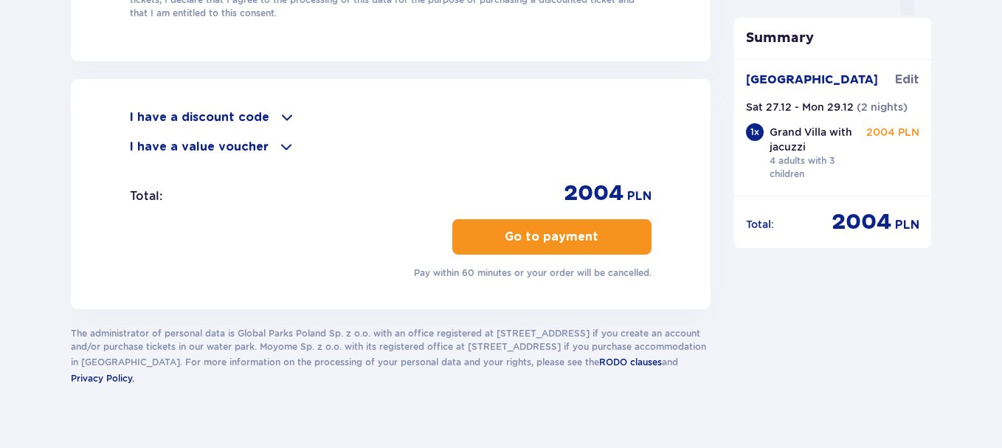
scroll to position [1596, 0]
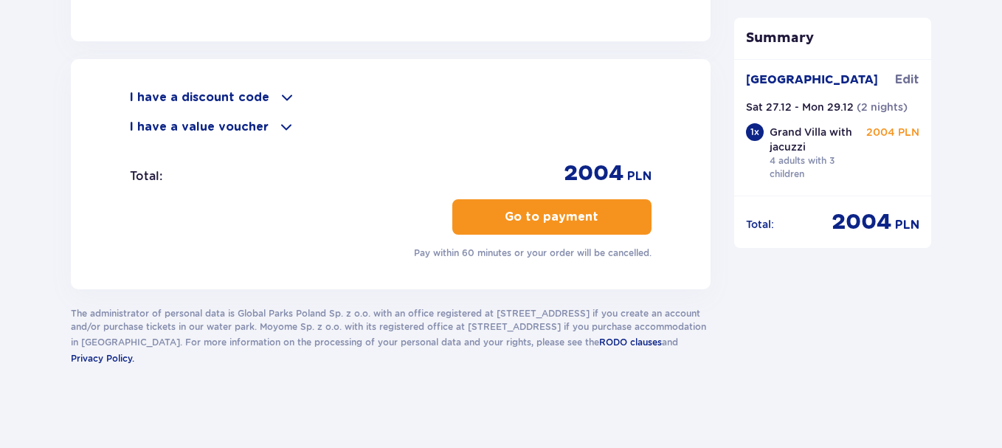
click at [539, 216] on p "Go to payment" at bounding box center [552, 217] width 94 height 16
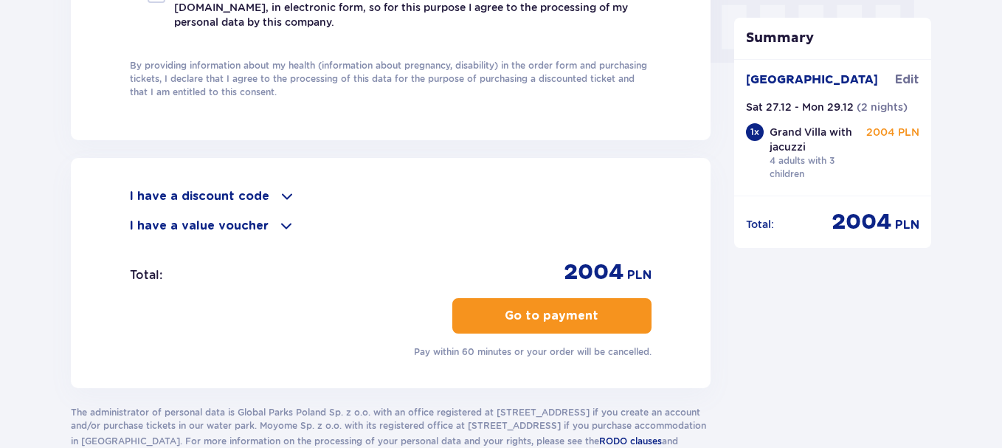
scroll to position [1522, 0]
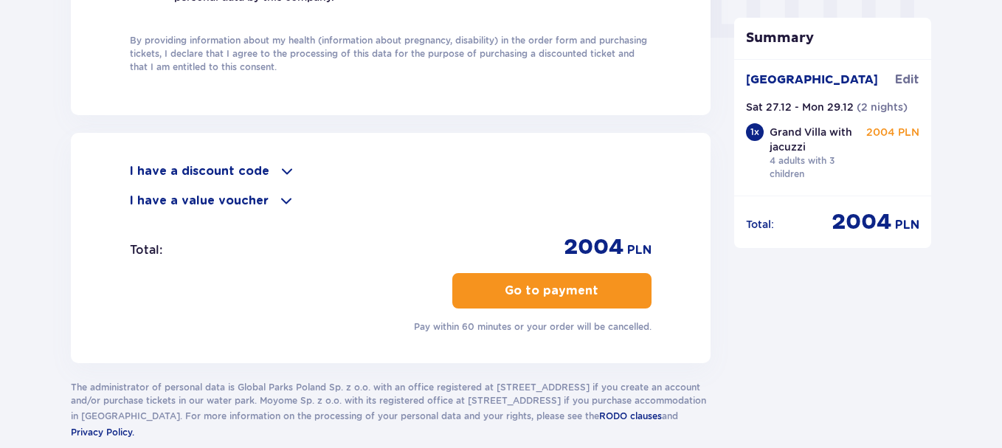
click at [544, 292] on p "Go to payment" at bounding box center [552, 291] width 94 height 16
click at [598, 291] on span "button" at bounding box center [601, 291] width 18 height 18
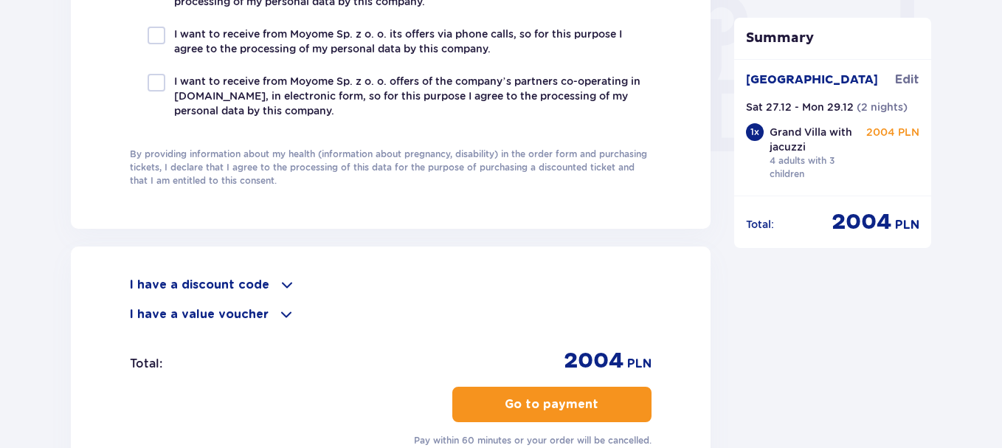
scroll to position [1596, 0]
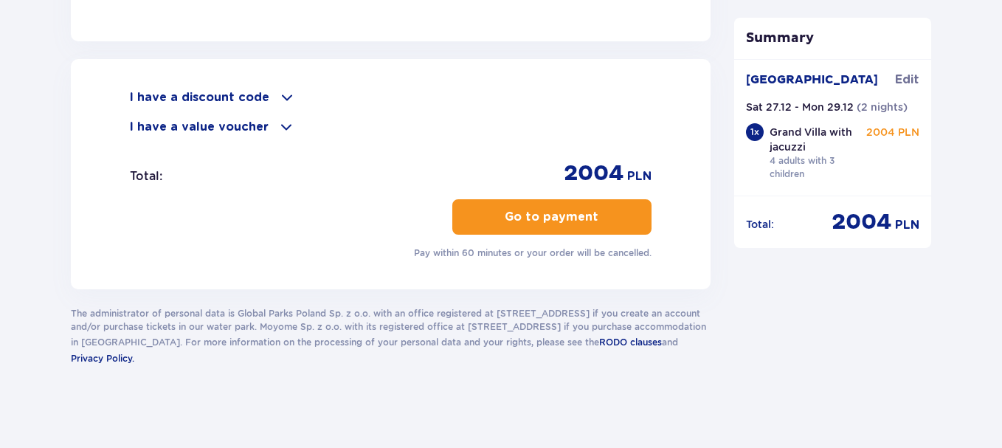
click at [505, 211] on p "Go to payment" at bounding box center [552, 217] width 94 height 16
click at [544, 211] on p "Go to payment" at bounding box center [552, 217] width 94 height 16
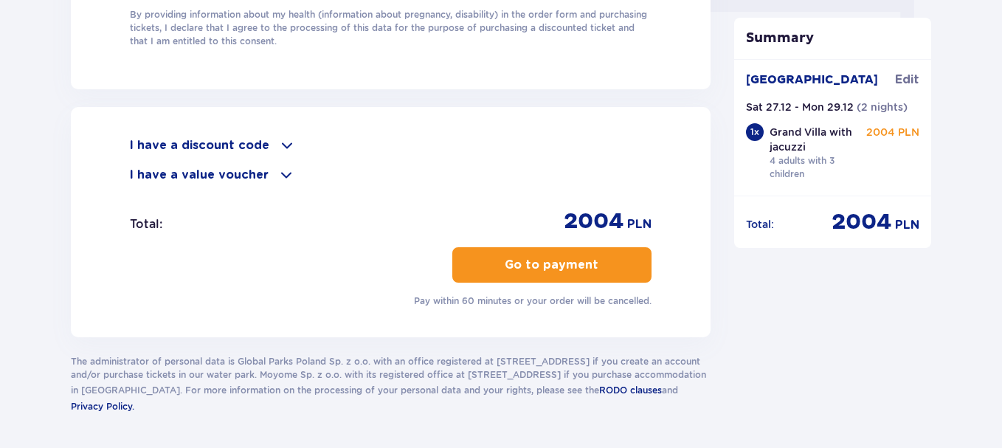
scroll to position [1448, 0]
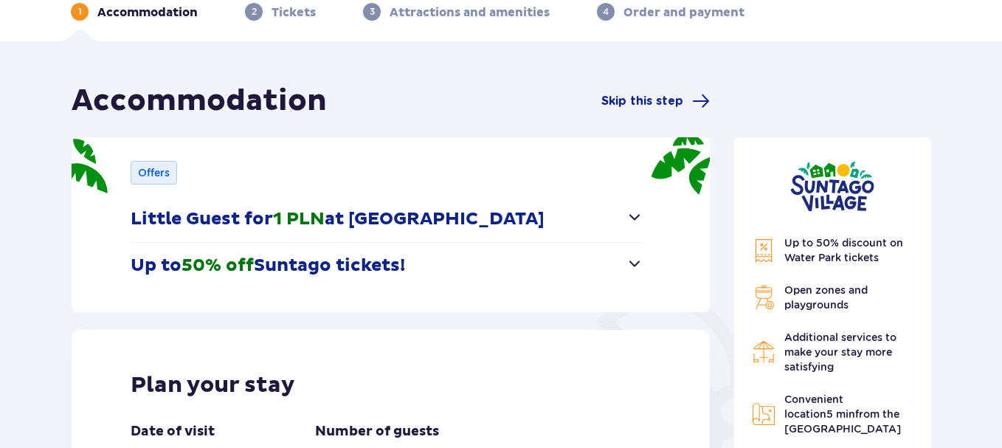
scroll to position [295, 0]
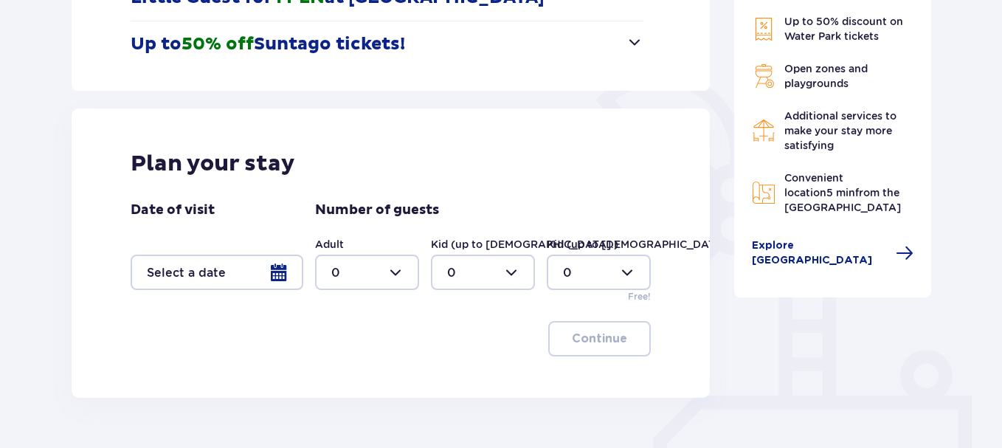
click at [255, 269] on div at bounding box center [217, 272] width 173 height 35
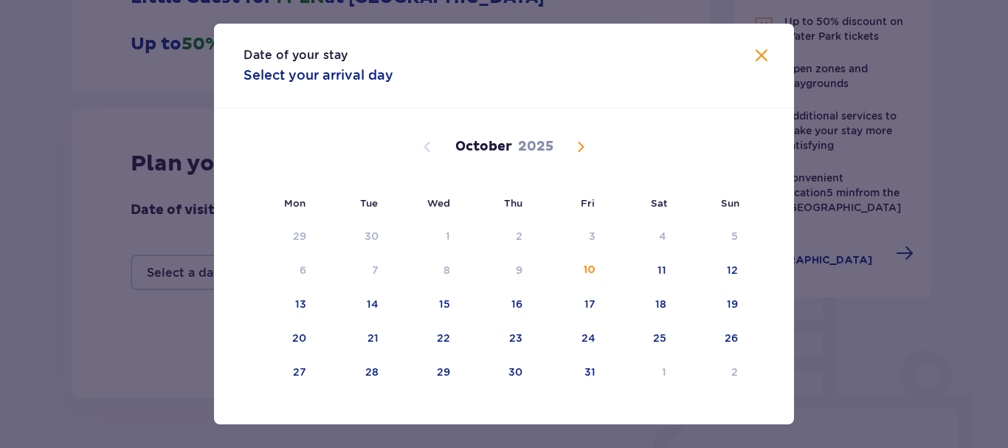
click at [578, 146] on span "Next month" at bounding box center [581, 147] width 18 height 18
click at [646, 331] on div "27" at bounding box center [639, 338] width 73 height 32
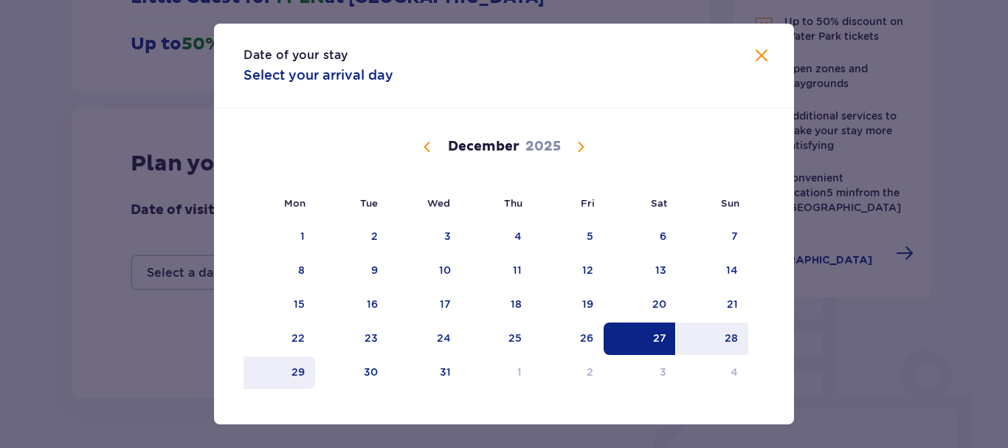
click at [297, 365] on div "29" at bounding box center [297, 371] width 13 height 15
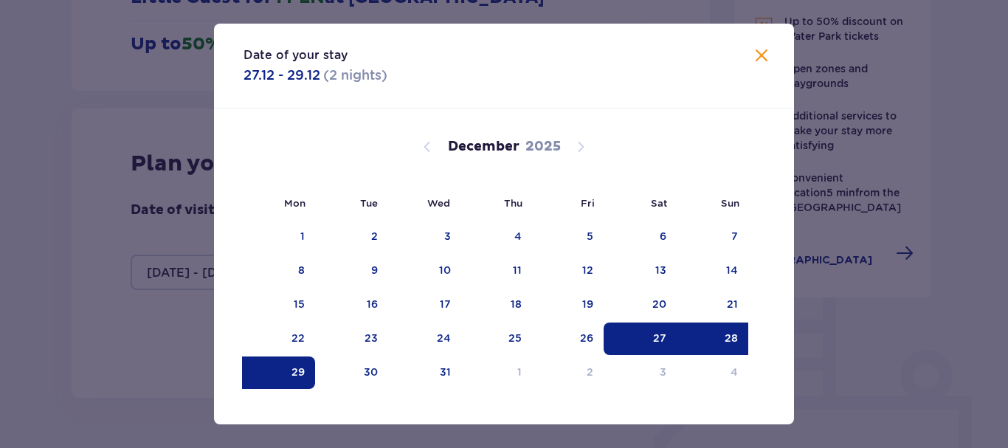
type input "[DATE] - [DATE]"
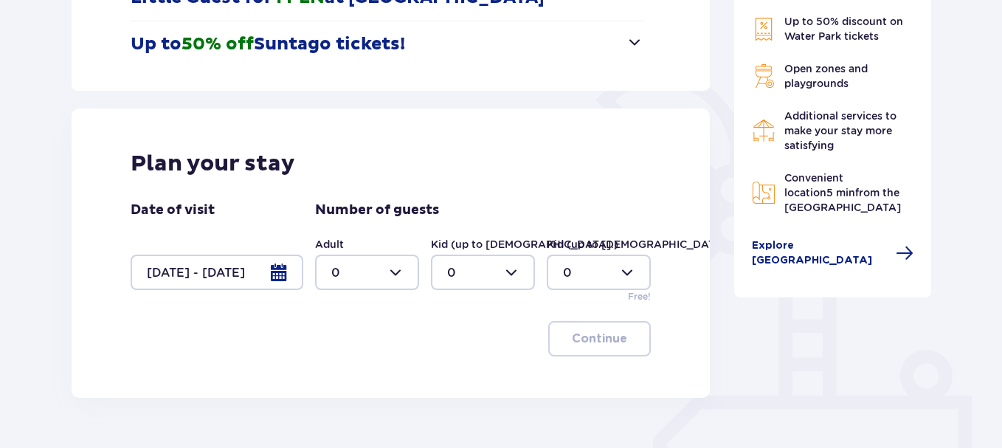
click at [393, 277] on div at bounding box center [367, 272] width 104 height 35
click at [345, 308] on div "4" at bounding box center [367, 311] width 72 height 16
type input "4"
click at [505, 274] on div at bounding box center [483, 272] width 104 height 35
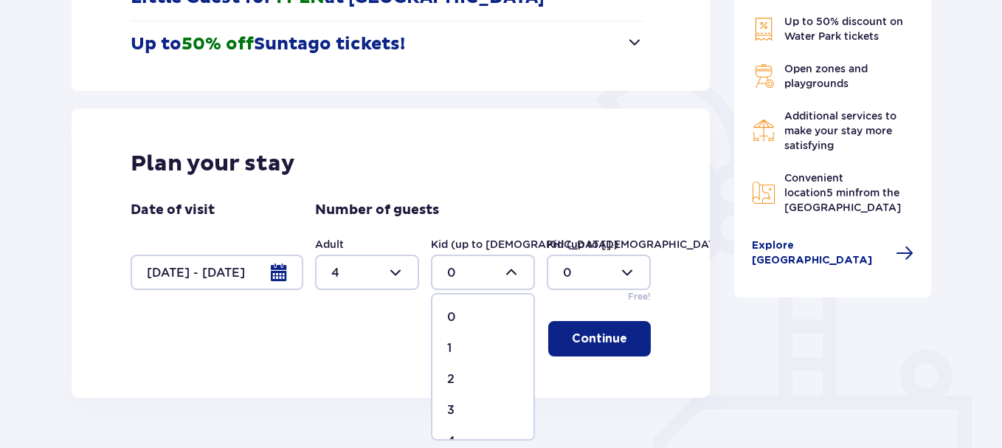
click at [446, 406] on span "3" at bounding box center [482, 410] width 101 height 31
type input "3"
click at [589, 345] on p "Continue" at bounding box center [599, 339] width 55 height 16
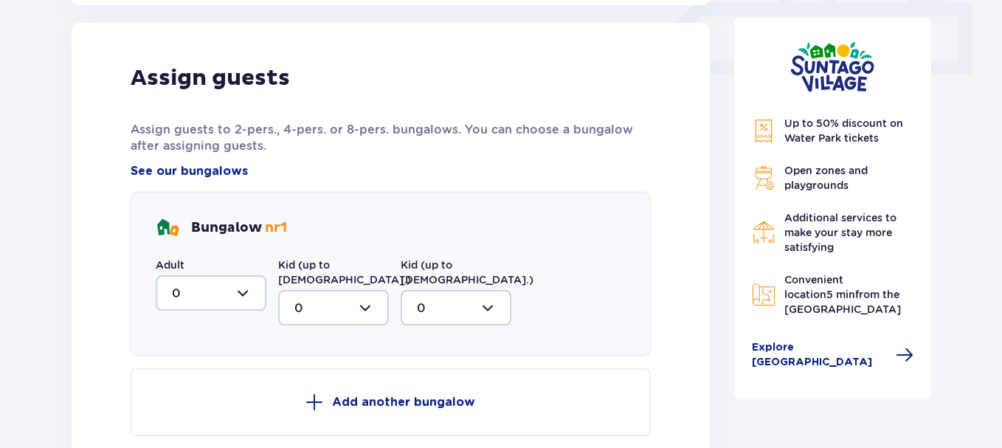
scroll to position [693, 0]
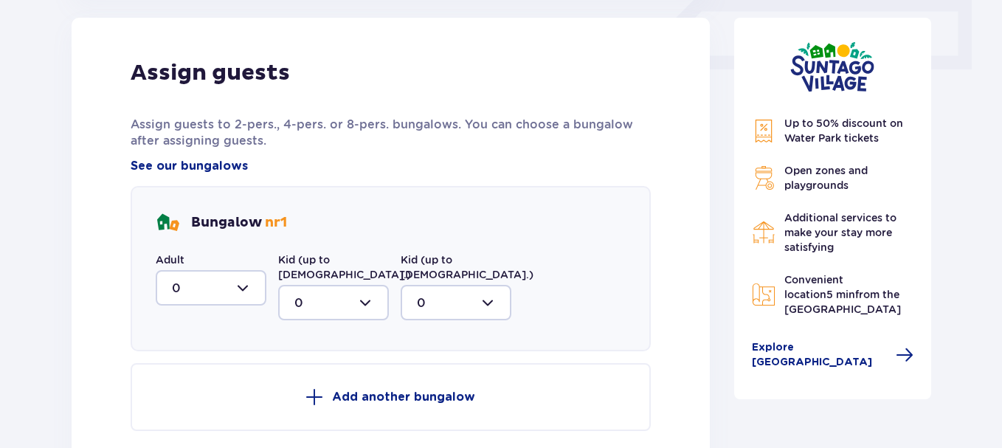
click at [240, 286] on div at bounding box center [211, 287] width 111 height 35
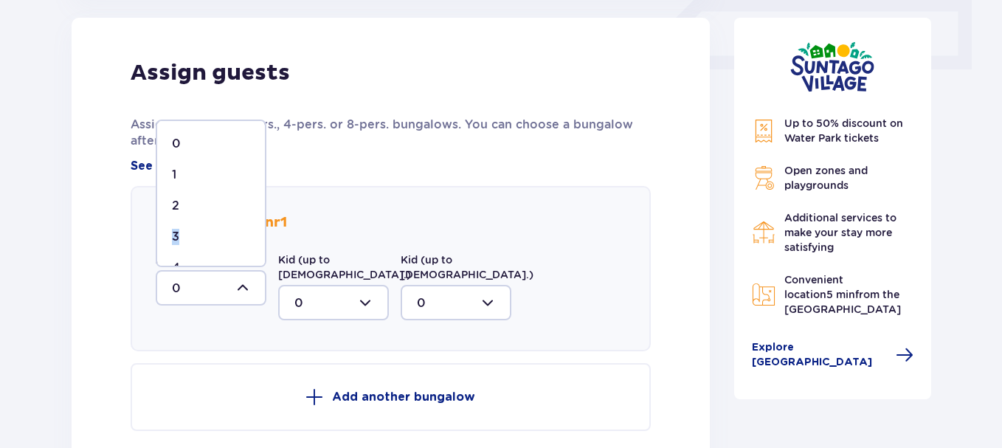
drag, startPoint x: 260, startPoint y: 221, endPoint x: 232, endPoint y: 249, distance: 39.6
click at [254, 248] on span "0 1 2 3 4" at bounding box center [211, 194] width 111 height 148
click at [172, 218] on div at bounding box center [172, 218] width 0 height 0
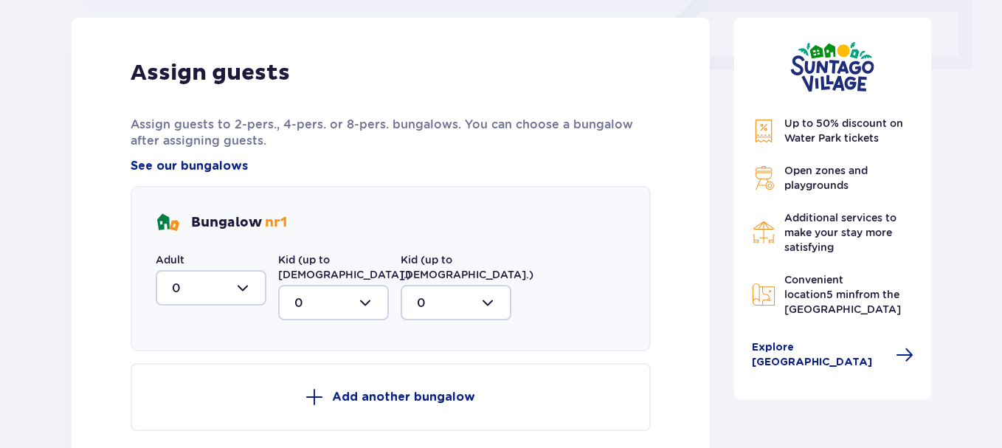
click at [257, 286] on div at bounding box center [211, 287] width 111 height 35
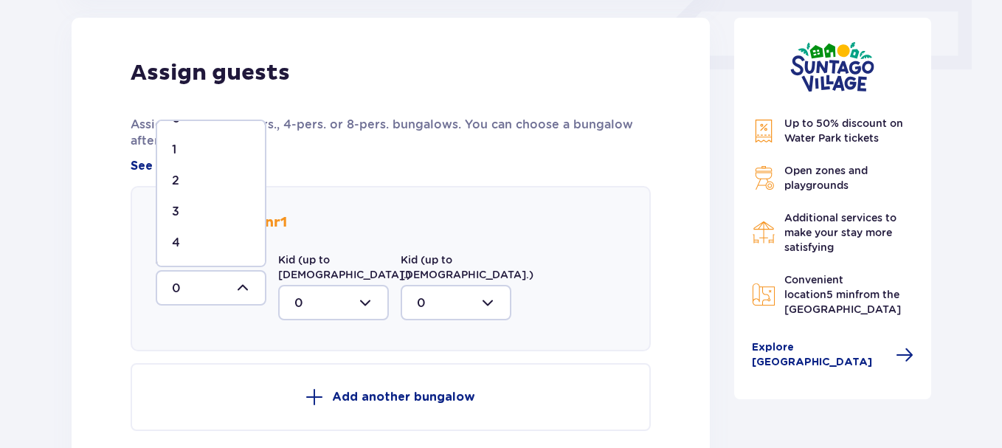
click at [177, 236] on p "4" at bounding box center [176, 243] width 8 height 16
type input "4"
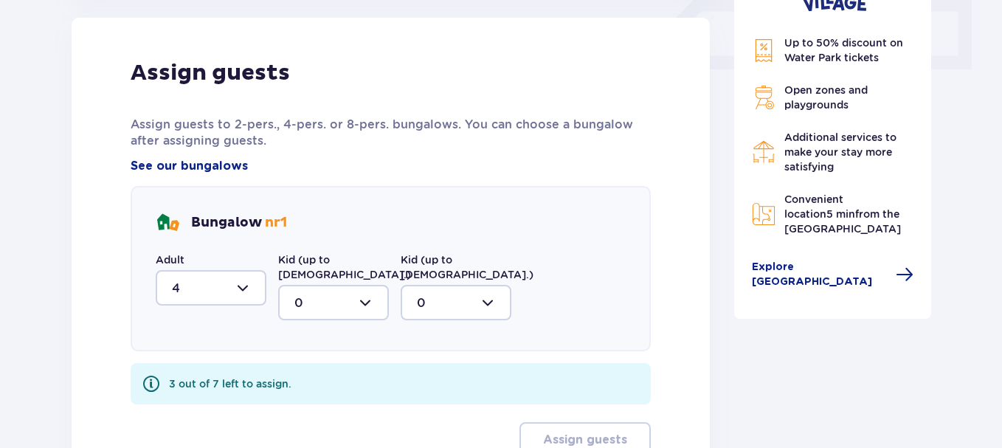
click at [328, 288] on div at bounding box center [333, 302] width 111 height 35
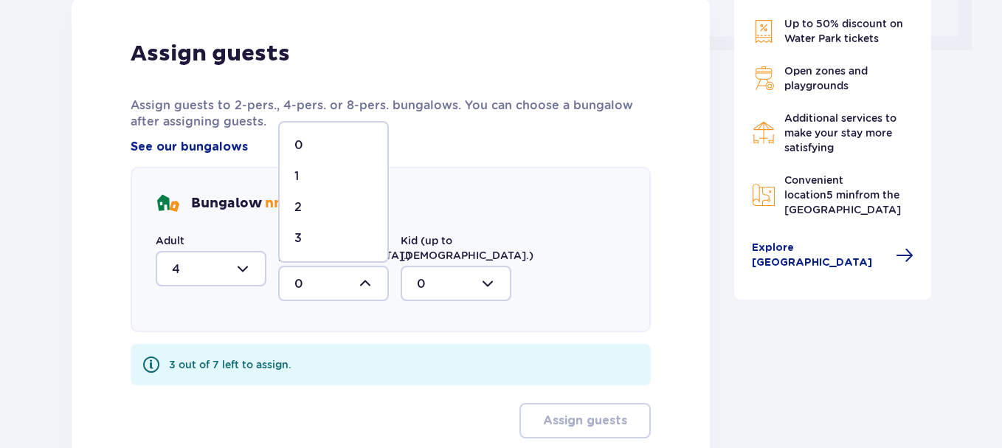
scroll to position [817, 0]
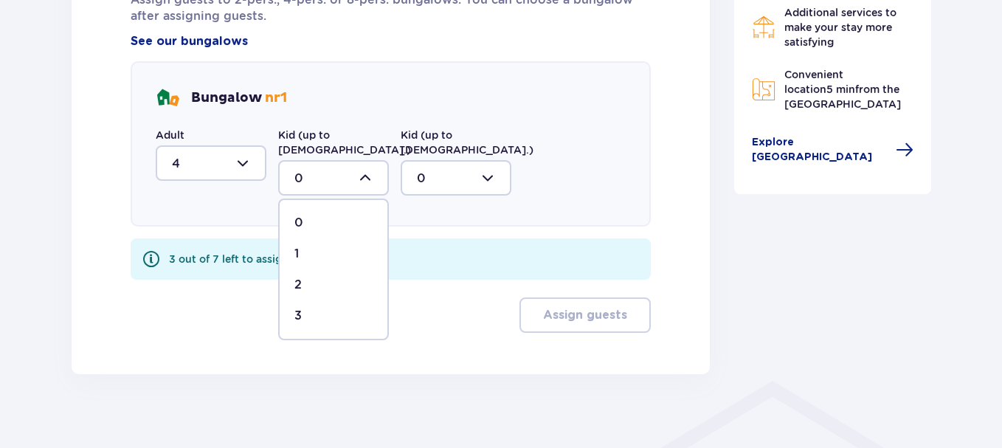
click at [298, 308] on p "3" at bounding box center [297, 316] width 7 height 16
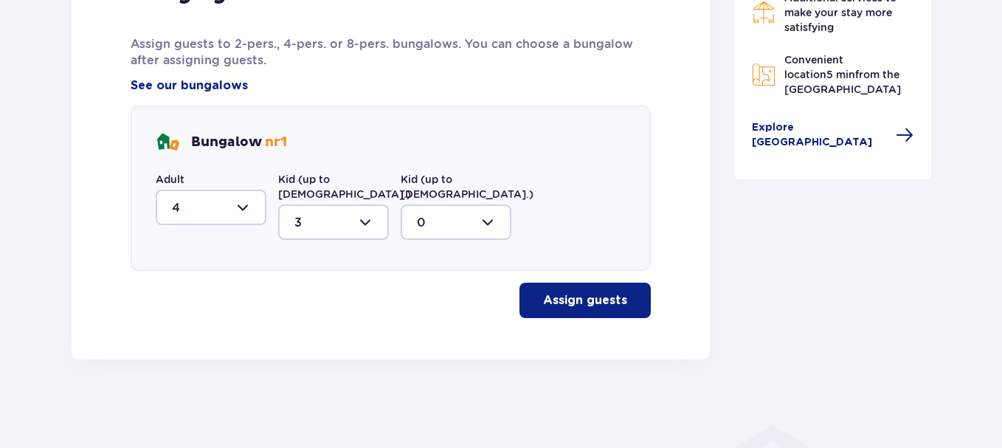
type input "3"
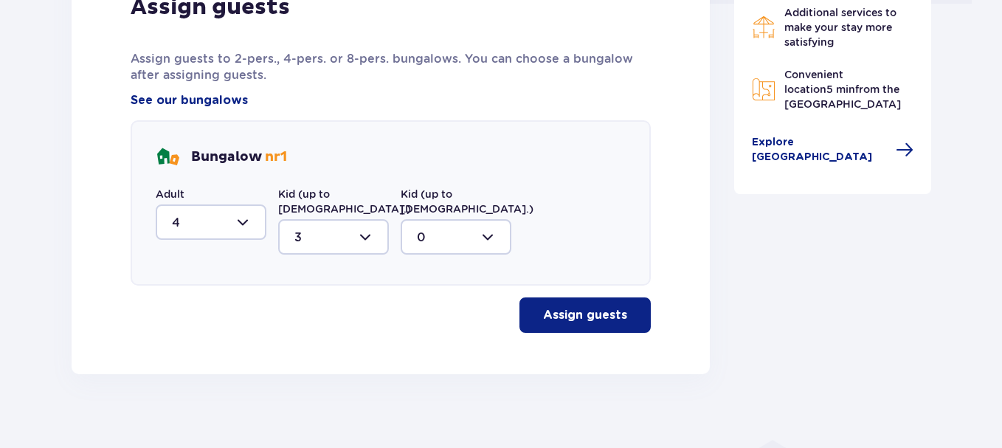
click at [572, 307] on p "Assign guests" at bounding box center [585, 315] width 84 height 16
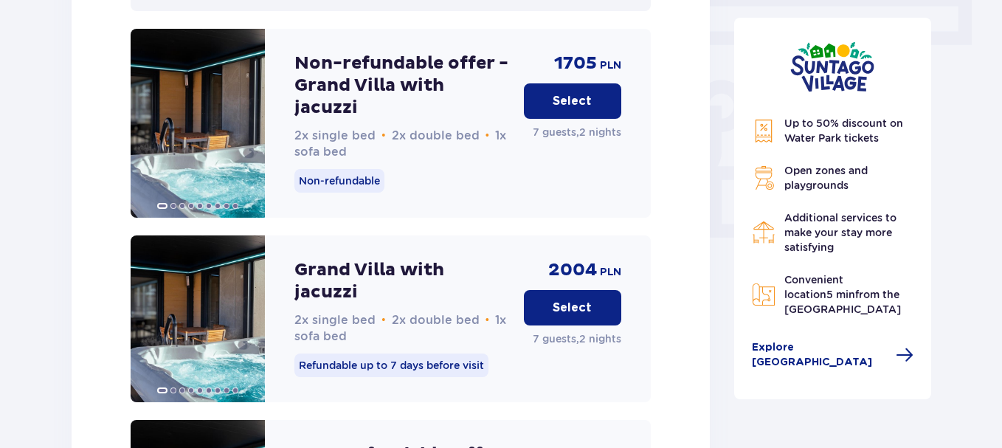
scroll to position [1339, 0]
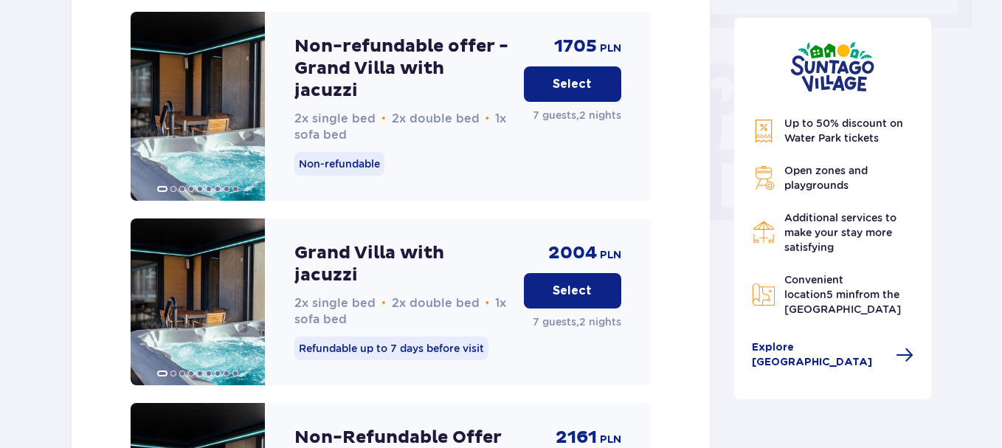
click at [564, 283] on p "Select" at bounding box center [572, 291] width 39 height 16
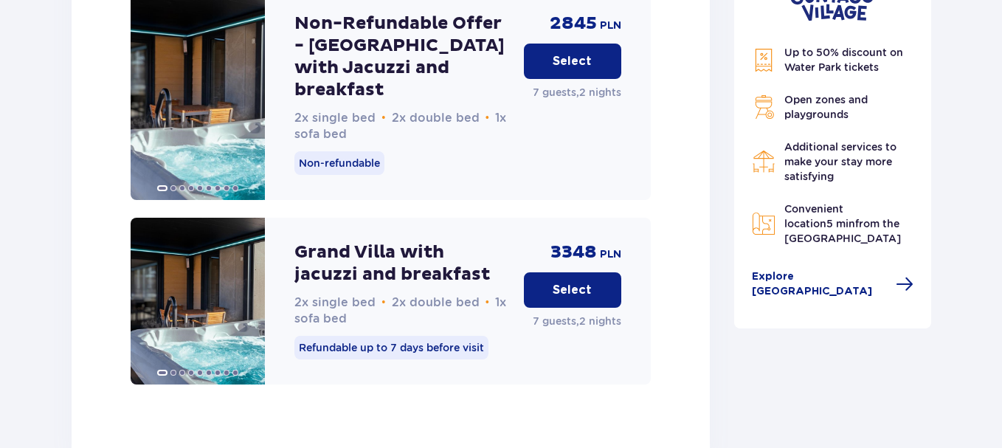
scroll to position [2558, 0]
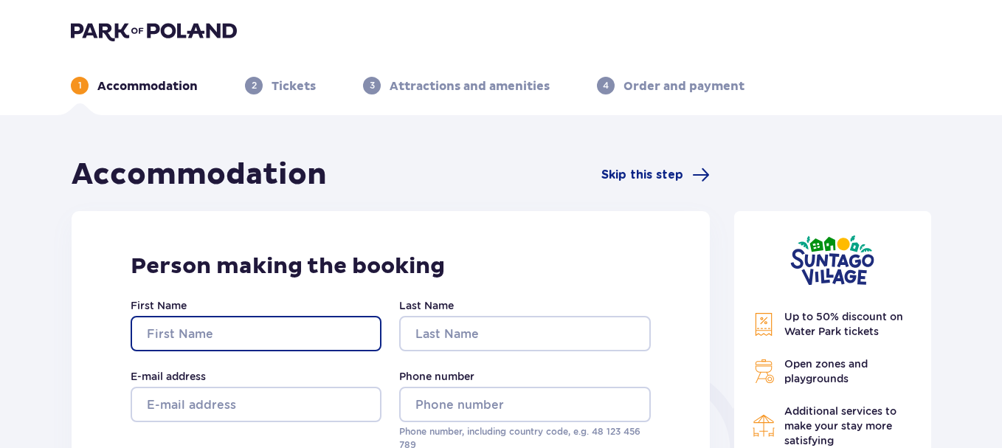
click at [248, 328] on input "First Name" at bounding box center [256, 333] width 251 height 35
type input "Darius"
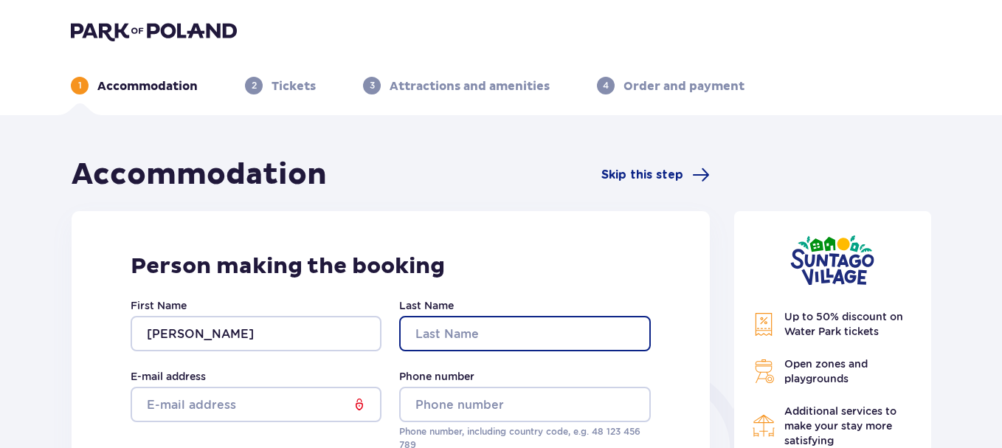
click at [435, 339] on input "Last Name" at bounding box center [524, 333] width 251 height 35
type input "Vysniauskas"
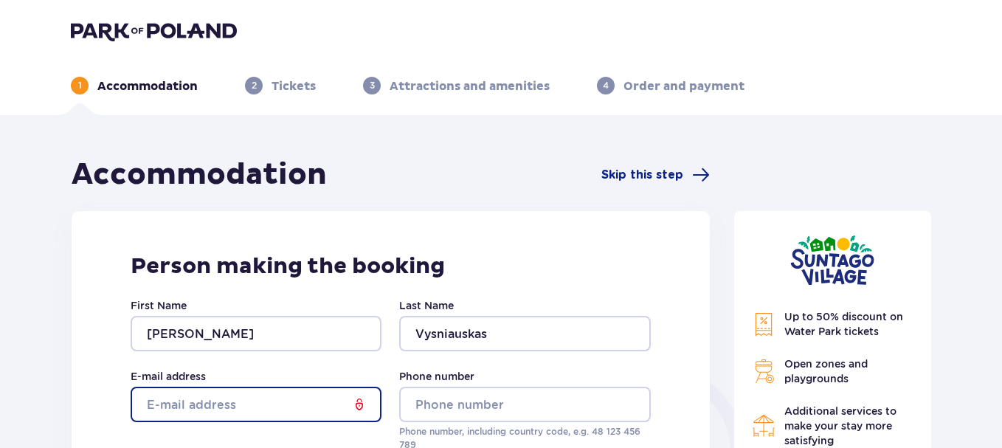
click at [208, 405] on input "E-mail address" at bounding box center [256, 404] width 251 height 35
type input "vysniauskas.darius@gmail.com"
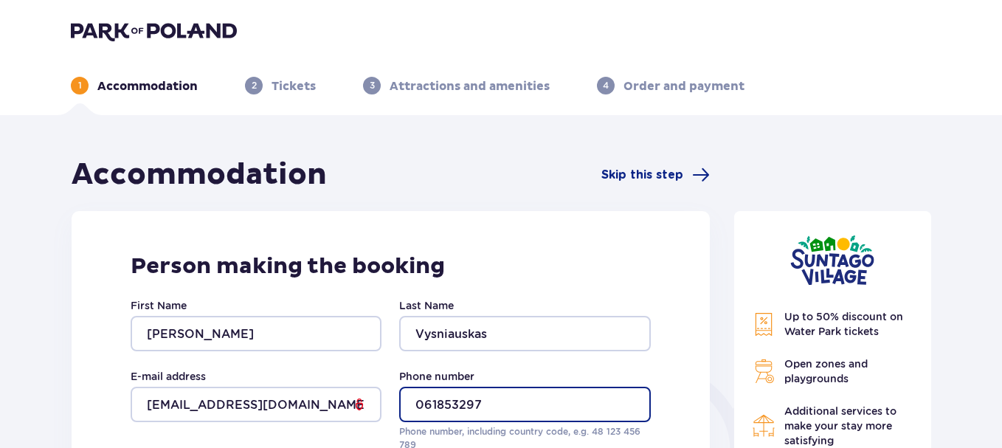
drag, startPoint x: 422, startPoint y: 401, endPoint x: 432, endPoint y: 429, distance: 29.9
click at [422, 401] on input "061853297" at bounding box center [524, 404] width 251 height 35
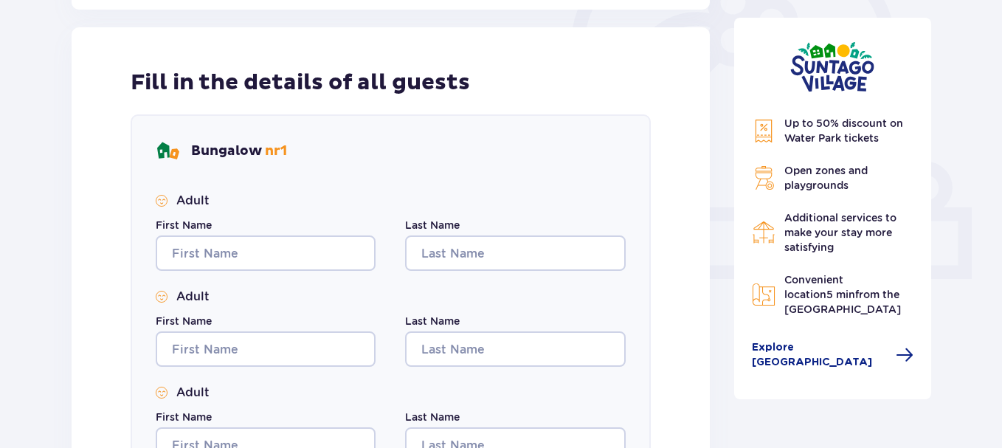
scroll to position [516, 0]
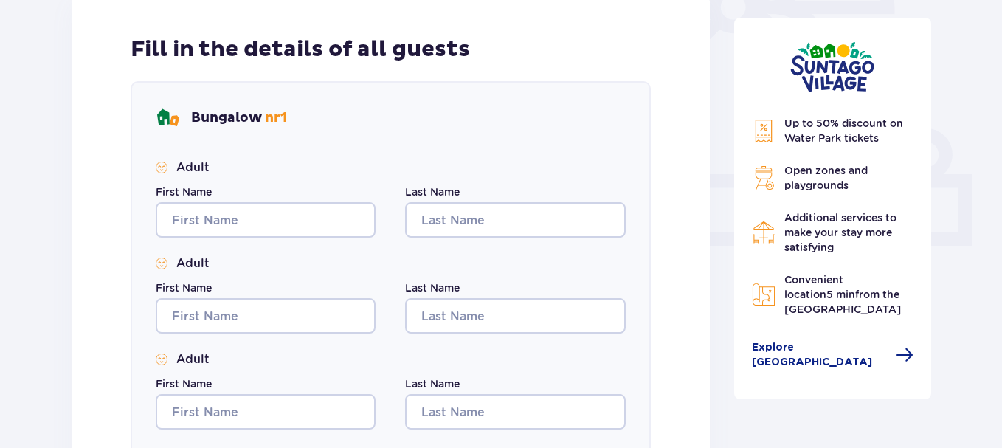
type input "+37061853297"
click at [251, 218] on input "First Name" at bounding box center [266, 219] width 220 height 35
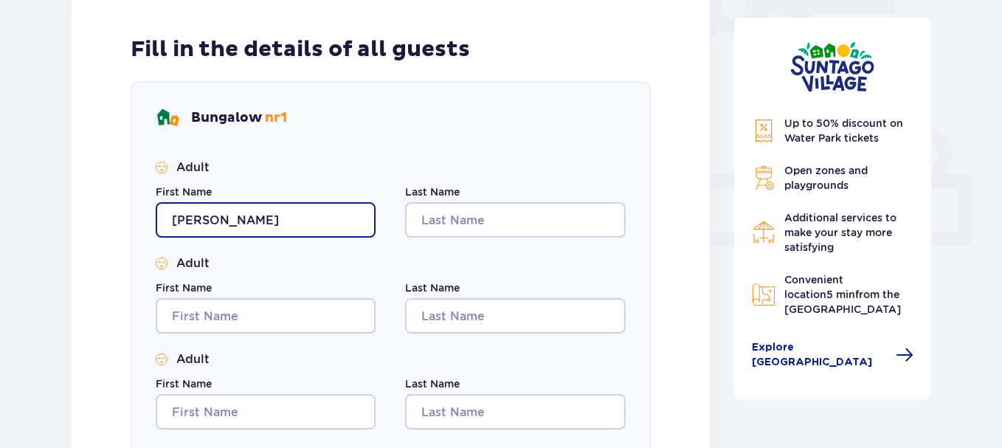
type input "Darius"
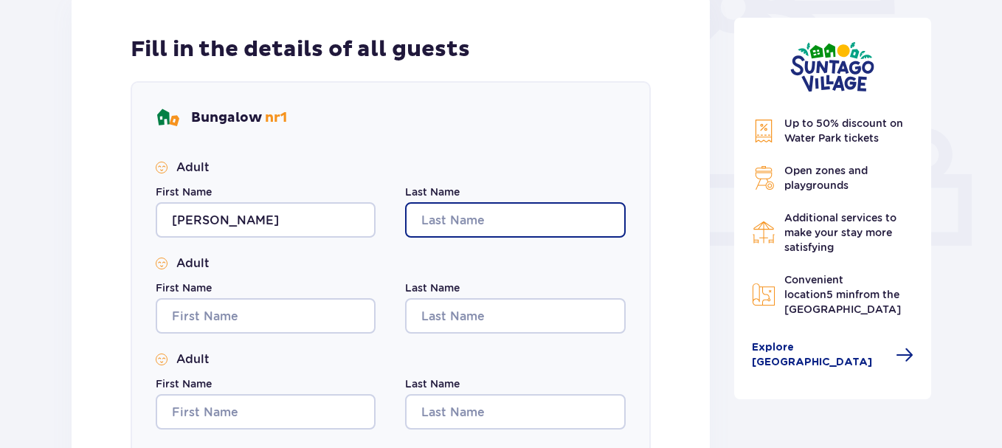
click at [440, 226] on input "Last Name" at bounding box center [515, 219] width 220 height 35
type input "Vysniauskas"
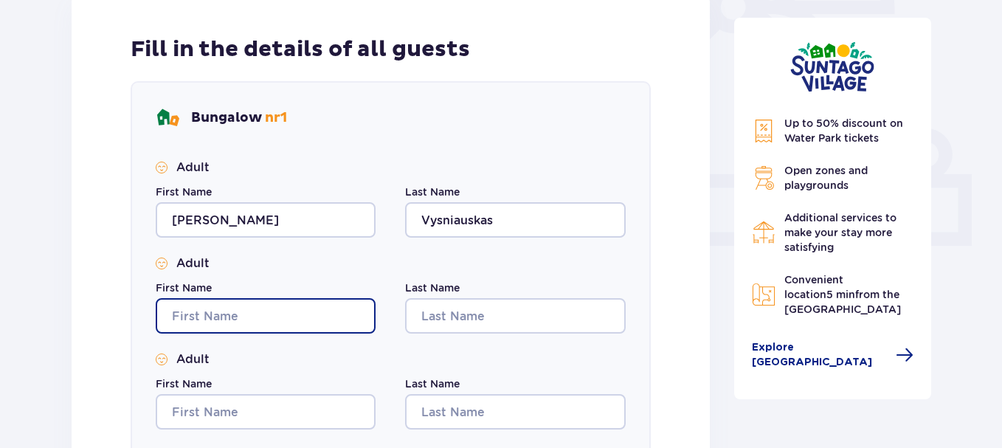
click at [202, 313] on input "First Name" at bounding box center [266, 315] width 220 height 35
type input "Rita"
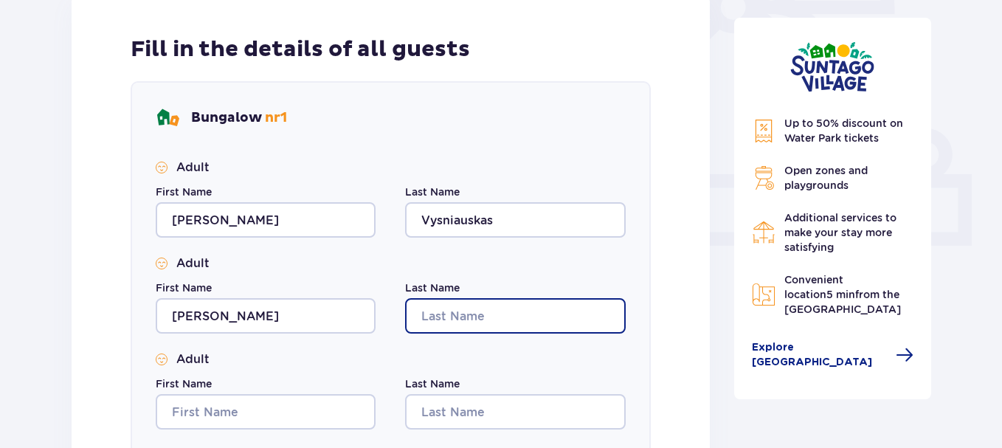
click at [502, 325] on input "Last Name" at bounding box center [515, 315] width 220 height 35
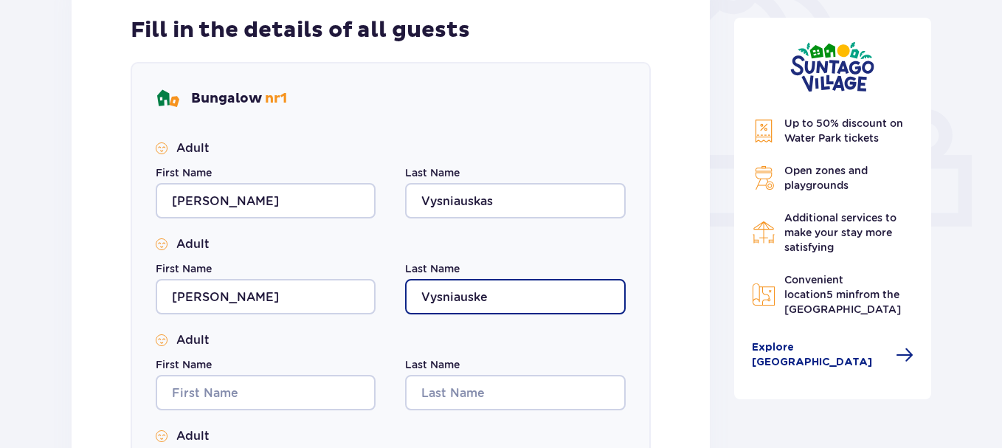
scroll to position [664, 0]
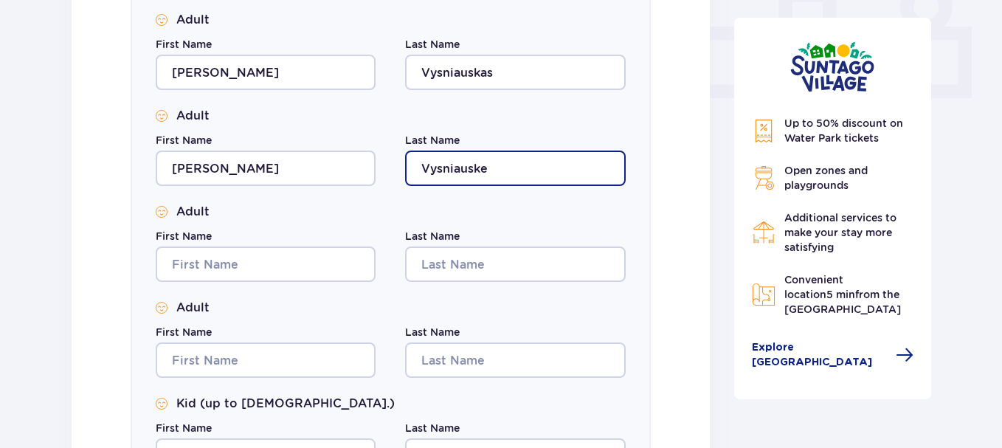
type input "Vysniauske"
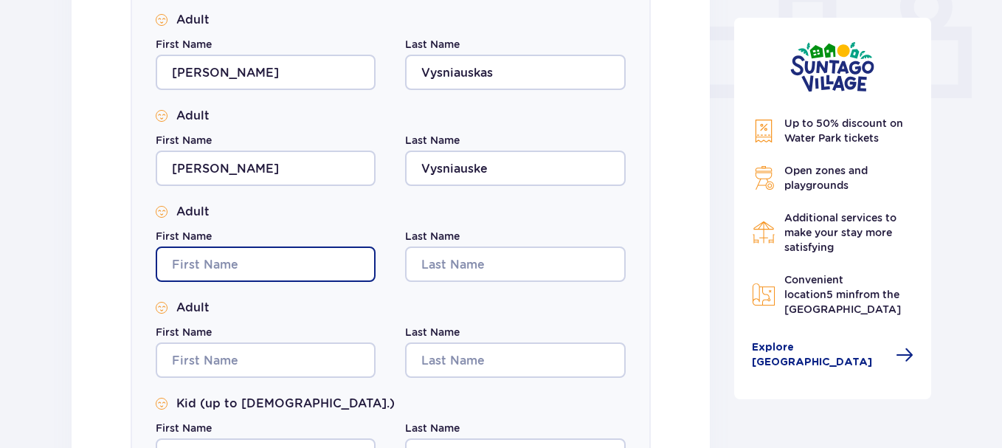
click at [246, 255] on input "First Name" at bounding box center [266, 263] width 220 height 35
type input "Lina"
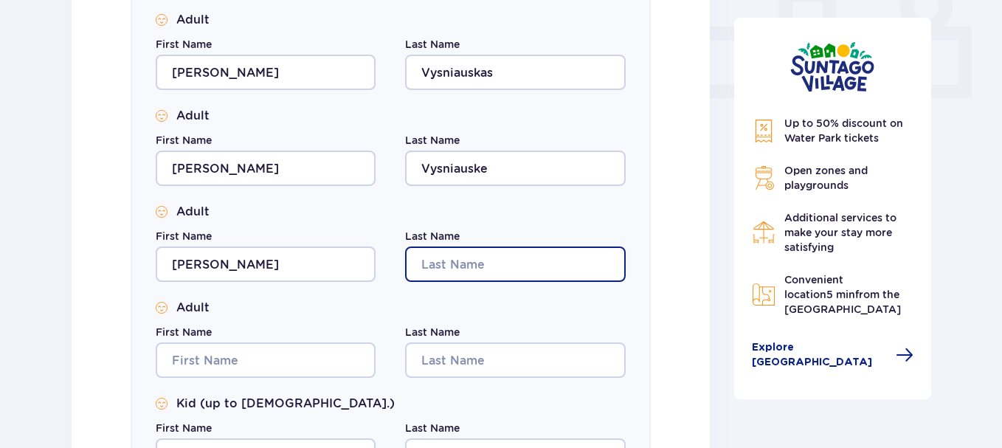
click at [505, 266] on input "Last Name" at bounding box center [515, 263] width 220 height 35
type input "Stungiene"
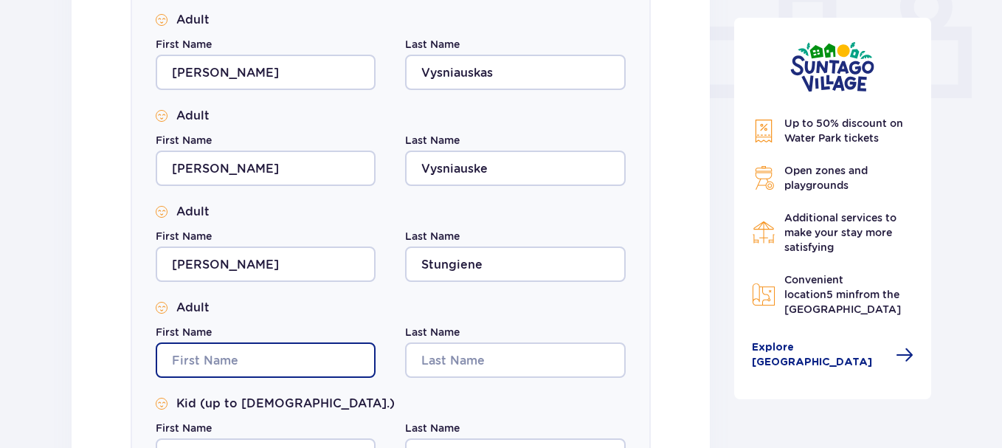
click at [245, 362] on input "First Name" at bounding box center [266, 359] width 220 height 35
type input "Tomas"
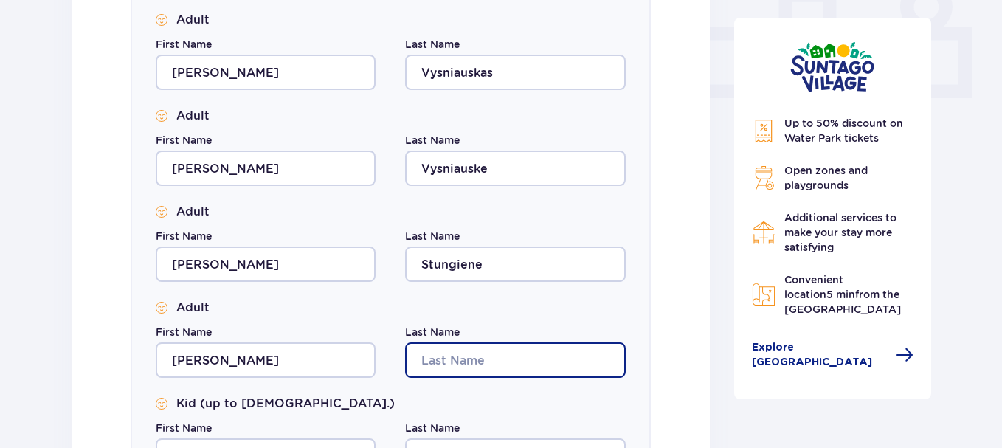
click at [471, 371] on input "Last Name" at bounding box center [515, 359] width 220 height 35
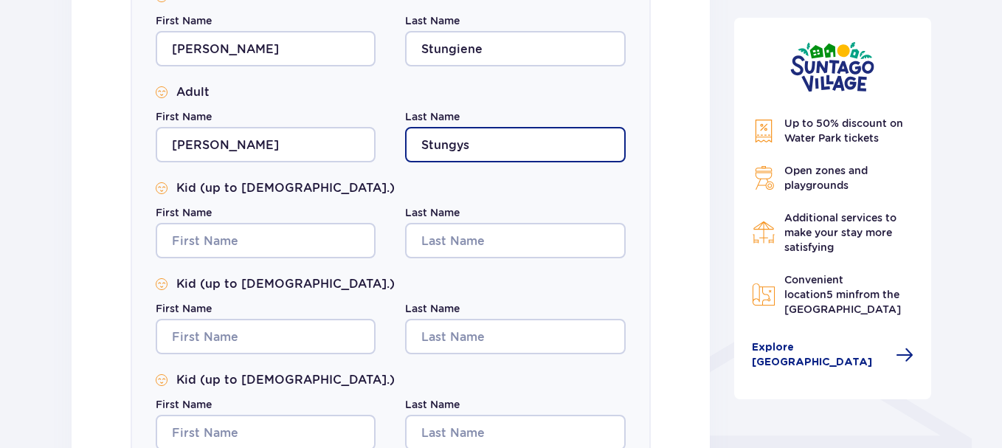
scroll to position [885, 0]
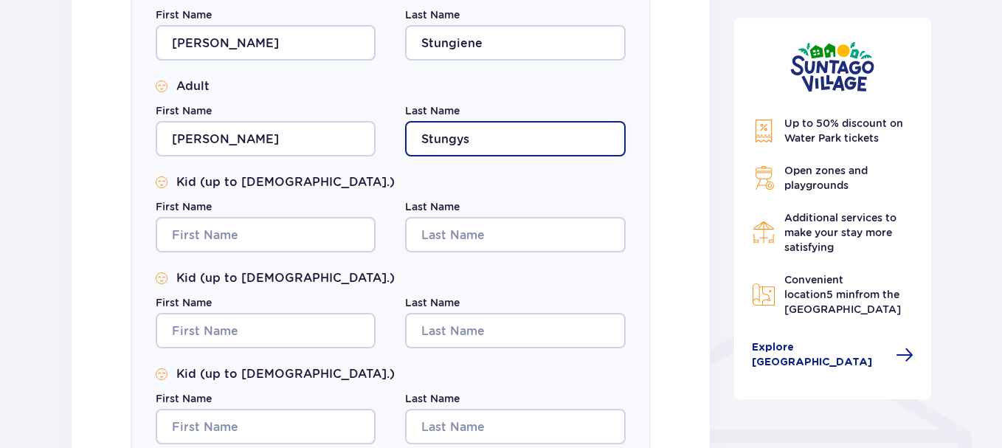
type input "Stungys"
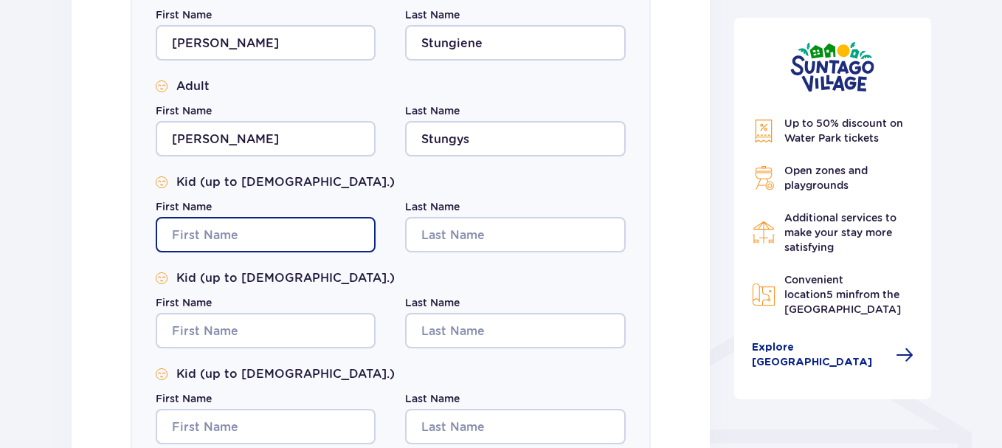
click at [209, 232] on input "First Name" at bounding box center [266, 234] width 220 height 35
type input "Arijus"
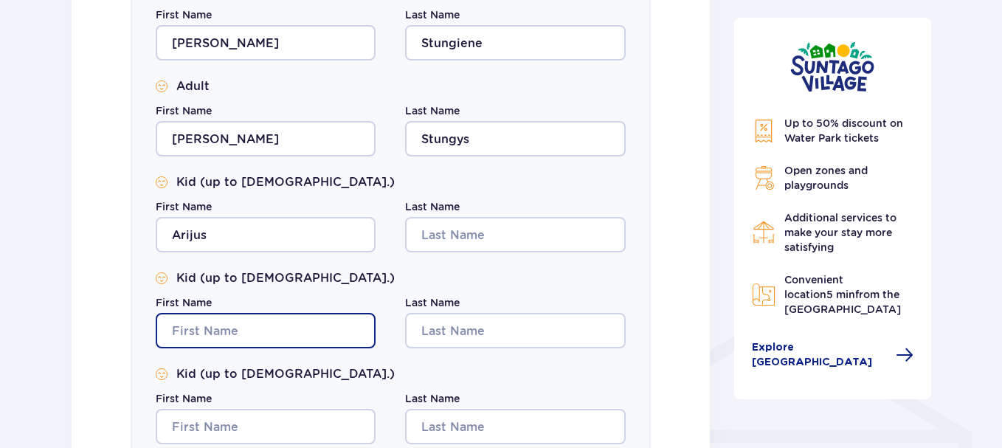
click at [205, 348] on input "First Name" at bounding box center [266, 330] width 220 height 35
type input "Arminas"
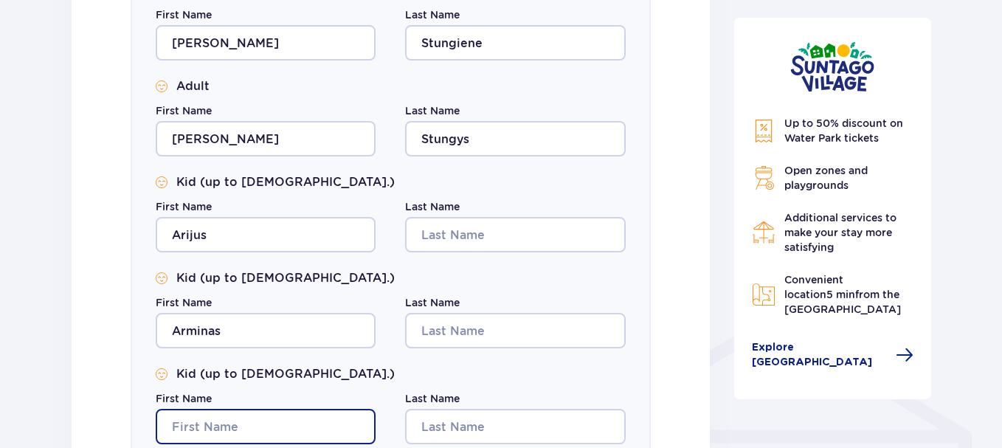
click at [196, 426] on input "First Name" at bounding box center [266, 426] width 220 height 35
type input "Nojus"
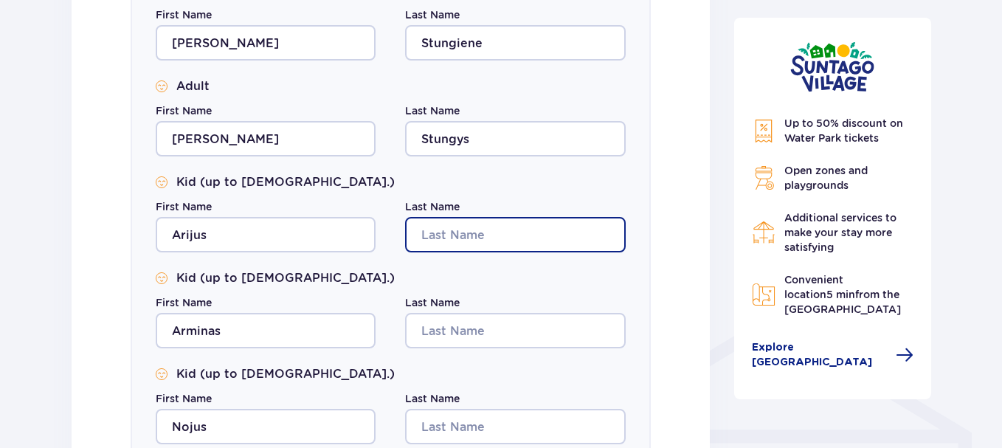
click at [461, 246] on input "Last Name" at bounding box center [515, 234] width 220 height 35
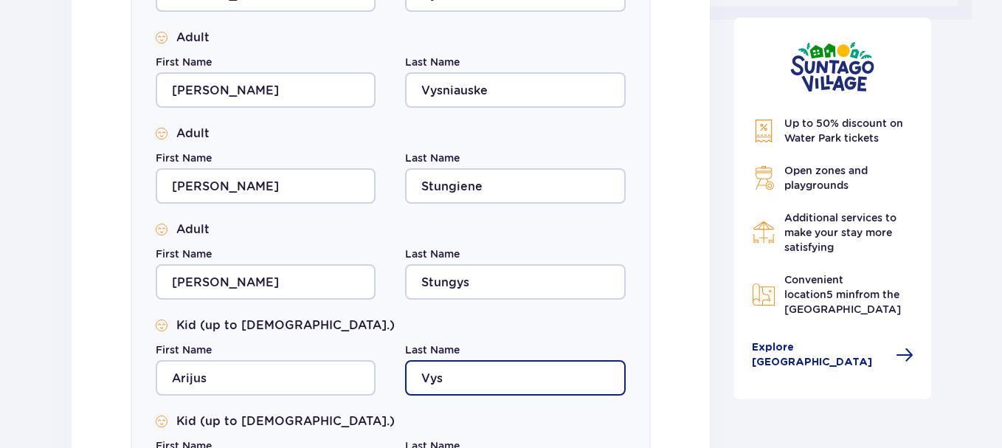
scroll to position [738, 0]
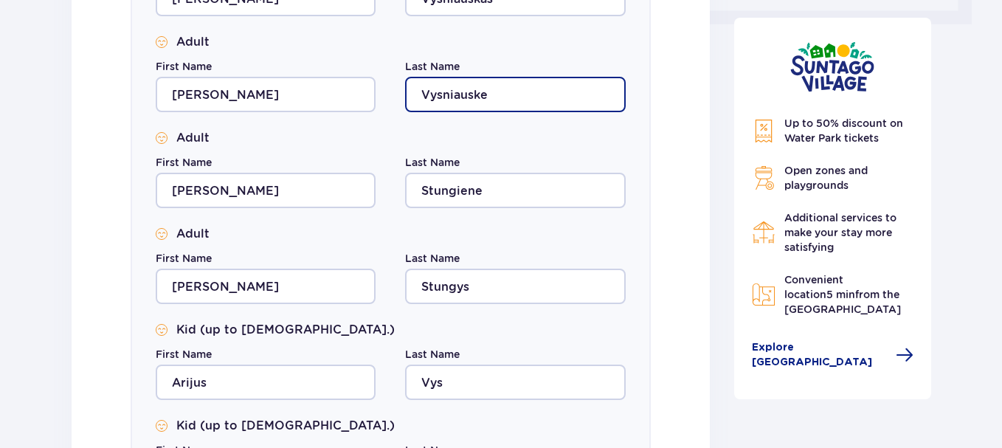
click at [494, 103] on input "Vysniauske" at bounding box center [515, 94] width 220 height 35
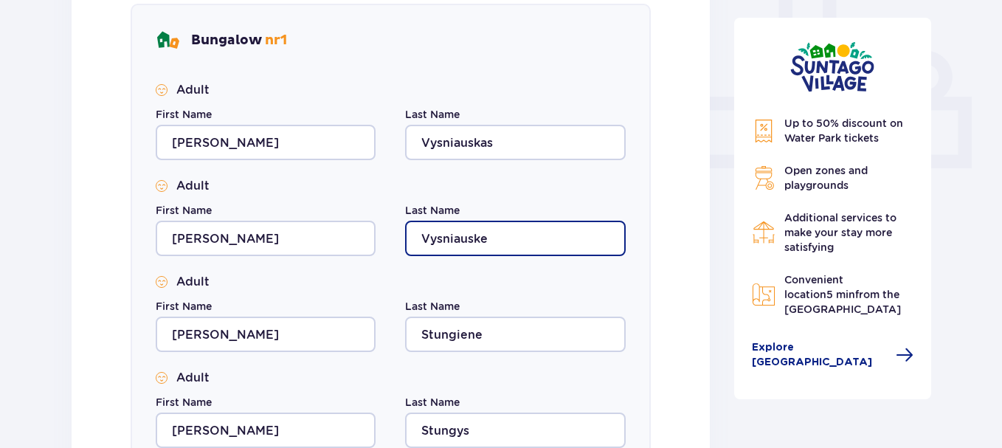
scroll to position [590, 0]
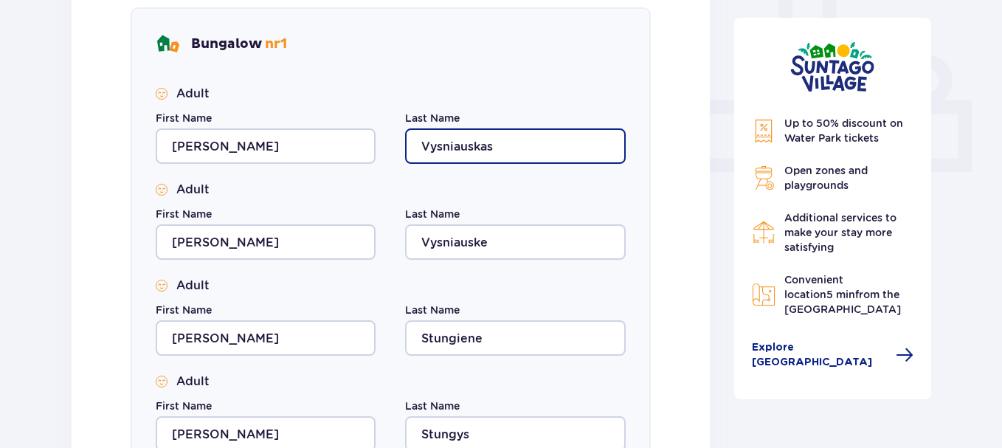
drag, startPoint x: 514, startPoint y: 151, endPoint x: 396, endPoint y: 151, distance: 118.0
click at [396, 151] on div "First Name Darius Last Name Vysniauskas" at bounding box center [391, 137] width 470 height 53
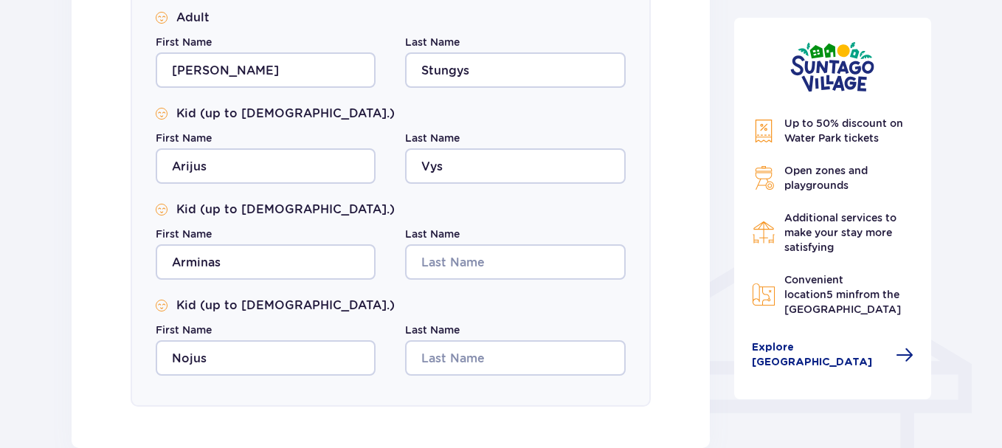
scroll to position [1033, 0]
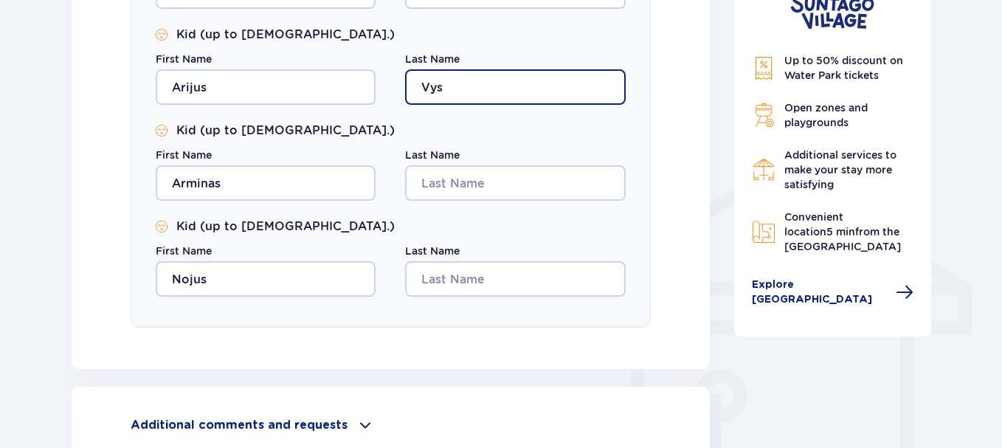
drag, startPoint x: 466, startPoint y: 84, endPoint x: 412, endPoint y: 86, distance: 53.1
click at [412, 86] on input "Vys" at bounding box center [515, 86] width 220 height 35
paste input "niauskas"
type input "Vysniauskas"
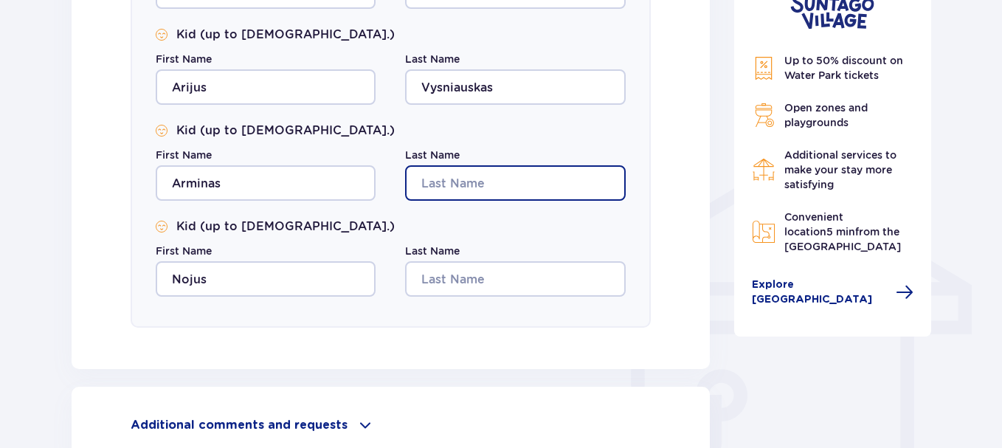
click at [449, 187] on input "Last Name" at bounding box center [515, 182] width 220 height 35
paste input "Vysniauskas"
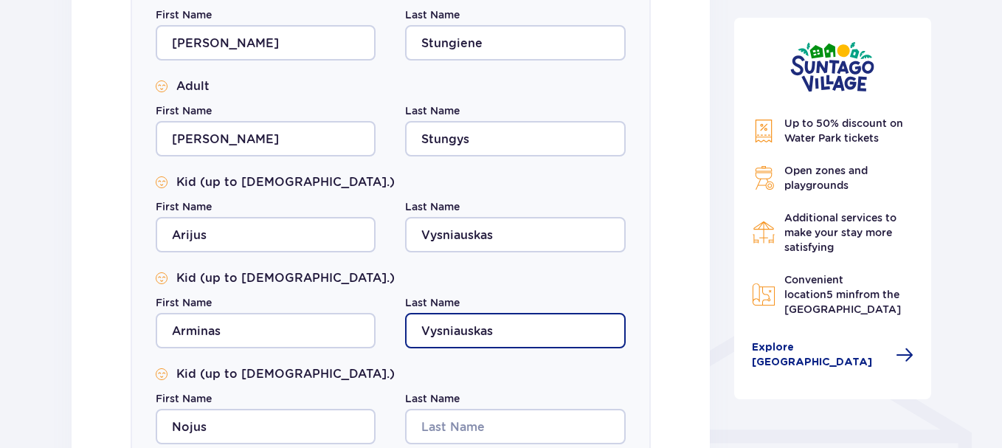
type input "Vysniauskas"
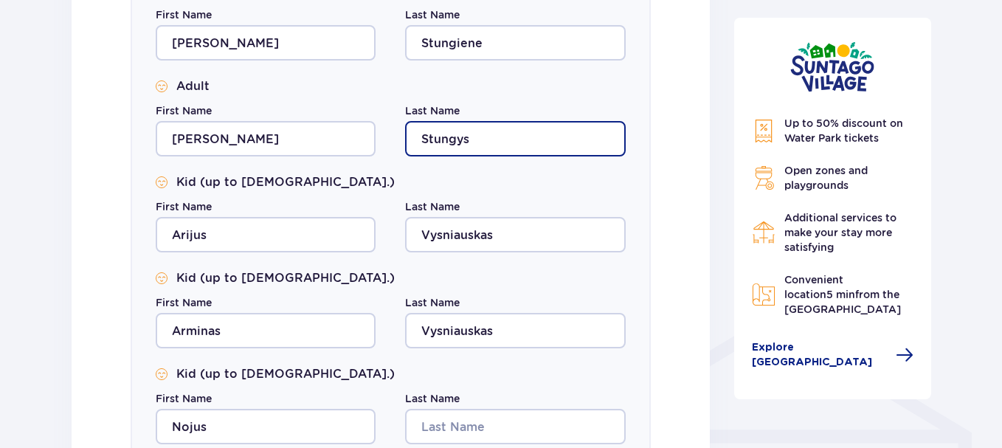
drag, startPoint x: 478, startPoint y: 132, endPoint x: 414, endPoint y: 136, distance: 64.3
click at [414, 136] on input "Stungys" at bounding box center [515, 138] width 220 height 35
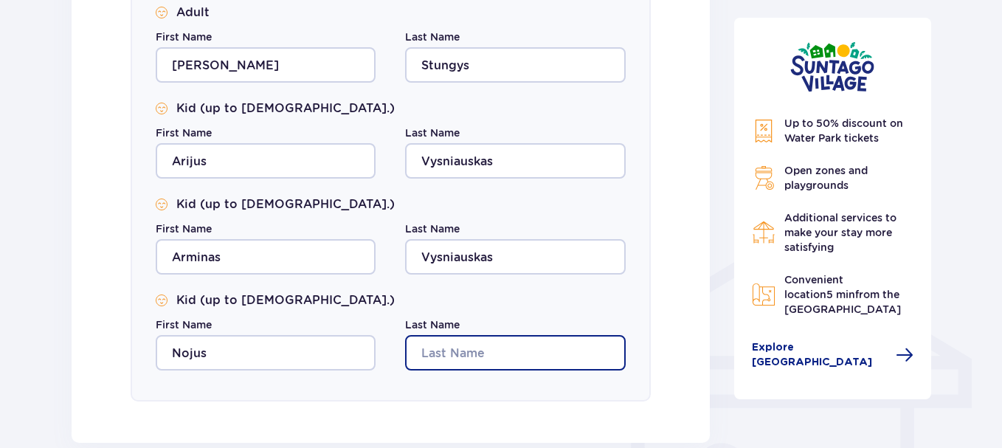
click at [444, 358] on input "Last Name" at bounding box center [515, 352] width 220 height 35
paste input "Stungys"
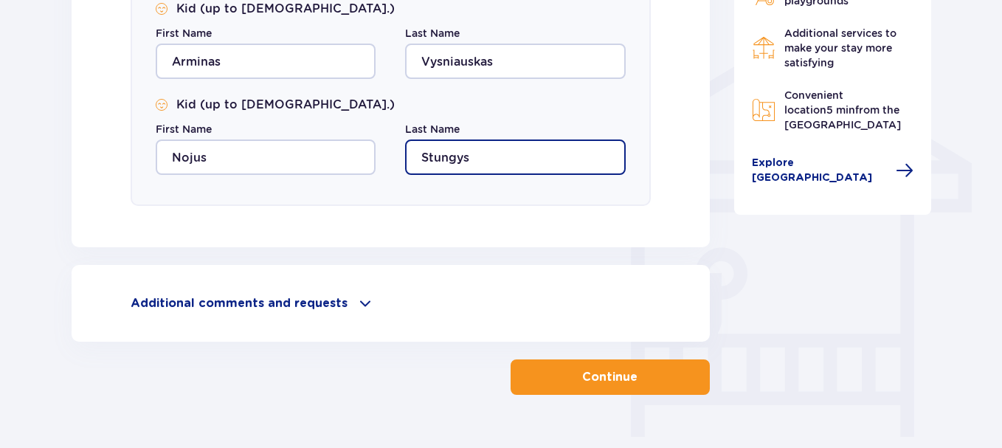
scroll to position [1180, 0]
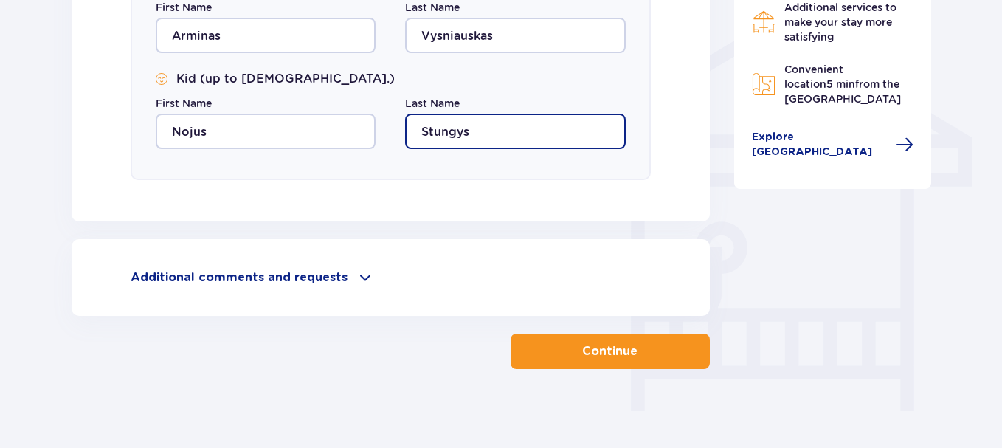
type input "Stungys"
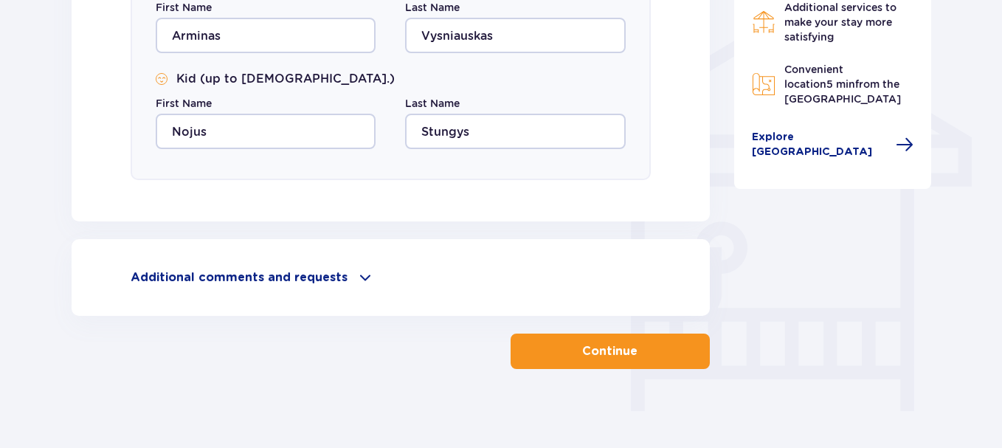
click at [665, 361] on button "Continue" at bounding box center [610, 350] width 199 height 35
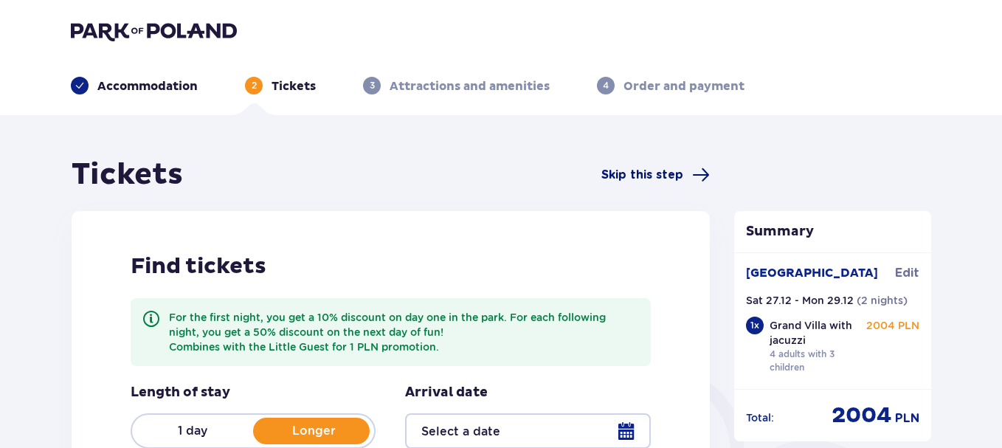
click at [648, 176] on span "Skip this step" at bounding box center [642, 175] width 82 height 16
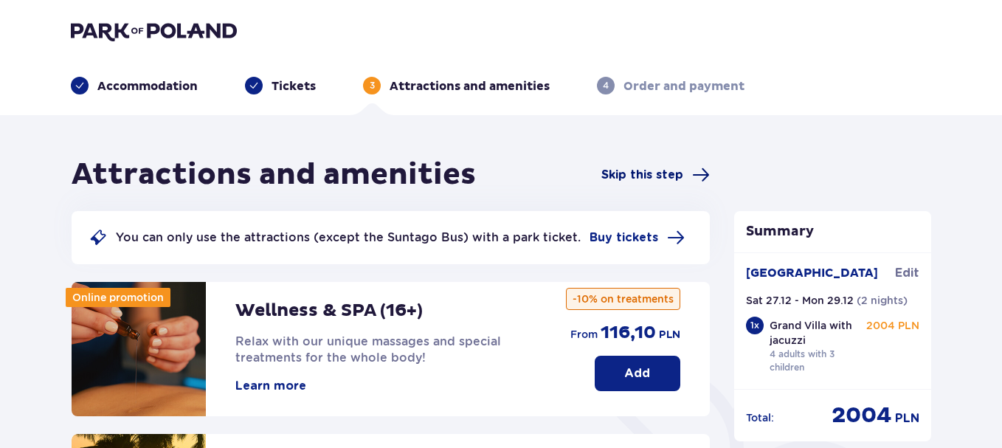
click at [640, 173] on span "Skip this step" at bounding box center [642, 175] width 82 height 16
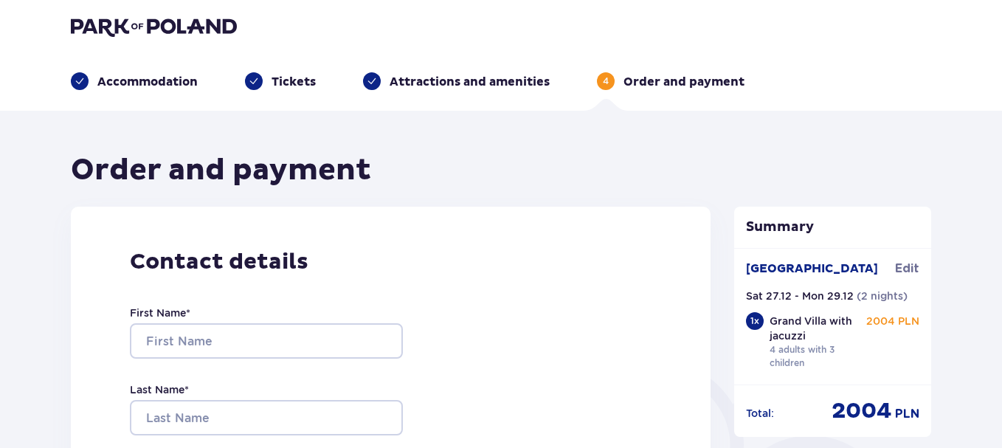
scroll to position [148, 0]
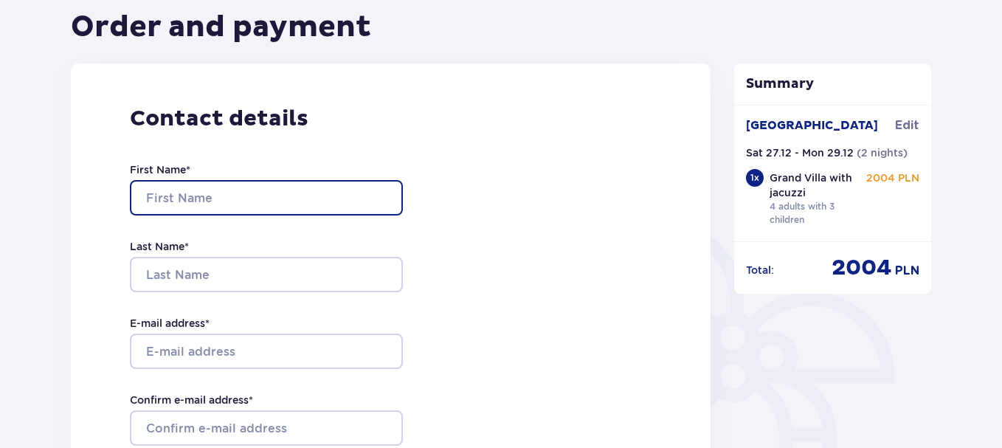
click at [167, 194] on input "First Name *" at bounding box center [266, 197] width 273 height 35
type input "Darius"
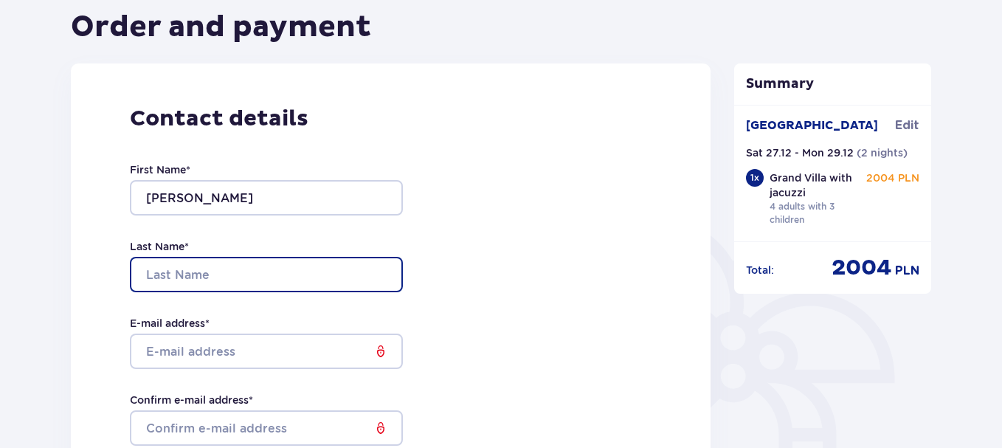
click at [154, 269] on input "Last Name *" at bounding box center [266, 274] width 273 height 35
type input "Vysniauskas"
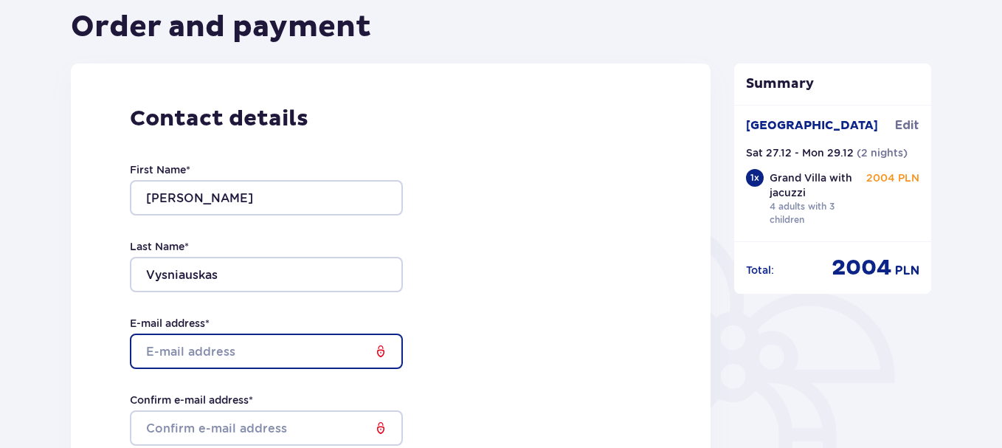
click at [169, 342] on input "E-mail address *" at bounding box center [266, 350] width 273 height 35
type input "vysniauskas.darius@gmail.com"
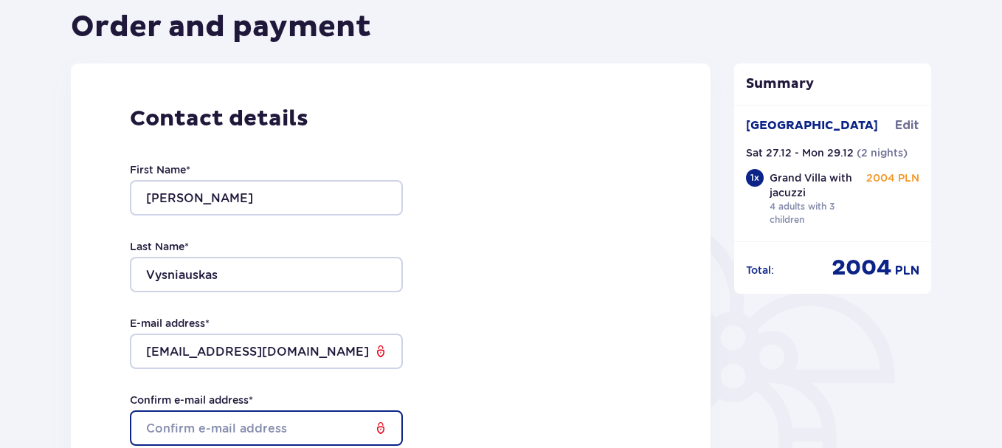
type input "vysniauskas.darius@gmail.com"
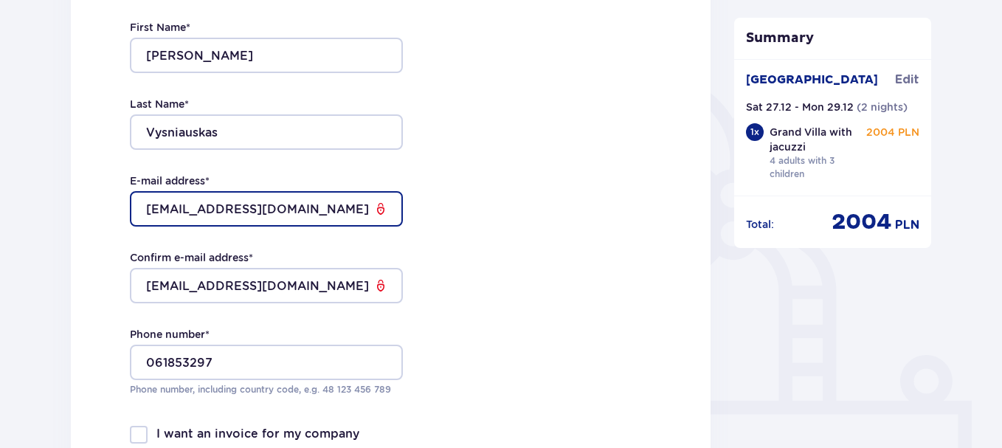
scroll to position [295, 0]
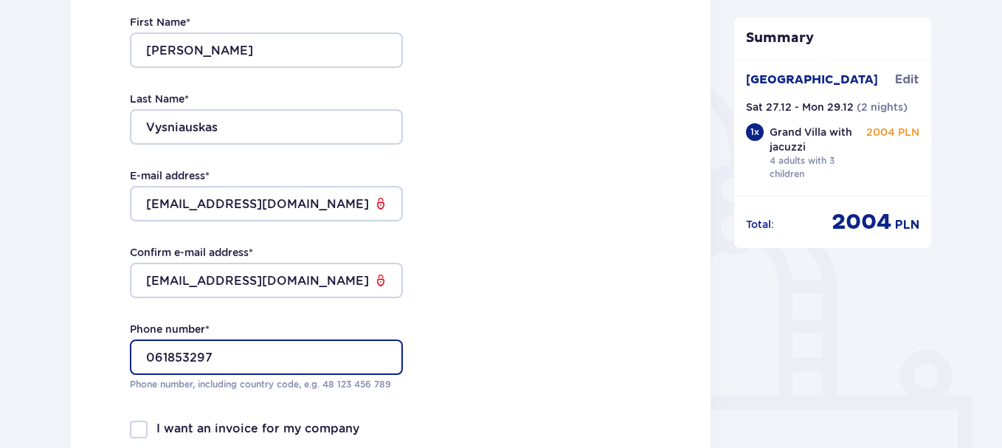
click at [155, 354] on input "061853297" at bounding box center [266, 356] width 273 height 35
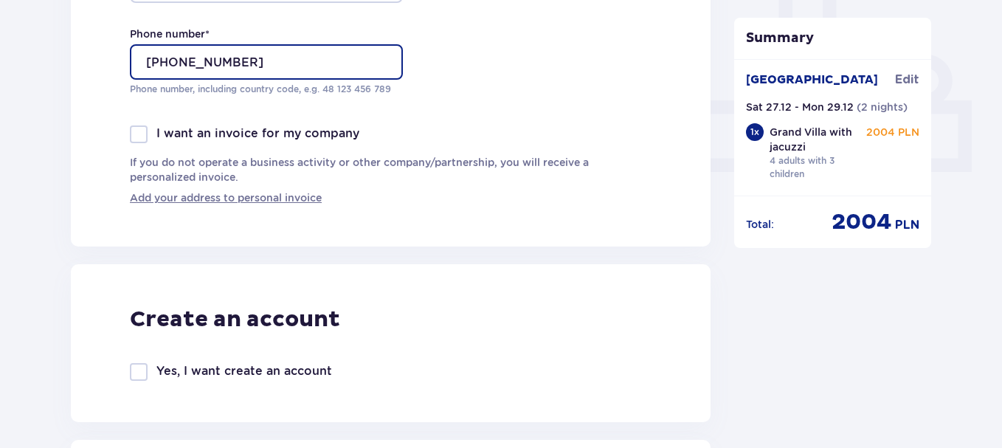
scroll to position [885, 0]
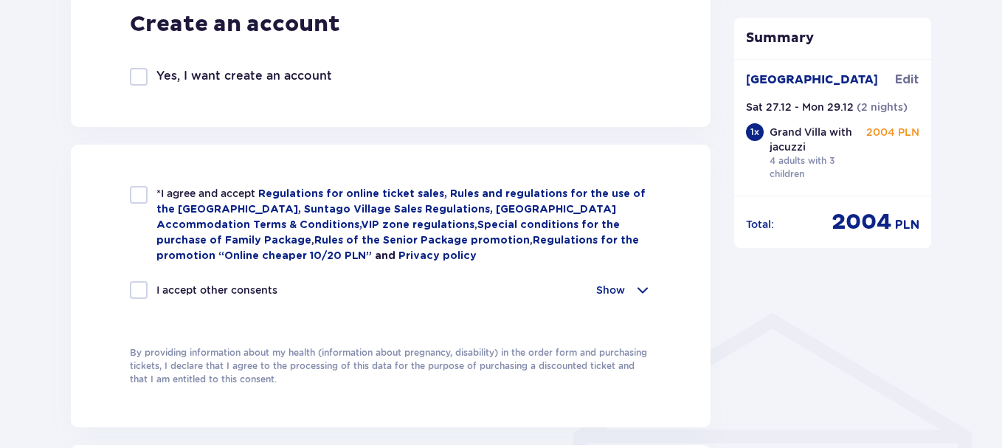
type input "+37061853297"
click at [137, 204] on div at bounding box center [139, 195] width 18 height 18
checkbox input "true"
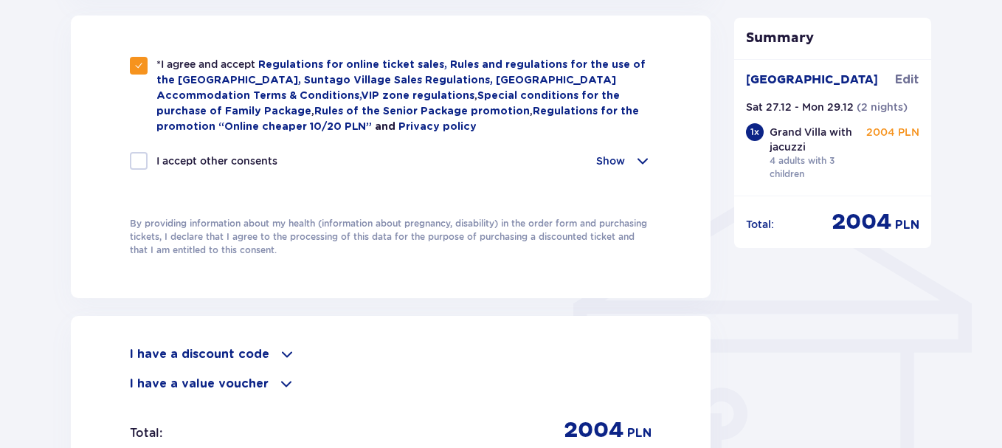
scroll to position [1180, 0]
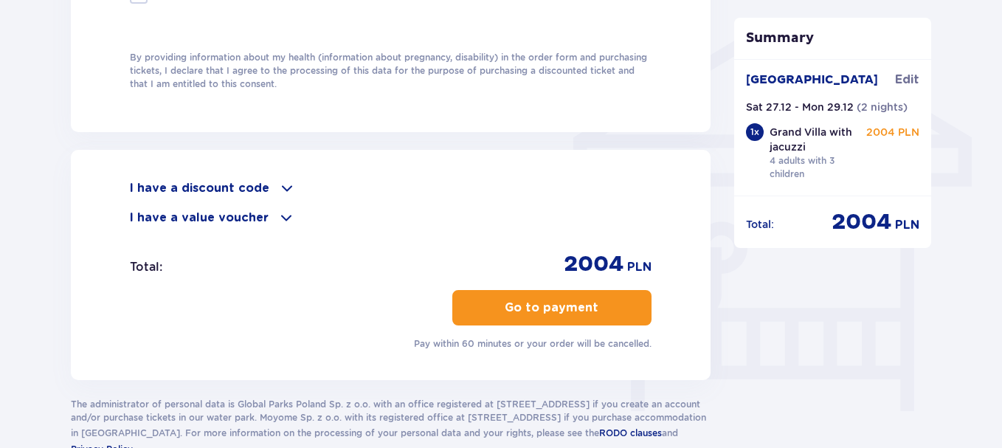
click at [518, 303] on p "Go to payment" at bounding box center [552, 308] width 94 height 16
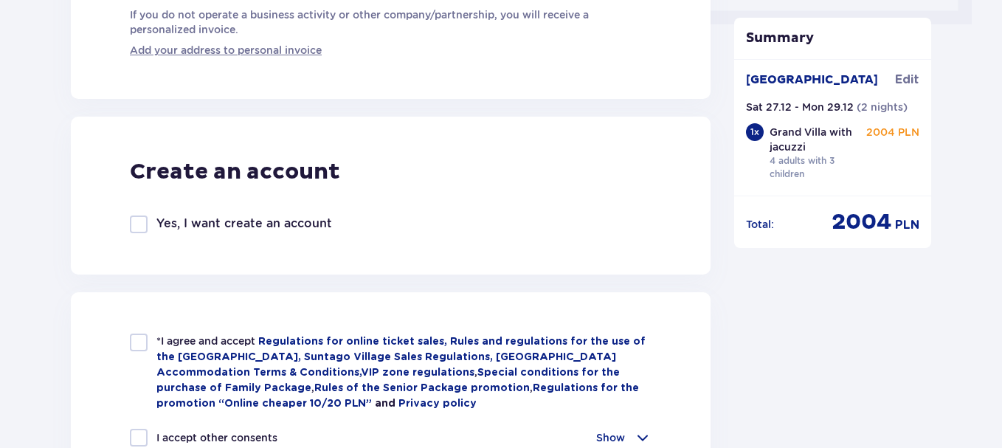
click at [131, 343] on div at bounding box center [139, 342] width 18 height 18
checkbox input "true"
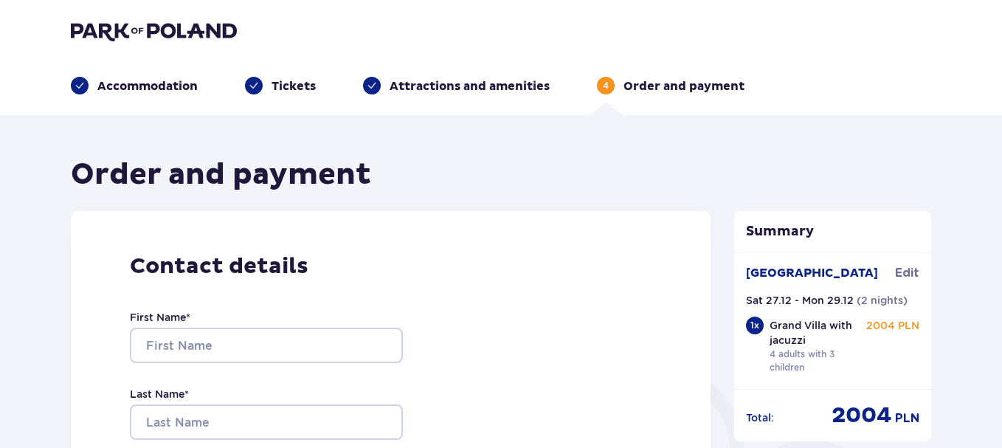
scroll to position [74, 0]
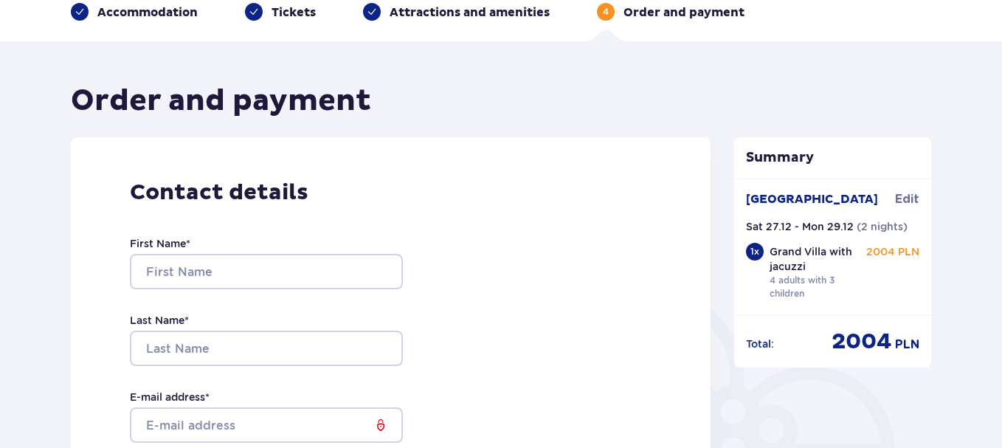
click at [201, 13] on ul "Accommodation Tickets Attractions and amenities 4 Order and payment" at bounding box center [501, 12] width 860 height 18
click at [181, 13] on p "Accommodation" at bounding box center [147, 12] width 100 height 16
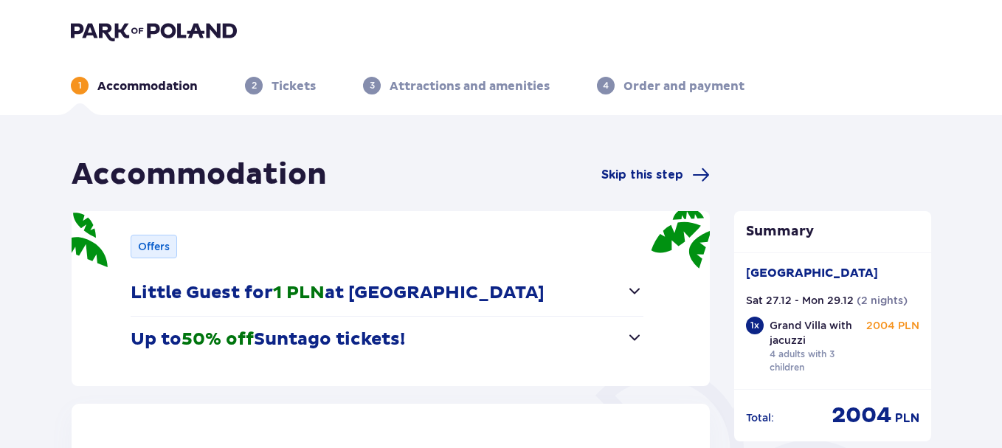
click at [285, 83] on p "Tickets" at bounding box center [293, 86] width 44 height 16
click at [629, 288] on span "button" at bounding box center [635, 291] width 18 height 18
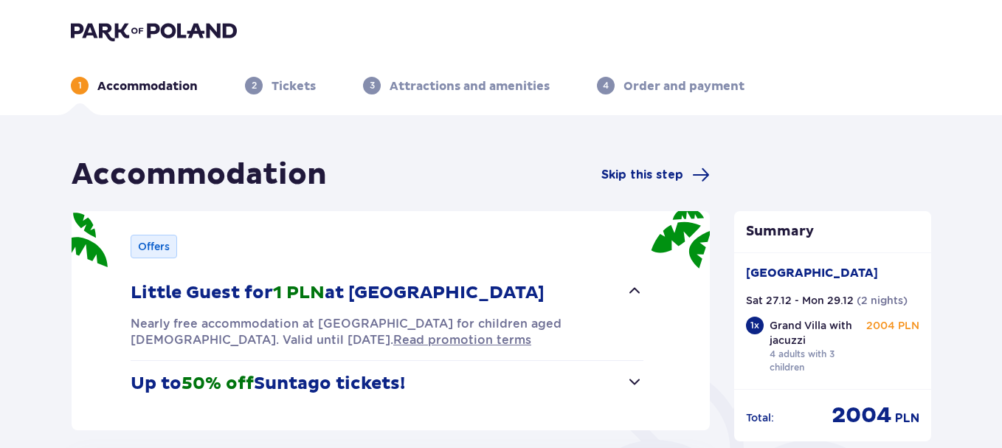
click at [632, 290] on span "button" at bounding box center [635, 291] width 18 height 18
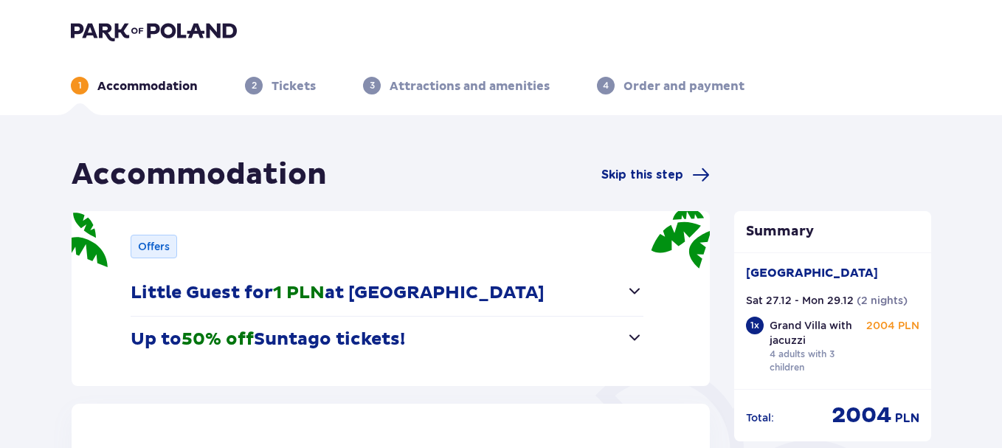
click at [631, 332] on span "button" at bounding box center [635, 337] width 18 height 18
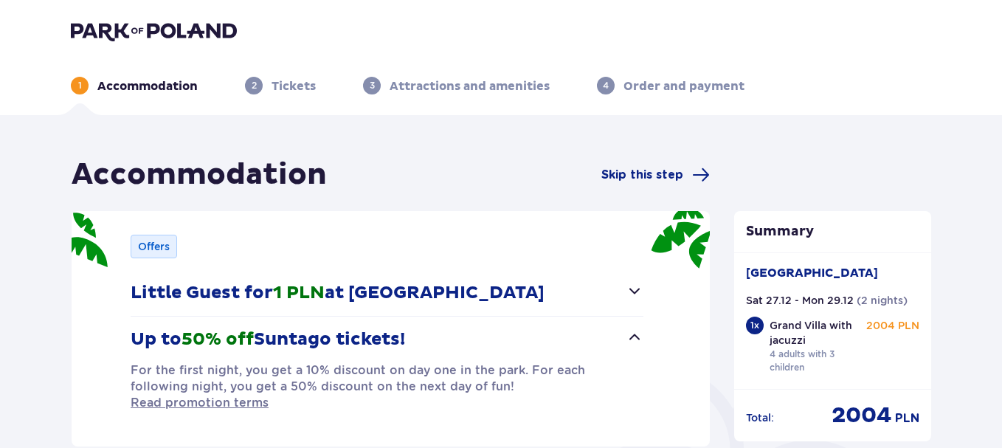
click at [633, 328] on span "button" at bounding box center [635, 337] width 18 height 18
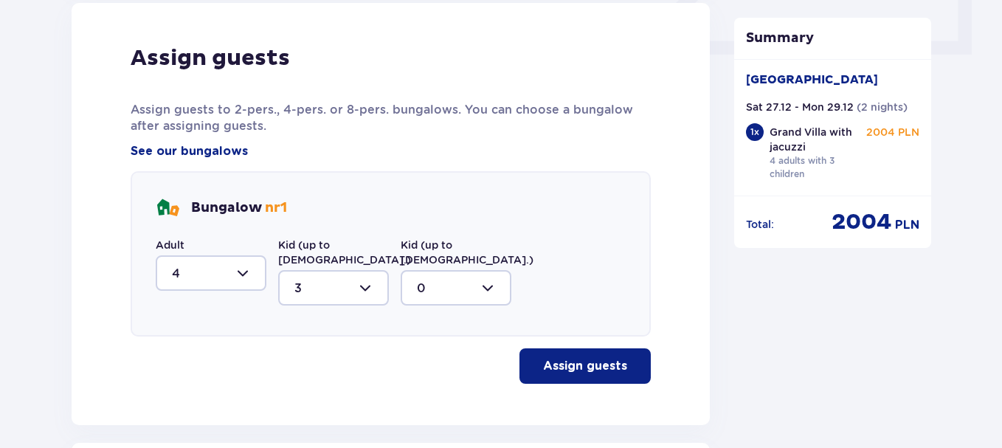
scroll to position [959, 0]
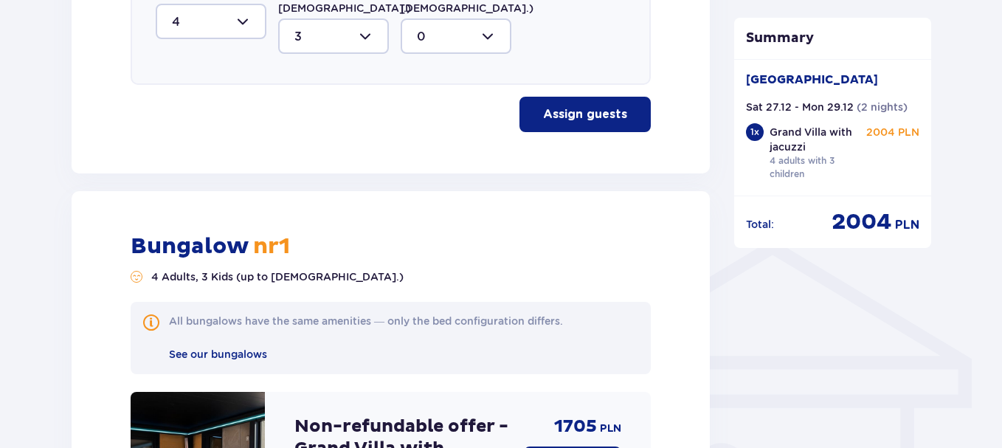
click at [595, 106] on p "Assign guests" at bounding box center [585, 114] width 84 height 16
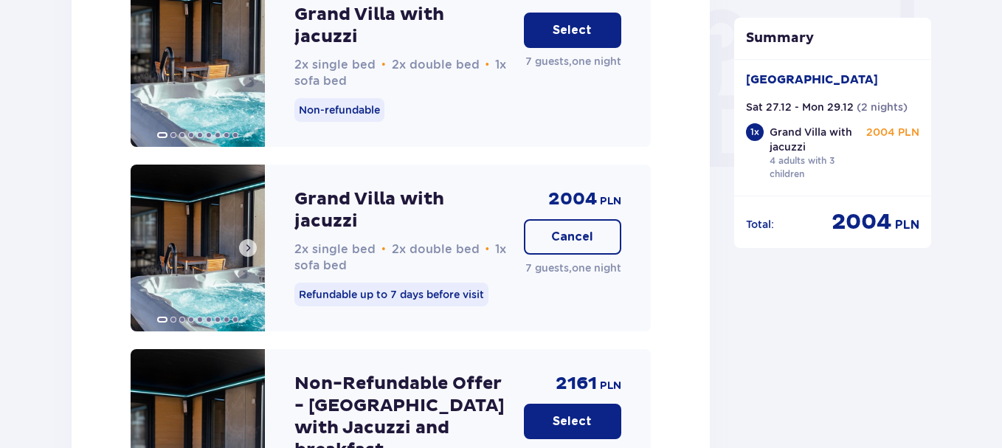
scroll to position [1402, 0]
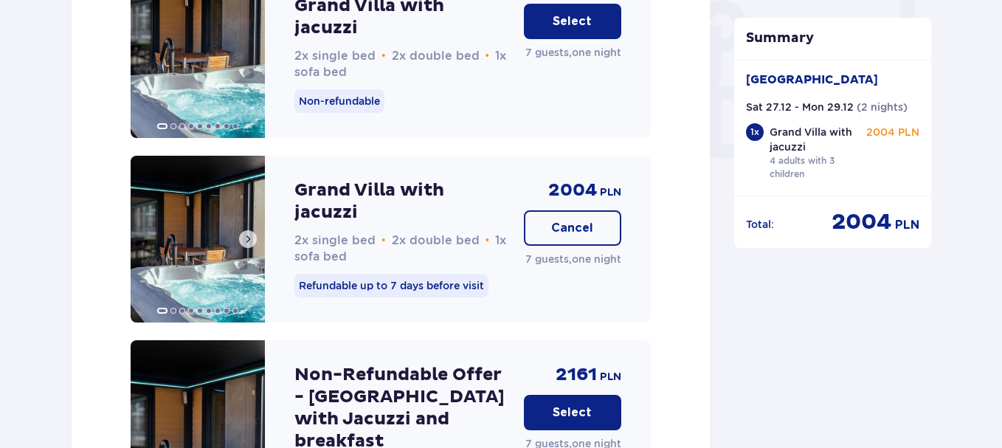
click at [181, 232] on img at bounding box center [198, 239] width 134 height 167
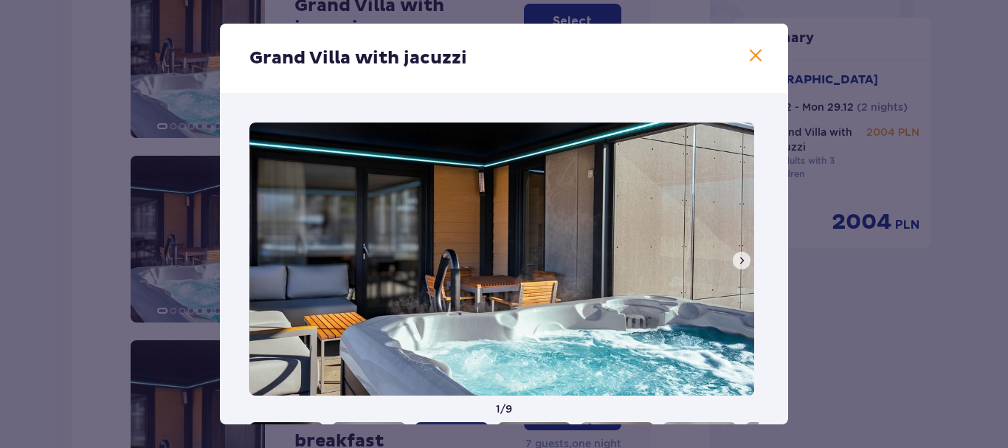
click at [755, 52] on span at bounding box center [756, 56] width 18 height 18
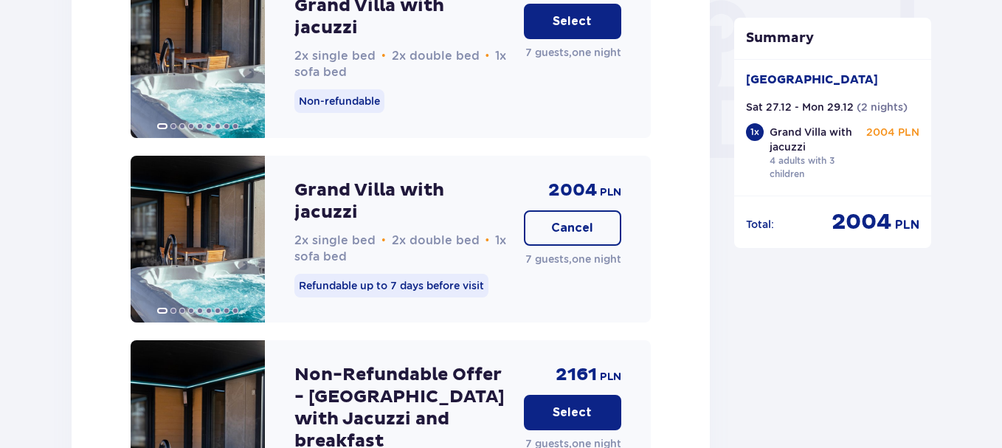
click at [567, 220] on p "Cancel" at bounding box center [572, 228] width 42 height 16
type input "0"
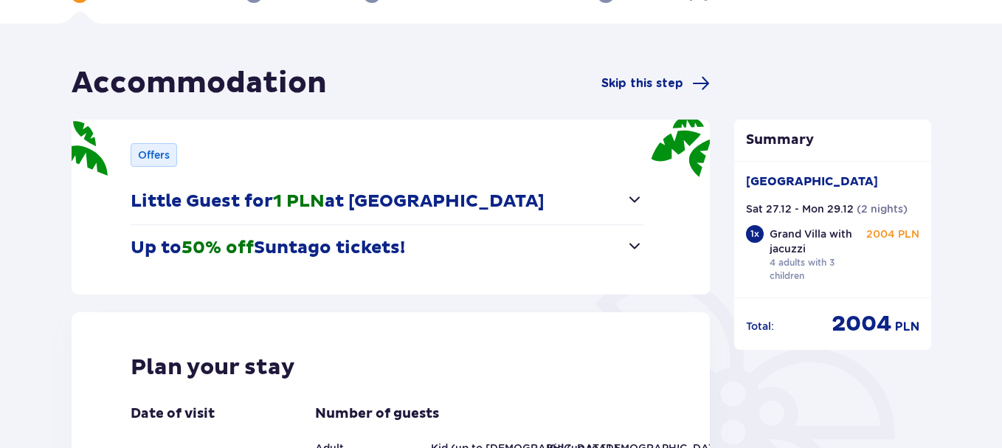
scroll to position [387, 0]
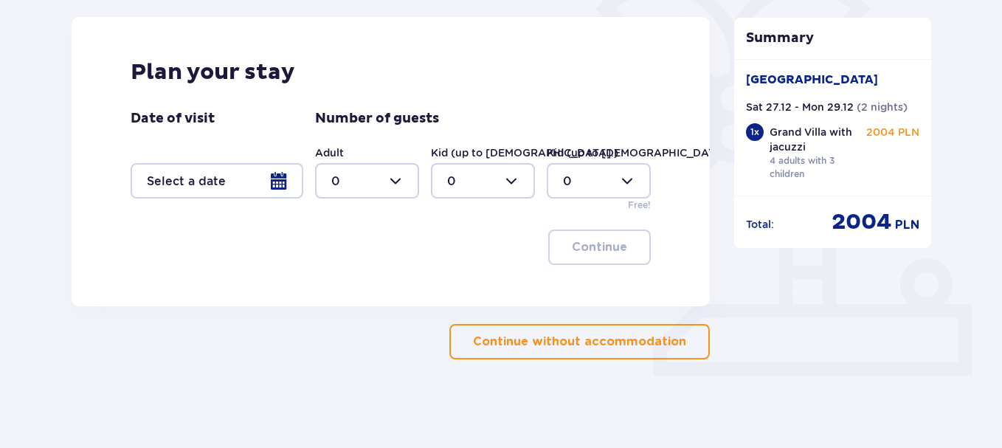
click at [282, 176] on div at bounding box center [217, 180] width 173 height 35
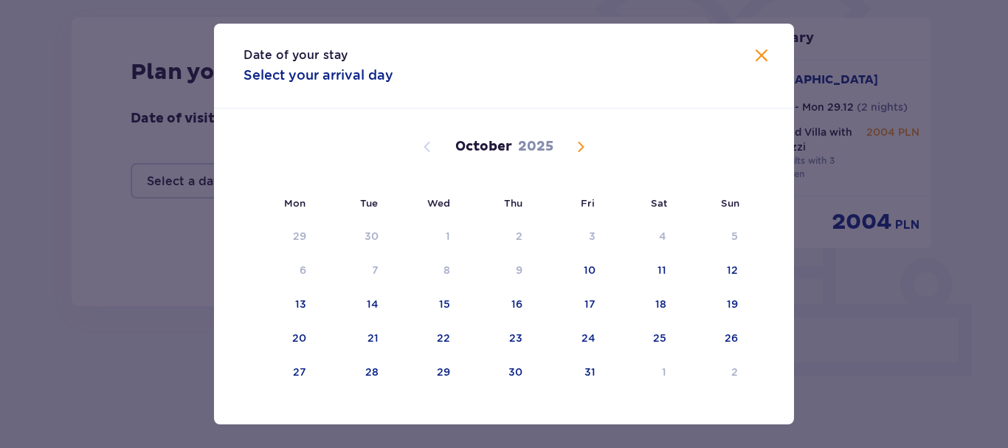
click at [573, 147] on span "Next month" at bounding box center [581, 147] width 18 height 18
click at [577, 146] on span "Next month" at bounding box center [581, 147] width 18 height 18
click at [755, 55] on span "Close" at bounding box center [761, 56] width 18 height 18
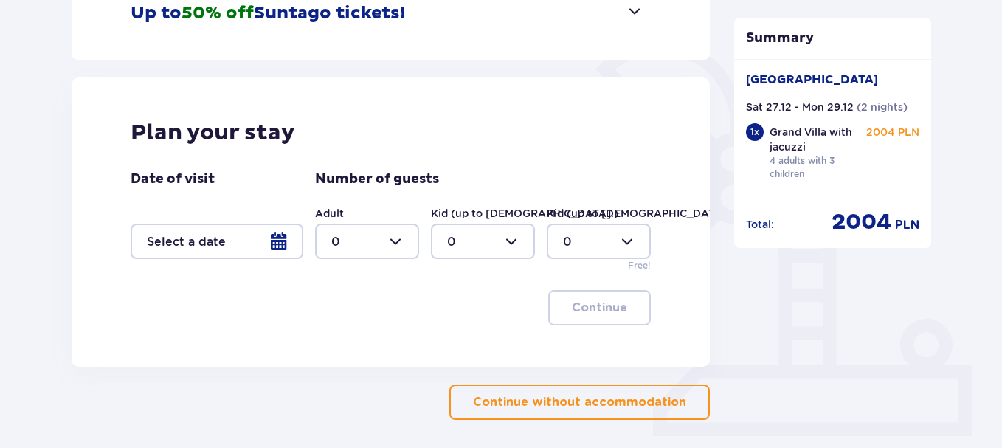
scroll to position [387, 0]
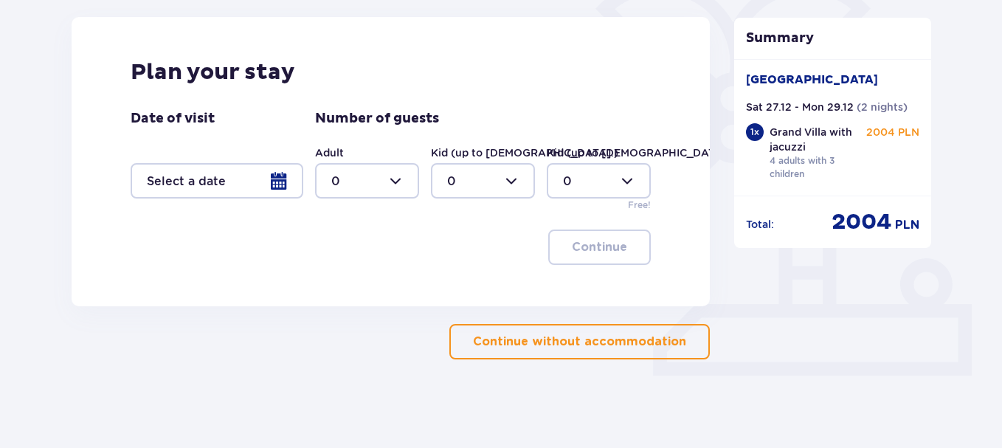
click at [827, 150] on p "Grand Villa with jacuzzi" at bounding box center [820, 140] width 102 height 30
click at [850, 215] on span "2004" at bounding box center [861, 222] width 60 height 28
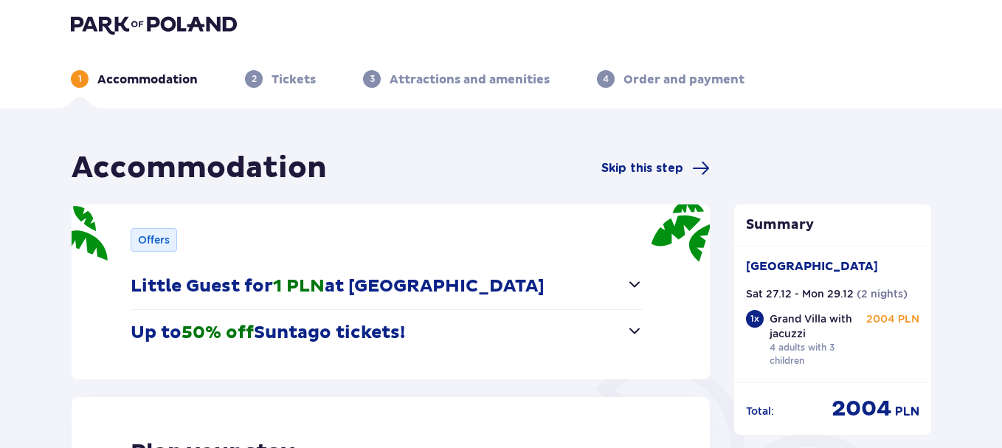
scroll to position [0, 0]
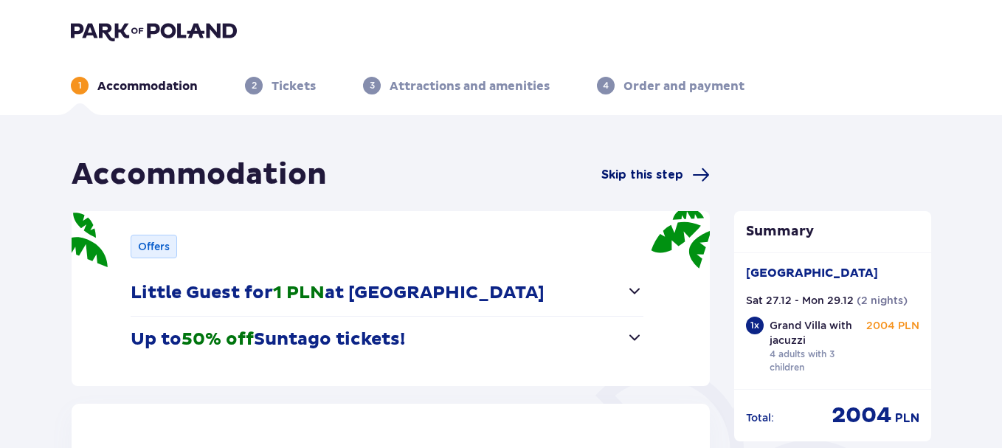
click at [668, 170] on span "Skip this step" at bounding box center [642, 175] width 82 height 16
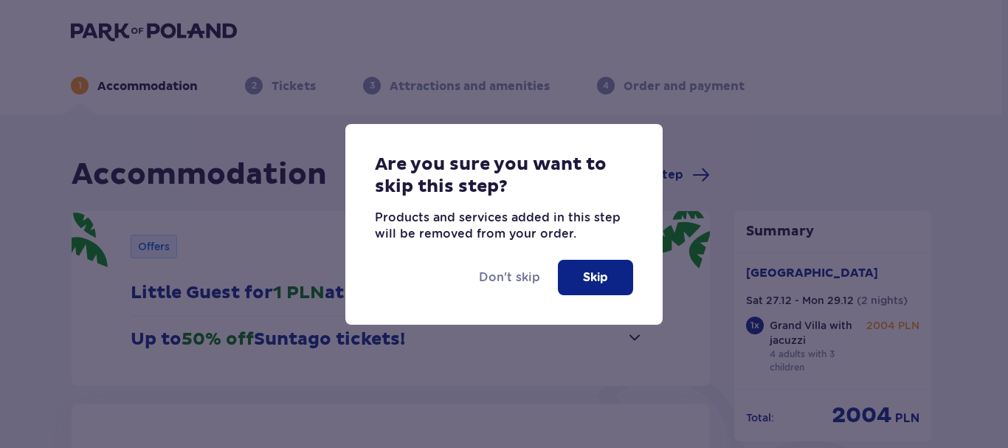
click at [588, 279] on p "Skip" at bounding box center [595, 277] width 25 height 16
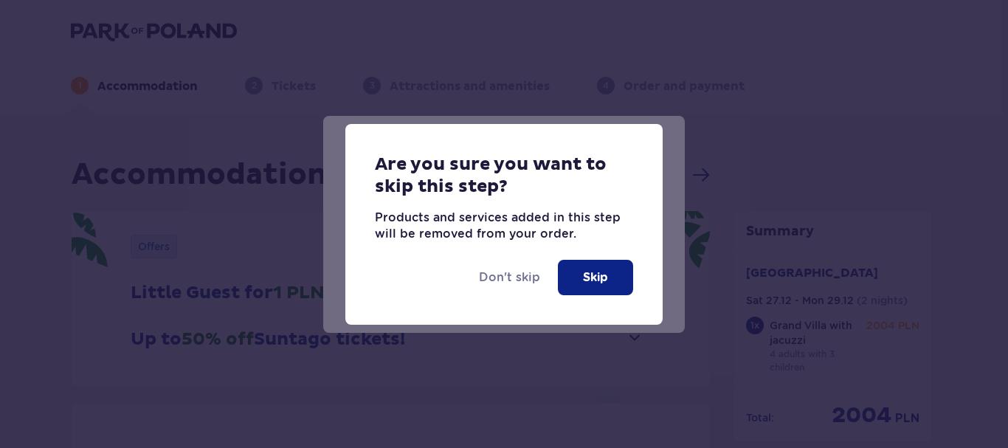
click at [592, 279] on p "Skip" at bounding box center [595, 277] width 25 height 16
click at [589, 279] on p "Skip" at bounding box center [592, 277] width 25 height 16
click at [605, 283] on p "Skip" at bounding box center [592, 277] width 25 height 16
drag, startPoint x: 868, startPoint y: 136, endPoint x: 853, endPoint y: 159, distance: 27.6
click at [868, 136] on div "Are you sure you want to skip this step? Products and services added in this st…" at bounding box center [501, 224] width 1002 height 448
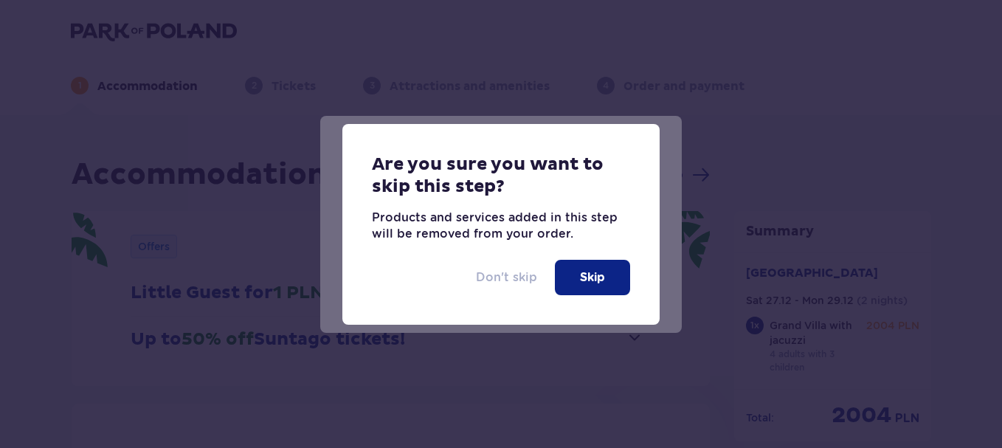
click at [519, 274] on p "Don't skip" at bounding box center [506, 277] width 61 height 16
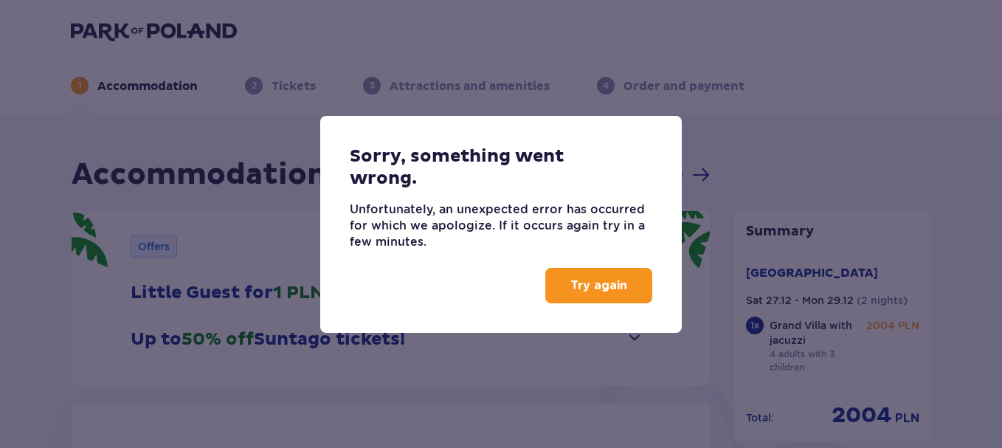
click at [590, 285] on p "Try again" at bounding box center [598, 285] width 57 height 16
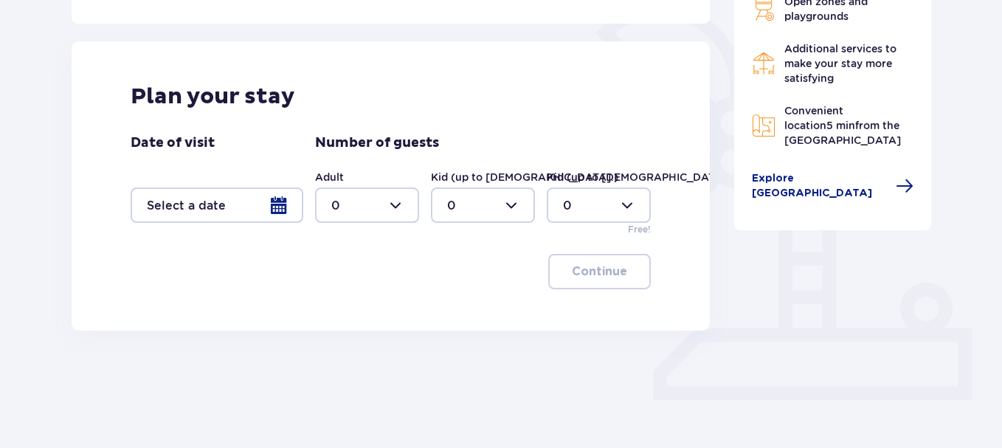
scroll to position [369, 0]
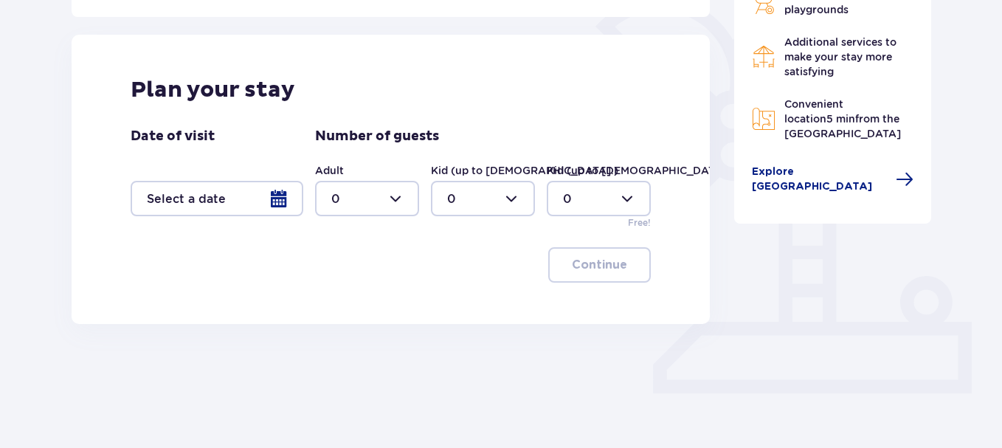
click at [280, 194] on div at bounding box center [217, 198] width 173 height 35
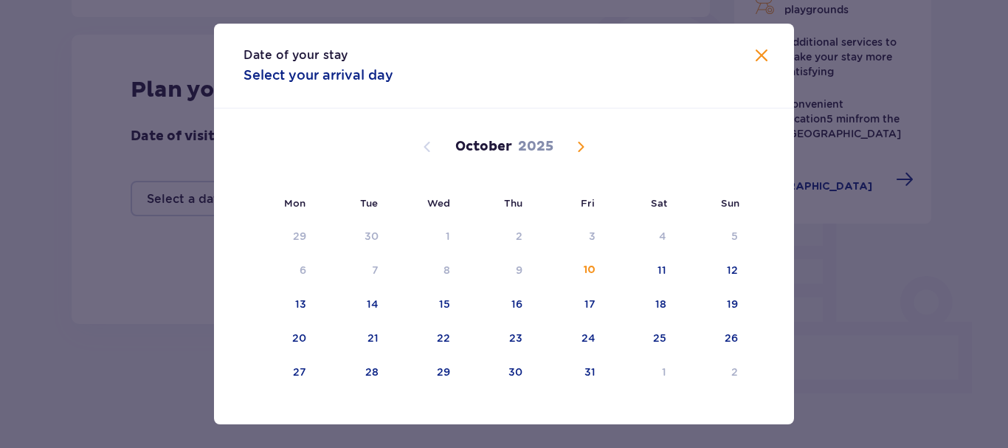
click at [574, 143] on span "Next month" at bounding box center [581, 147] width 18 height 18
click at [577, 146] on span "Next month" at bounding box center [581, 147] width 18 height 18
click at [669, 339] on div "27" at bounding box center [639, 338] width 73 height 32
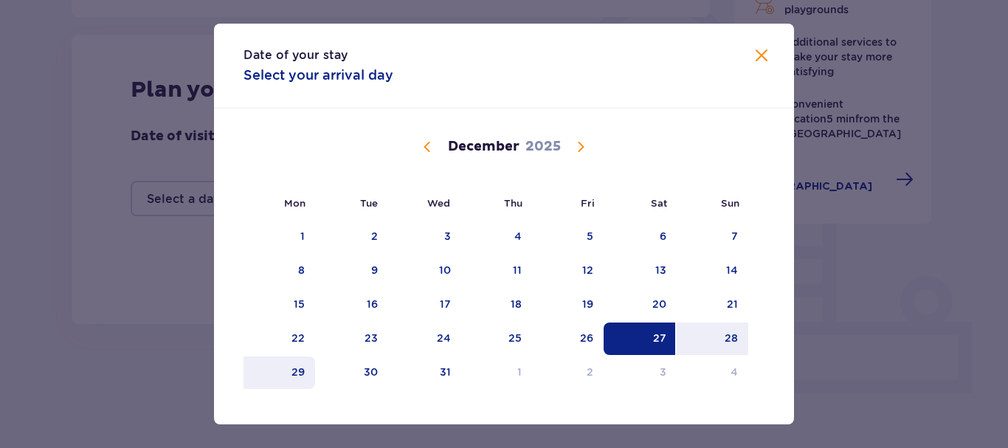
click at [297, 372] on div "29" at bounding box center [297, 371] width 13 height 15
type input "[DATE] - [DATE]"
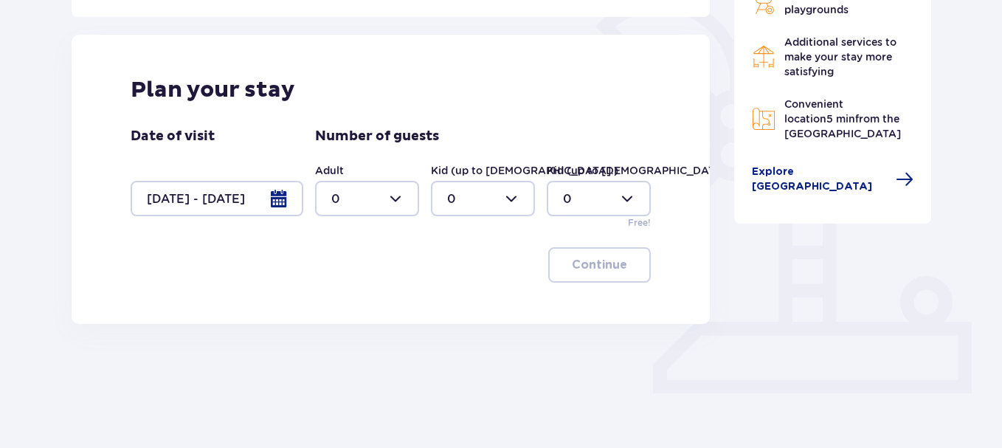
click at [390, 200] on div at bounding box center [367, 198] width 104 height 35
click at [333, 300] on p "4" at bounding box center [335, 302] width 8 height 16
type input "4"
click at [467, 204] on div at bounding box center [483, 198] width 104 height 35
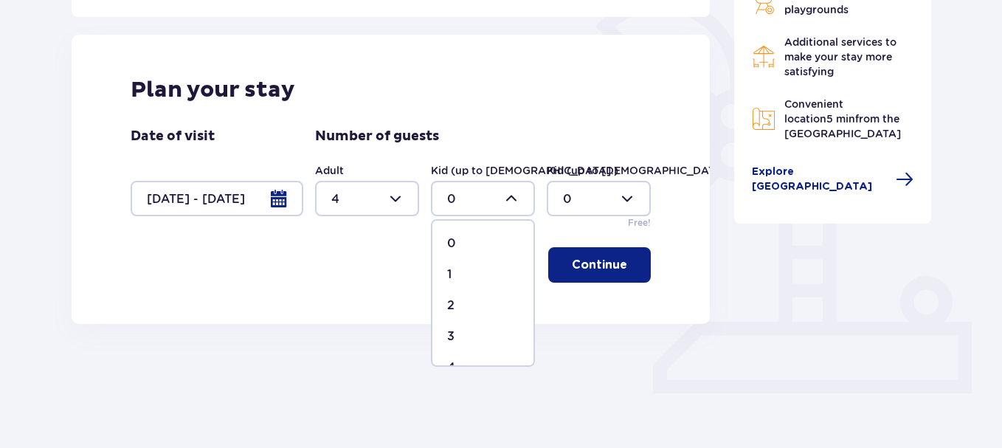
click at [455, 342] on div "3" at bounding box center [483, 336] width 72 height 16
type input "3"
click at [572, 271] on p "Continue" at bounding box center [599, 265] width 55 height 16
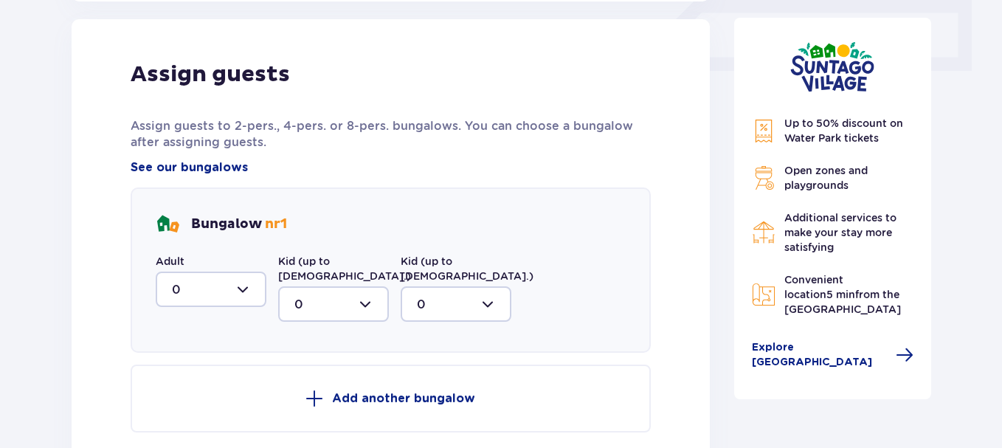
scroll to position [693, 0]
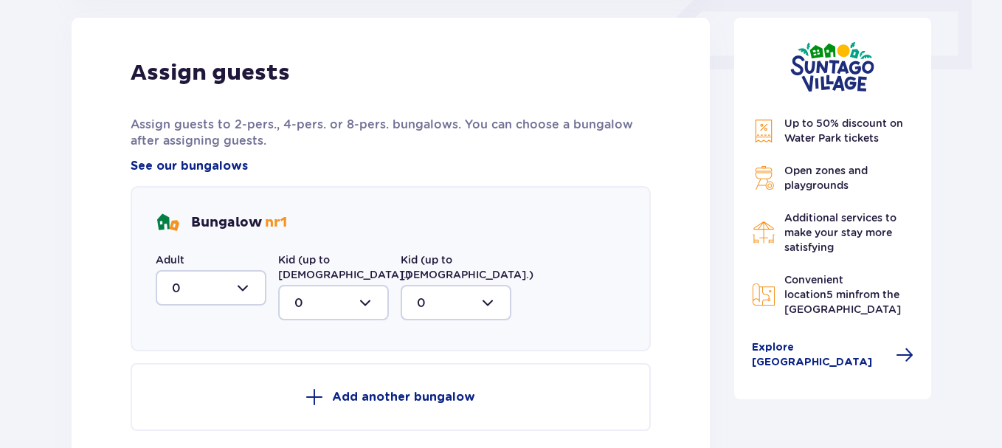
click at [249, 291] on div at bounding box center [211, 287] width 111 height 35
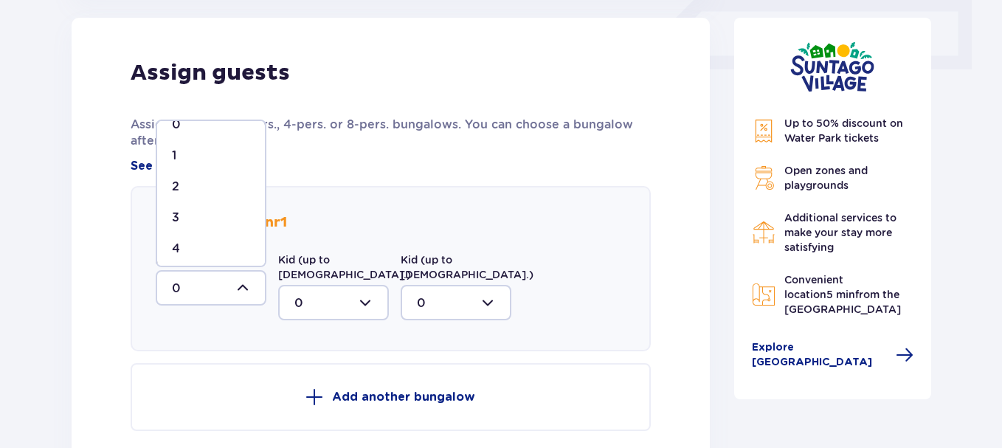
scroll to position [25, 0]
click at [173, 240] on p "4" at bounding box center [176, 243] width 8 height 16
type input "4"
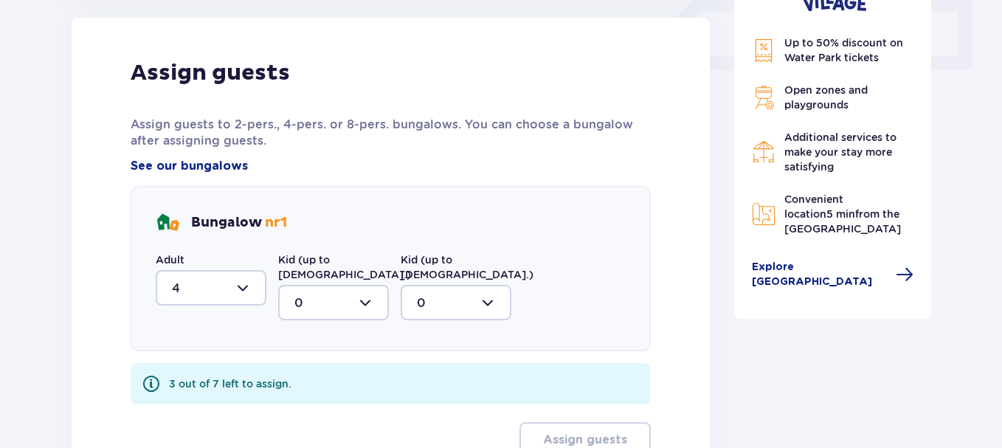
click at [324, 285] on div at bounding box center [333, 302] width 111 height 35
click at [297, 249] on p "3" at bounding box center [297, 257] width 7 height 16
type input "3"
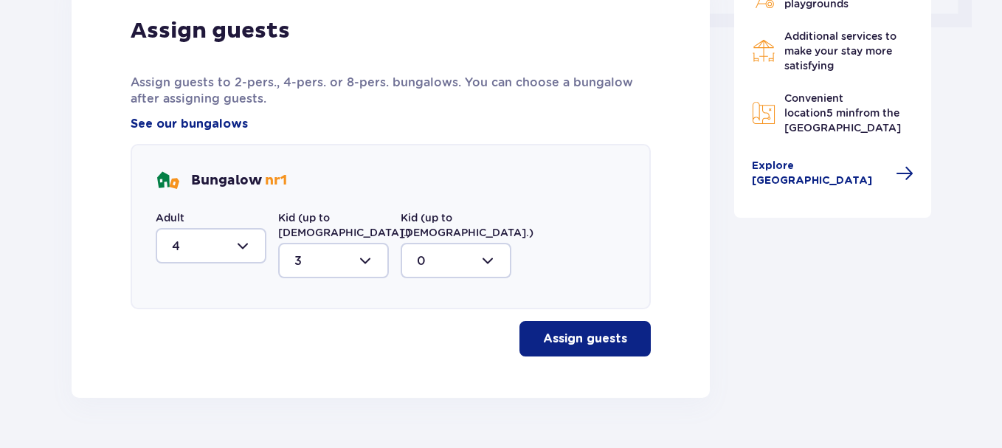
scroll to position [758, 0]
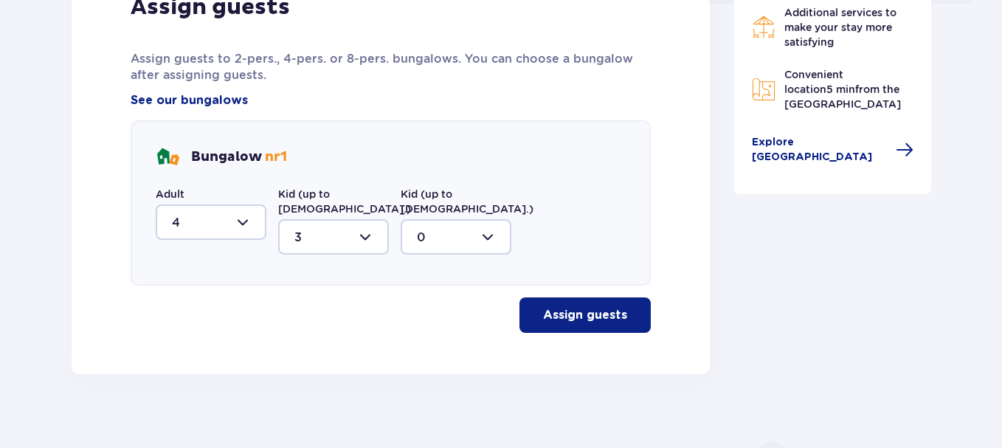
click at [562, 307] on p "Assign guests" at bounding box center [585, 315] width 84 height 16
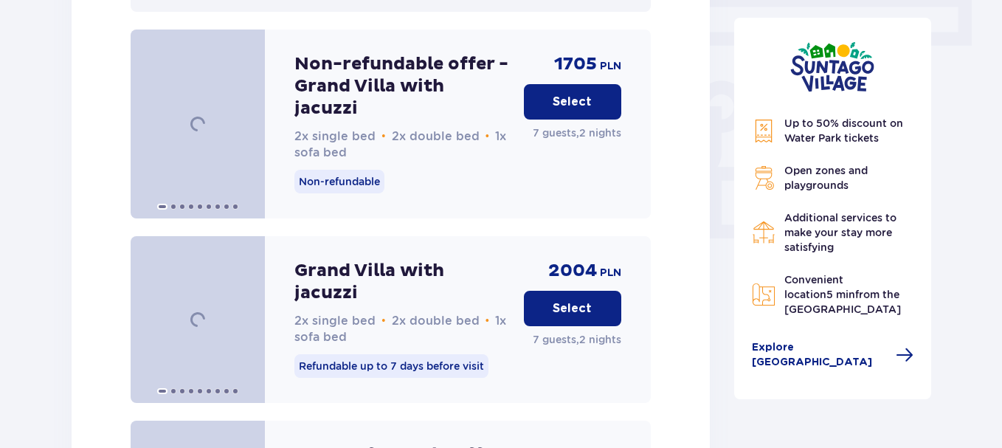
scroll to position [1339, 0]
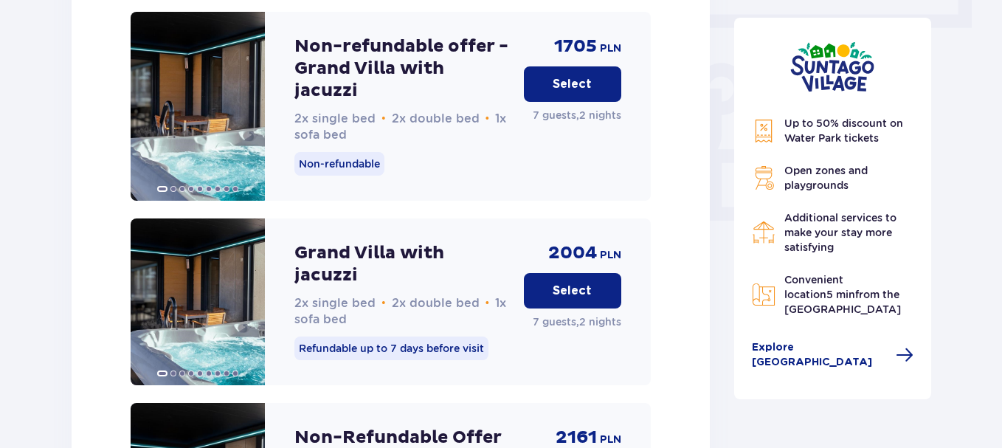
click at [559, 283] on p "Select" at bounding box center [572, 291] width 39 height 16
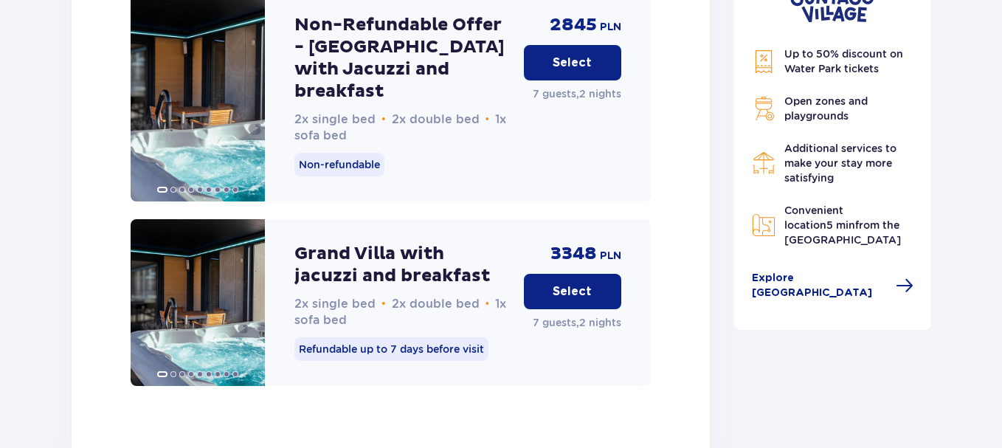
scroll to position [2558, 0]
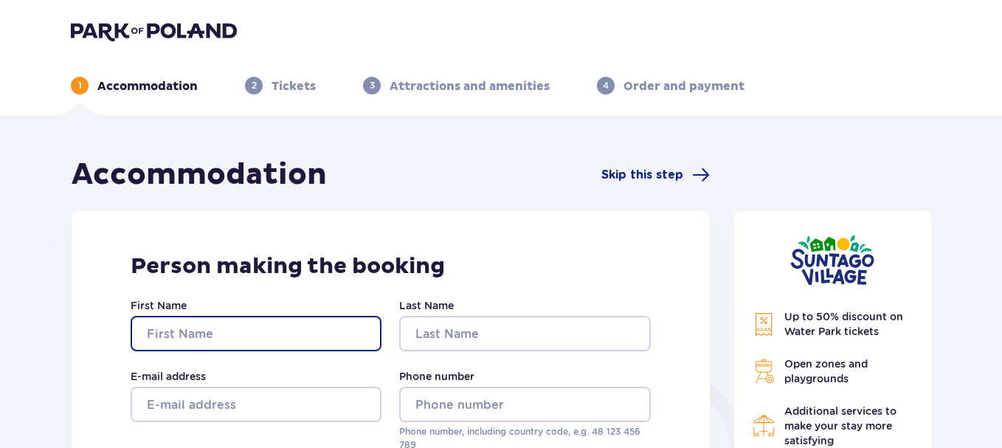
click at [195, 325] on input "First Name" at bounding box center [256, 333] width 251 height 35
type input "[PERSON_NAME]"
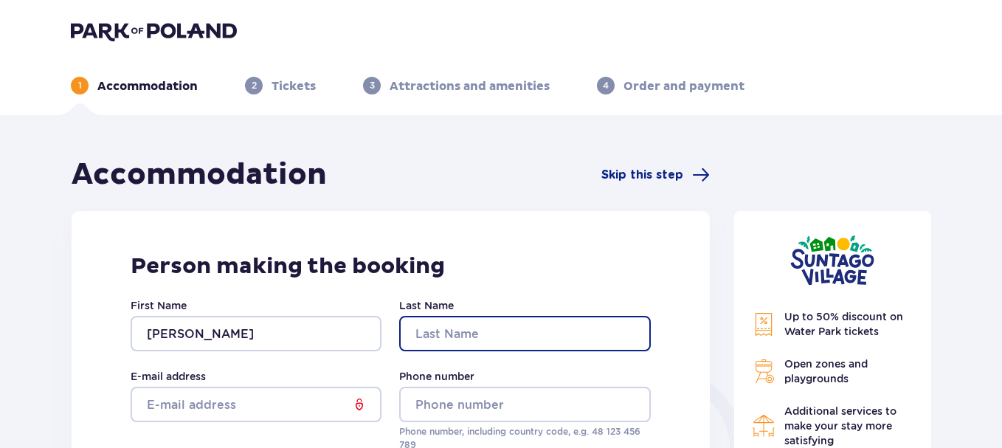
type input "Vyšniauskas"
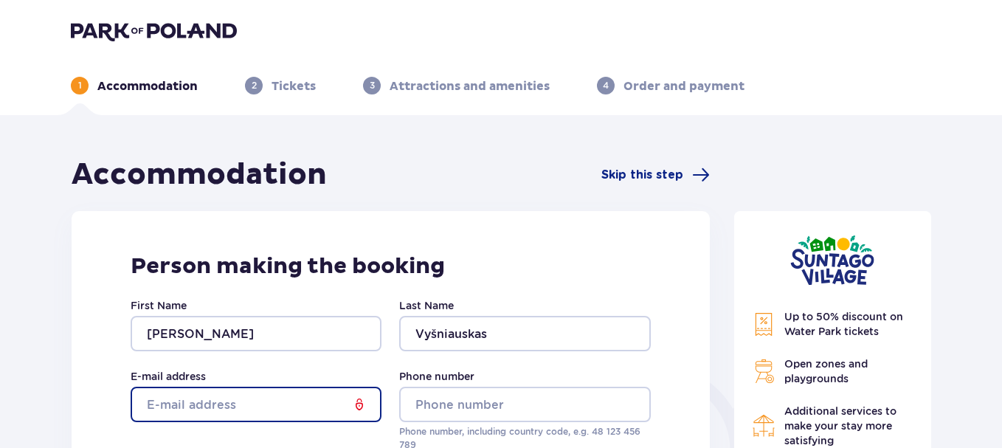
type input "[EMAIL_ADDRESS][DOMAIN_NAME]"
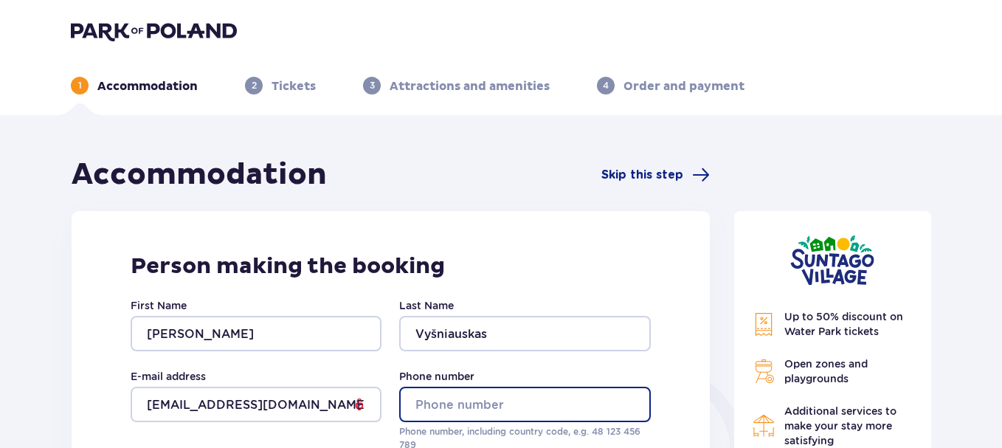
type input "061853297"
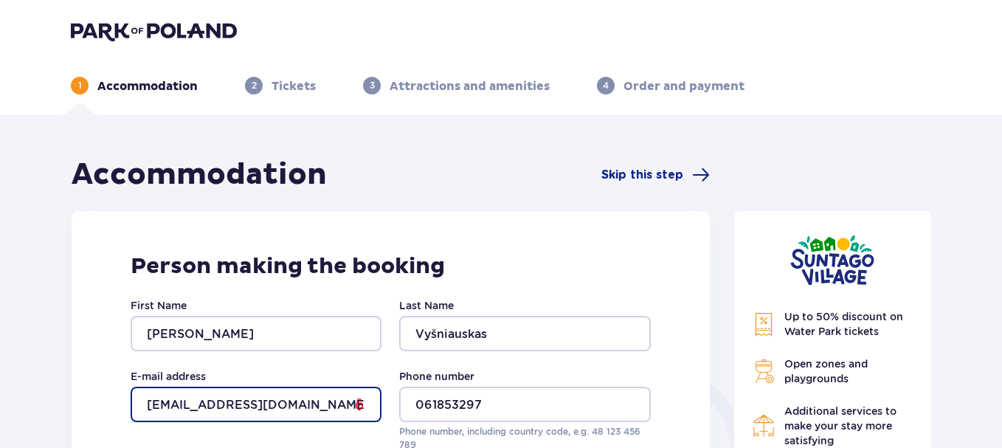
drag, startPoint x: 309, startPoint y: 405, endPoint x: 31, endPoint y: 415, distance: 278.3
type input "[EMAIL_ADDRESS][DOMAIN_NAME]"
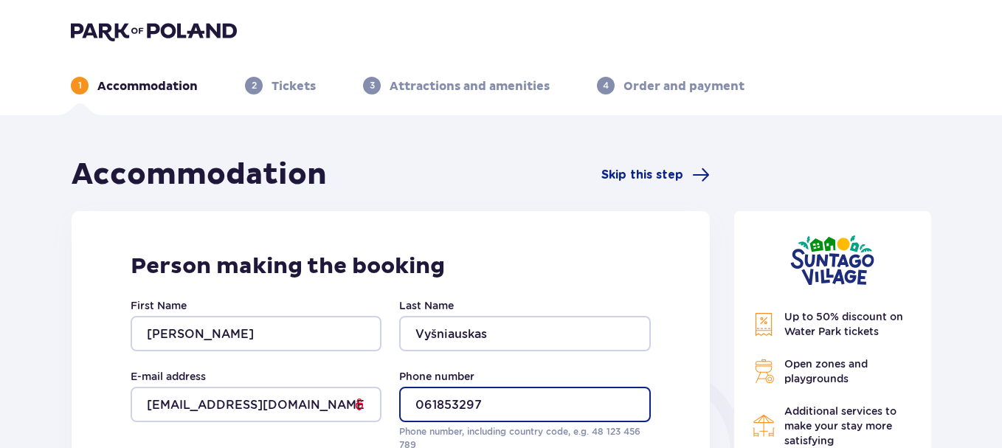
click at [425, 403] on input "061853297" at bounding box center [524, 404] width 251 height 35
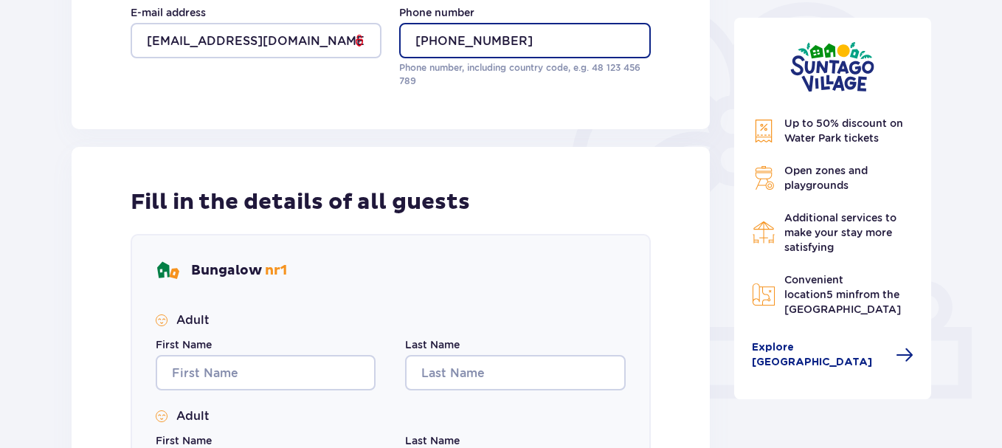
scroll to position [443, 0]
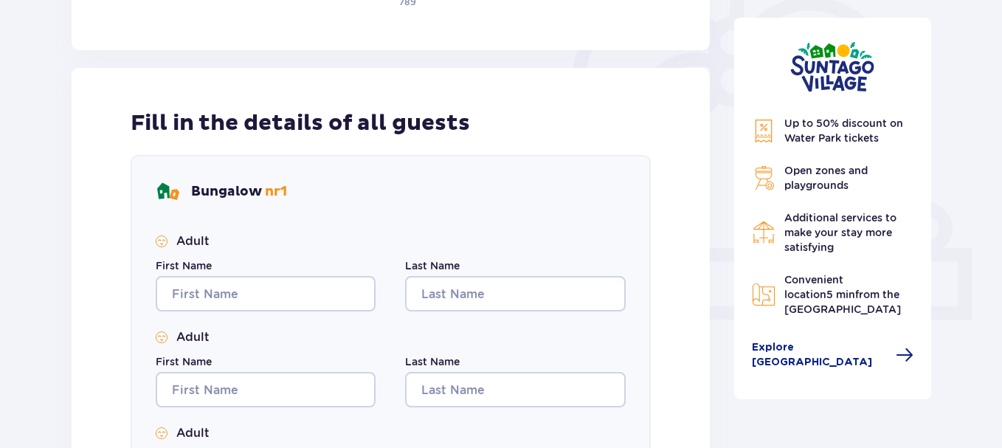
type input "[PHONE_NUMBER]"
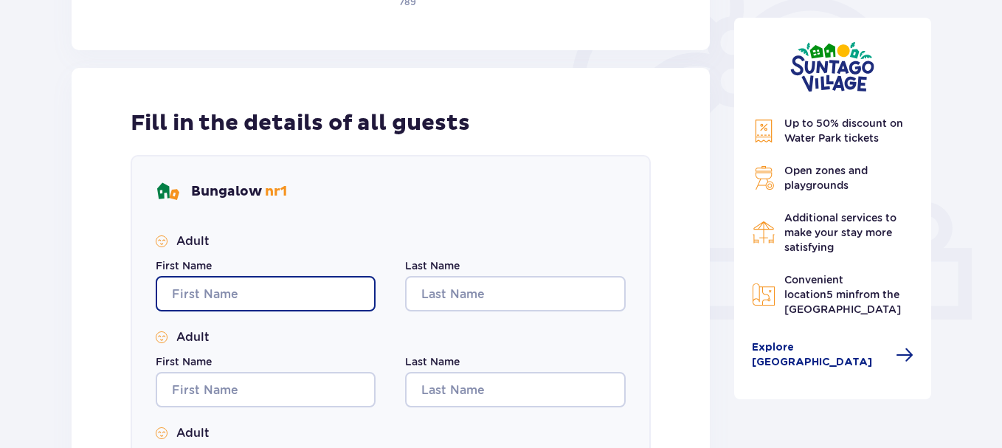
click at [246, 294] on input "First Name" at bounding box center [266, 293] width 220 height 35
type input "[PERSON_NAME]"
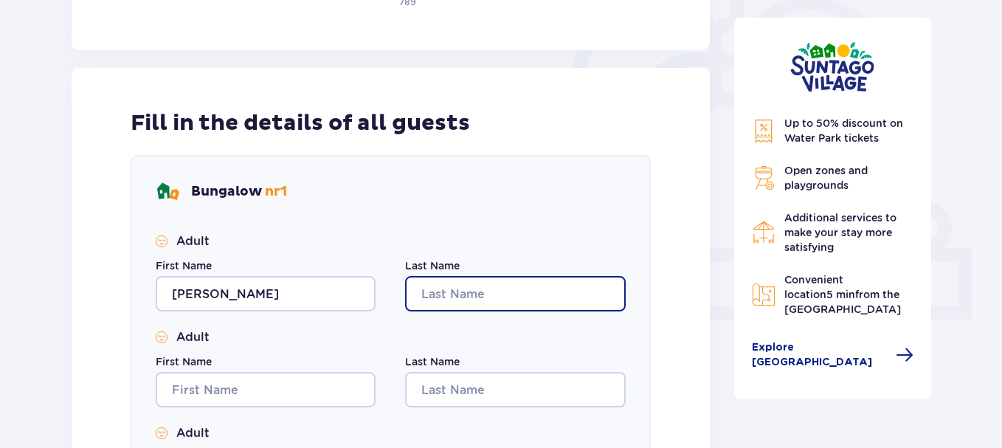
type input "Vyšniauskas"
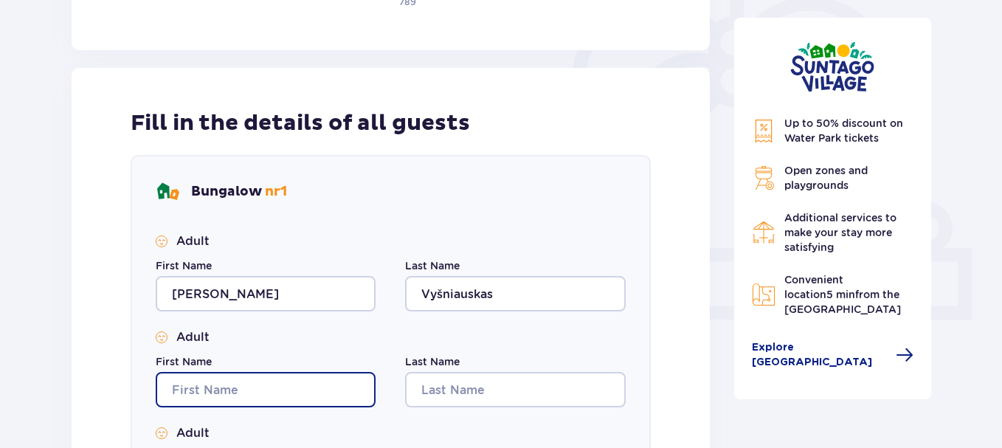
type input "Darius"
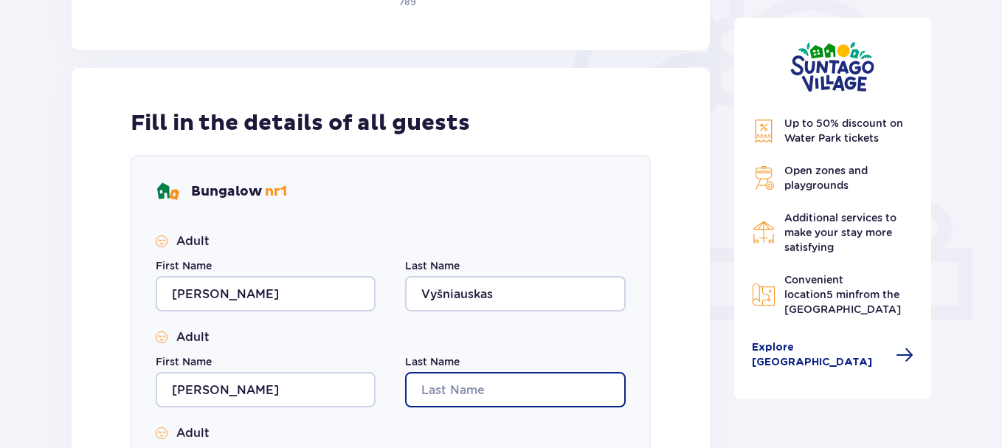
type input "Vyšniauskas"
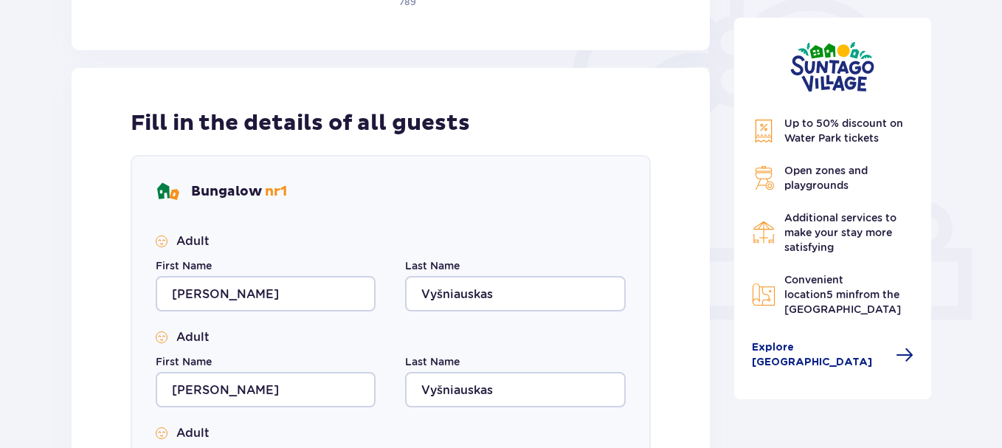
type input "Darius"
type input "Vyšniauskas"
type input "Darius"
type input "Vyšniauskas"
type input "Darius"
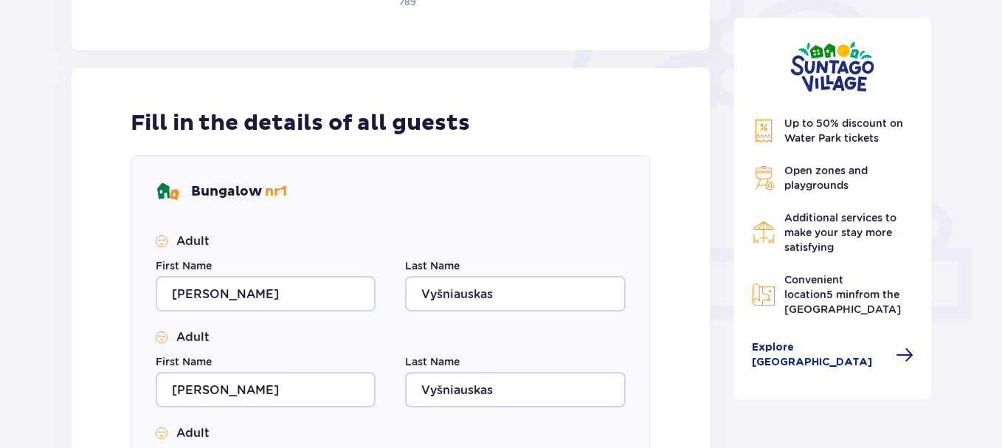
type input "Vyšniauskas"
type input "Darius"
type input "Vyšniauskas"
type input "Darius"
type input "Vyšniauskas"
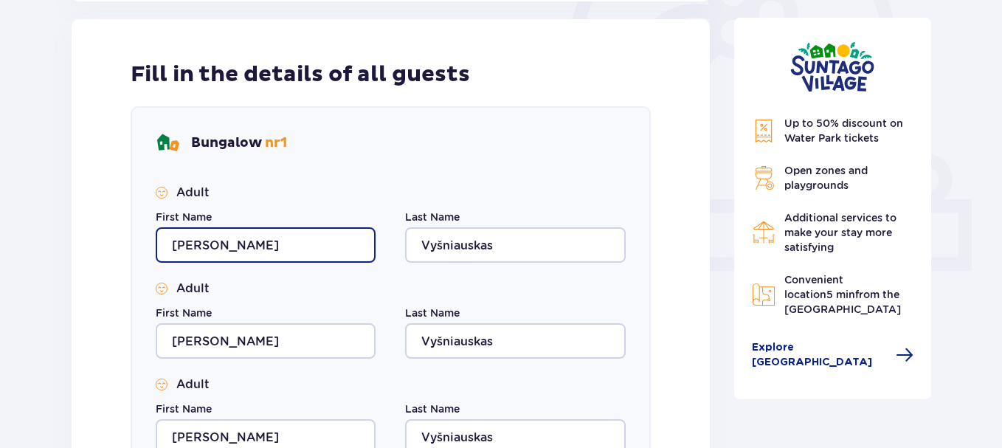
scroll to position [516, 0]
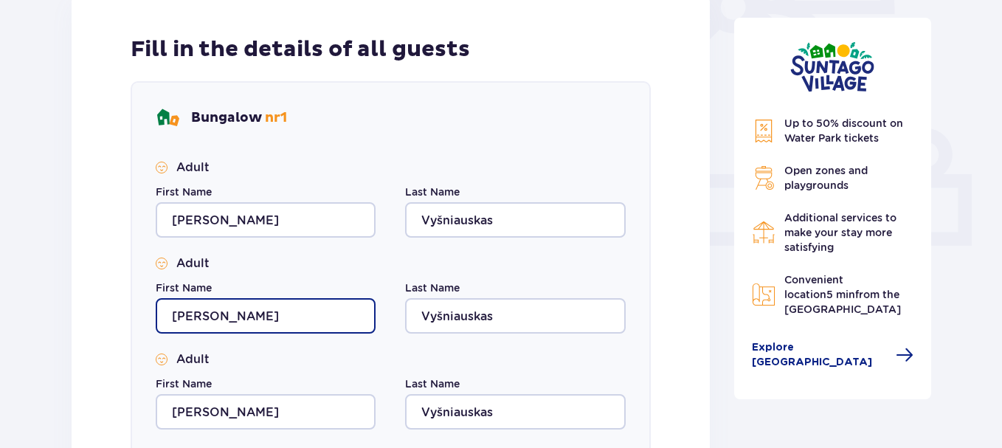
drag, startPoint x: 215, startPoint y: 318, endPoint x: 123, endPoint y: 300, distance: 93.2
click at [120, 306] on div "Fill in the details of all guests Bungalow nr 1 Adult First Name Darius Last Na…" at bounding box center [391, 439] width 638 height 891
type input "Rita"
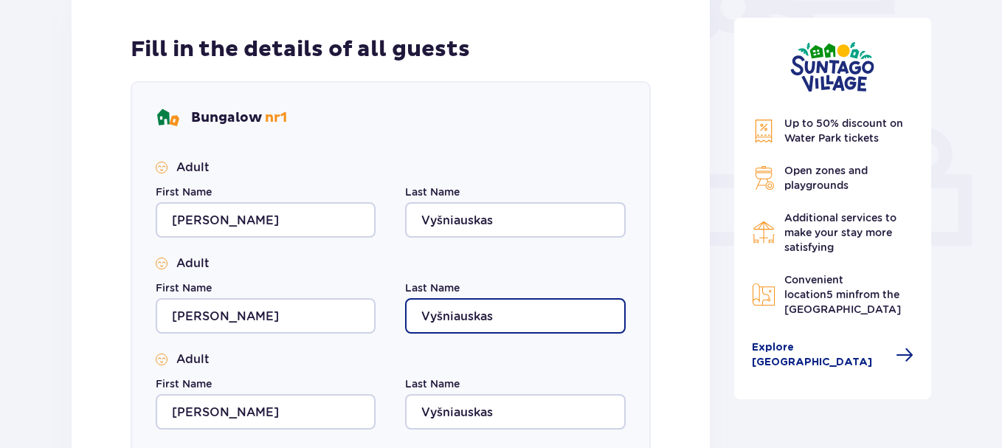
drag, startPoint x: 508, startPoint y: 318, endPoint x: 520, endPoint y: 323, distance: 12.9
click at [508, 318] on input "Vyšniauskas" at bounding box center [515, 315] width 220 height 35
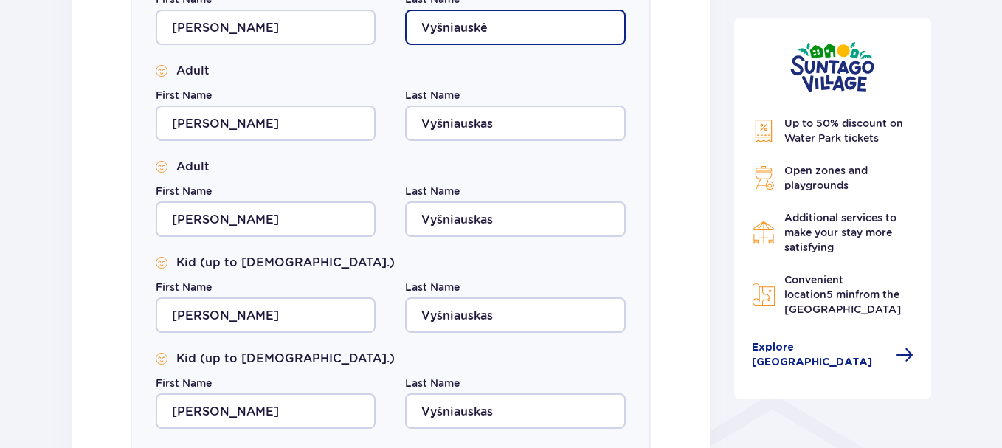
scroll to position [812, 0]
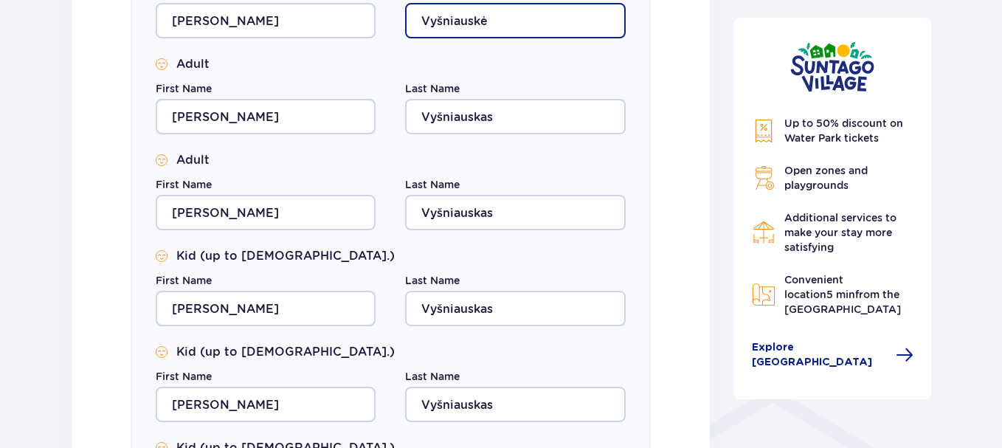
type input "Vyšniauskė"
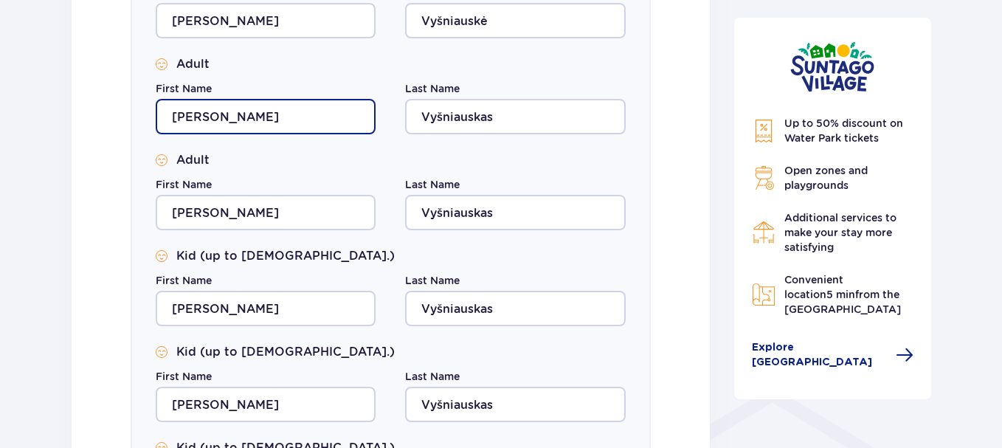
drag, startPoint x: 131, startPoint y: 119, endPoint x: 80, endPoint y: 117, distance: 50.9
click at [80, 117] on div "Fill in the details of all guests Bungalow nr 1 Adult First Name Darius Last Na…" at bounding box center [391, 144] width 638 height 891
type input "Lina"
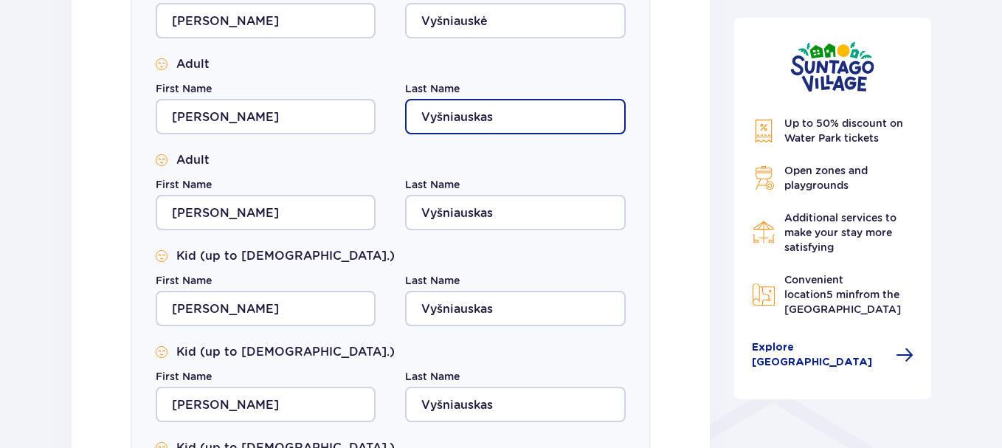
click at [491, 126] on input "Vyšniauskas" at bounding box center [515, 116] width 220 height 35
type input "Vyšniauska"
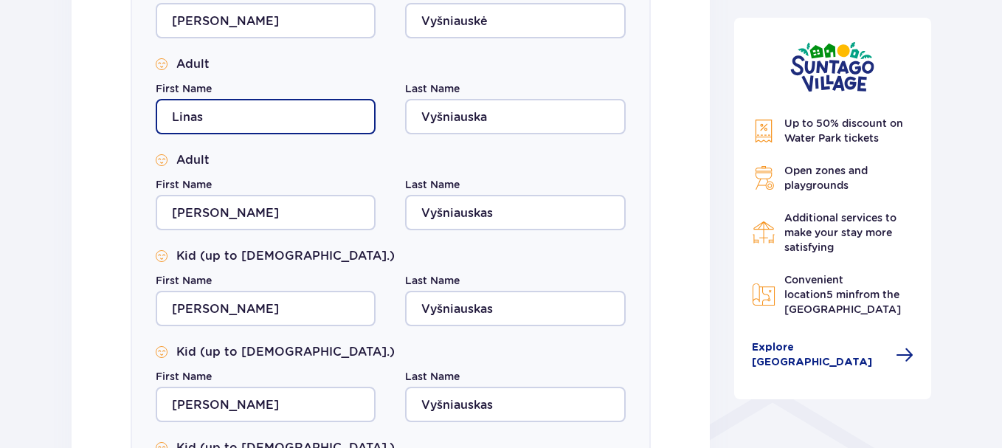
type input "Linas"
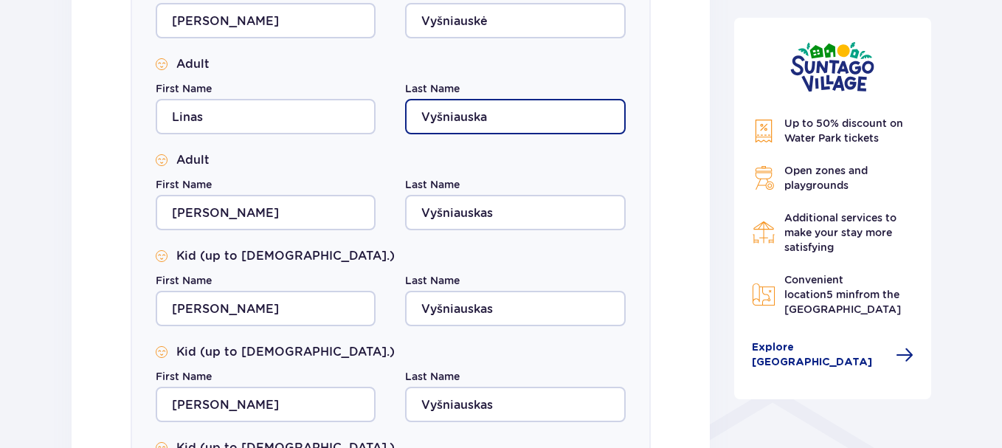
drag, startPoint x: 498, startPoint y: 113, endPoint x: 371, endPoint y: 114, distance: 126.9
click at [371, 114] on div "First Name Linas Last Name Vyšniauska" at bounding box center [391, 107] width 470 height 53
type input "Stungienė"
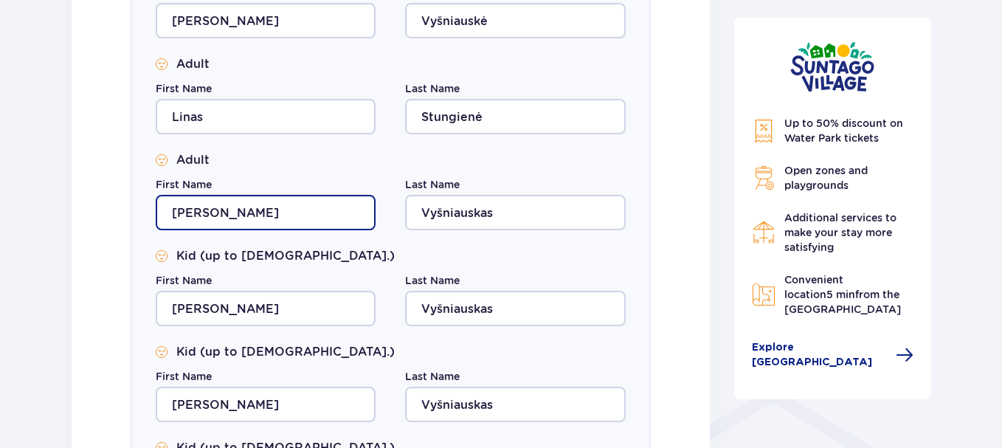
click at [55, 217] on div "Accommodation Skip this step Person making the booking First Name Darius Last N…" at bounding box center [501, 65] width 1002 height 1523
type input "Tomas"
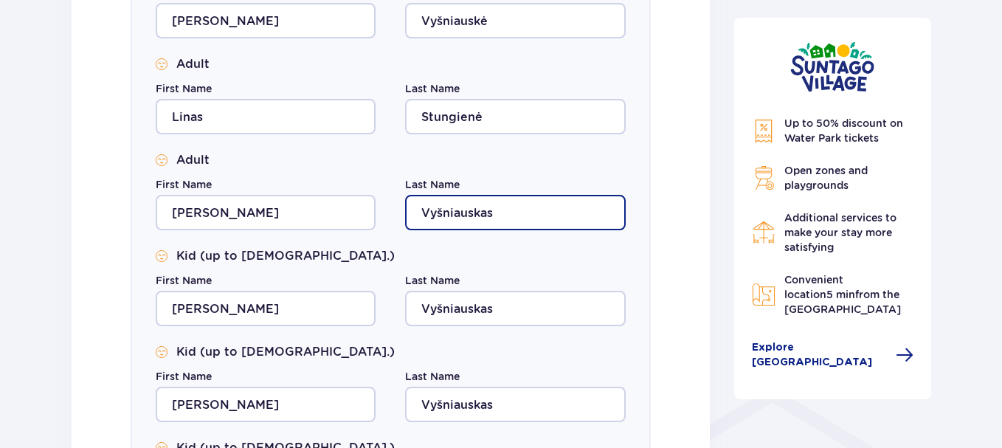
click at [469, 221] on input "Vyšniauskas" at bounding box center [515, 212] width 220 height 35
drag, startPoint x: 499, startPoint y: 221, endPoint x: 373, endPoint y: 212, distance: 126.4
click at [373, 212] on div "First Name Tomas Last Name Vyšniauskas" at bounding box center [391, 203] width 470 height 53
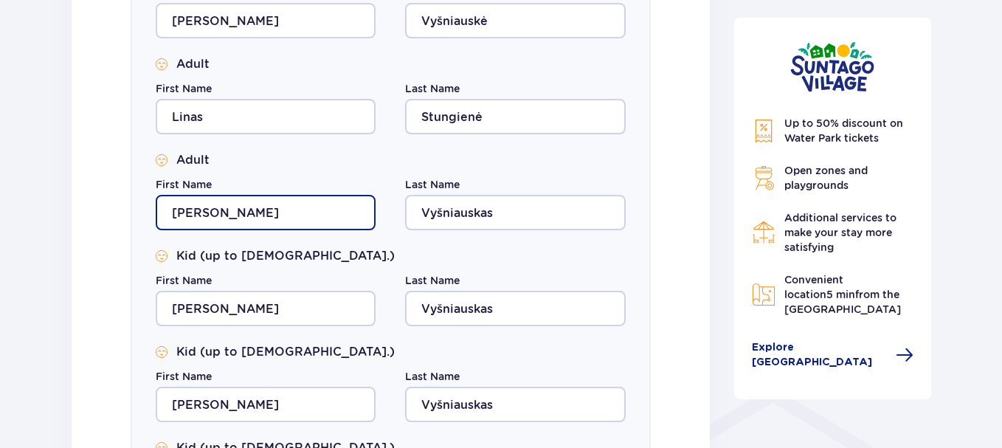
click at [373, 212] on input "Tomas" at bounding box center [266, 212] width 220 height 35
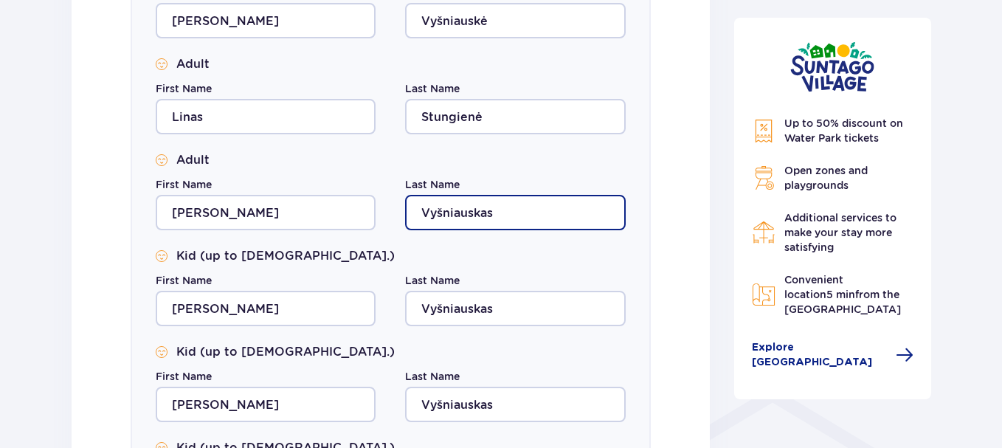
drag, startPoint x: 497, startPoint y: 221, endPoint x: 408, endPoint y: 218, distance: 89.3
click at [408, 218] on input "Vyšniauskas" at bounding box center [515, 212] width 220 height 35
type input "Stungys"
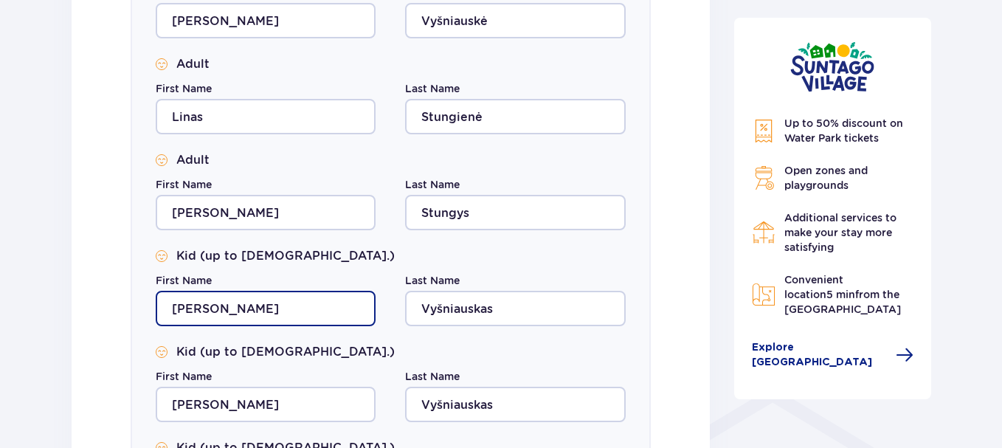
click at [227, 304] on input "Darius" at bounding box center [266, 308] width 220 height 35
click at [153, 309] on div "Bungalow nr 1 Adult First Name Darius Last Name Vyšniauskas Adult First Name Ri…" at bounding box center [391, 167] width 520 height 763
type input "Arijus"
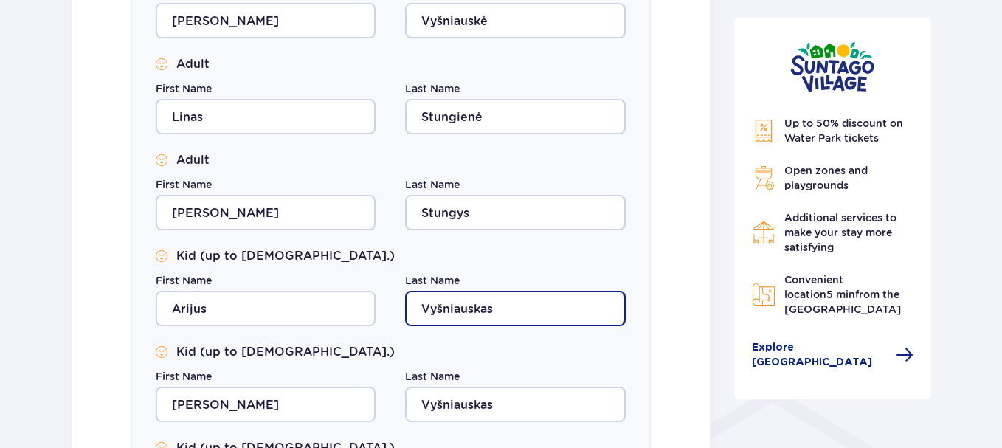
drag, startPoint x: 345, startPoint y: 310, endPoint x: 319, endPoint y: 312, distance: 26.7
click at [319, 312] on div "First Name Arijus Last Name Vyšniauskas" at bounding box center [391, 299] width 470 height 53
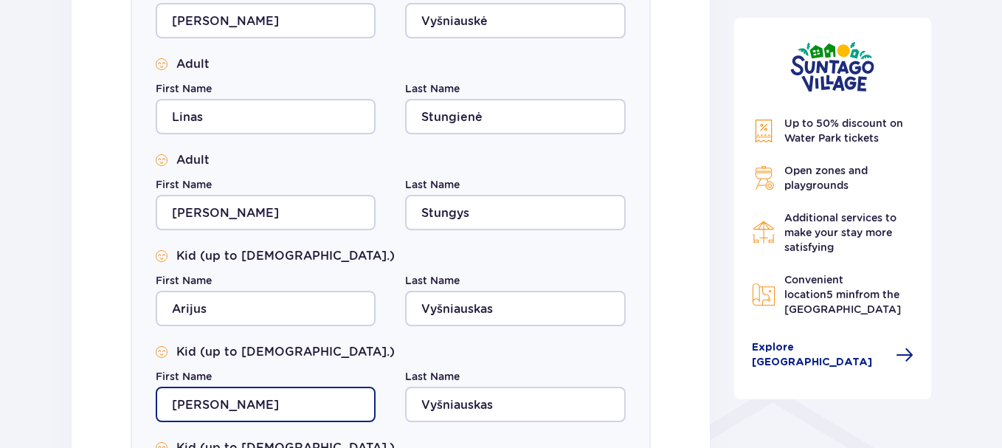
drag, startPoint x: 210, startPoint y: 404, endPoint x: 130, endPoint y: 404, distance: 80.4
click at [129, 409] on div "Fill in the details of all guests Bungalow nr 1 Adult First Name Darius Last Na…" at bounding box center [391, 144] width 638 height 891
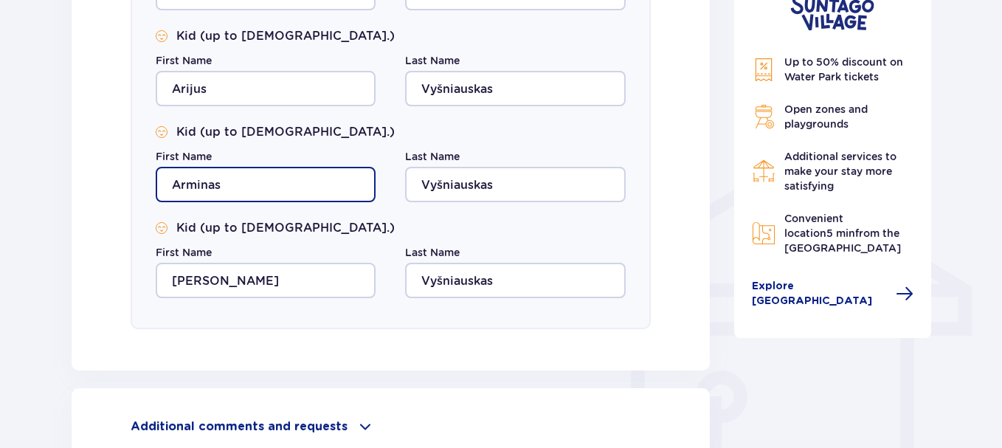
scroll to position [1033, 0]
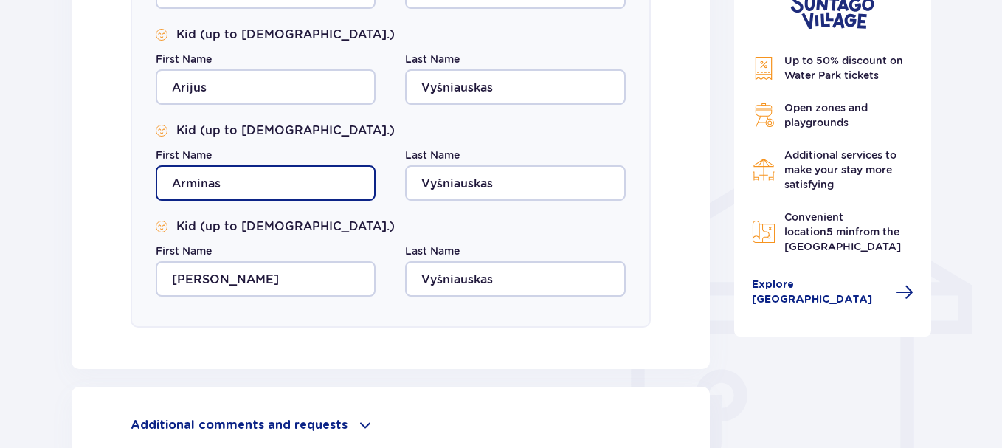
type input "Arminas"
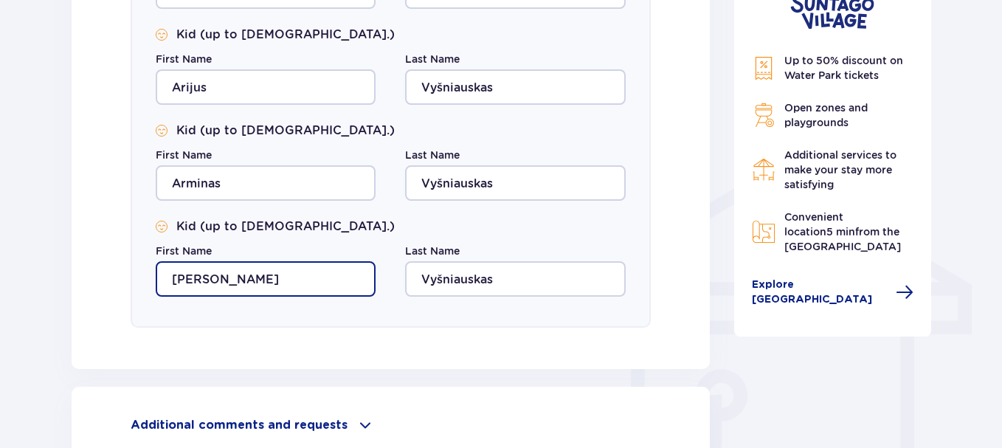
drag, startPoint x: 218, startPoint y: 282, endPoint x: 123, endPoint y: 280, distance: 95.2
type input "Nojus"
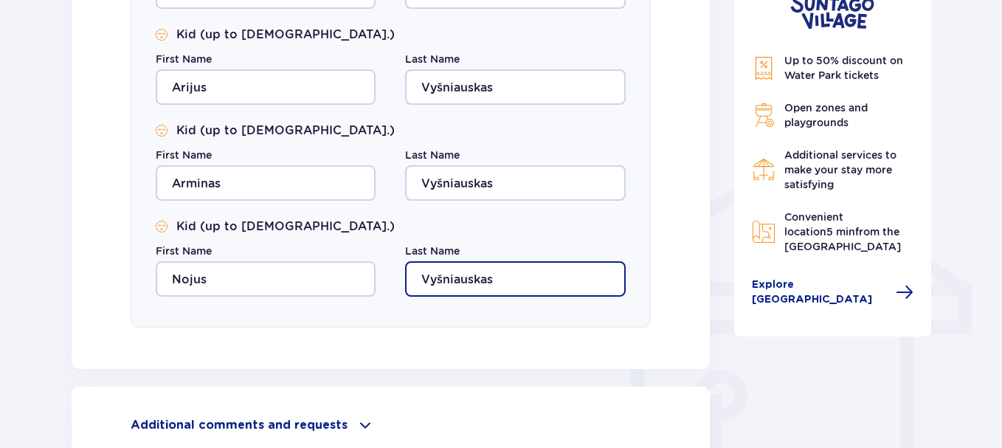
drag, startPoint x: 491, startPoint y: 282, endPoint x: 391, endPoint y: 282, distance: 99.6
click at [391, 282] on div "First Name Nojus Last Name Vyšniauskas" at bounding box center [391, 269] width 470 height 53
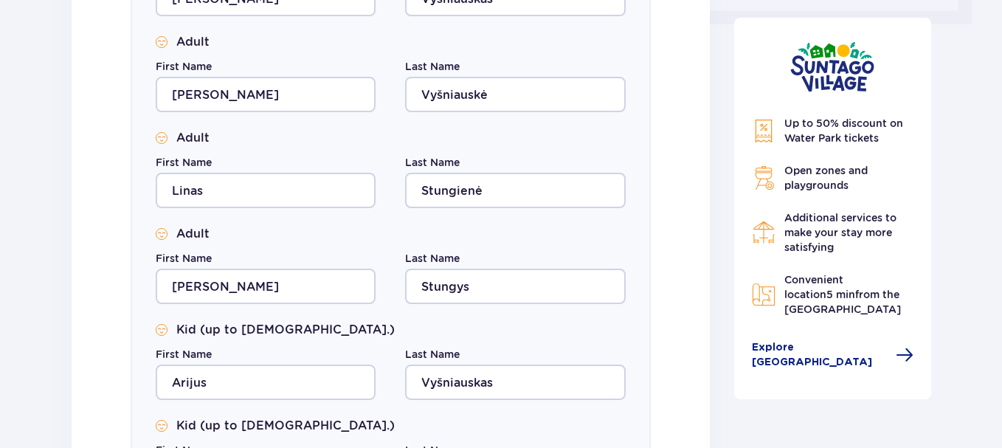
scroll to position [664, 0]
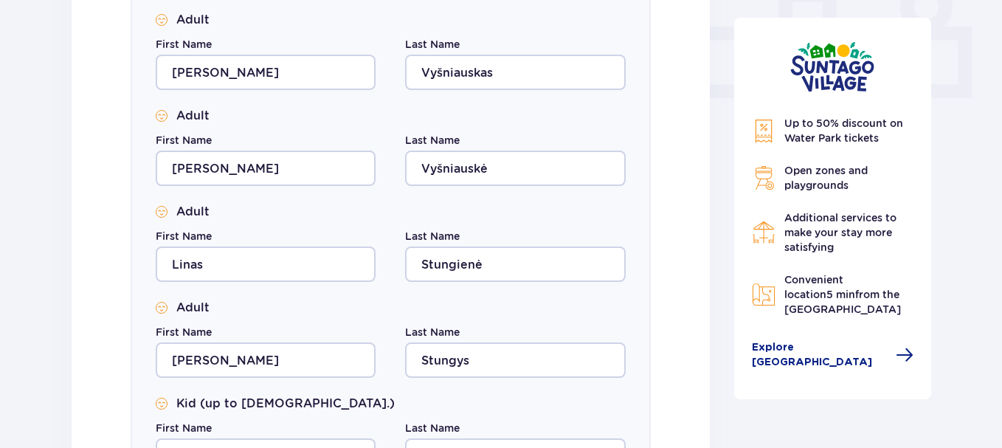
type input "Stungys"
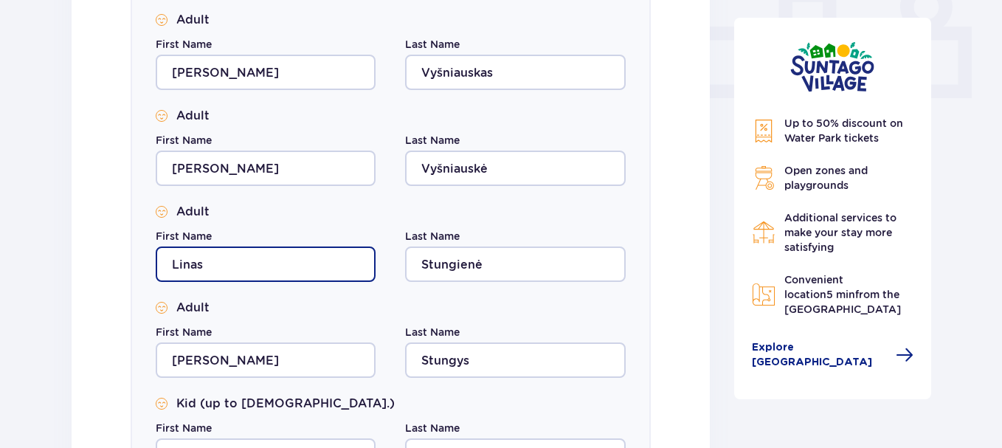
click at [211, 269] on input "Linas" at bounding box center [266, 263] width 220 height 35
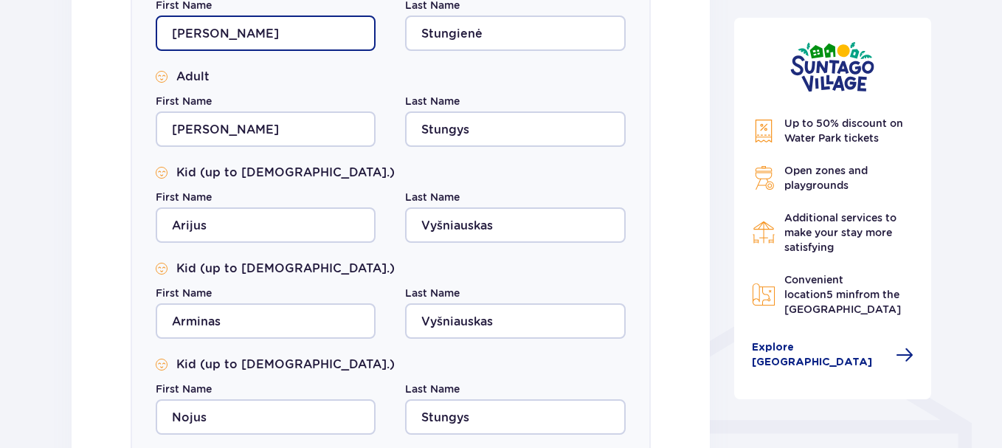
scroll to position [1190, 0]
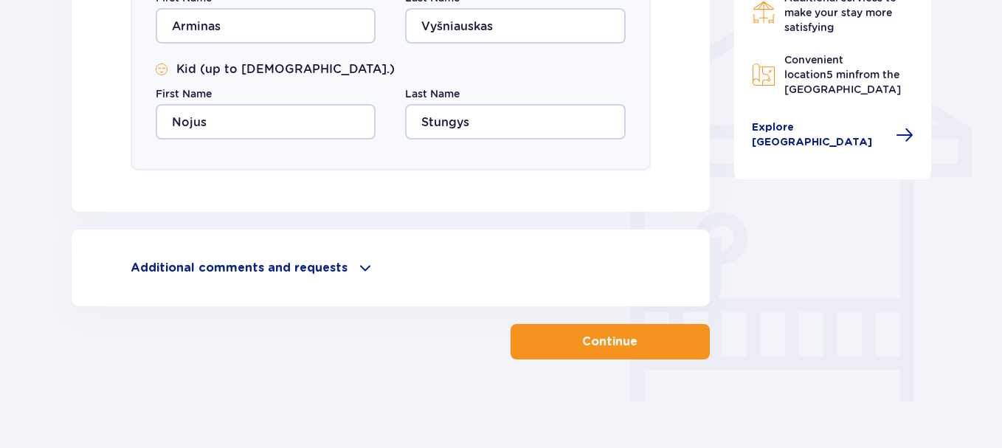
type input "Lina"
click at [594, 346] on p "Continue" at bounding box center [609, 341] width 55 height 16
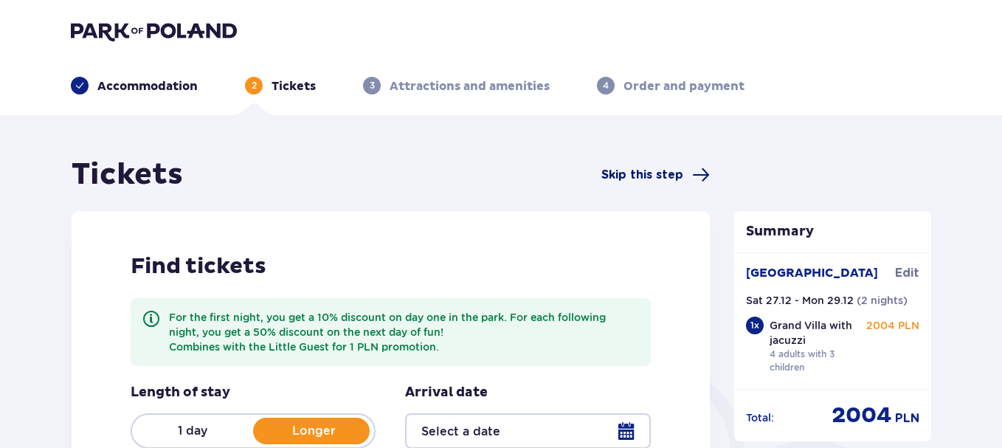
click at [657, 177] on span "Skip this step" at bounding box center [642, 175] width 82 height 16
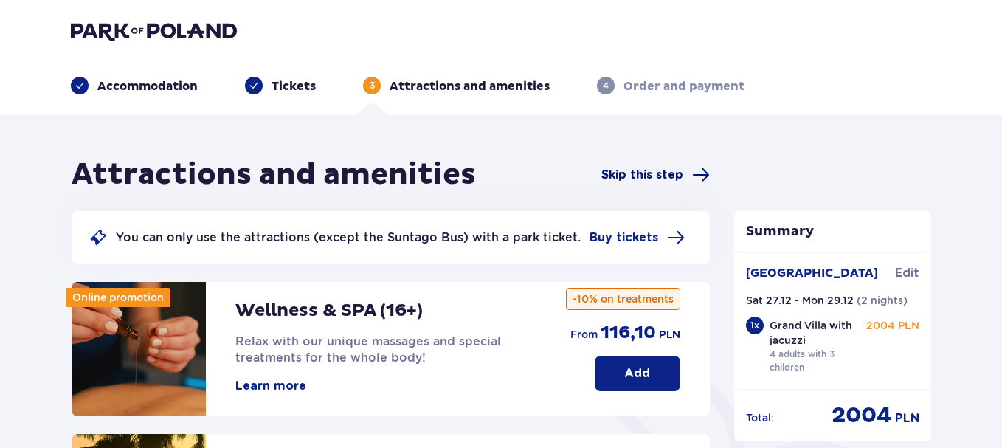
click at [650, 176] on span "Skip this step" at bounding box center [642, 175] width 82 height 16
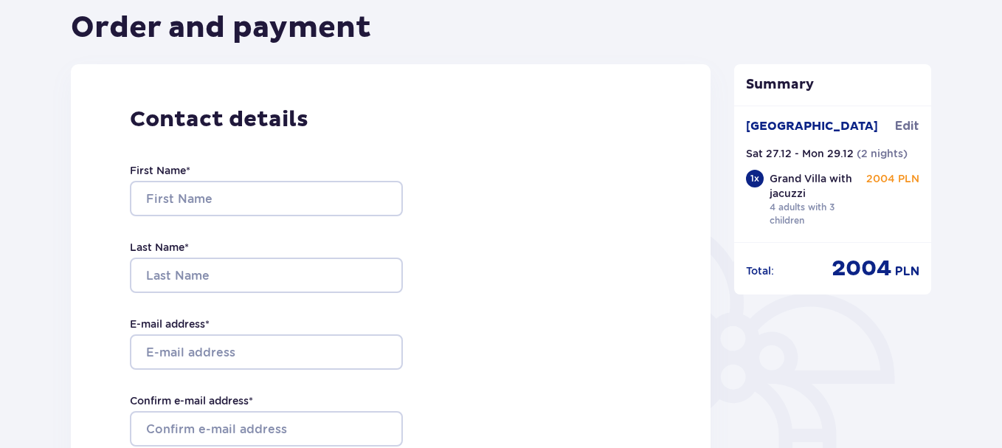
scroll to position [148, 0]
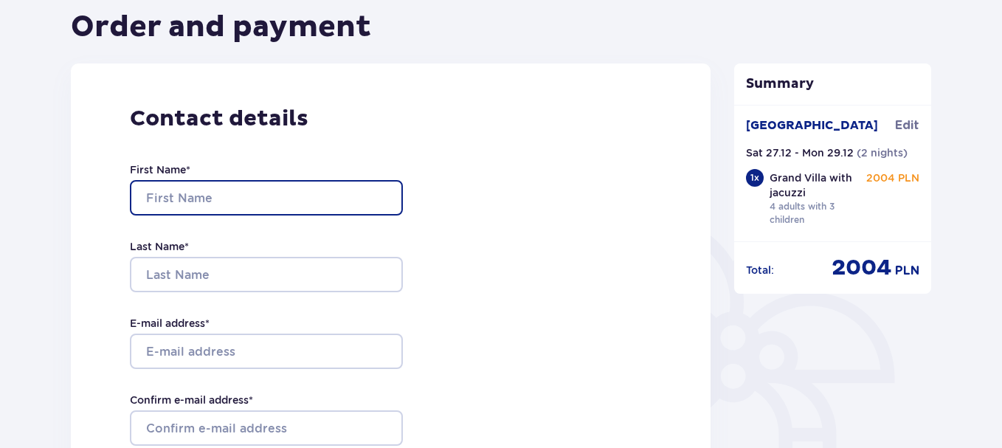
click at [208, 198] on input "First Name *" at bounding box center [266, 197] width 273 height 35
type input "Darius"
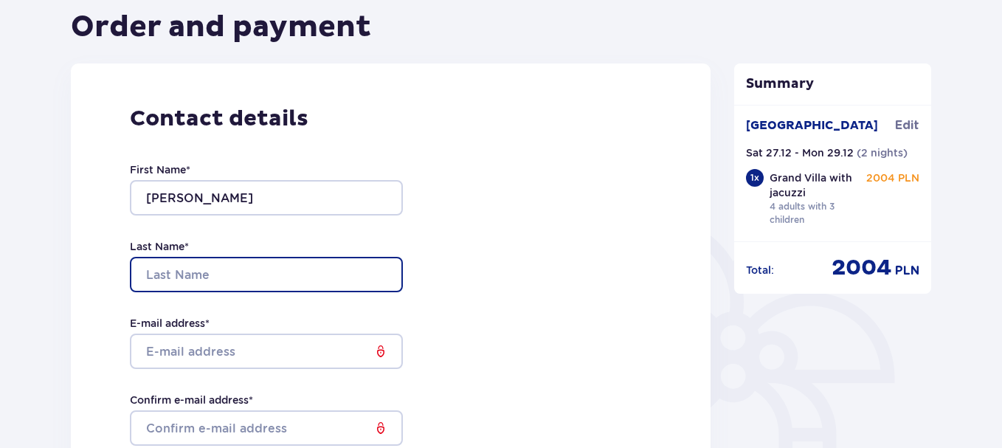
type input "Vyšniauskas"
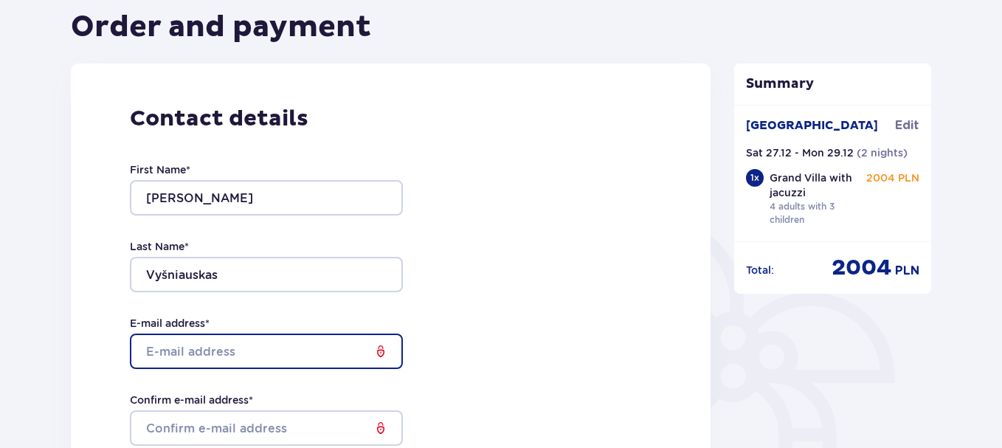
type input "info@energijossistemos.lt"
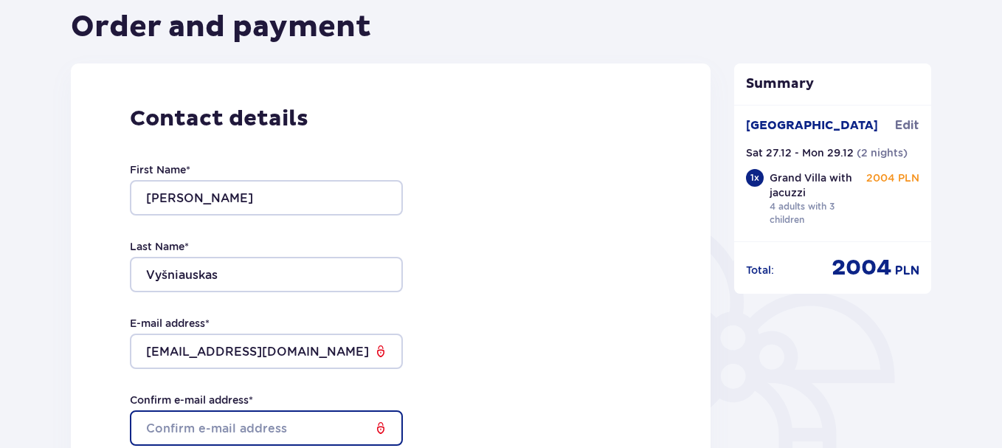
type input "info@energijossistemos.lt"
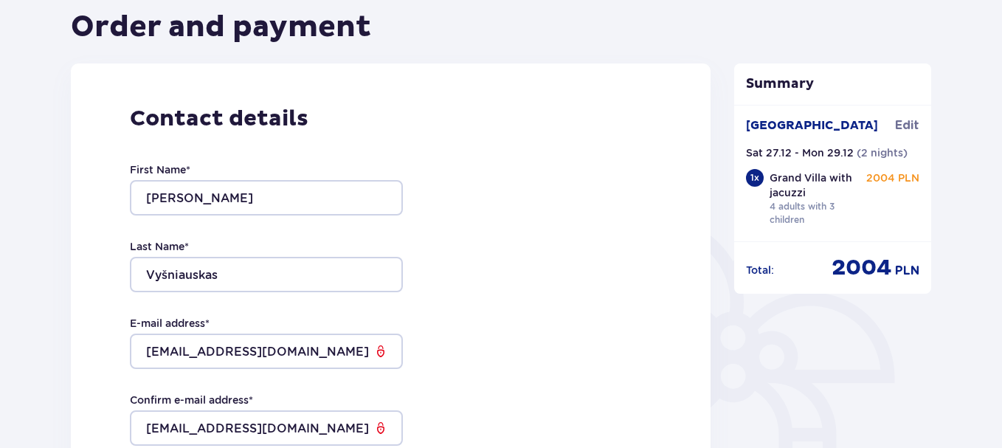
type input "061853297"
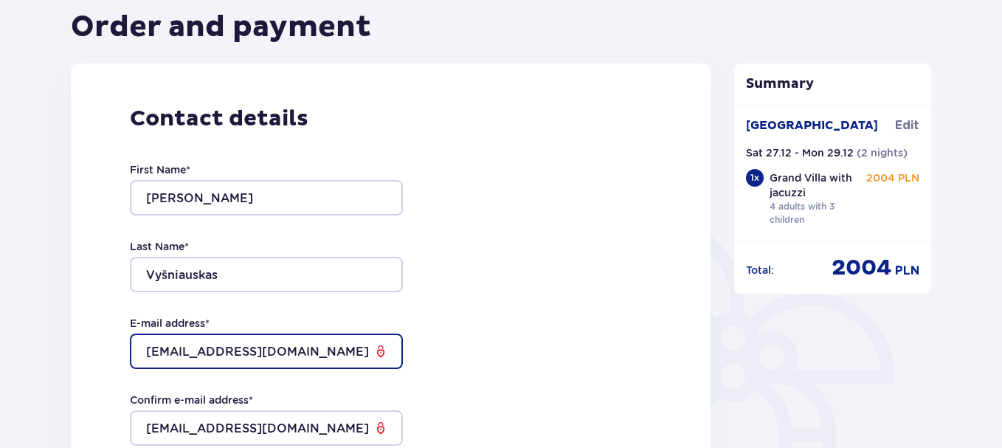
click at [204, 350] on input "info@energijossistemos.lt" at bounding box center [266, 350] width 273 height 35
drag, startPoint x: 313, startPoint y: 352, endPoint x: 0, endPoint y: 356, distance: 312.8
type input "[EMAIL_ADDRESS][DOMAIN_NAME]"
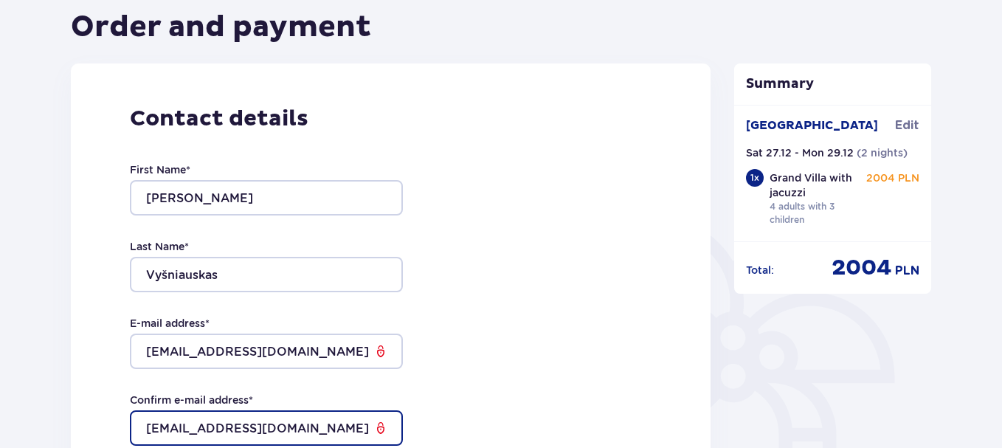
click at [242, 432] on input "info@energijossistemos.lt" at bounding box center [266, 427] width 273 height 35
drag, startPoint x: 308, startPoint y: 425, endPoint x: 0, endPoint y: 429, distance: 308.4
type input "[EMAIL_ADDRESS][DOMAIN_NAME]"
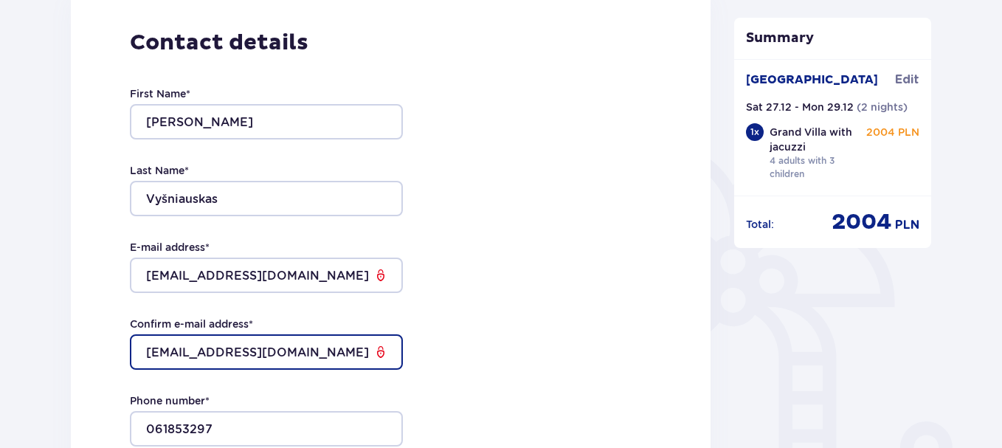
scroll to position [295, 0]
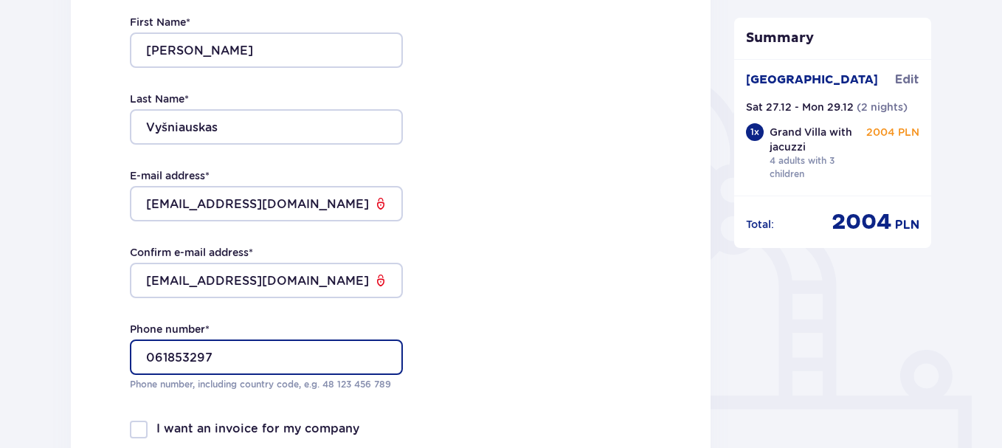
click at [151, 359] on input "061853297" at bounding box center [266, 356] width 273 height 35
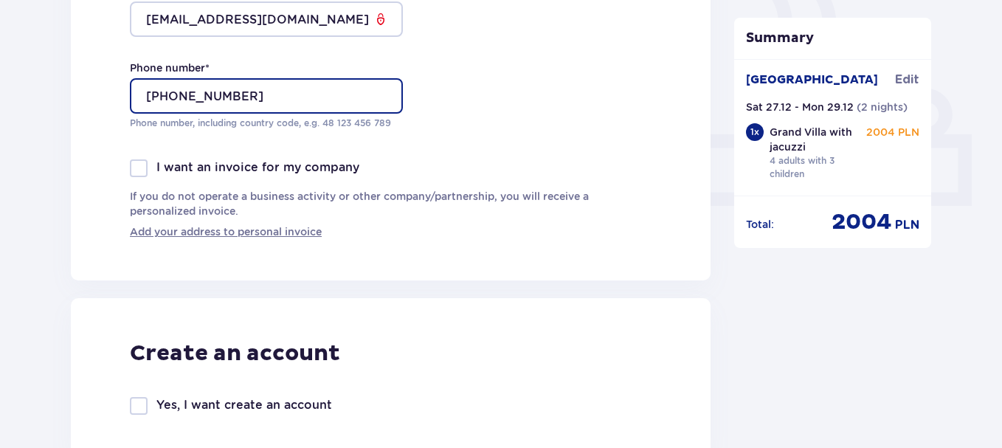
scroll to position [738, 0]
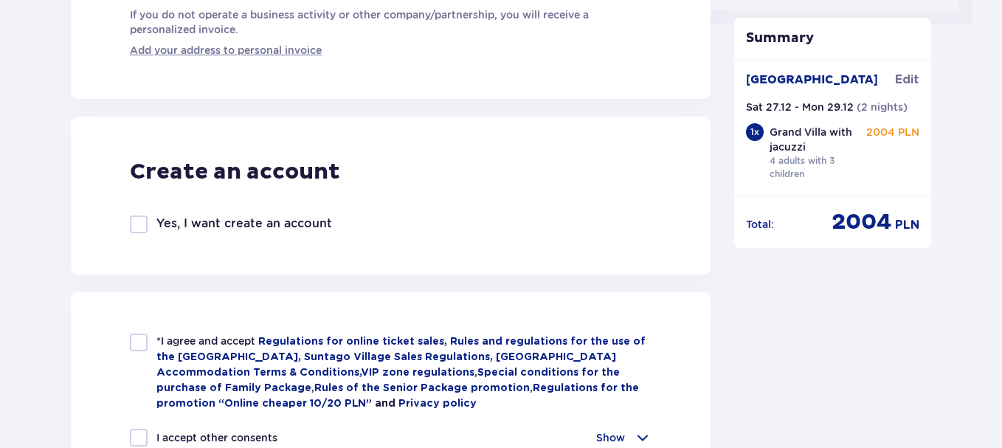
type input "+37061853297"
click at [139, 342] on div at bounding box center [139, 342] width 18 height 18
checkbox input "true"
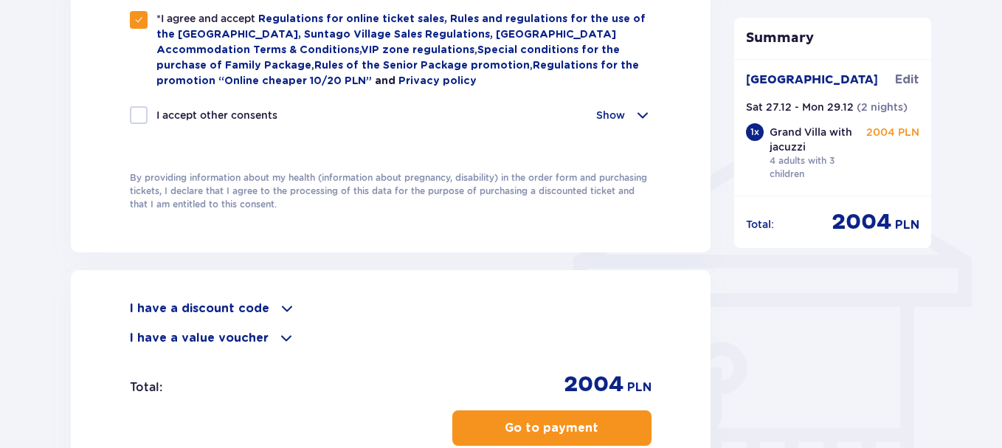
scroll to position [1254, 0]
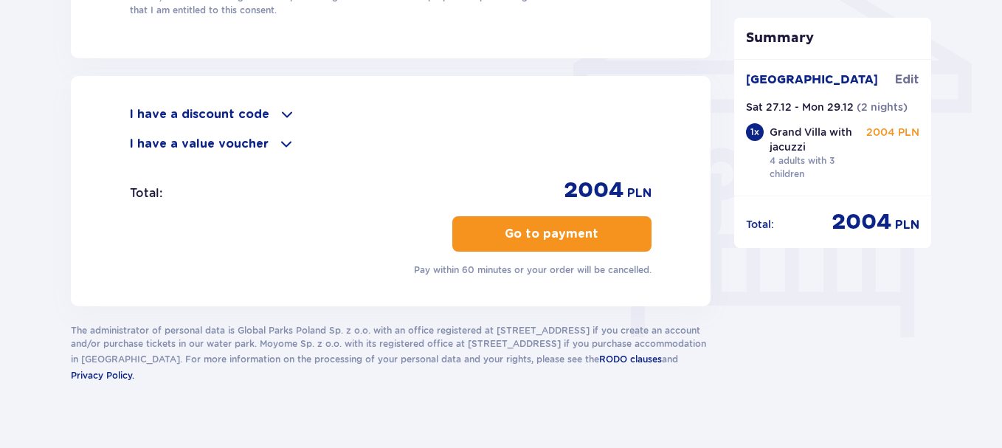
click at [556, 232] on p "Go to payment" at bounding box center [552, 234] width 94 height 16
